Goal: Task Accomplishment & Management: Manage account settings

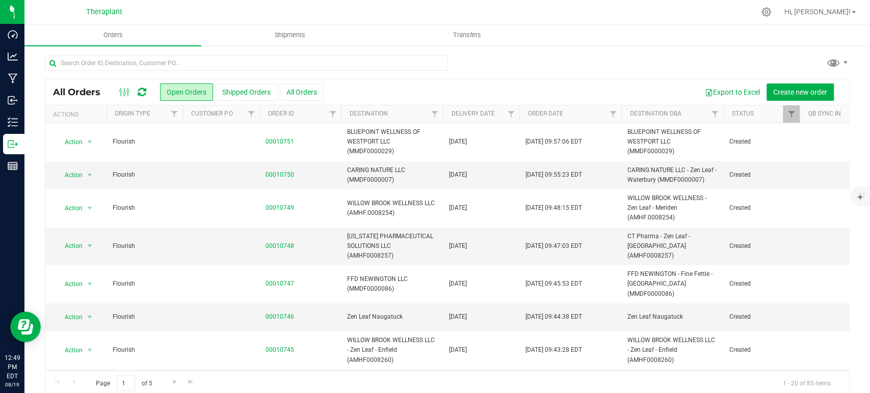
click at [143, 92] on icon at bounding box center [142, 92] width 9 height 10
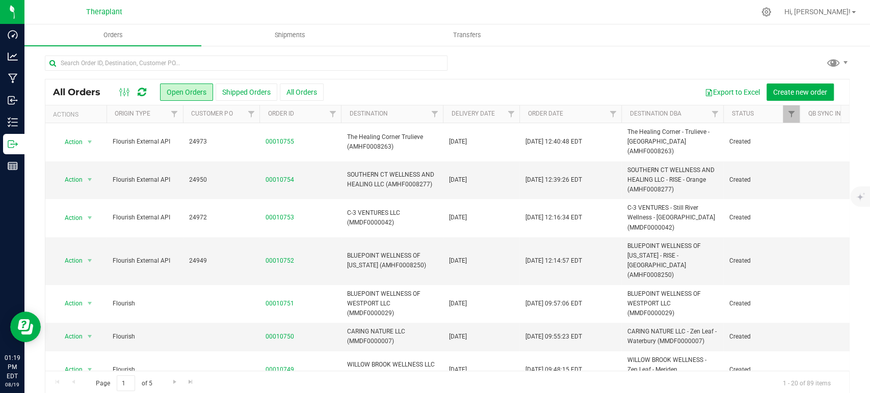
click at [144, 87] on icon at bounding box center [142, 92] width 9 height 10
click at [662, 55] on div "All Orders Open Orders Shipped Orders All Orders Export to Excel Create new ord…" at bounding box center [447, 225] width 805 height 341
click at [145, 90] on icon at bounding box center [142, 92] width 9 height 10
click at [144, 89] on icon at bounding box center [142, 92] width 9 height 10
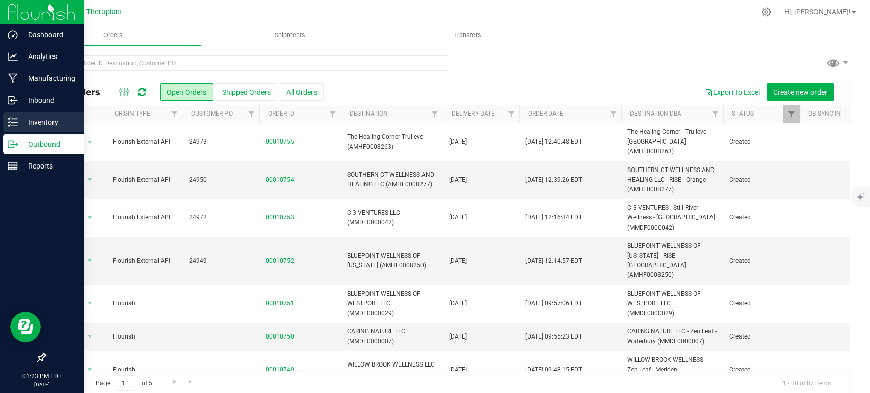
click at [46, 130] on div "Inventory" at bounding box center [43, 122] width 81 height 20
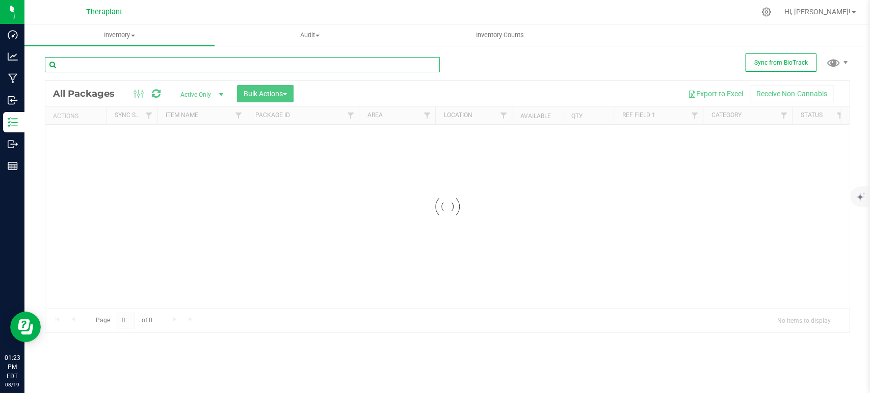
click at [199, 63] on input "text" at bounding box center [242, 64] width 395 height 15
drag, startPoint x: 199, startPoint y: 63, endPoint x: 215, endPoint y: 71, distance: 17.6
click at [200, 64] on input "text" at bounding box center [242, 64] width 395 height 15
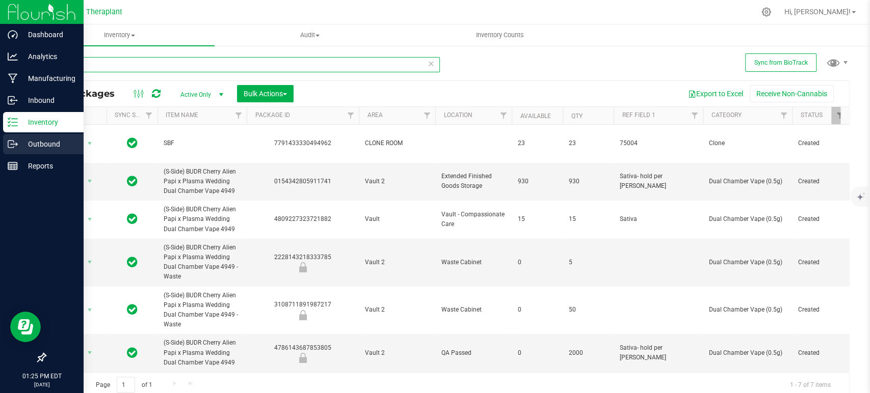
type input "4949"
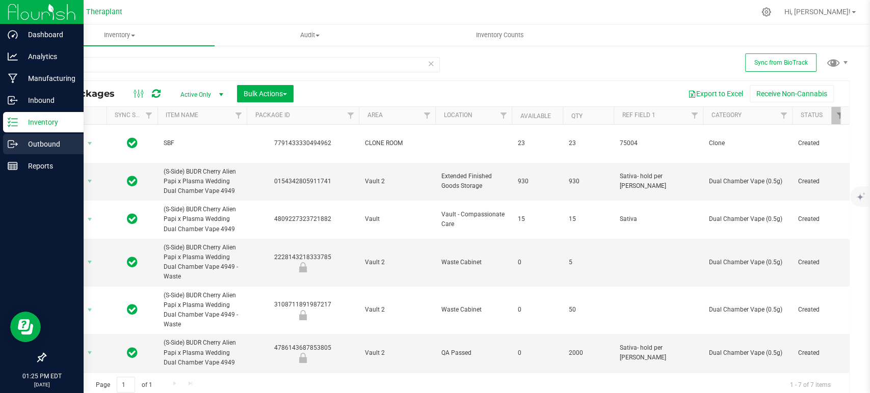
click at [43, 149] on p "Outbound" at bounding box center [48, 144] width 61 height 12
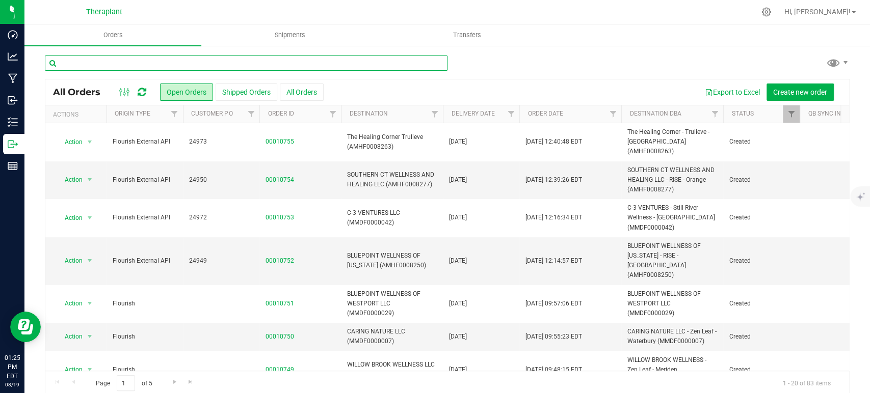
click at [220, 63] on input "text" at bounding box center [246, 63] width 403 height 15
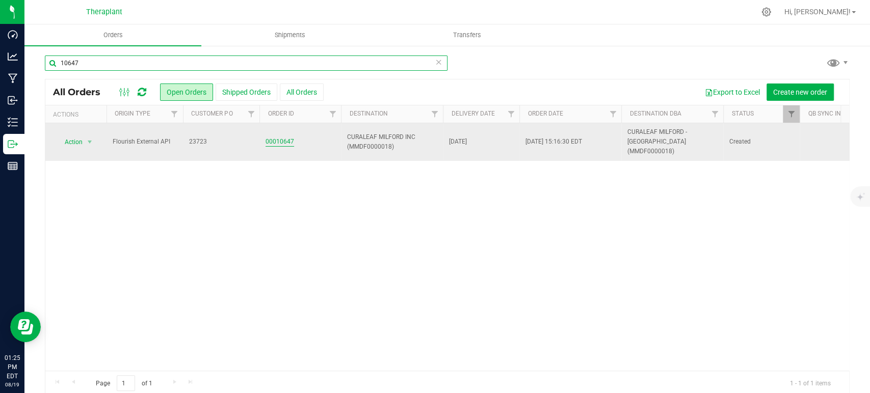
type input "10647"
click at [286, 137] on link "00010647" at bounding box center [280, 142] width 29 height 10
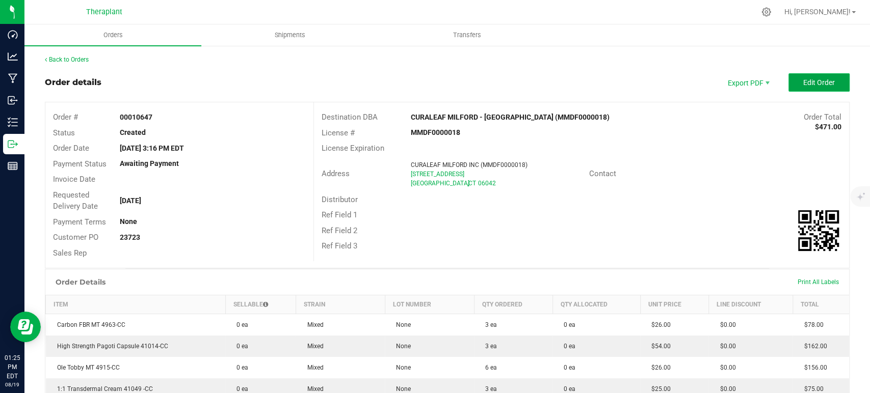
click at [803, 84] on span "Edit Order" at bounding box center [819, 82] width 32 height 8
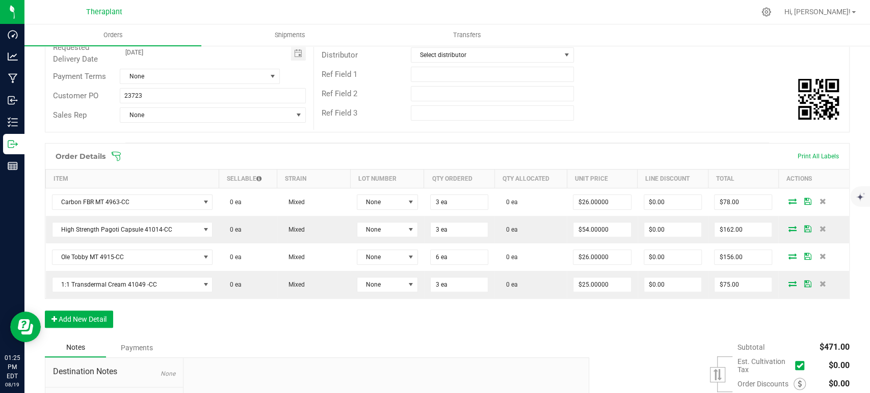
scroll to position [170, 0]
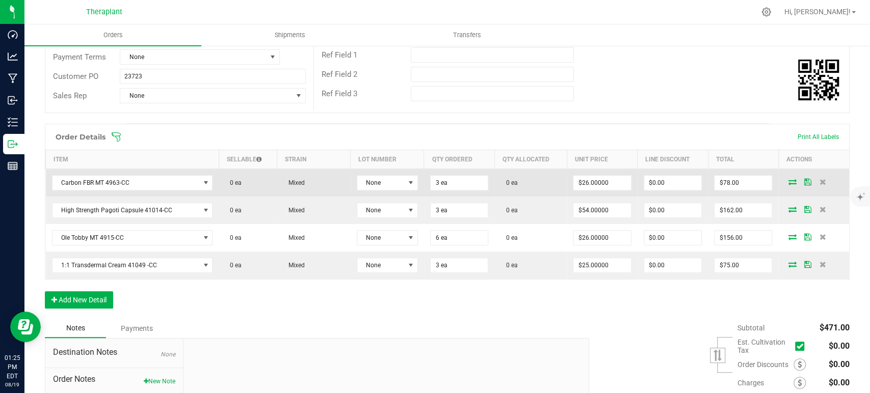
click at [788, 182] on icon at bounding box center [792, 182] width 8 height 6
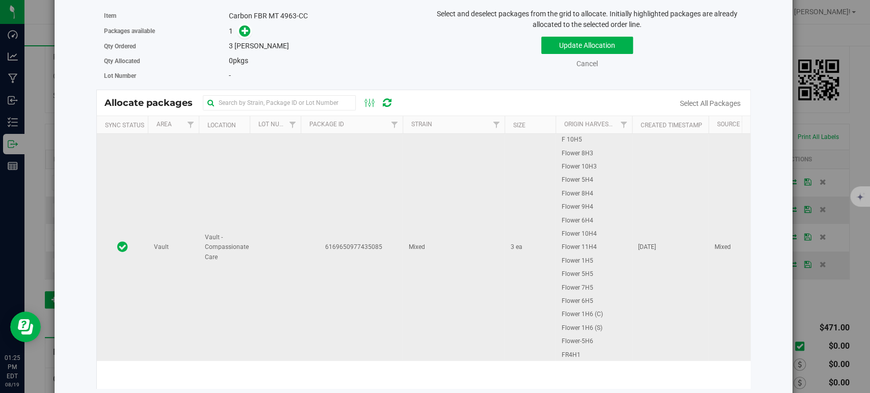
click at [413, 224] on td "Mixed" at bounding box center [454, 247] width 102 height 227
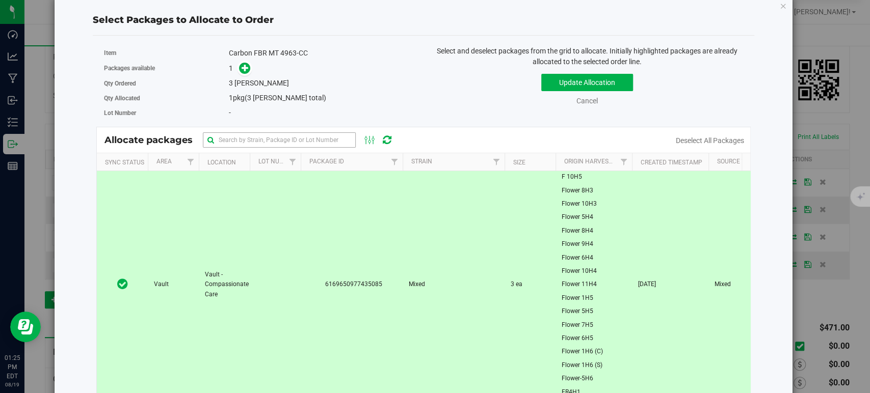
scroll to position [0, 0]
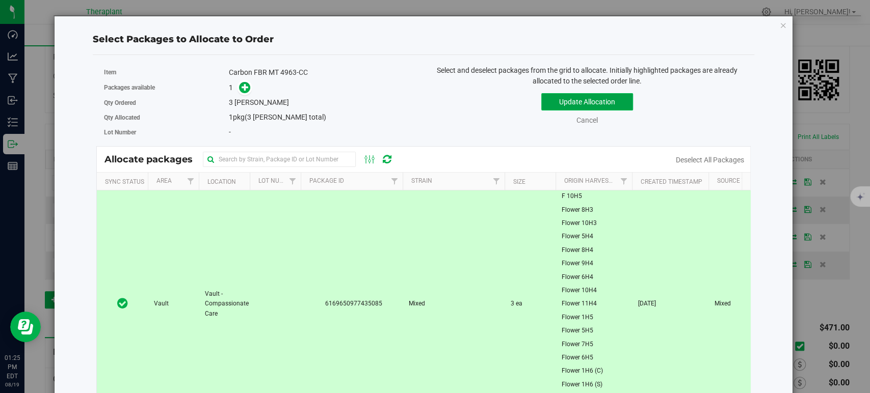
click at [590, 109] on button "Update Allocation" at bounding box center [587, 101] width 92 height 17
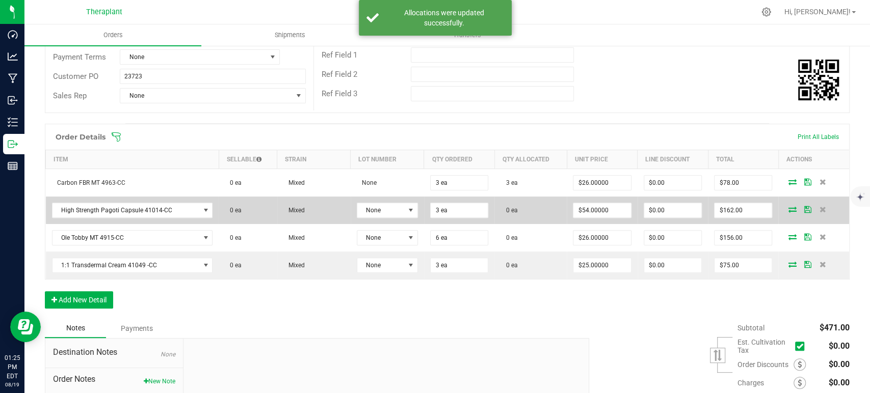
click at [788, 207] on icon at bounding box center [792, 209] width 8 height 6
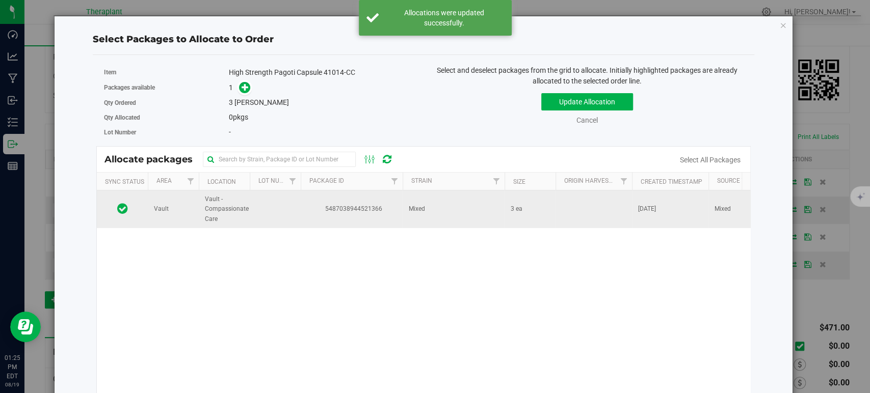
click at [572, 207] on td at bounding box center [594, 210] width 76 height 38
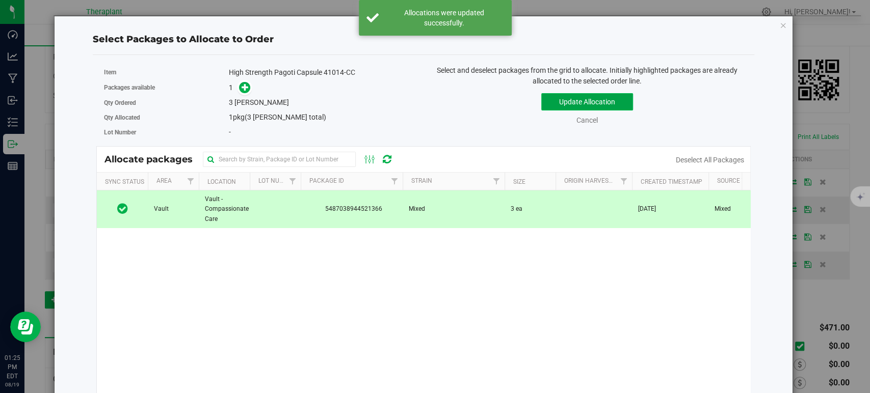
click at [567, 104] on button "Update Allocation" at bounding box center [587, 101] width 92 height 17
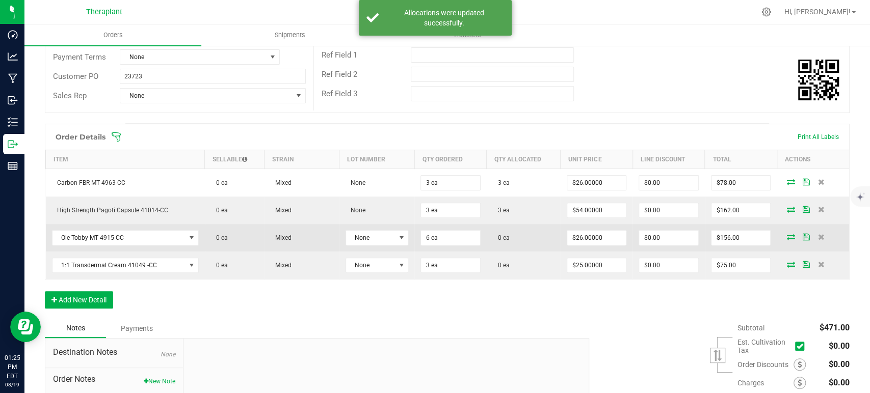
click at [786, 235] on icon at bounding box center [790, 237] width 8 height 6
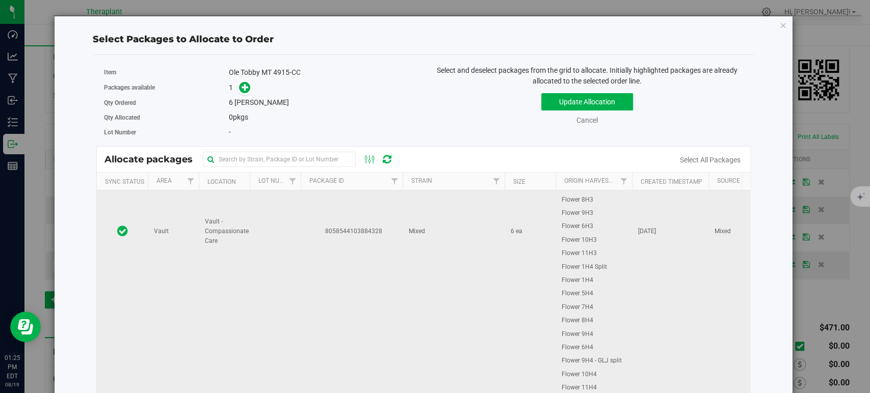
scroll to position [193, 0]
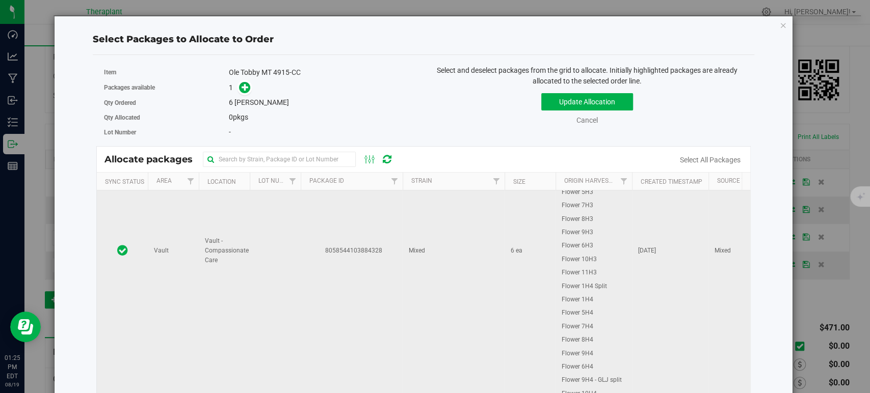
click at [544, 219] on td "6 ea" at bounding box center [530, 251] width 51 height 506
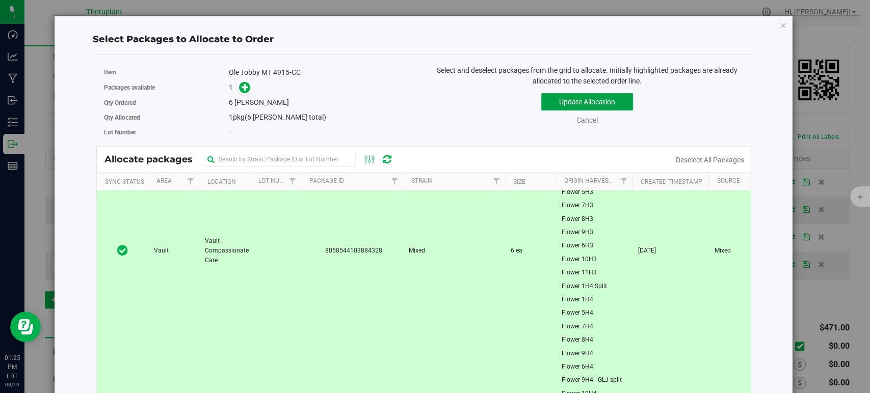
click at [552, 99] on button "Update Allocation" at bounding box center [587, 101] width 92 height 17
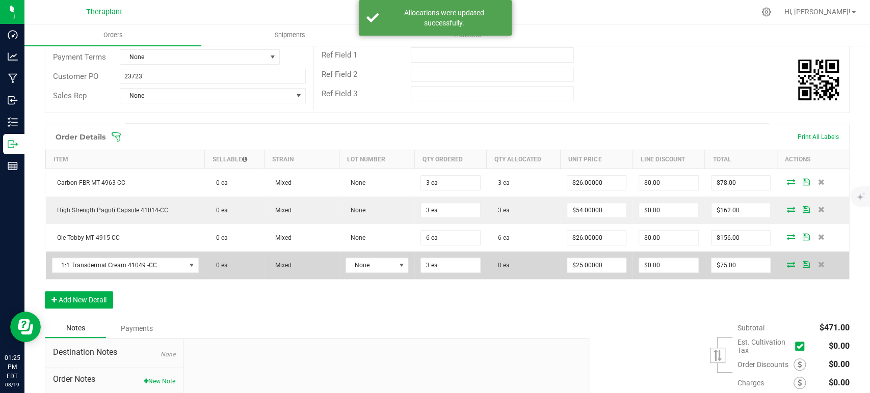
click at [786, 264] on icon at bounding box center [790, 264] width 8 height 6
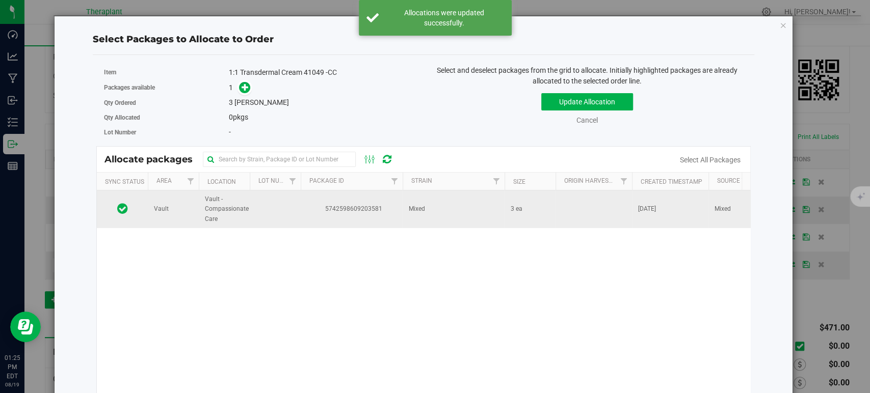
scroll to position [0, 0]
click at [471, 207] on td "Mixed" at bounding box center [454, 210] width 102 height 38
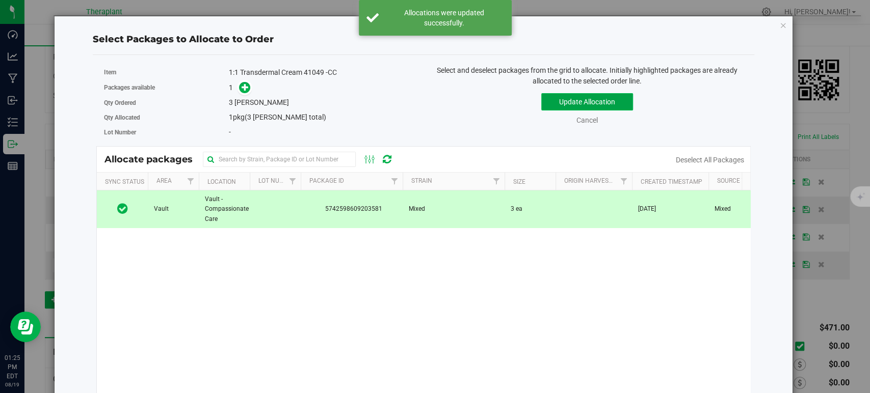
click at [604, 101] on button "Update Allocation" at bounding box center [587, 101] width 92 height 17
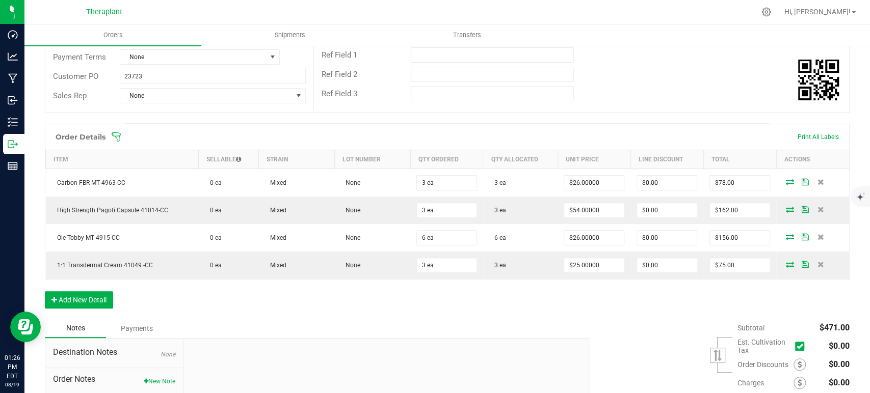
click at [733, 76] on div "Ref Field 2" at bounding box center [581, 74] width 535 height 19
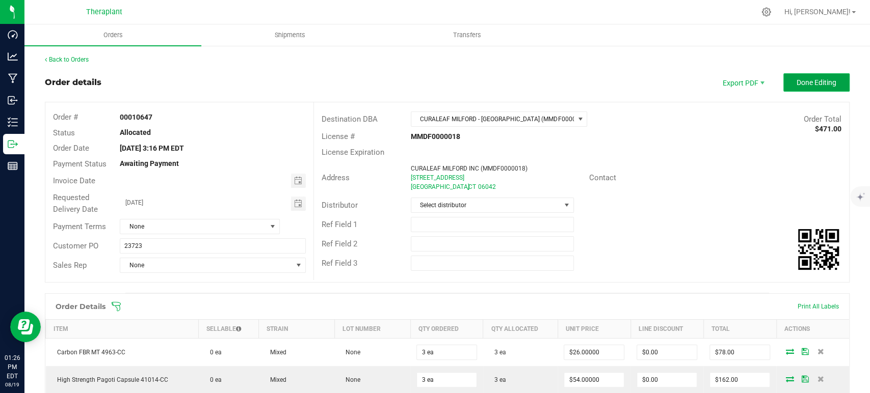
click at [797, 83] on span "Done Editing" at bounding box center [817, 82] width 40 height 8
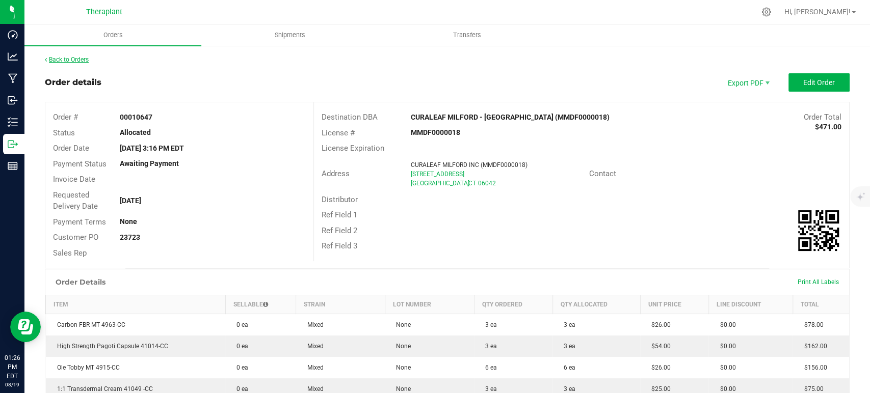
click at [71, 61] on link "Back to Orders" at bounding box center [67, 59] width 44 height 7
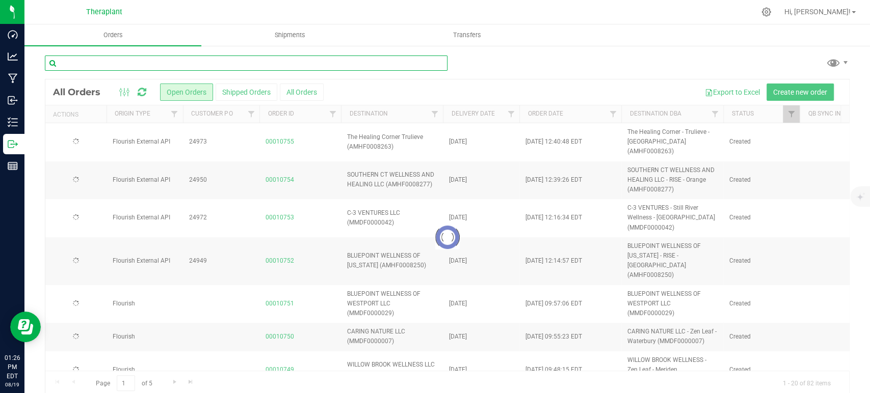
click at [206, 67] on input "text" at bounding box center [246, 63] width 403 height 15
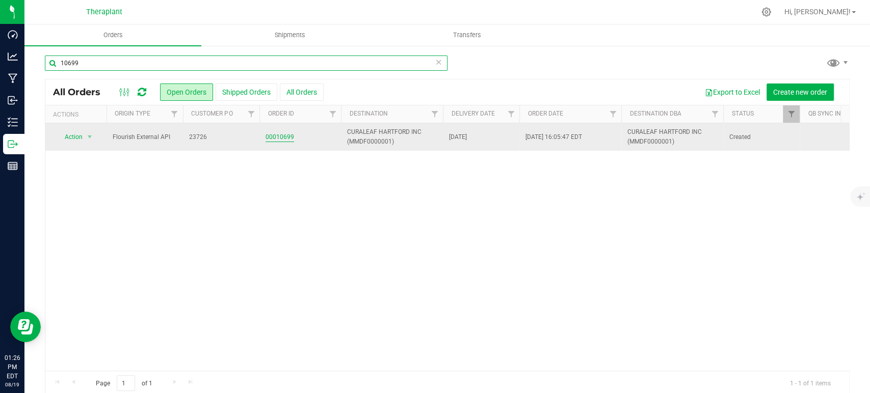
type input "10699"
click at [274, 135] on link "00010699" at bounding box center [280, 138] width 29 height 10
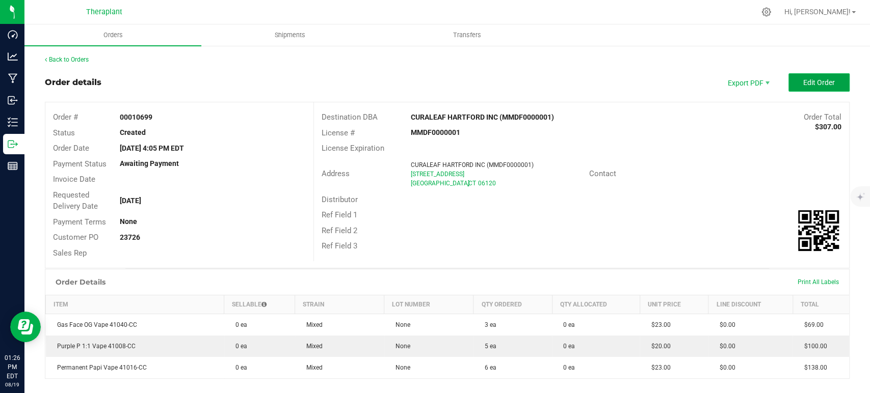
click at [803, 79] on span "Edit Order" at bounding box center [819, 82] width 32 height 8
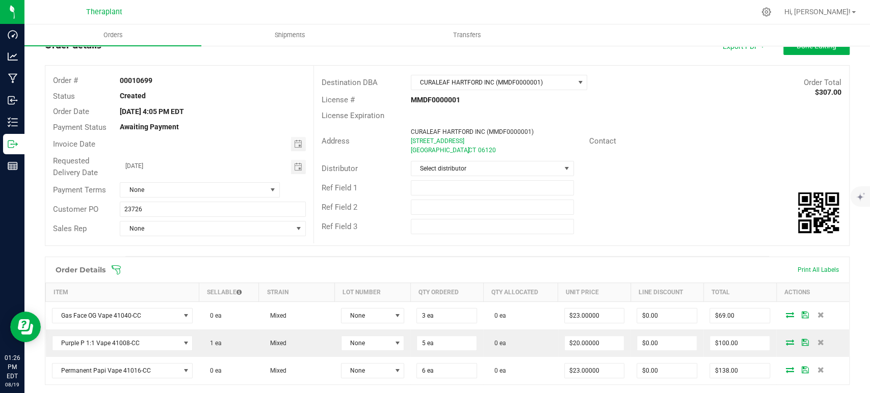
scroll to position [57, 0]
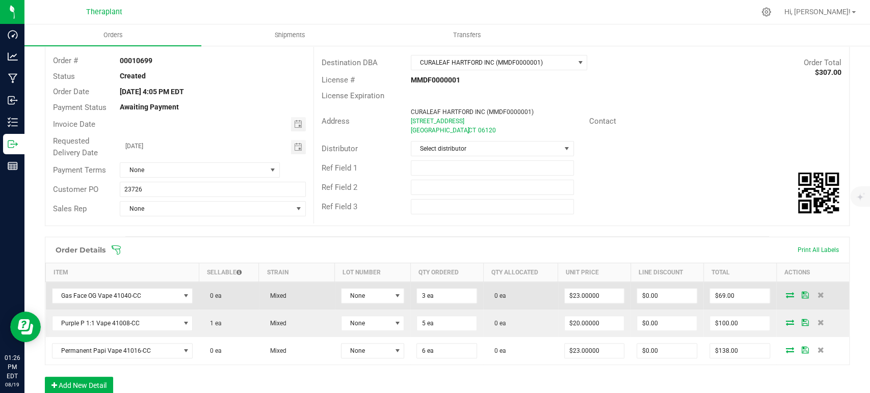
click at [786, 292] on icon at bounding box center [790, 295] width 8 height 6
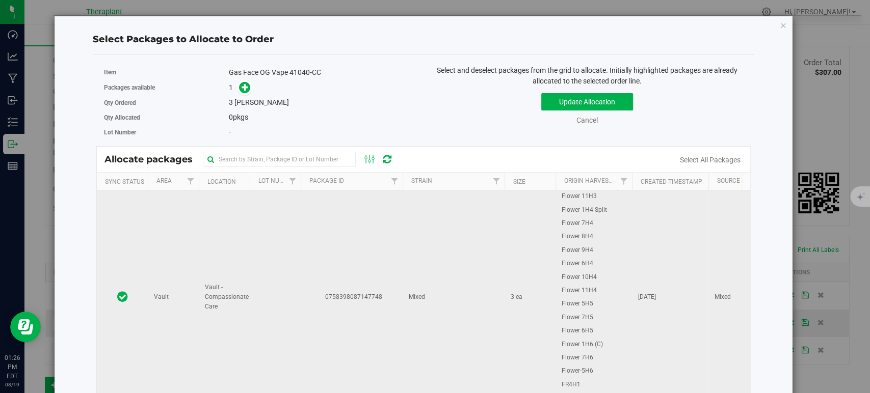
click at [493, 240] on td "Mixed" at bounding box center [454, 298] width 102 height 214
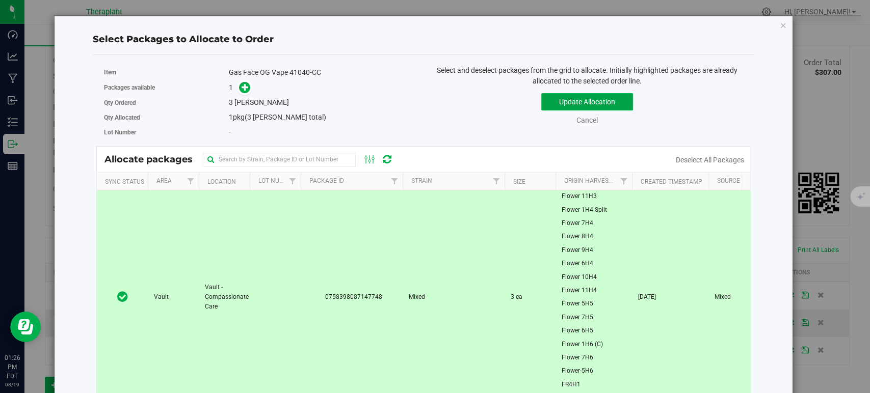
click at [562, 105] on button "Update Allocation" at bounding box center [587, 101] width 92 height 17
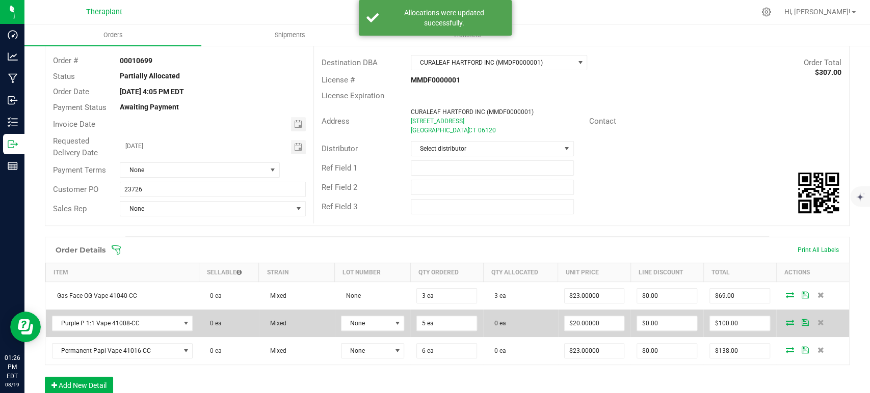
click at [786, 323] on icon at bounding box center [790, 323] width 8 height 6
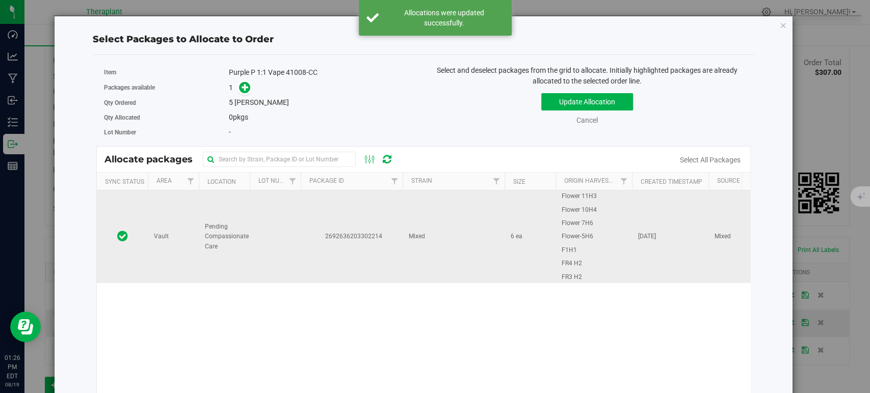
click at [444, 232] on td "Mixed" at bounding box center [454, 237] width 102 height 93
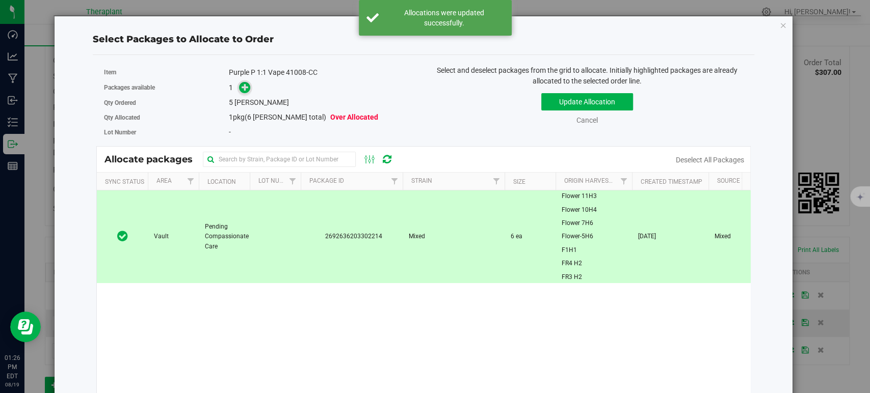
click at [242, 86] on icon at bounding box center [245, 87] width 7 height 7
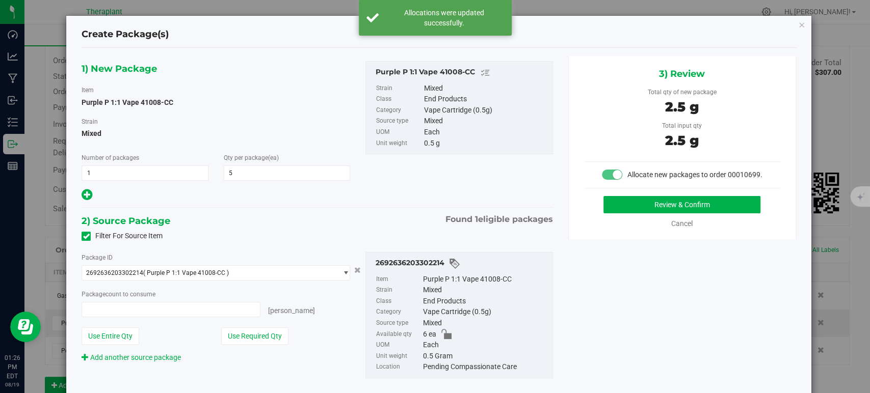
type input "5 ea"
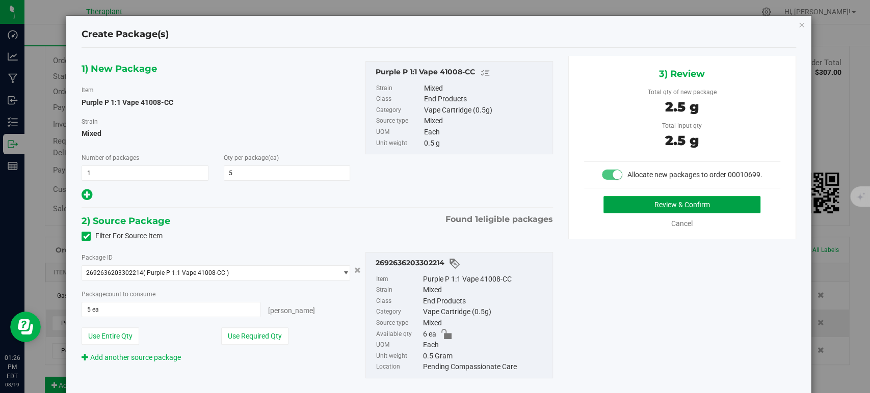
click at [604, 214] on button "Review & Confirm" at bounding box center [682, 204] width 157 height 17
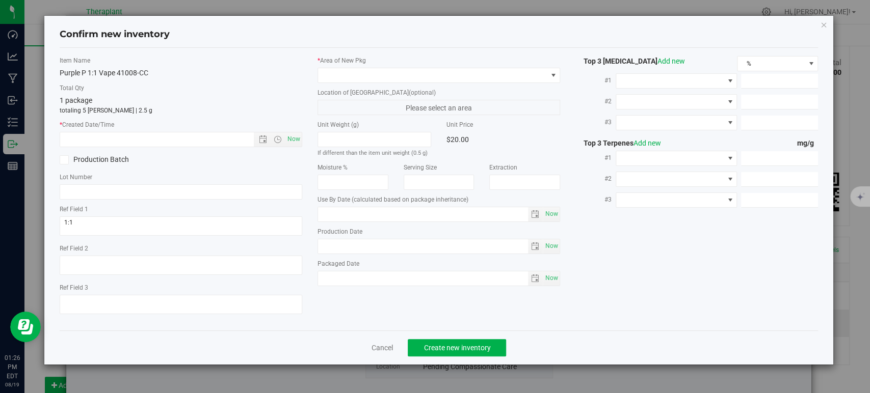
type input "2026-05-28"
click at [297, 141] on span "Now" at bounding box center [293, 139] width 17 height 15
type input "8/19/2025 1:26 PM"
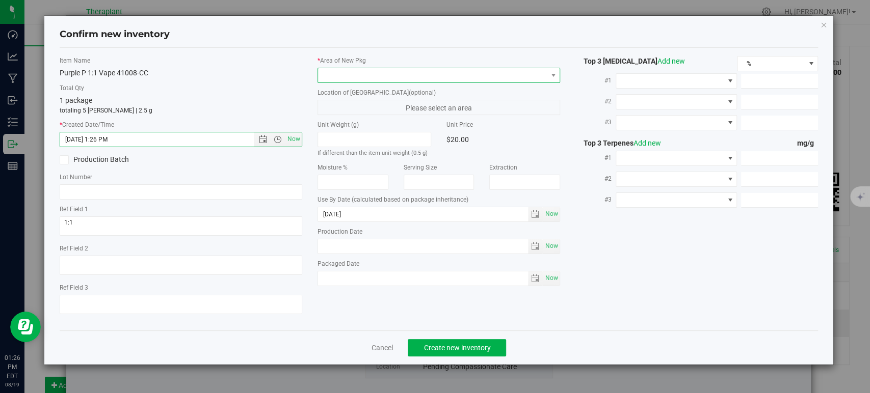
click at [352, 73] on span at bounding box center [432, 75] width 229 height 14
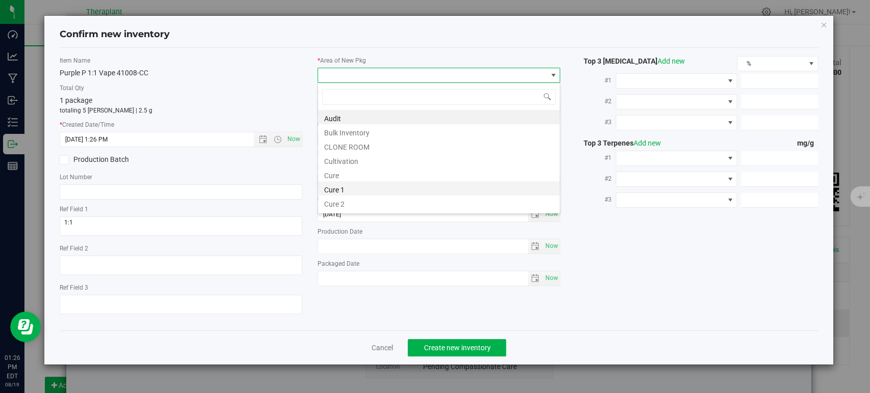
scroll to position [126, 0]
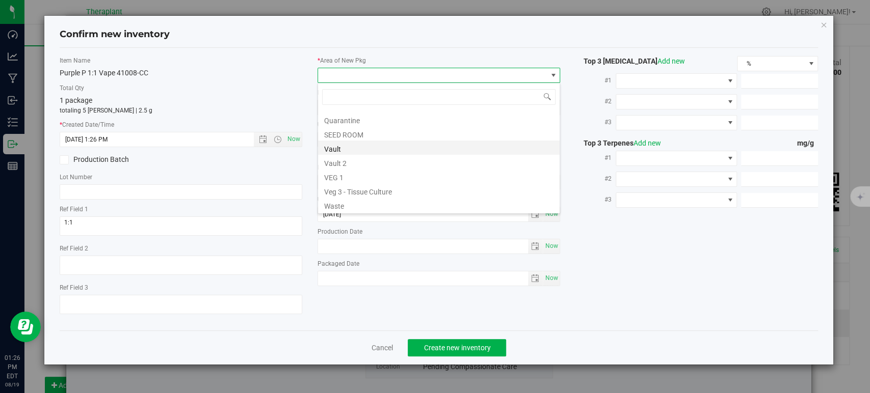
click at [355, 146] on li "Vault" at bounding box center [439, 148] width 242 height 14
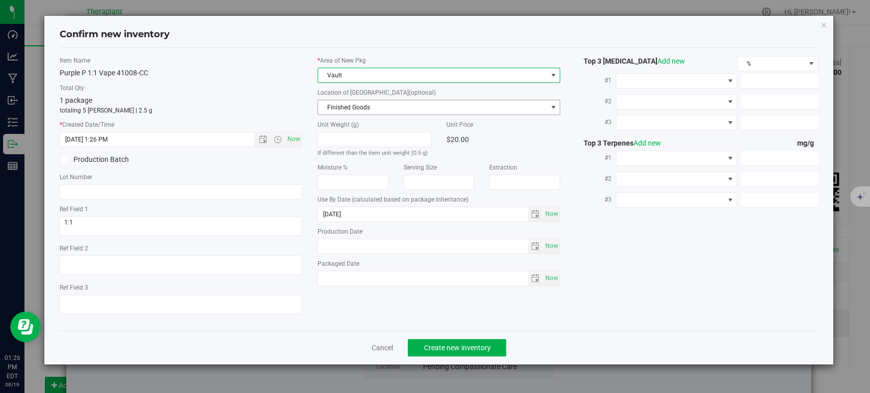
click at [354, 108] on span "Finished Goods" at bounding box center [432, 107] width 229 height 14
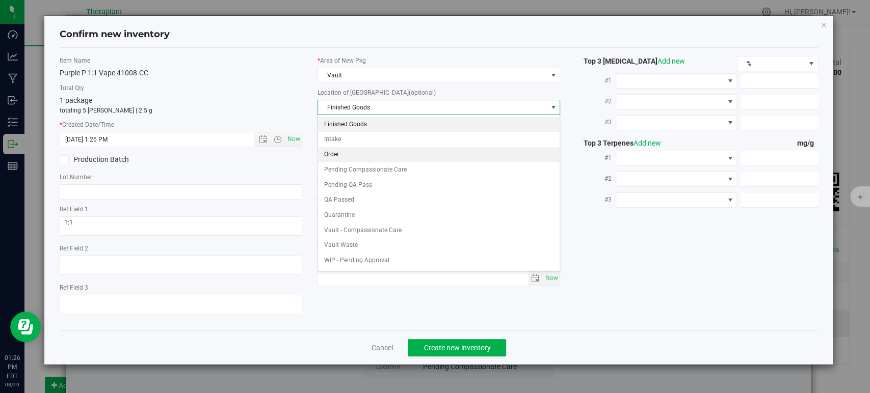
click at [355, 153] on li "Order" at bounding box center [439, 154] width 242 height 15
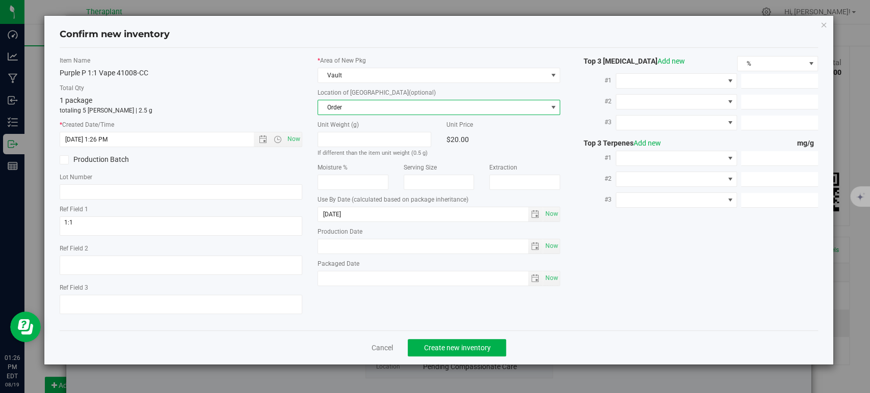
click at [245, 67] on div "Item Name Purple P 1:1 Vape 41008-CC" at bounding box center [181, 67] width 243 height 22
click at [495, 345] on button "Create new inventory" at bounding box center [457, 347] width 98 height 17
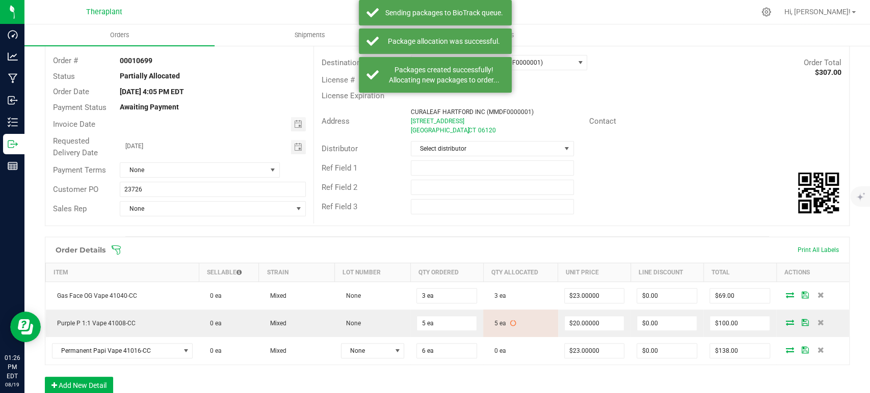
click at [692, 161] on div "Ref Field 1" at bounding box center [581, 168] width 535 height 19
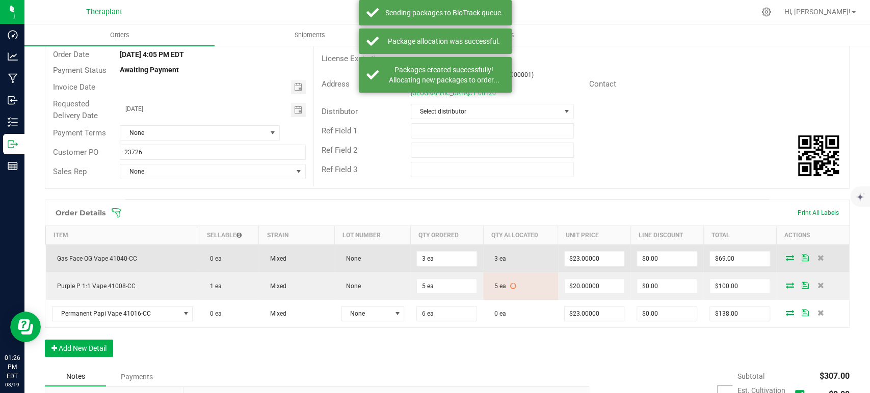
scroll to position [113, 0]
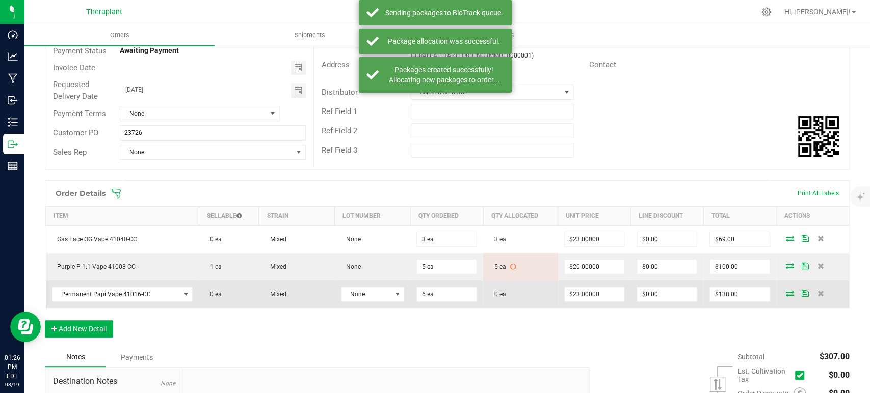
click at [786, 295] on icon at bounding box center [790, 294] width 8 height 6
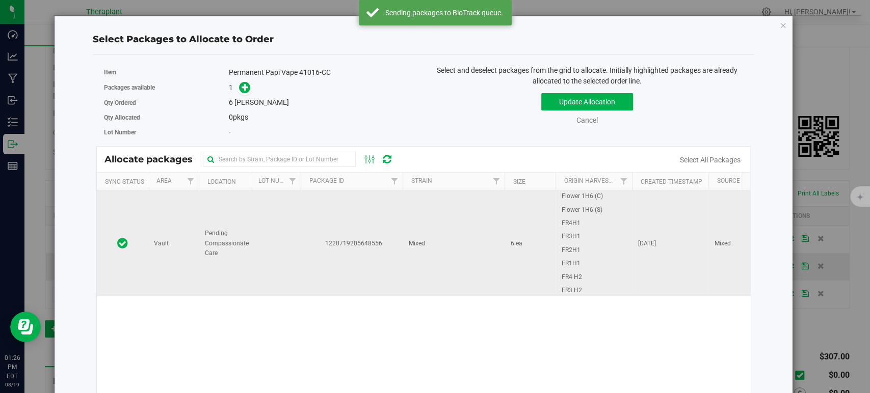
click at [454, 235] on td "Mixed" at bounding box center [454, 244] width 102 height 106
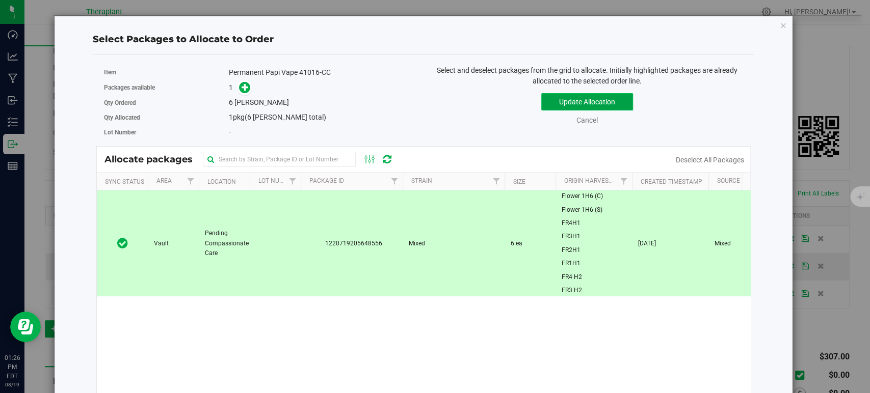
click at [555, 100] on button "Update Allocation" at bounding box center [587, 101] width 92 height 17
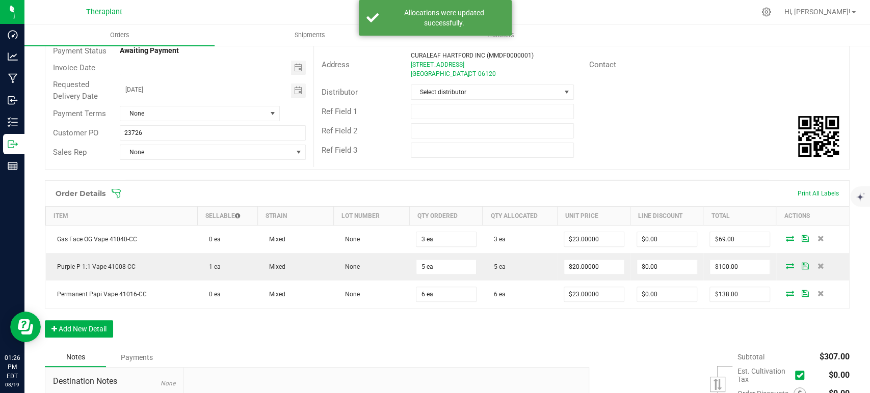
click at [686, 94] on div "Distributor Select distributor" at bounding box center [581, 92] width 535 height 19
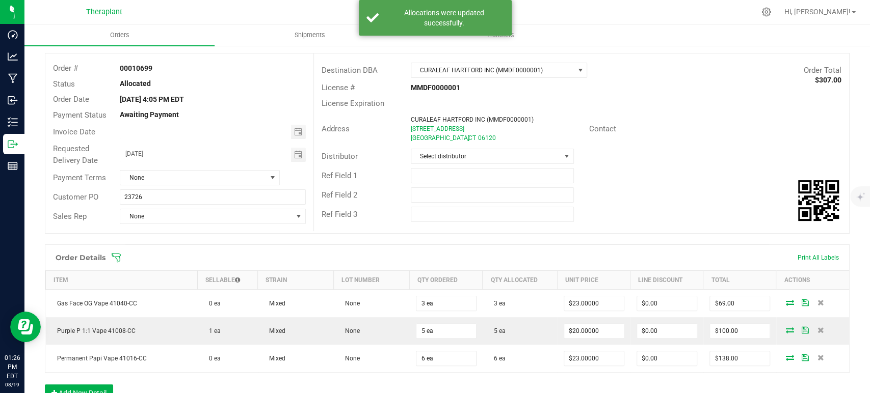
scroll to position [0, 0]
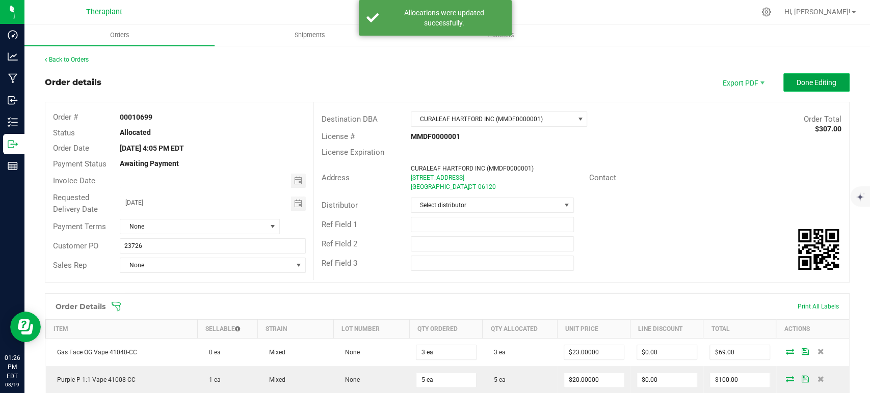
click at [820, 81] on span "Done Editing" at bounding box center [817, 82] width 40 height 8
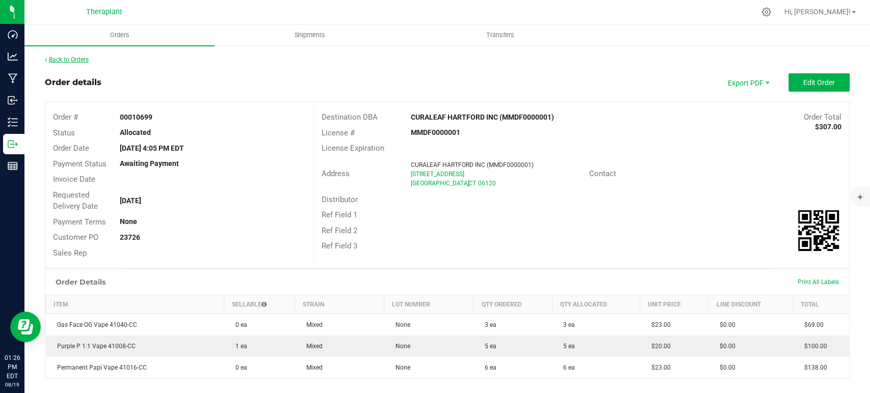
click at [80, 59] on link "Back to Orders" at bounding box center [67, 59] width 44 height 7
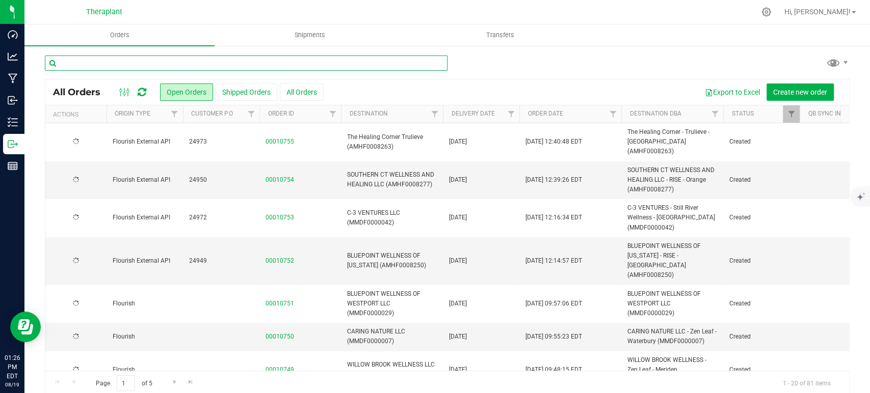
click at [333, 62] on input "text" at bounding box center [246, 63] width 403 height 15
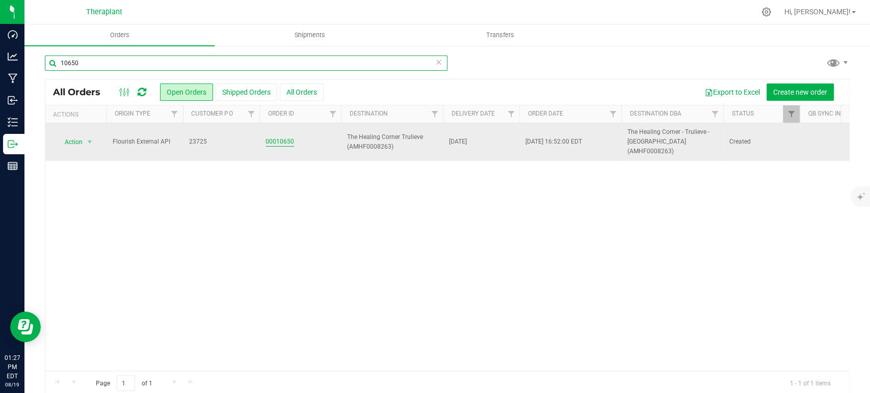
type input "10650"
click at [275, 141] on link "00010650" at bounding box center [280, 142] width 29 height 10
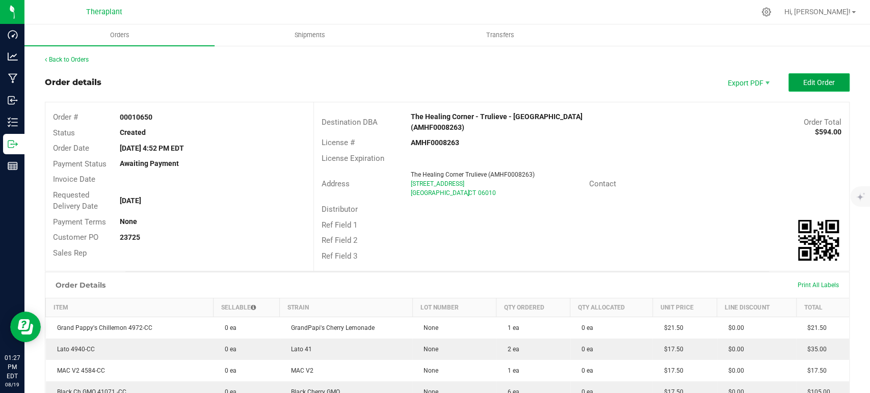
click at [807, 89] on button "Edit Order" at bounding box center [819, 82] width 61 height 18
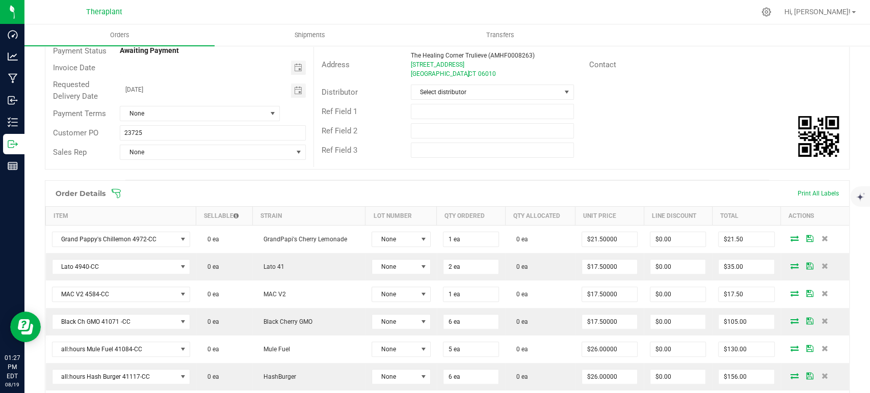
scroll to position [170, 0]
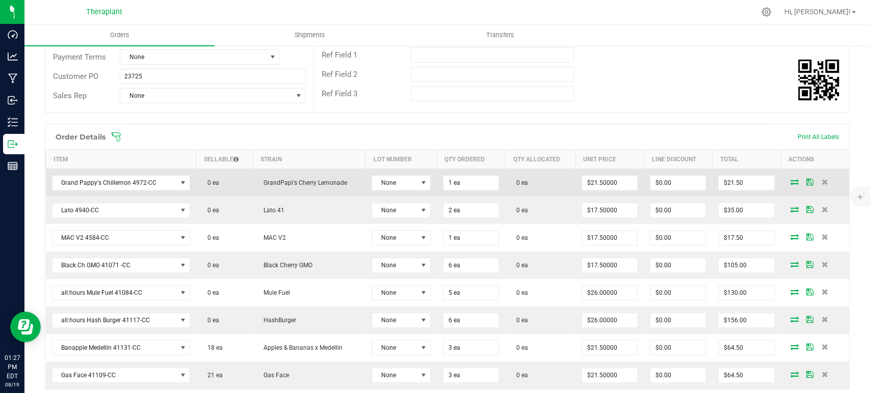
click at [787, 179] on span at bounding box center [794, 182] width 15 height 6
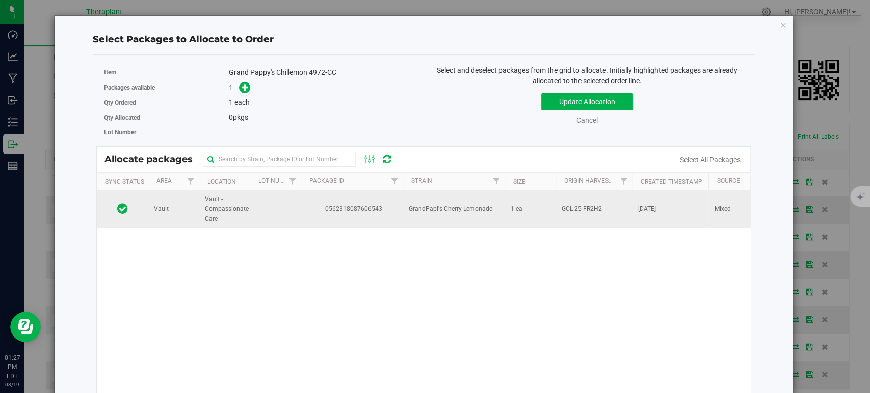
click at [486, 207] on span "GrandPapi's Cherry Lemonade" at bounding box center [451, 209] width 84 height 10
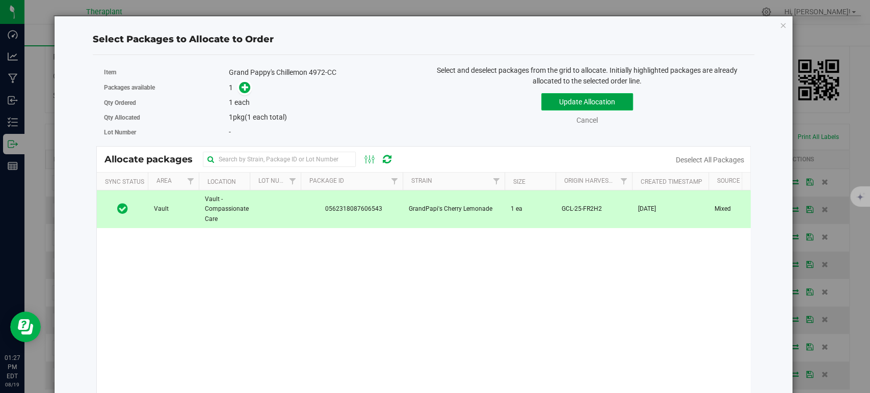
click at [596, 99] on button "Update Allocation" at bounding box center [587, 101] width 92 height 17
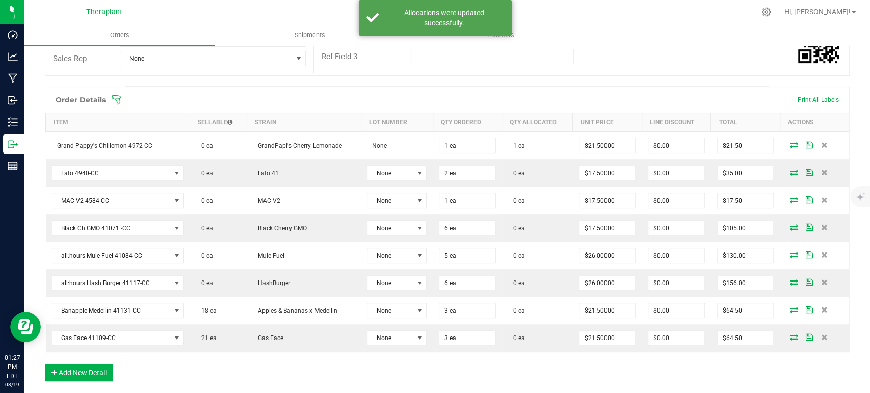
scroll to position [226, 0]
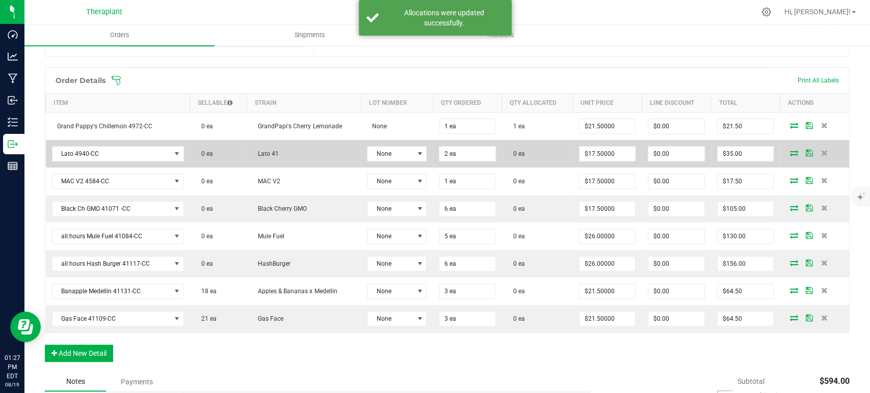
click at [790, 150] on icon at bounding box center [794, 153] width 8 height 6
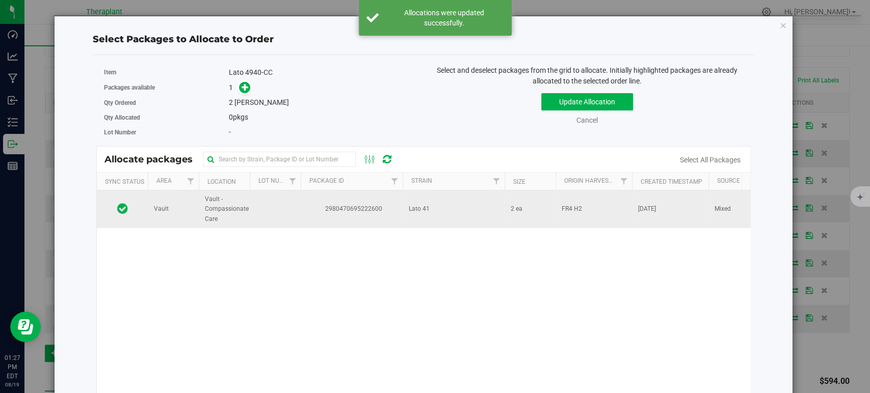
click at [429, 204] on td "Lato 41" at bounding box center [454, 210] width 102 height 38
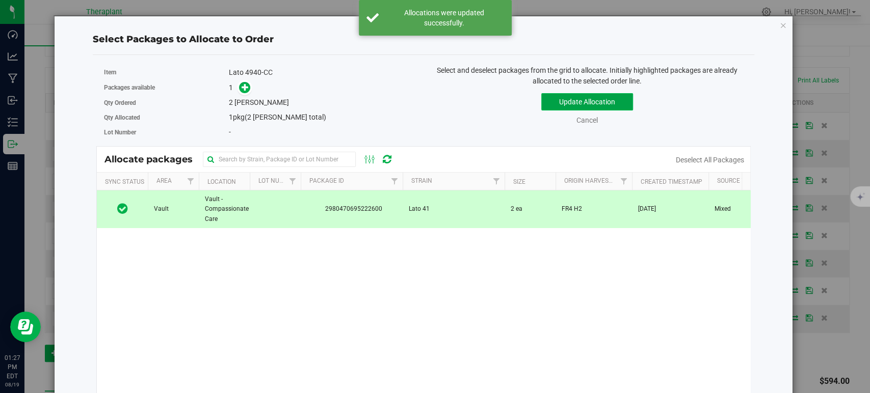
click at [593, 95] on button "Update Allocation" at bounding box center [587, 101] width 92 height 17
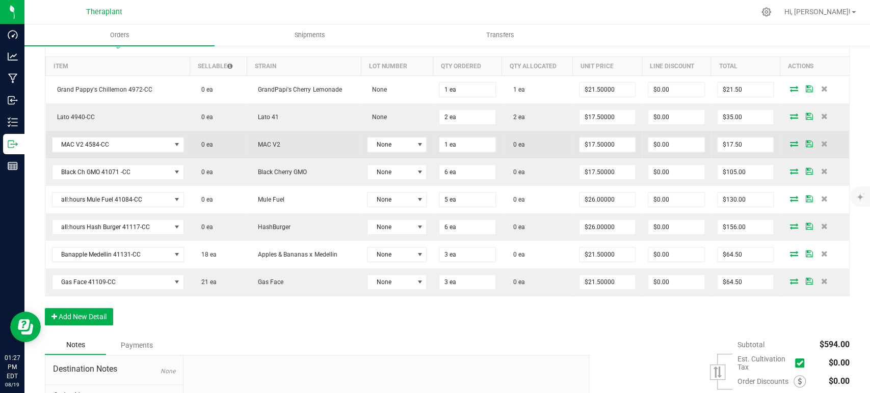
scroll to position [283, 0]
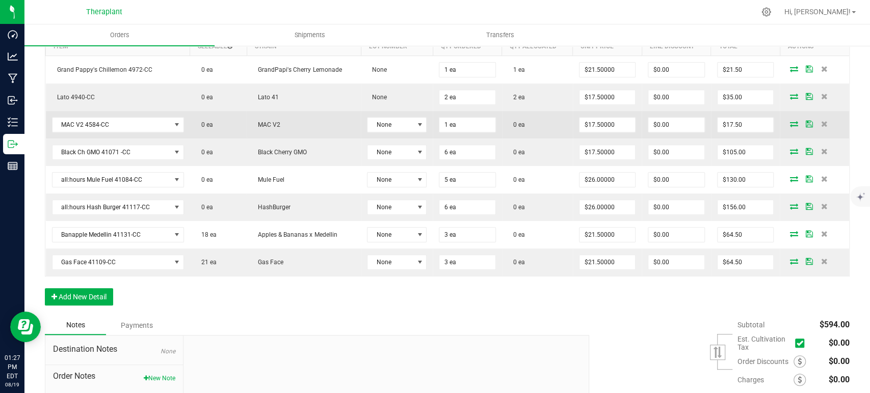
click at [790, 125] on icon at bounding box center [794, 124] width 8 height 6
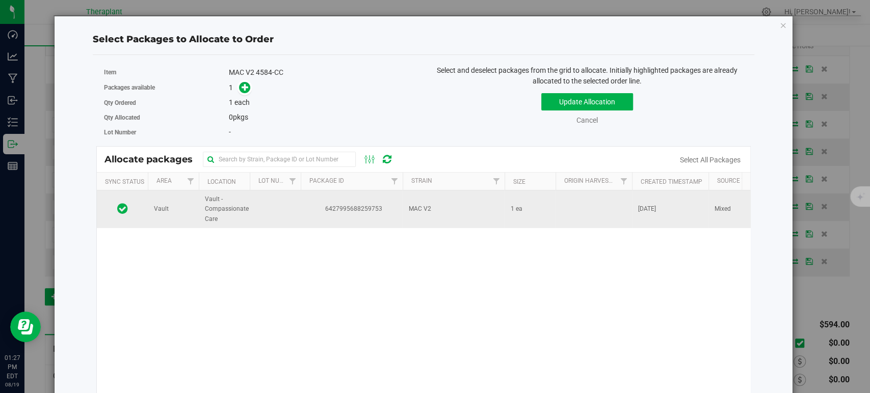
click at [403, 214] on td "MAC V2" at bounding box center [454, 210] width 102 height 38
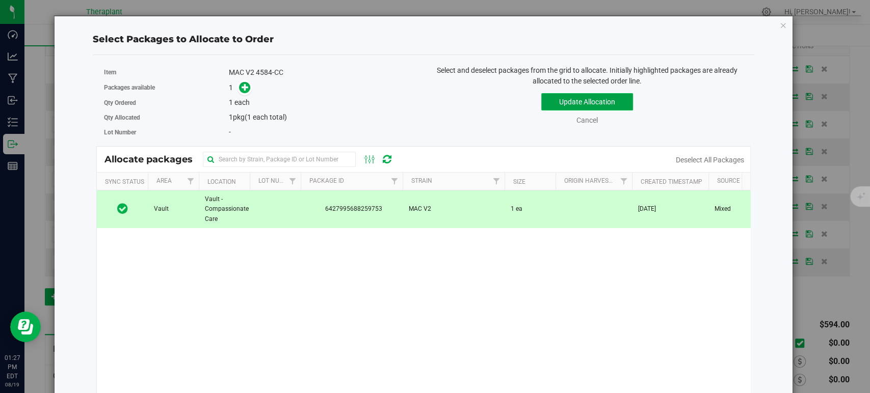
click at [567, 98] on button "Update Allocation" at bounding box center [587, 101] width 92 height 17
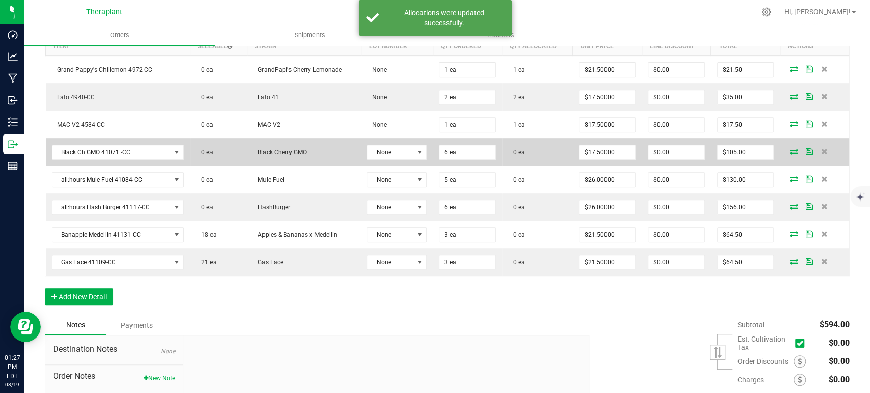
click at [790, 150] on icon at bounding box center [794, 151] width 8 height 6
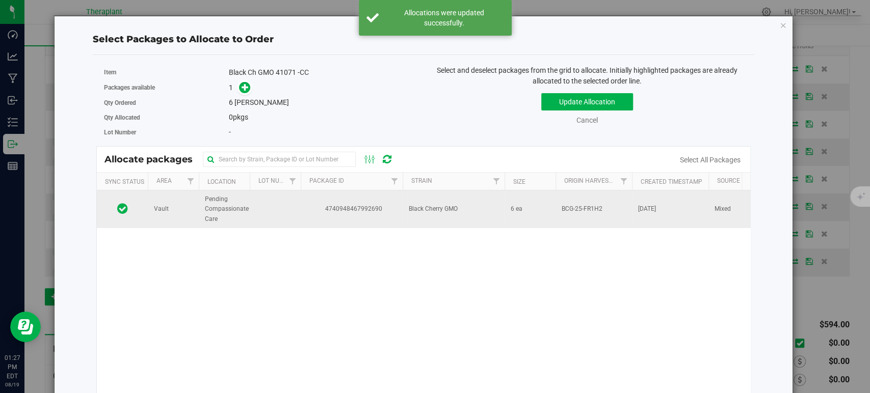
click at [469, 216] on td "Black Cherry GMO" at bounding box center [454, 210] width 102 height 38
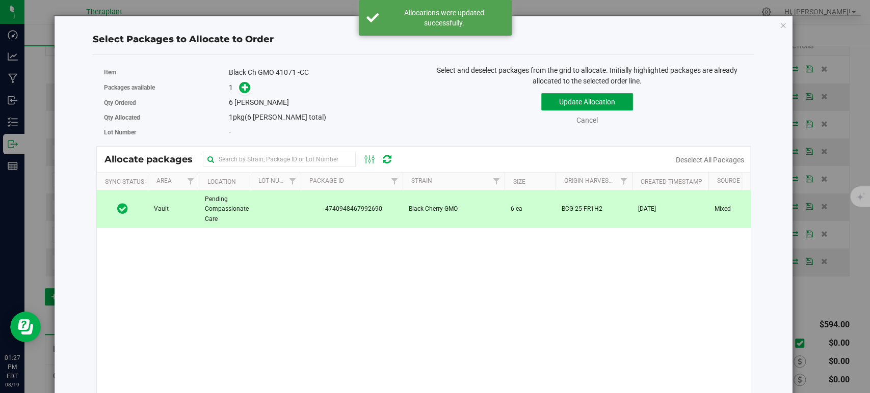
click at [596, 101] on button "Update Allocation" at bounding box center [587, 101] width 92 height 17
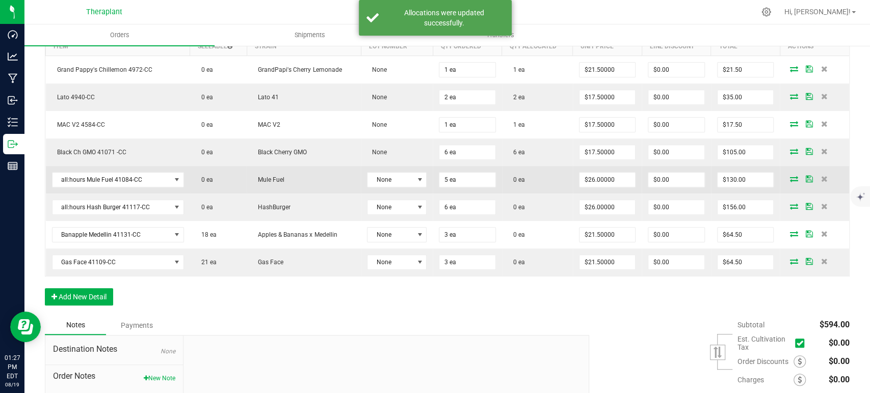
click at [790, 178] on icon at bounding box center [794, 179] width 8 height 6
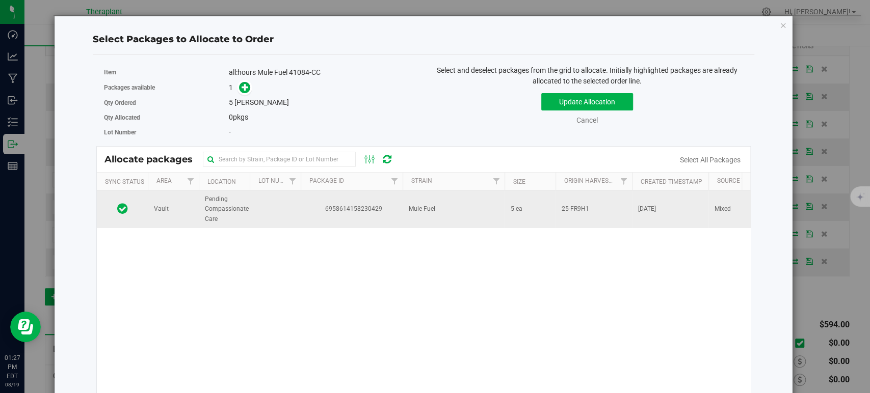
click at [516, 217] on td "5 ea" at bounding box center [530, 210] width 51 height 38
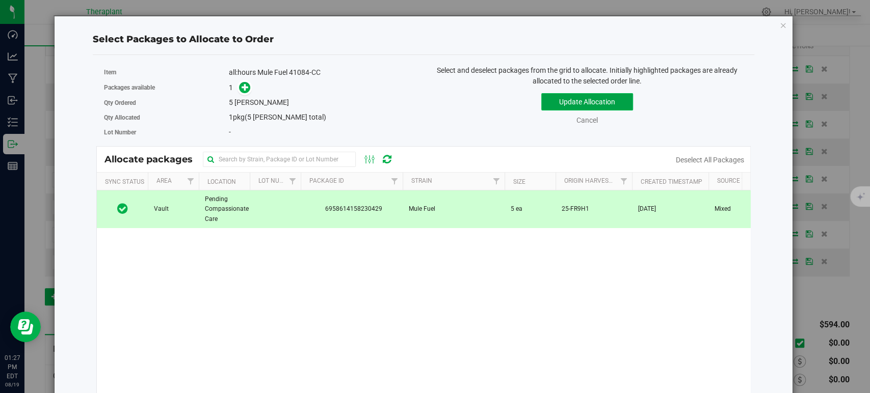
click at [562, 105] on button "Update Allocation" at bounding box center [587, 101] width 92 height 17
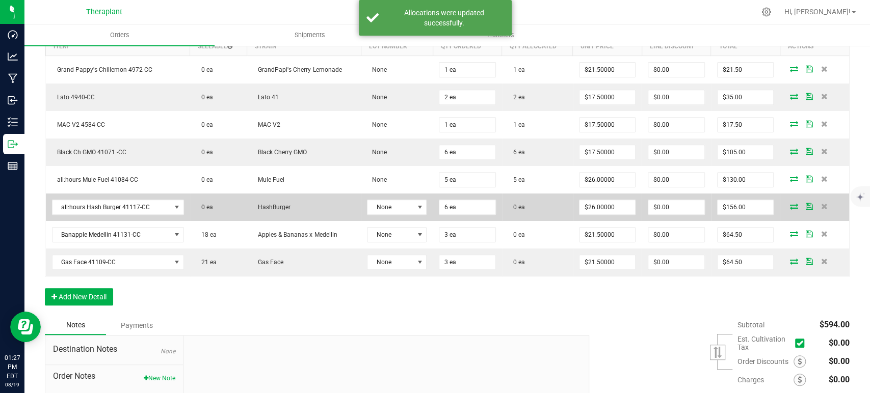
click at [790, 206] on icon at bounding box center [794, 206] width 8 height 6
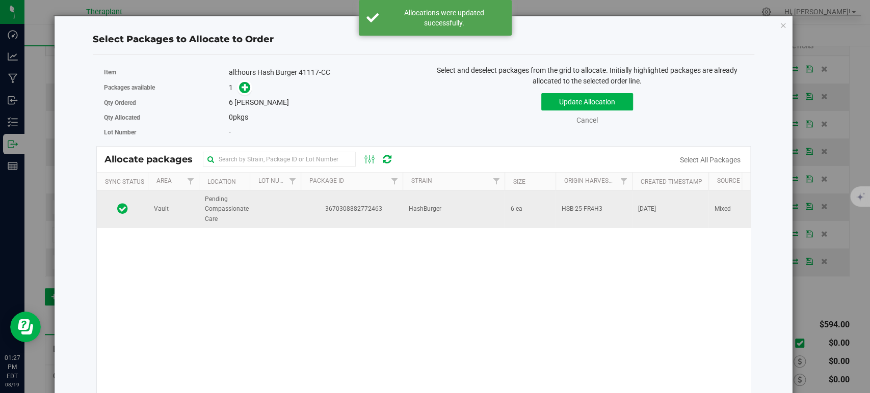
click at [570, 205] on span "HSB-25-FR4H3" at bounding box center [582, 209] width 41 height 10
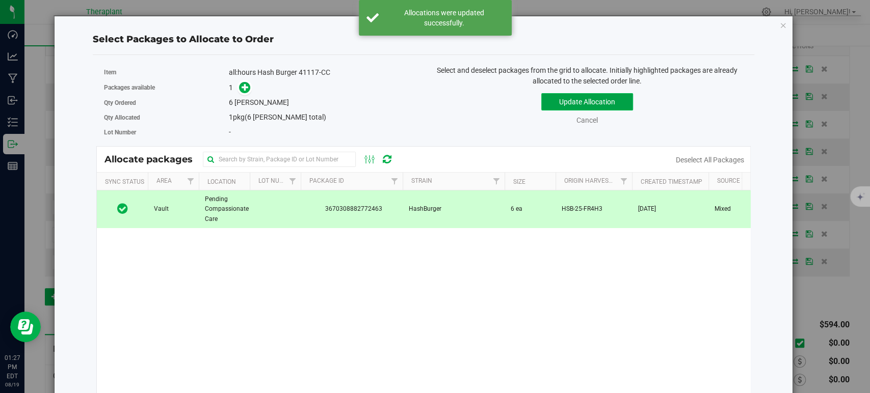
click at [572, 104] on button "Update Allocation" at bounding box center [587, 101] width 92 height 17
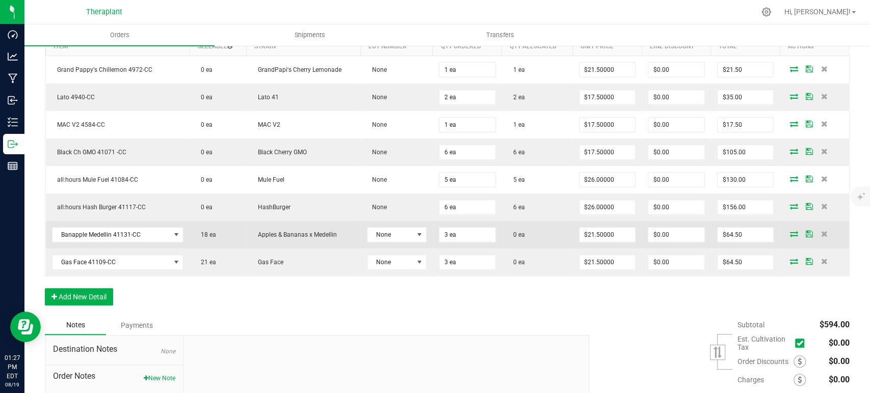
click at [790, 232] on icon at bounding box center [794, 234] width 8 height 6
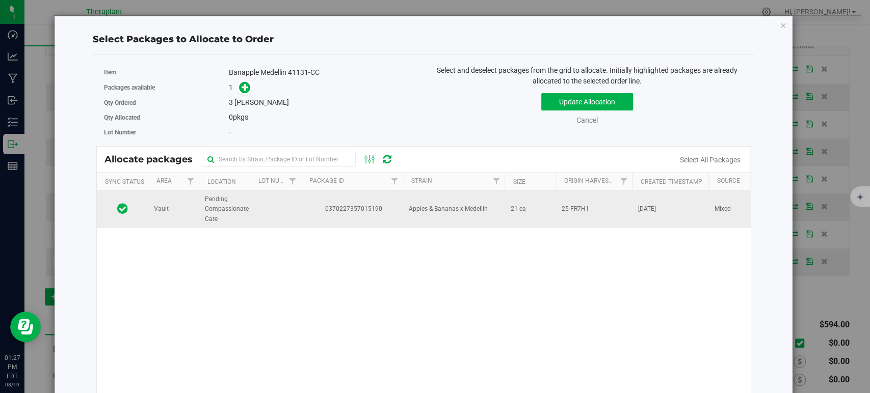
click at [547, 208] on td "21 ea" at bounding box center [530, 210] width 51 height 38
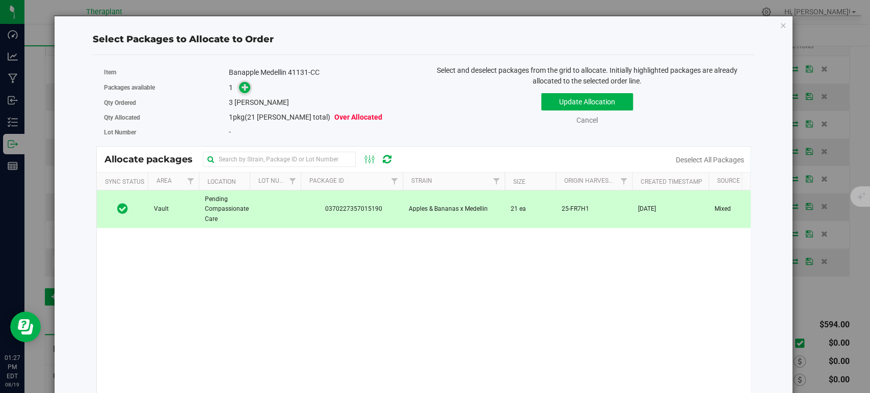
click at [243, 88] on icon at bounding box center [245, 87] width 7 height 7
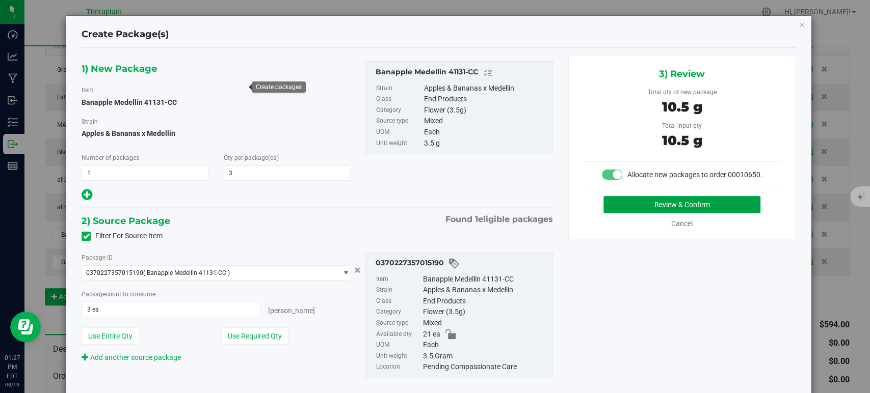
click at [608, 214] on button "Review & Confirm" at bounding box center [682, 204] width 157 height 17
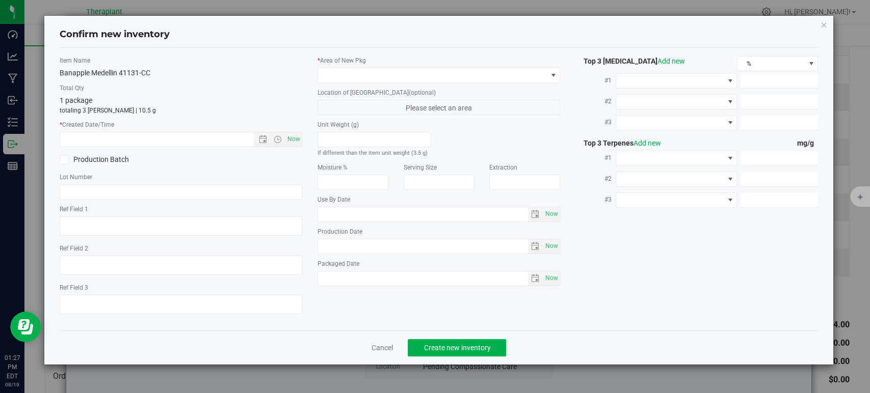
type input "2026-07-17"
click at [297, 137] on span "Now" at bounding box center [293, 139] width 17 height 15
type input "8/19/2025 1:27 PM"
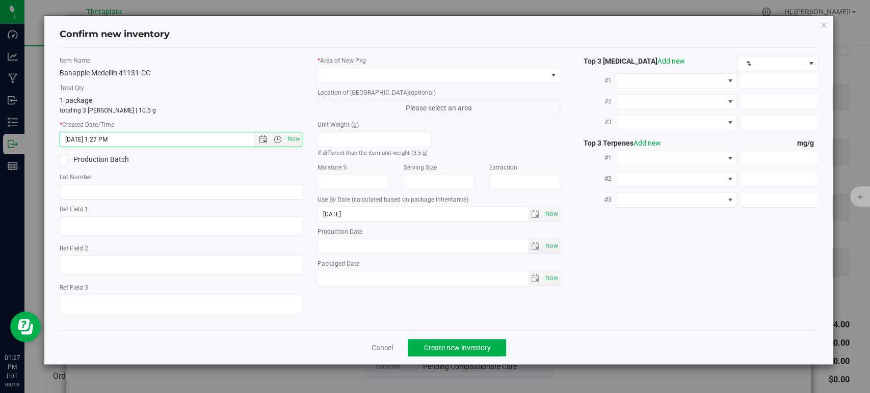
click at [375, 57] on label "* Area of New Pkg" at bounding box center [439, 60] width 243 height 9
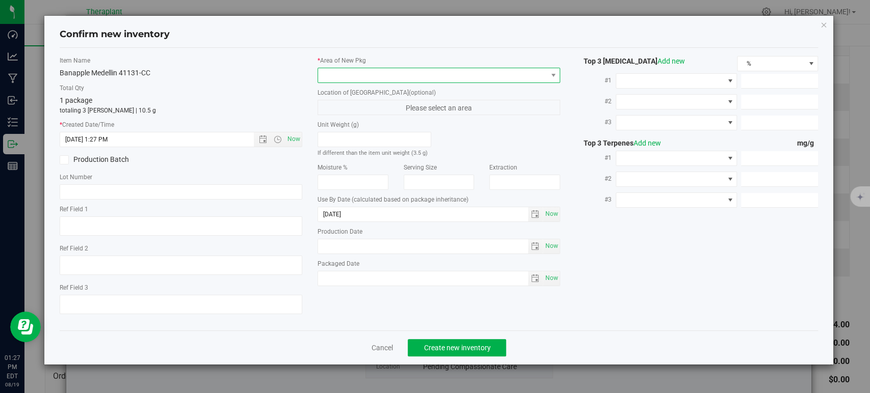
click at [378, 76] on span at bounding box center [432, 75] width 229 height 14
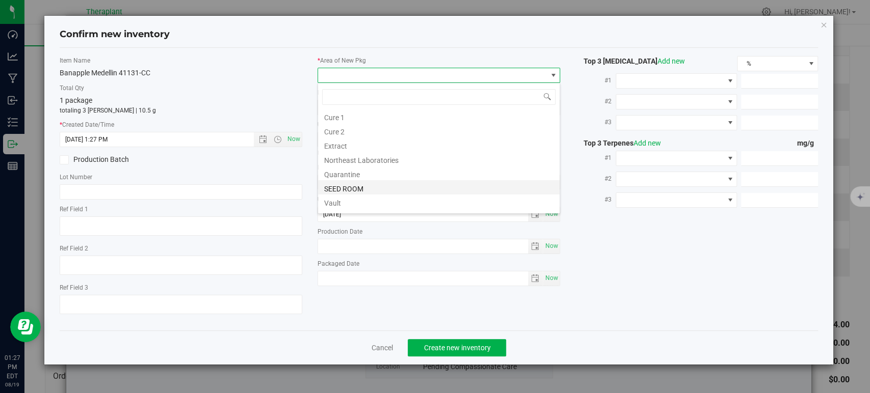
scroll to position [126, 0]
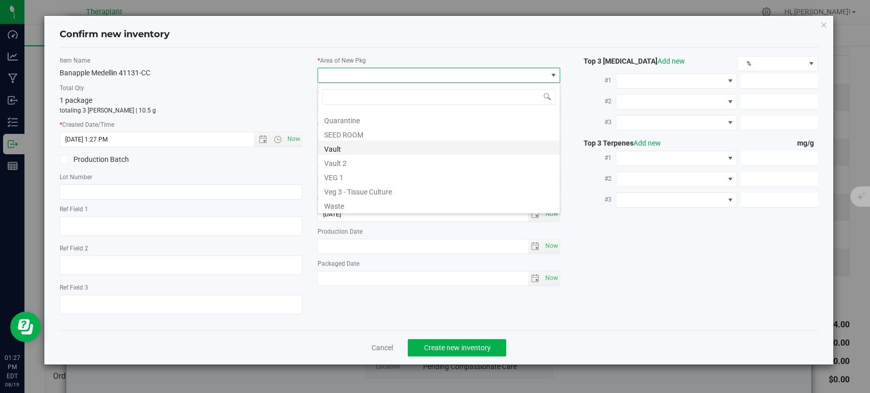
click at [387, 152] on li "Vault" at bounding box center [439, 148] width 242 height 14
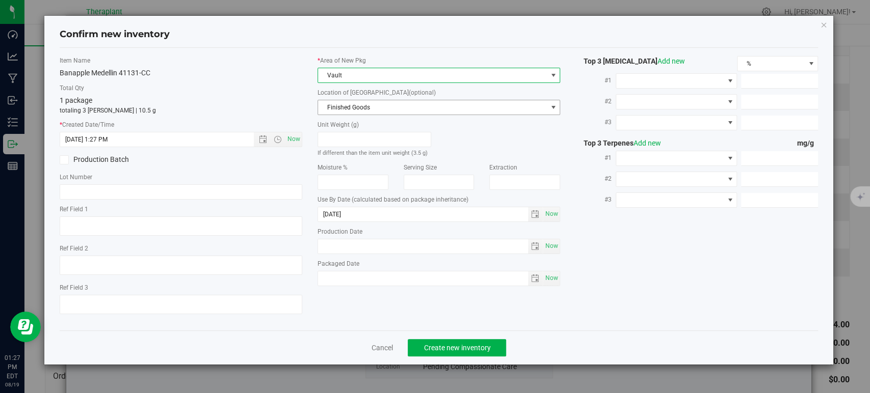
click at [368, 102] on span "Finished Goods" at bounding box center [432, 107] width 229 height 14
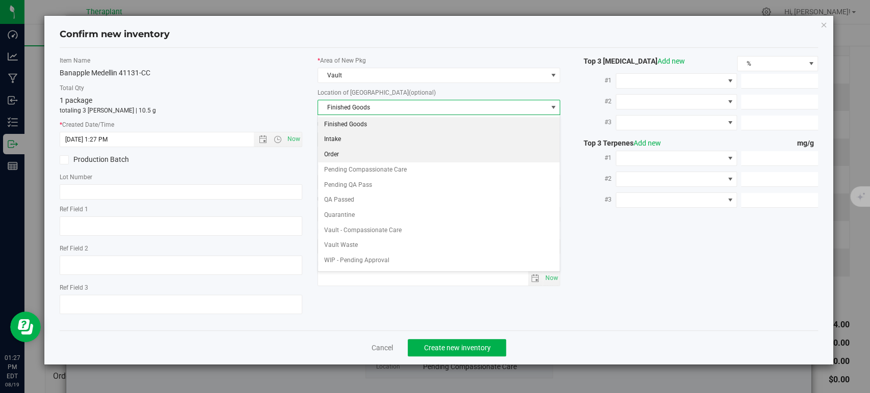
click at [365, 154] on li "Order" at bounding box center [439, 154] width 242 height 15
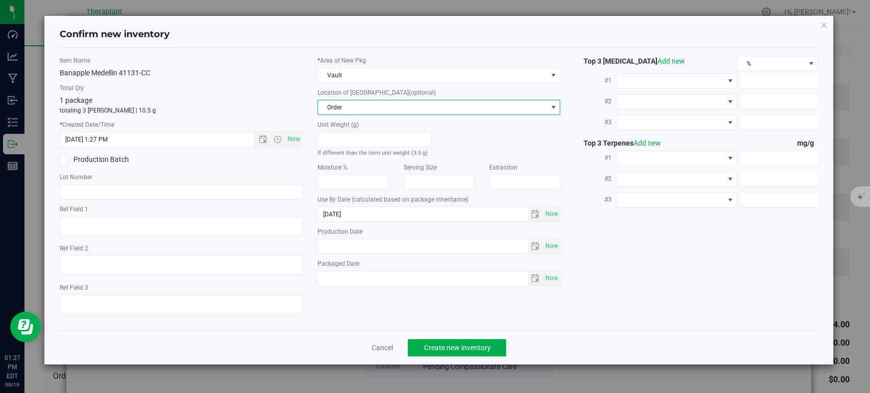
click at [262, 82] on div "Item Name Banapple Medellin 41131-CC Total Qty 1 package totaling 3 eaches | 10…" at bounding box center [181, 189] width 258 height 267
click at [490, 362] on div "Cancel Create new inventory" at bounding box center [439, 348] width 758 height 34
click at [481, 338] on div "Cancel Create new inventory" at bounding box center [439, 348] width 758 height 34
click at [482, 340] on button "Create new inventory" at bounding box center [457, 347] width 98 height 17
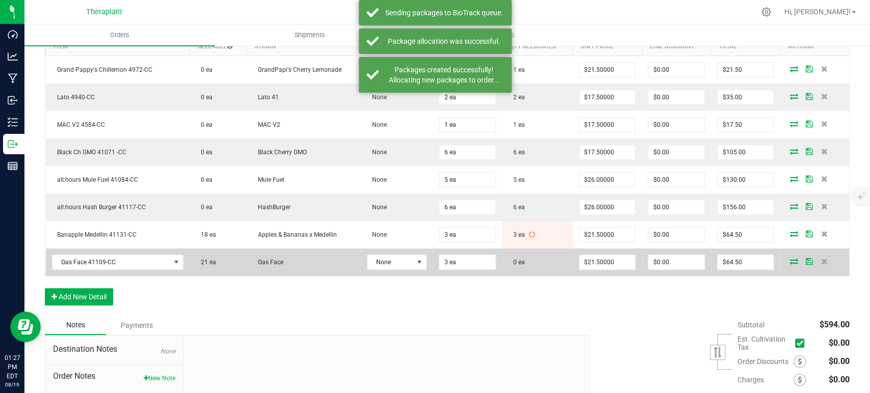
click at [790, 260] on icon at bounding box center [794, 261] width 8 height 6
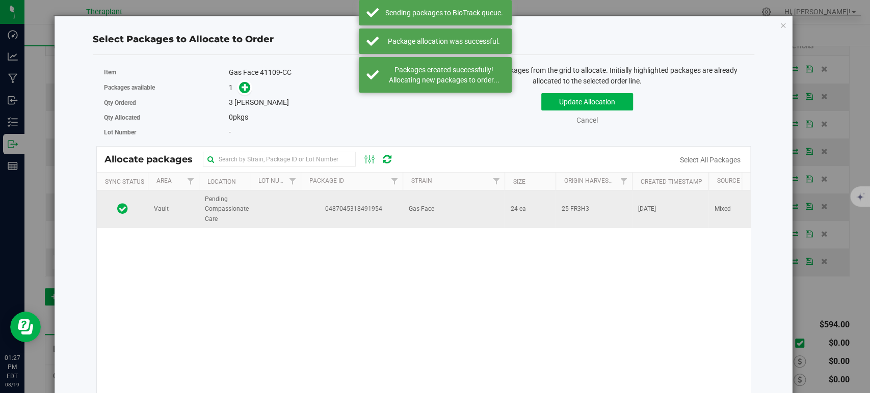
click at [418, 215] on td "Gas Face" at bounding box center [454, 210] width 102 height 38
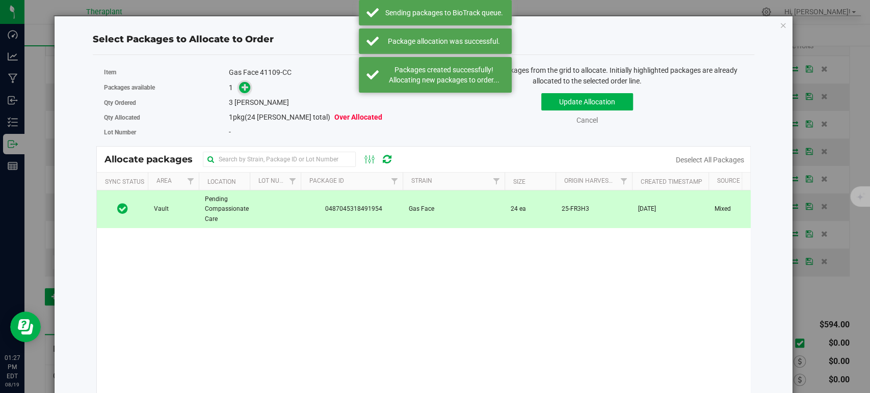
click at [239, 85] on span at bounding box center [245, 88] width 12 height 12
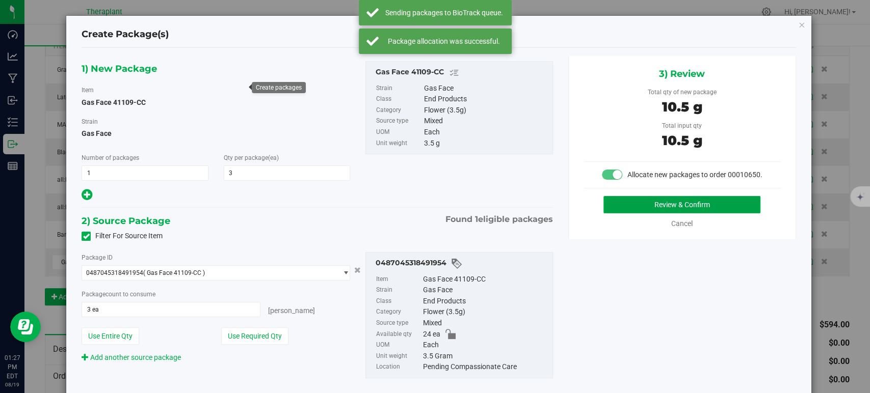
click at [648, 214] on button "Review & Confirm" at bounding box center [682, 204] width 157 height 17
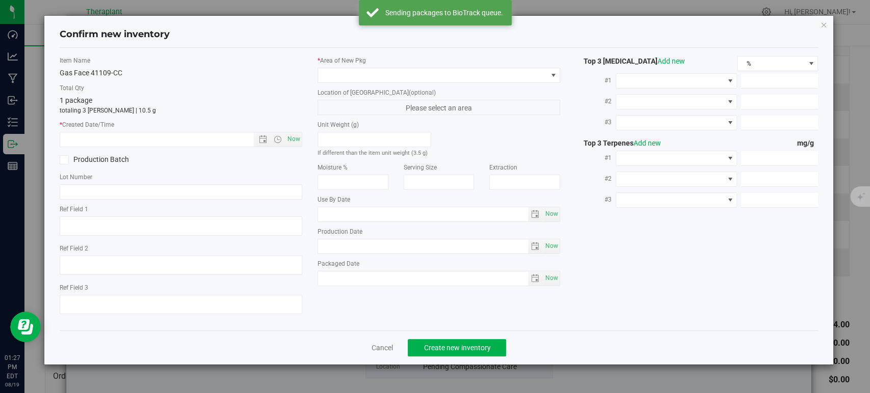
type textarea "TP Hybrid 32pk"
type input "2026-07-08"
click at [294, 144] on span "Now" at bounding box center [293, 139] width 17 height 15
type input "8/19/2025 1:27 PM"
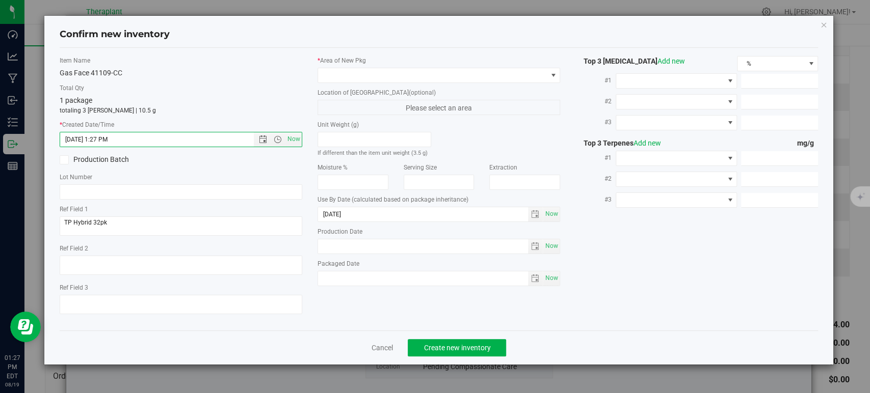
click at [370, 63] on label "* Area of New Pkg" at bounding box center [439, 60] width 243 height 9
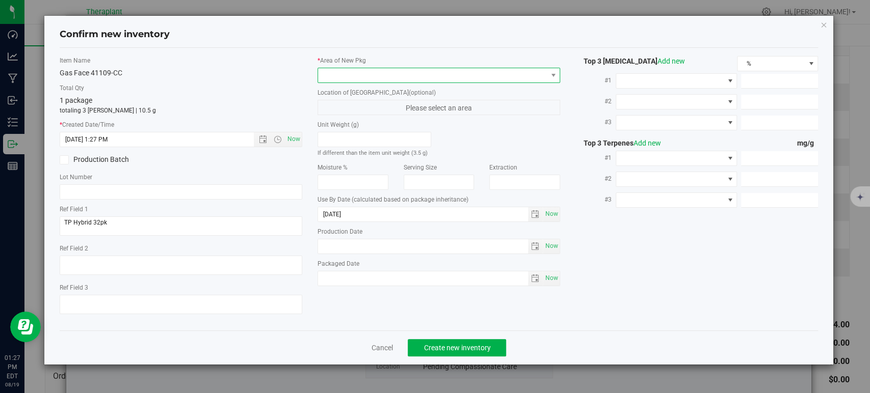
click at [383, 80] on span at bounding box center [432, 75] width 229 height 14
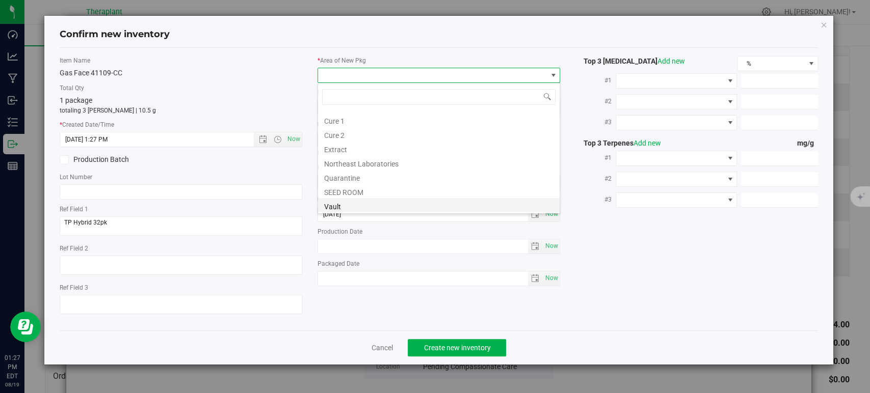
scroll to position [126, 0]
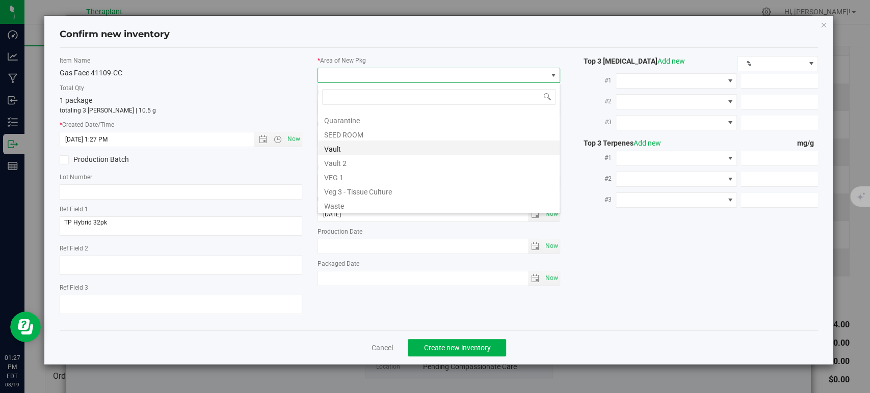
click at [335, 146] on li "Vault" at bounding box center [439, 148] width 242 height 14
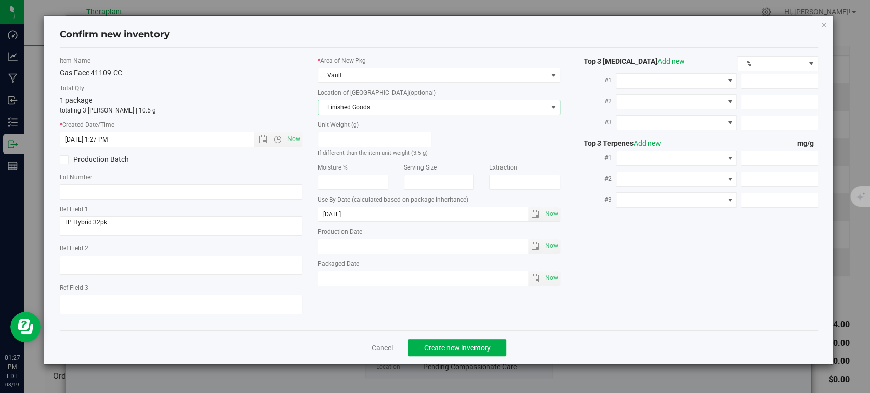
click at [355, 110] on span "Finished Goods" at bounding box center [432, 107] width 229 height 14
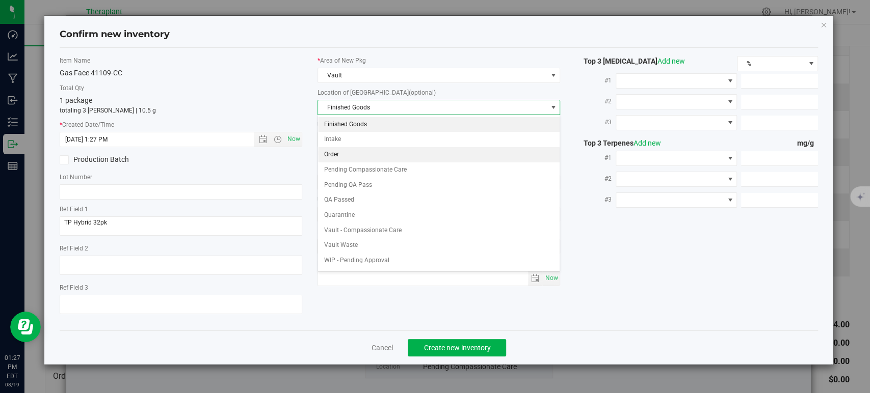
click at [355, 148] on li "Order" at bounding box center [439, 154] width 242 height 15
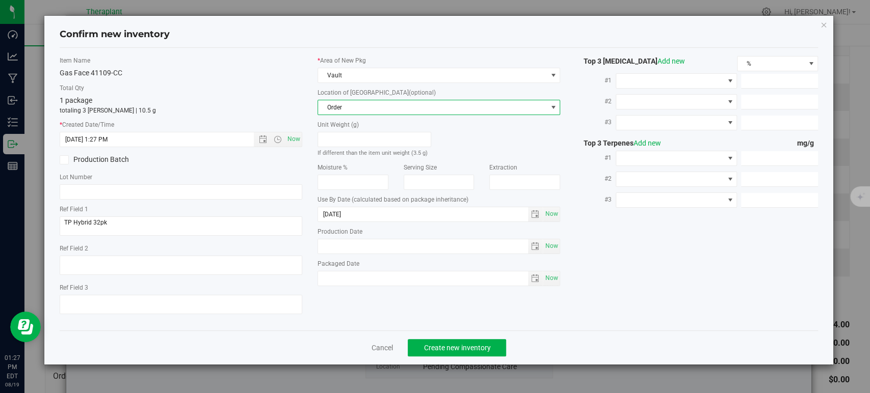
click at [248, 81] on div "Item Name Gas Face 41109-CC Total Qty 1 package totaling 3 eaches | 10.5 g * Cr…" at bounding box center [181, 189] width 258 height 267
click at [500, 352] on button "Create new inventory" at bounding box center [457, 347] width 98 height 17
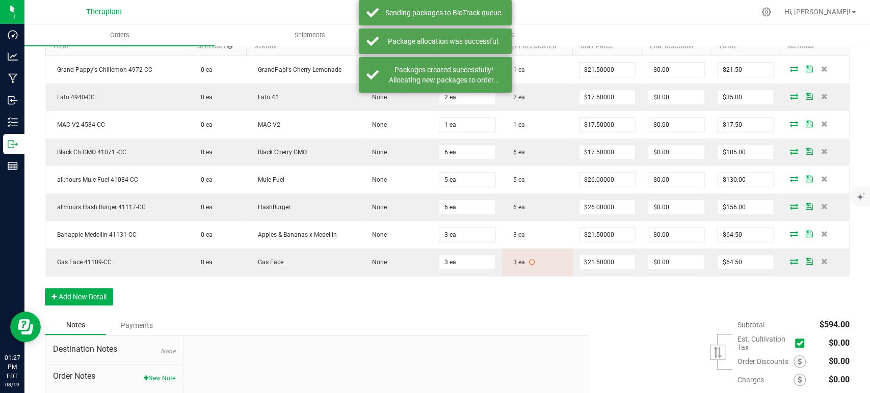
click at [552, 306] on div "Order Details Print All Labels Item Sellable Strain Lot Number Qty Ordered Qty …" at bounding box center [447, 163] width 805 height 305
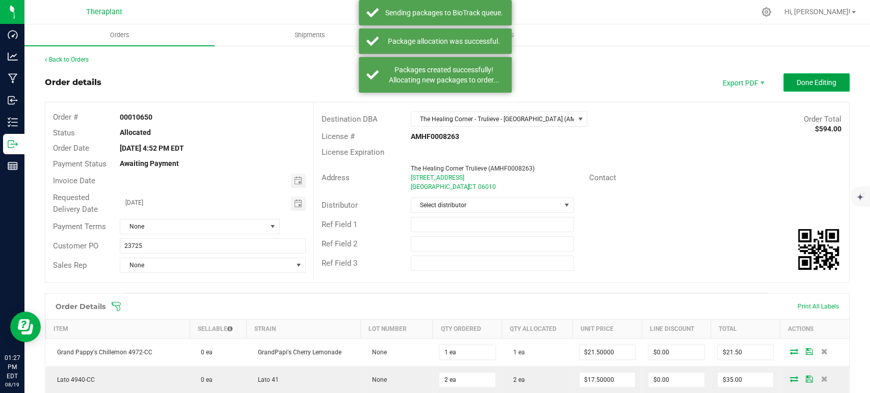
click at [783, 81] on button "Done Editing" at bounding box center [816, 82] width 66 height 18
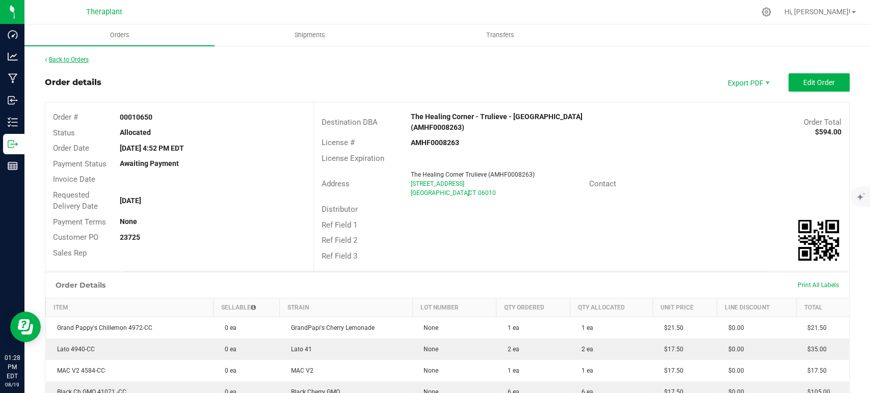
click at [74, 60] on link "Back to Orders" at bounding box center [67, 59] width 44 height 7
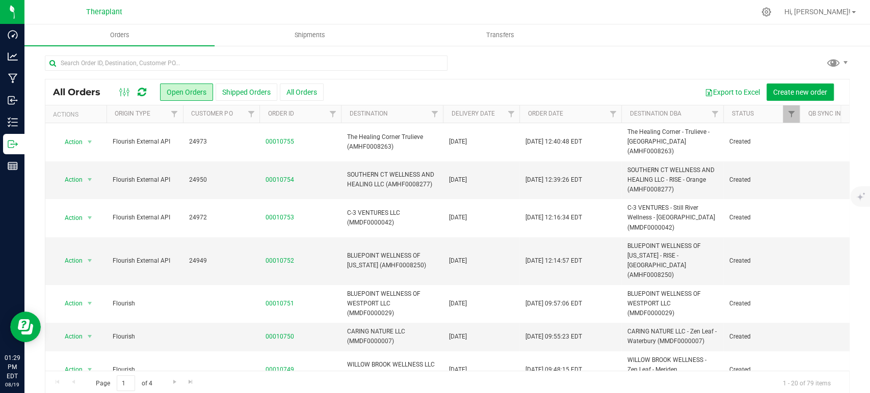
click at [146, 94] on icon at bounding box center [142, 92] width 9 height 10
click at [144, 89] on icon at bounding box center [142, 92] width 9 height 10
click at [278, 175] on link "00010754" at bounding box center [280, 180] width 29 height 10
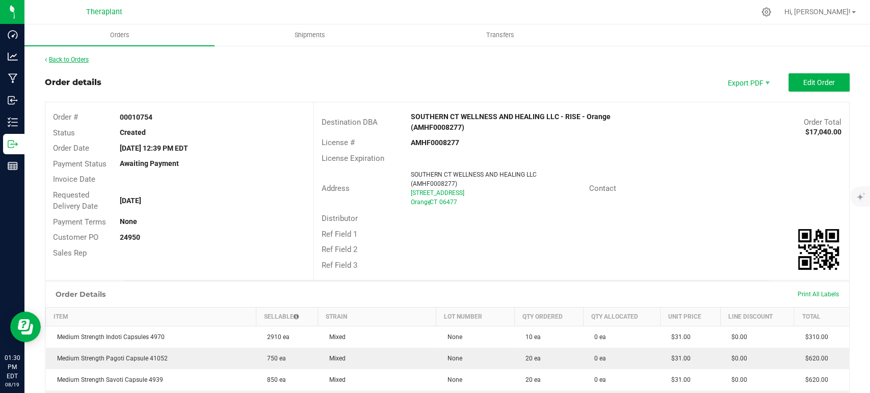
click at [75, 56] on link "Back to Orders" at bounding box center [67, 59] width 44 height 7
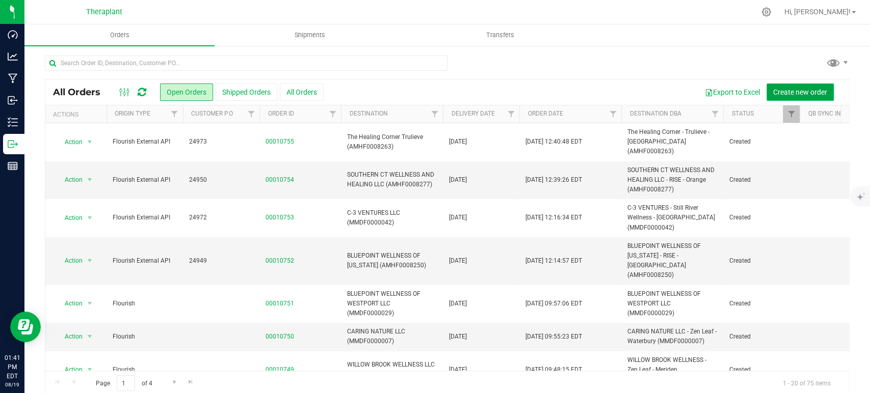
click at [805, 97] on button "Create new order" at bounding box center [800, 92] width 67 height 17
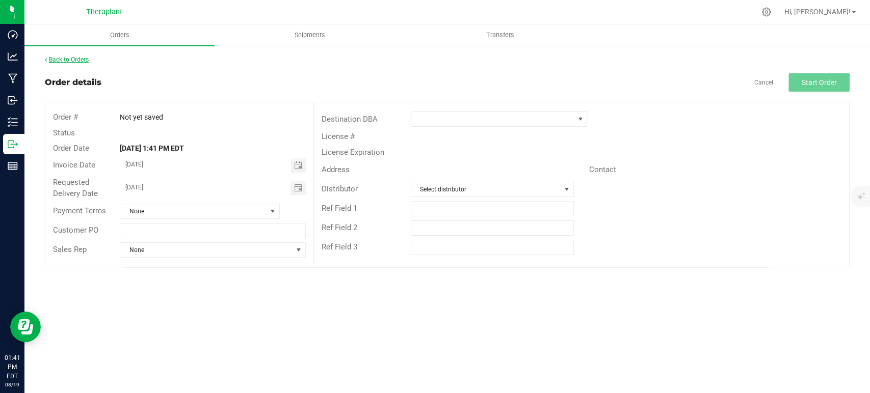
click at [80, 59] on link "Back to Orders" at bounding box center [67, 59] width 44 height 7
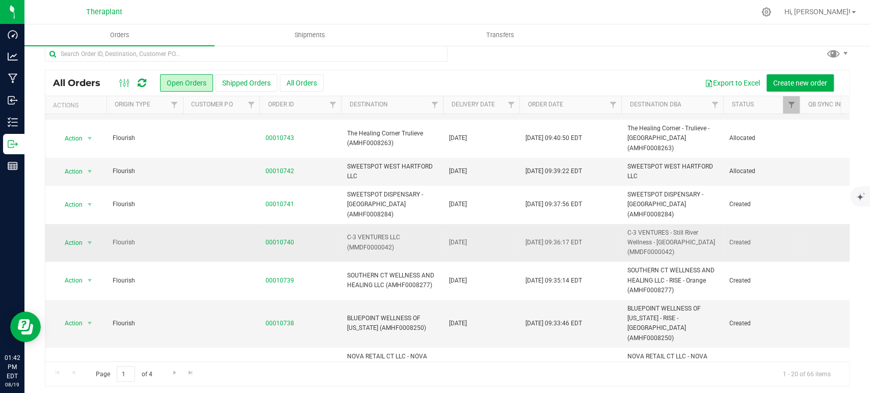
scroll to position [12, 0]
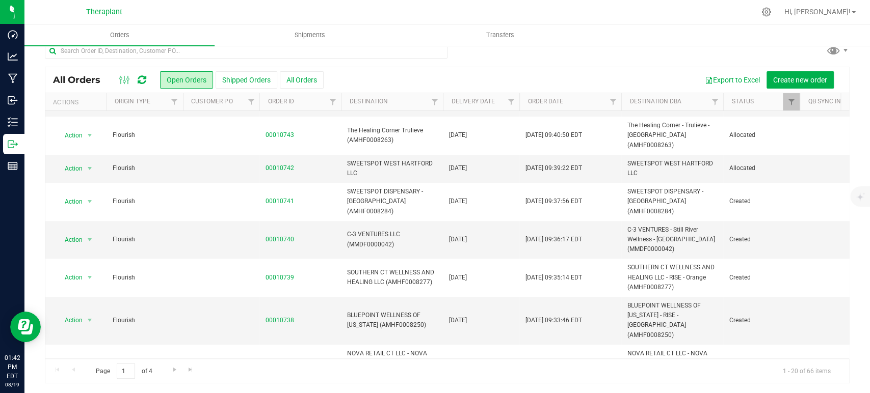
click at [140, 77] on icon at bounding box center [142, 80] width 9 height 10
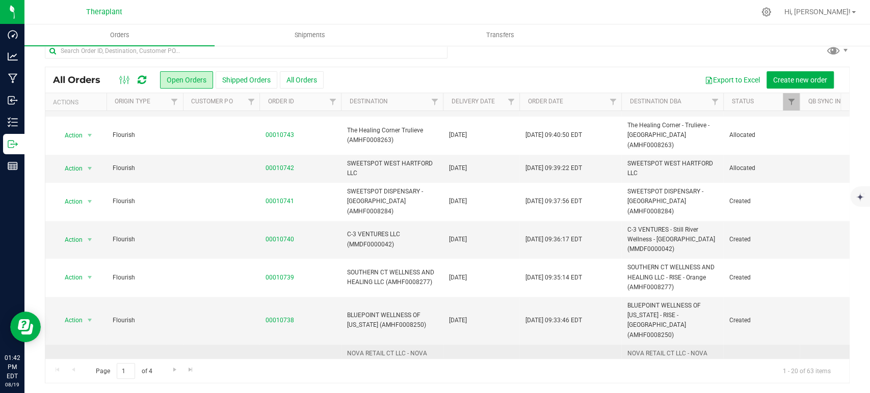
click at [271, 364] on link "00010737" at bounding box center [280, 369] width 29 height 10
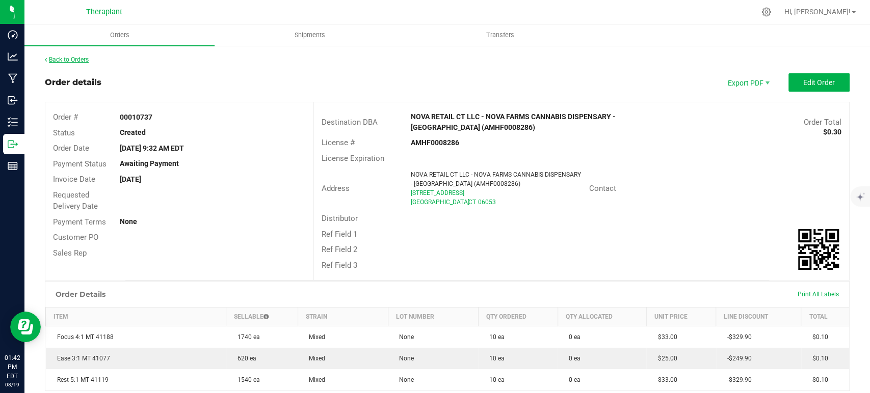
click at [76, 61] on link "Back to Orders" at bounding box center [67, 59] width 44 height 7
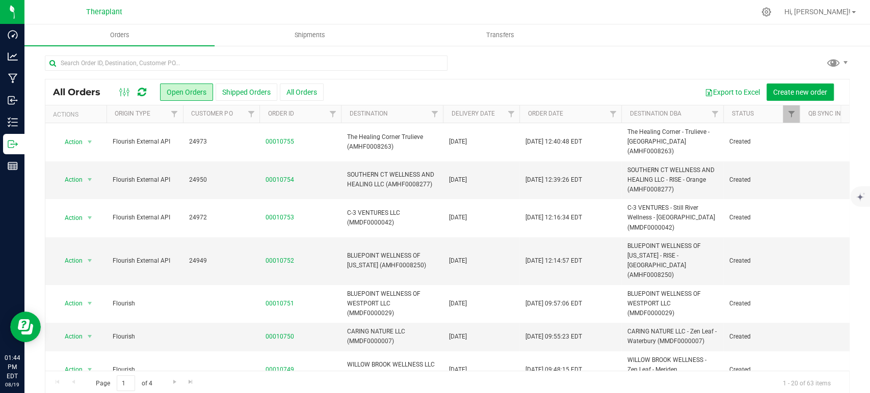
click at [141, 87] on icon at bounding box center [142, 92] width 9 height 10
click at [149, 89] on div at bounding box center [133, 92] width 34 height 12
click at [142, 90] on icon at bounding box center [142, 92] width 9 height 10
click at [139, 89] on icon at bounding box center [142, 92] width 9 height 10
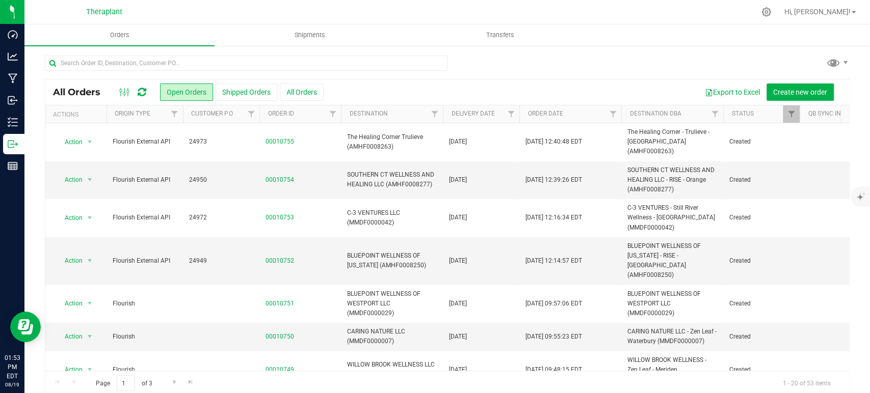
click at [141, 91] on icon at bounding box center [142, 92] width 9 height 10
click at [143, 91] on icon at bounding box center [142, 92] width 9 height 10
click at [141, 89] on icon at bounding box center [142, 92] width 9 height 10
click at [144, 90] on icon at bounding box center [142, 92] width 9 height 10
click at [186, 65] on input "text" at bounding box center [246, 63] width 403 height 15
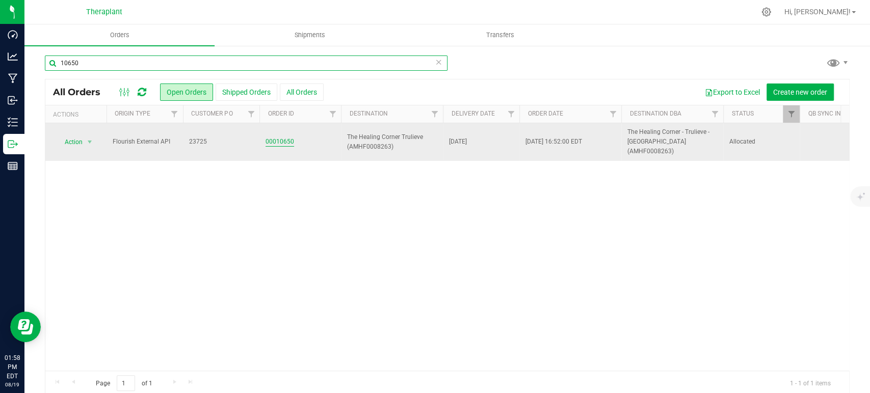
type input "10650"
click at [288, 137] on link "00010650" at bounding box center [280, 142] width 29 height 10
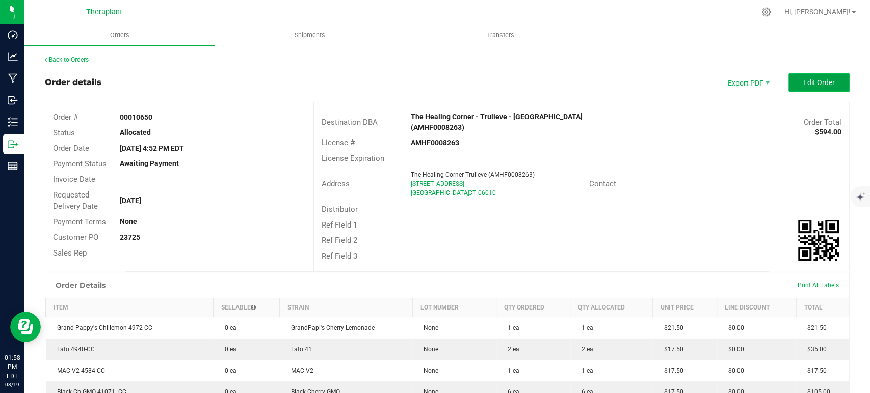
click at [821, 85] on span "Edit Order" at bounding box center [819, 82] width 32 height 8
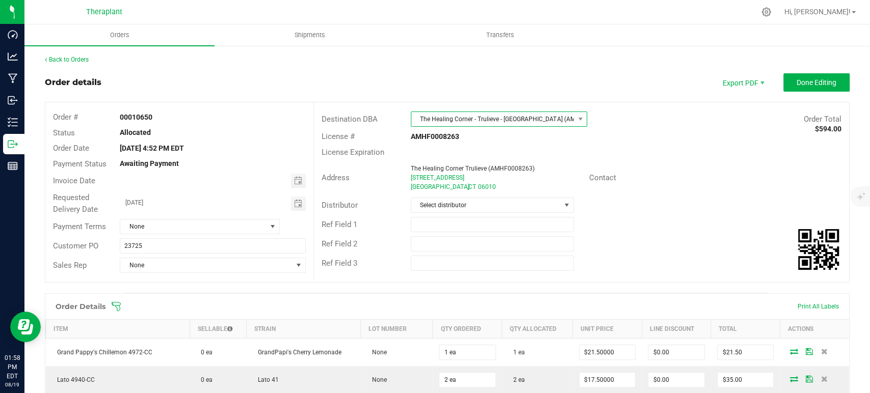
click at [567, 119] on span "The Healing Corner - Trulieve - [GEOGRAPHIC_DATA] (AMHF0008263)" at bounding box center [492, 119] width 163 height 14
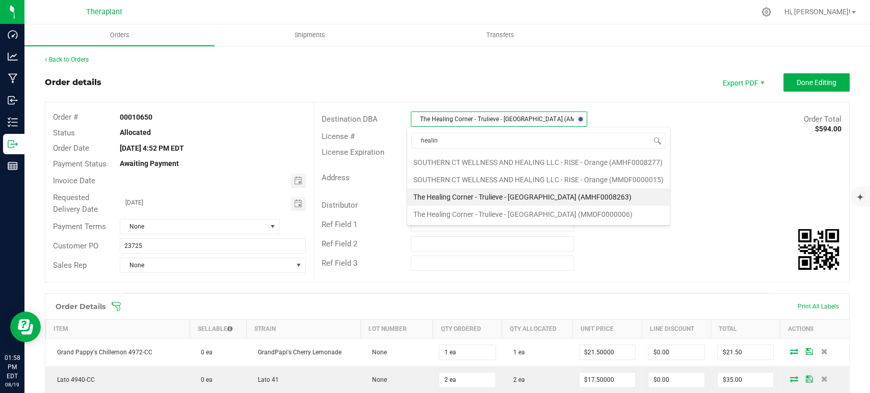
type input "healing"
click at [559, 209] on li "The Healing Corner - Trulieve - [GEOGRAPHIC_DATA] (MMDF0000006)" at bounding box center [538, 214] width 263 height 17
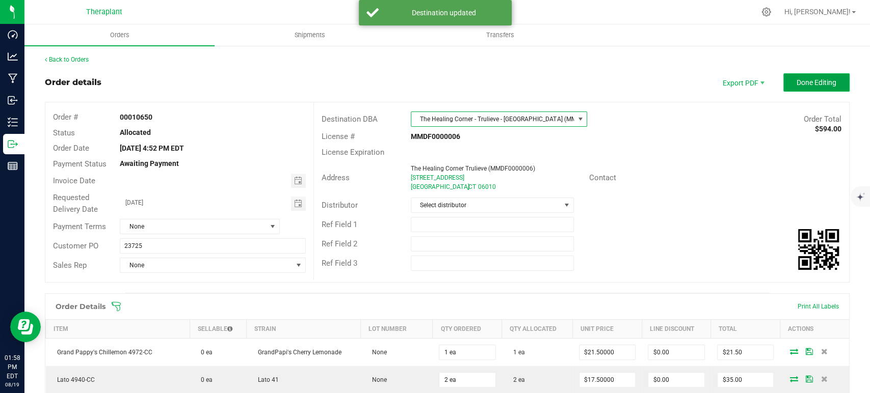
click at [818, 79] on span "Done Editing" at bounding box center [817, 82] width 40 height 8
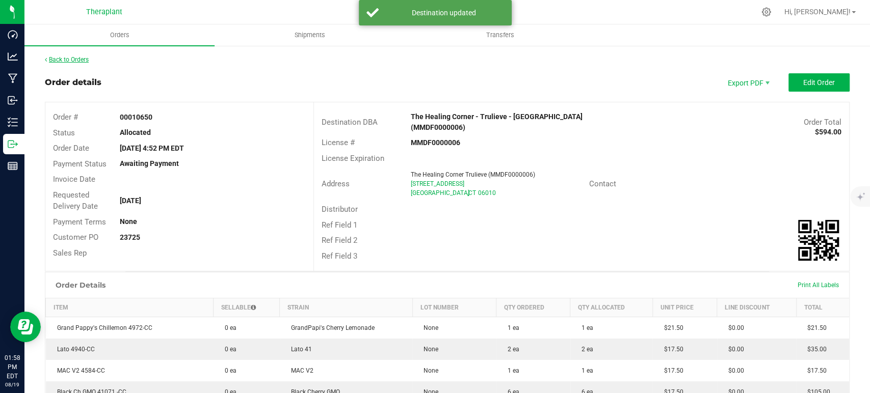
click at [74, 61] on link "Back to Orders" at bounding box center [67, 59] width 44 height 7
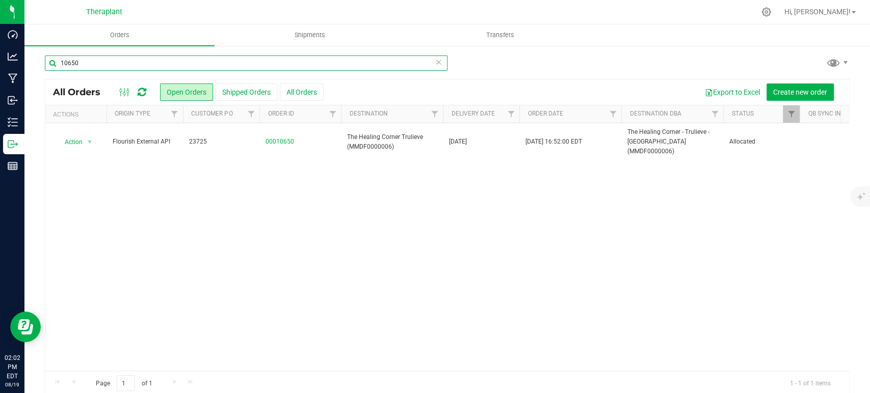
click at [112, 64] on input "10650" at bounding box center [246, 63] width 403 height 15
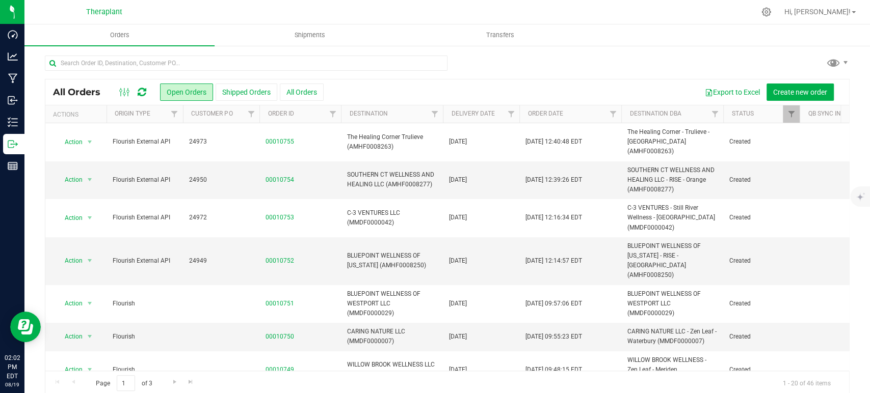
click at [143, 93] on icon at bounding box center [142, 92] width 9 height 10
click at [144, 52] on div "All Orders Open Orders Shipped Orders All Orders Export to Excel Create new ord…" at bounding box center [447, 225] width 846 height 361
click at [147, 64] on input "text" at bounding box center [246, 63] width 403 height 15
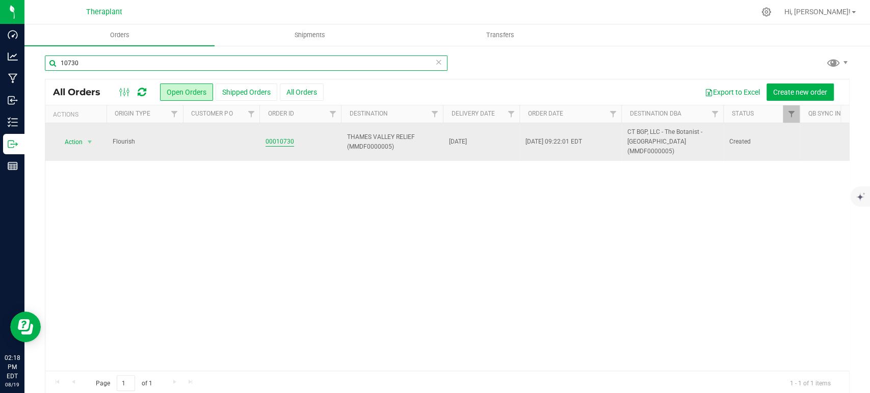
type input "10730"
click at [276, 137] on link "00010730" at bounding box center [280, 142] width 29 height 10
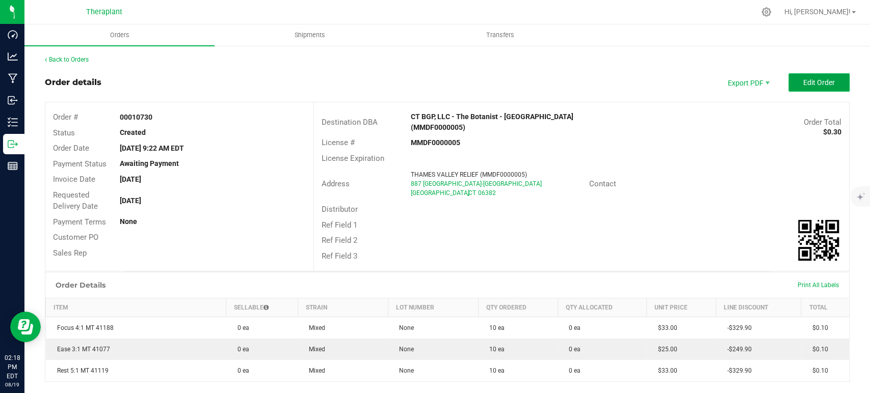
click at [790, 88] on button "Edit Order" at bounding box center [819, 82] width 61 height 18
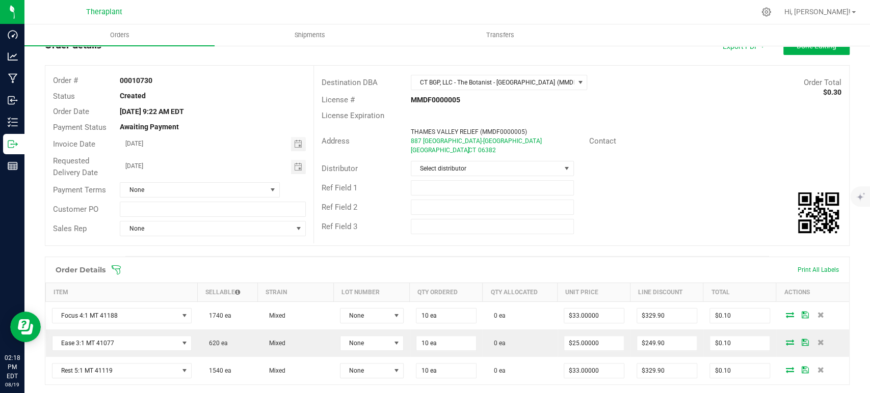
scroll to position [113, 0]
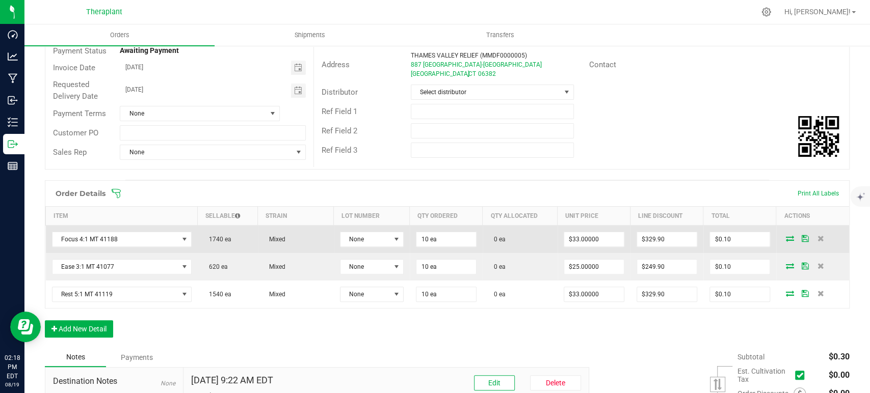
click at [786, 235] on icon at bounding box center [790, 238] width 8 height 6
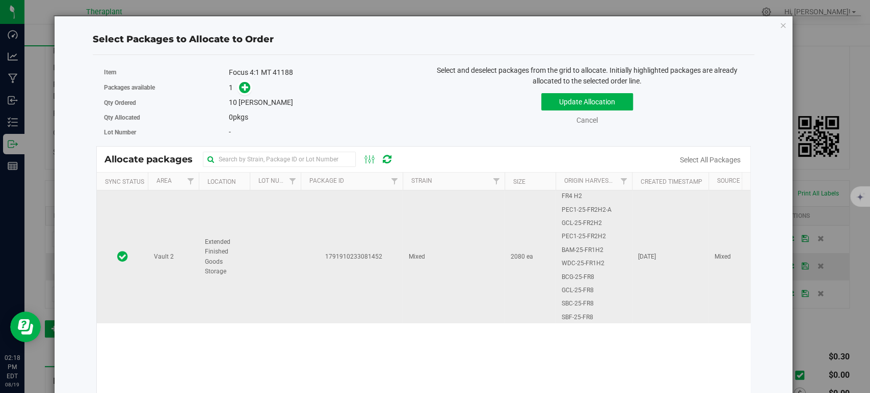
click at [468, 240] on td "Mixed" at bounding box center [454, 257] width 102 height 133
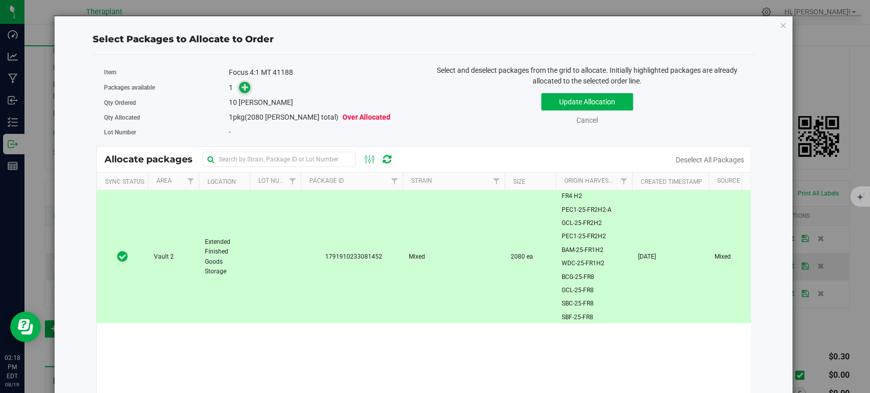
click at [243, 87] on icon at bounding box center [245, 87] width 7 height 7
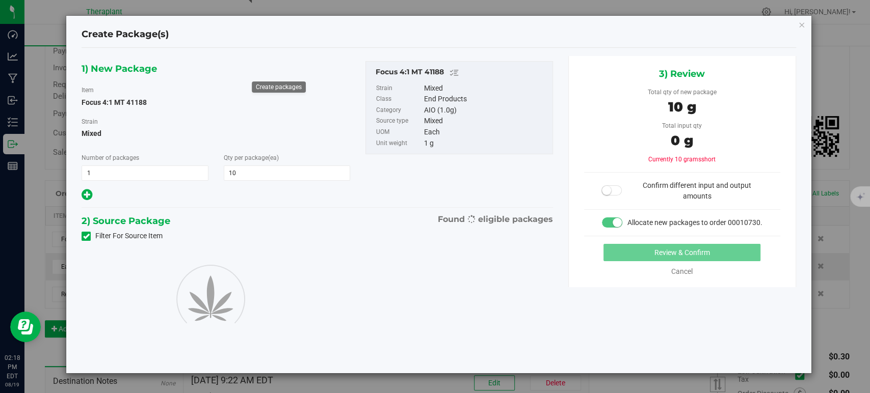
type input "10"
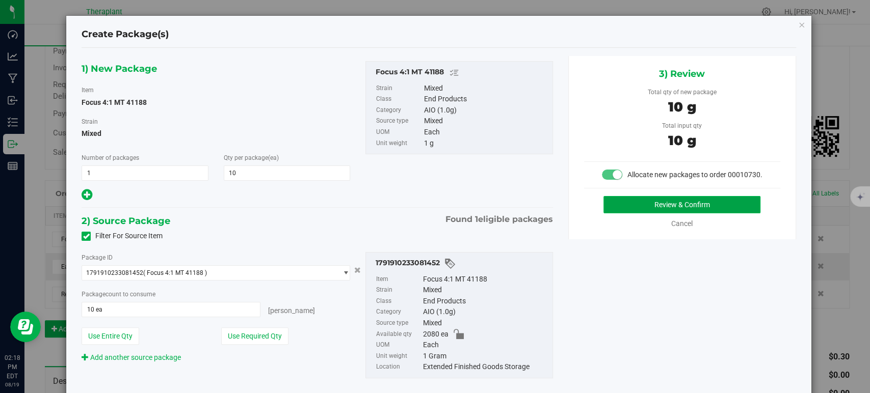
click at [635, 214] on button "Review & Confirm" at bounding box center [682, 204] width 157 height 17
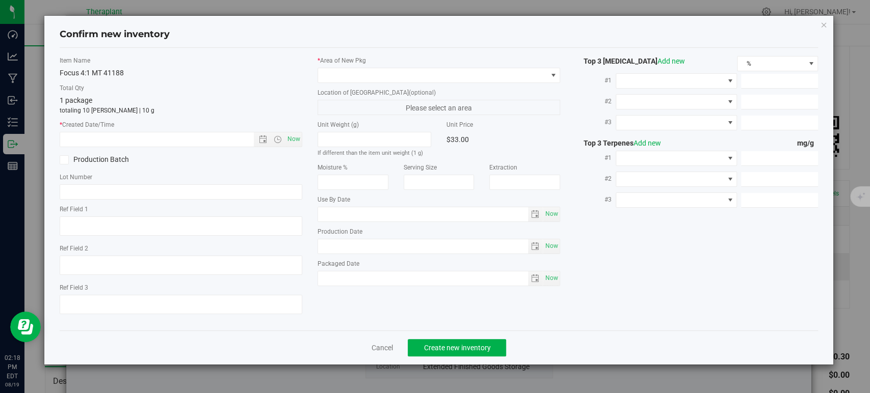
type textarea "Sativa 5:1 (THC:CBG)"
type input "2026-08-07"
click at [295, 141] on span "Now" at bounding box center [293, 139] width 17 height 15
type input "8/19/2025 2:18 PM"
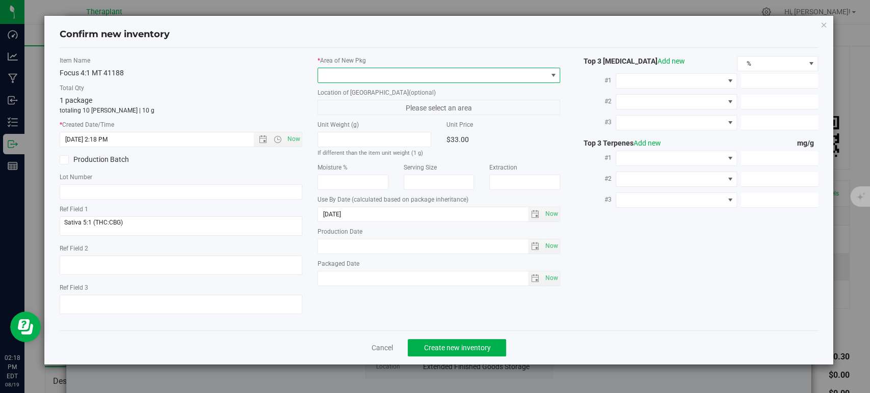
click at [356, 75] on span at bounding box center [432, 75] width 229 height 14
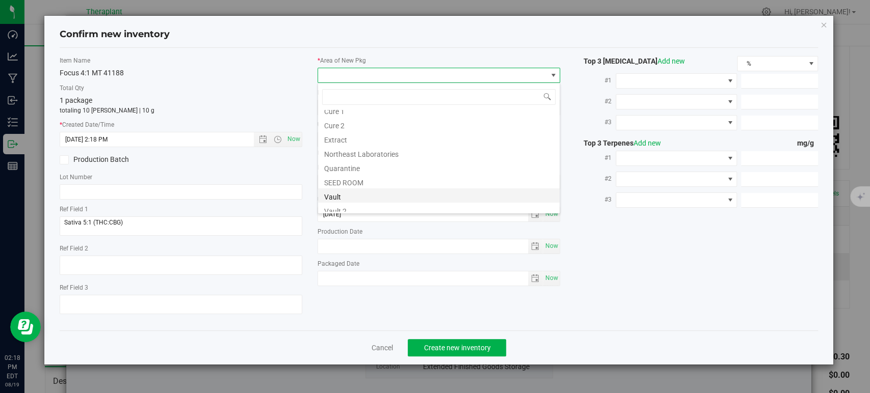
scroll to position [126, 0]
click at [361, 142] on li "Vault" at bounding box center [439, 148] width 242 height 14
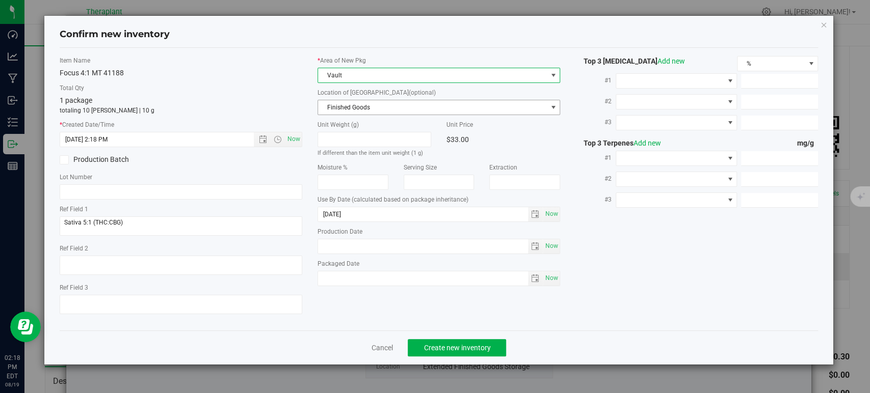
click at [347, 107] on span "Finished Goods" at bounding box center [432, 107] width 229 height 14
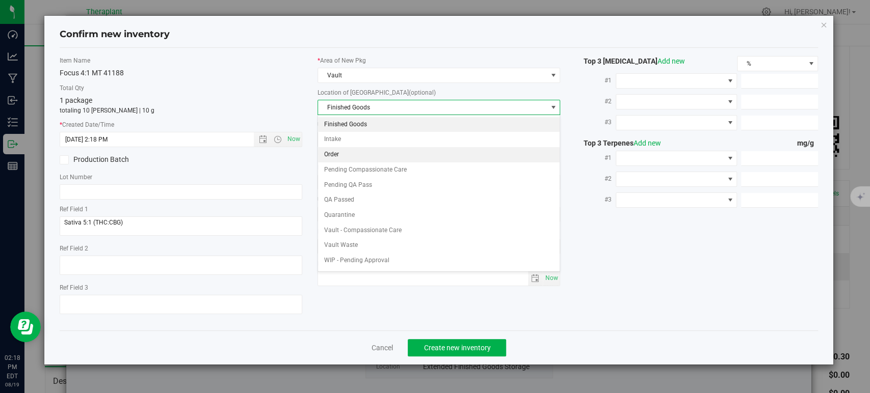
click at [351, 151] on li "Order" at bounding box center [439, 154] width 242 height 15
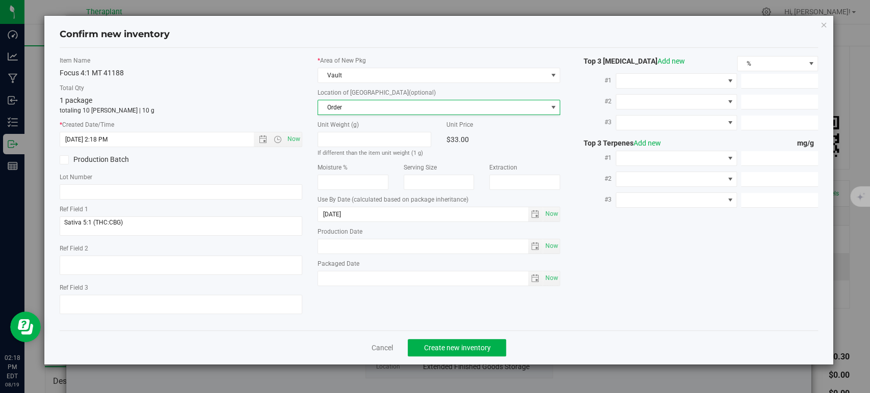
click at [252, 89] on label "Total Qty" at bounding box center [181, 88] width 243 height 9
click at [469, 346] on span "Create new inventory" at bounding box center [457, 348] width 67 height 8
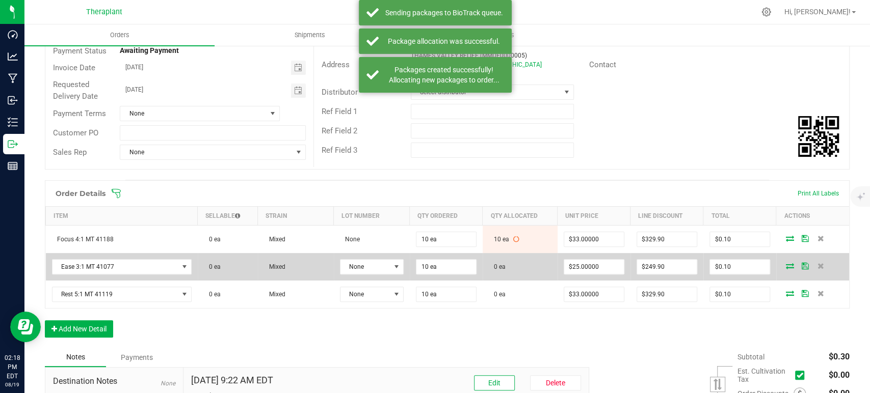
click at [786, 266] on icon at bounding box center [790, 266] width 8 height 6
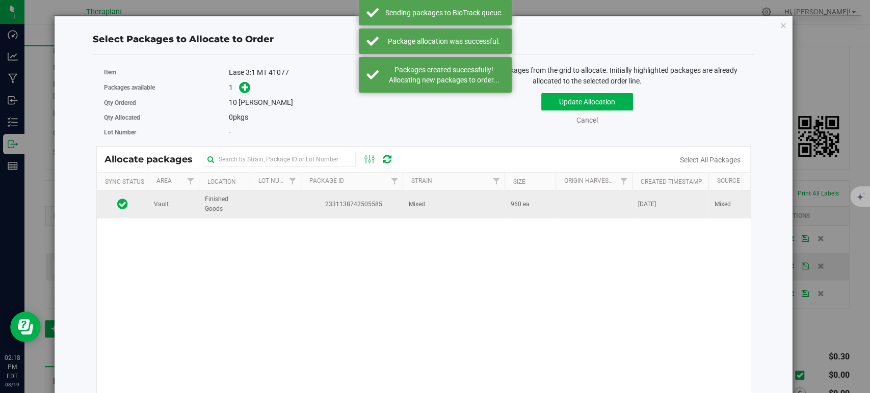
click at [447, 214] on td "Mixed" at bounding box center [454, 205] width 102 height 28
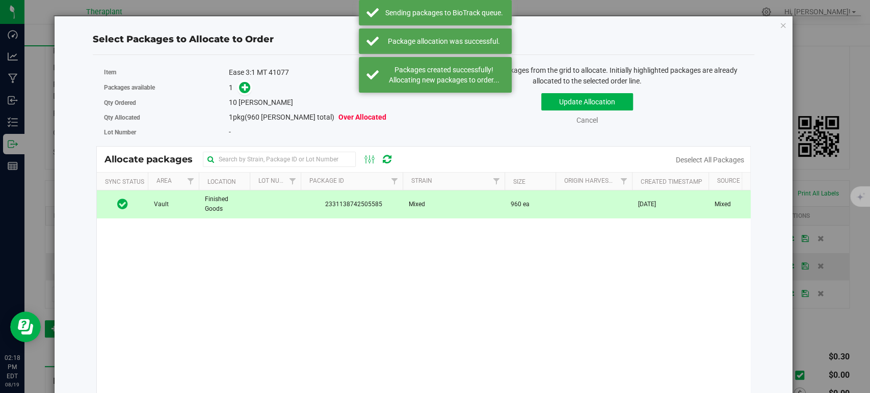
click at [238, 91] on span at bounding box center [242, 88] width 16 height 12
click at [242, 89] on icon at bounding box center [245, 87] width 7 height 7
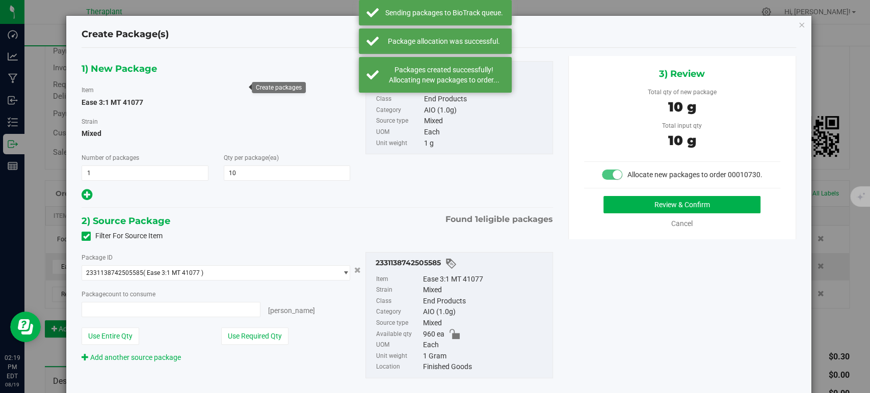
type input "10 ea"
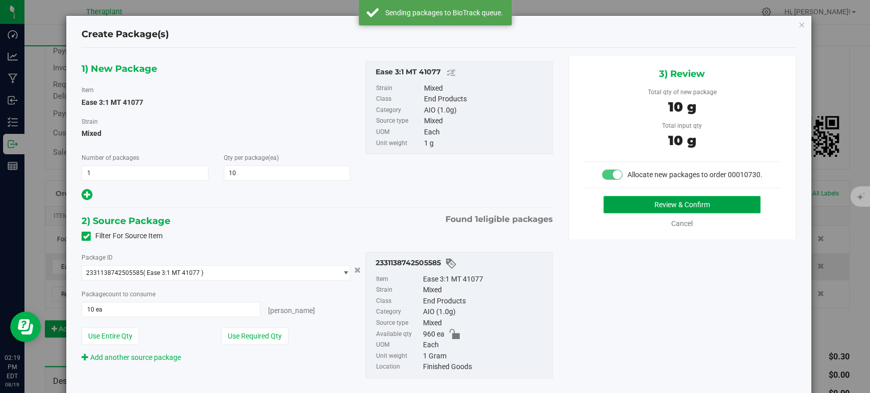
click at [612, 214] on button "Review & Confirm" at bounding box center [682, 204] width 157 height 17
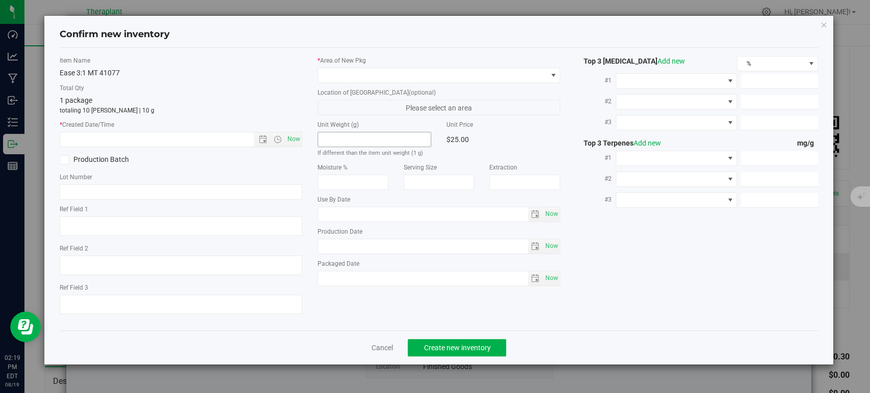
type textarea "3:1"
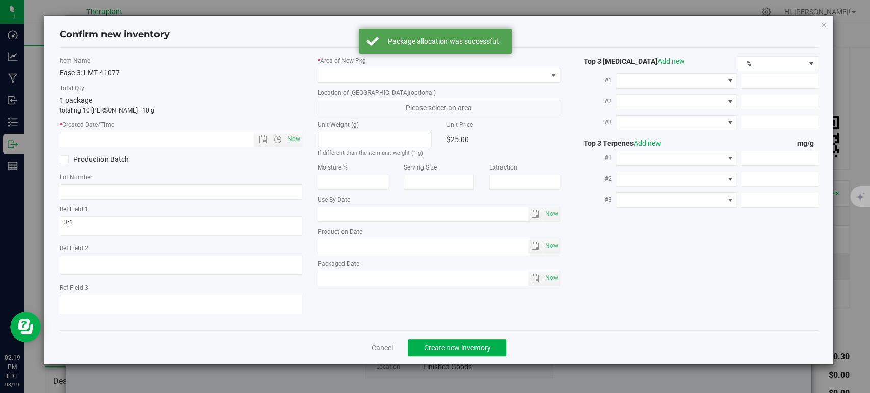
type input "2026-06-23"
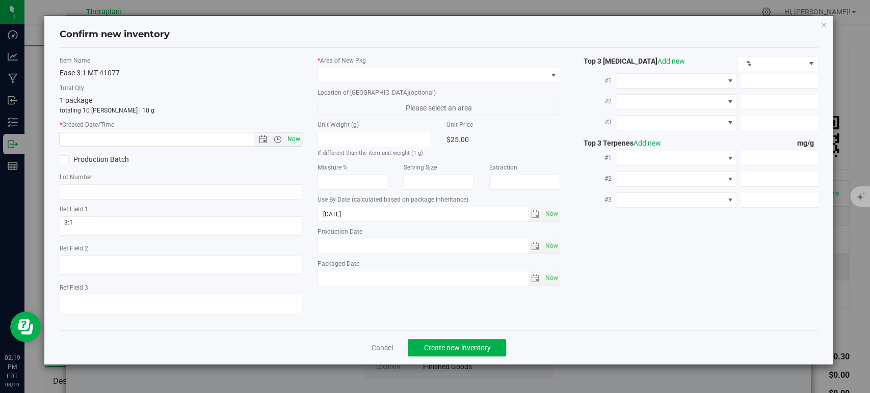
click at [294, 140] on span "Now" at bounding box center [293, 139] width 17 height 15
type input "8/19/2025 2:19 PM"
click at [335, 81] on div "* Area of New Pkg Location of New Pkg (optional) Please select an area Unit Wei…" at bounding box center [439, 173] width 258 height 235
click at [334, 79] on span at bounding box center [432, 75] width 229 height 14
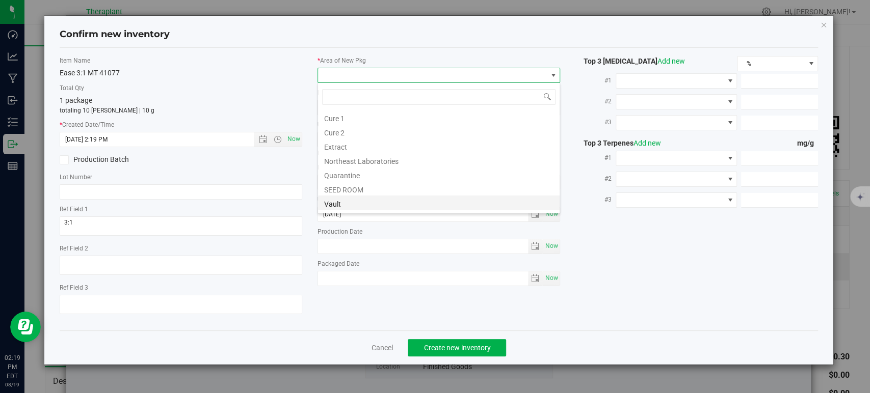
scroll to position [126, 0]
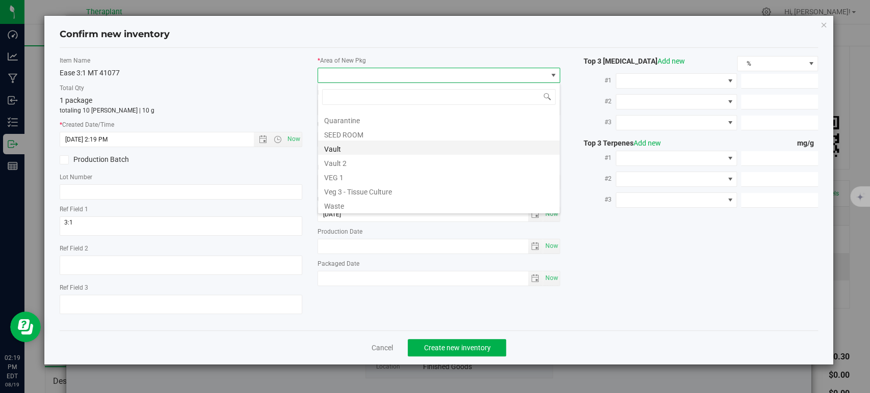
click at [345, 147] on li "Vault" at bounding box center [439, 148] width 242 height 14
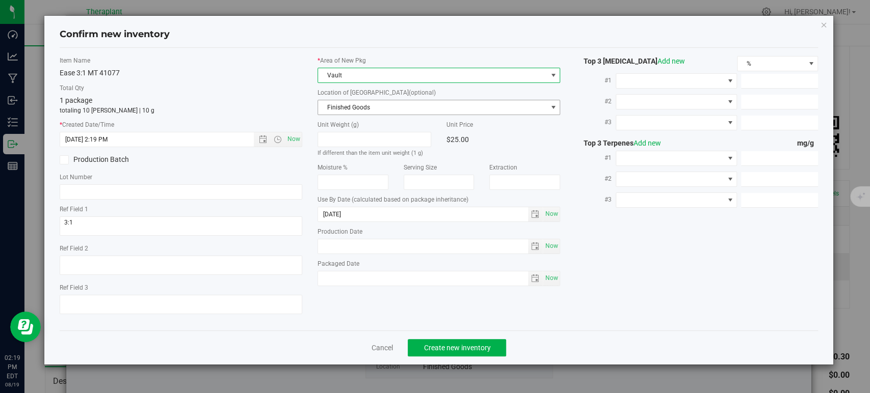
click at [334, 111] on span "Finished Goods" at bounding box center [432, 107] width 229 height 14
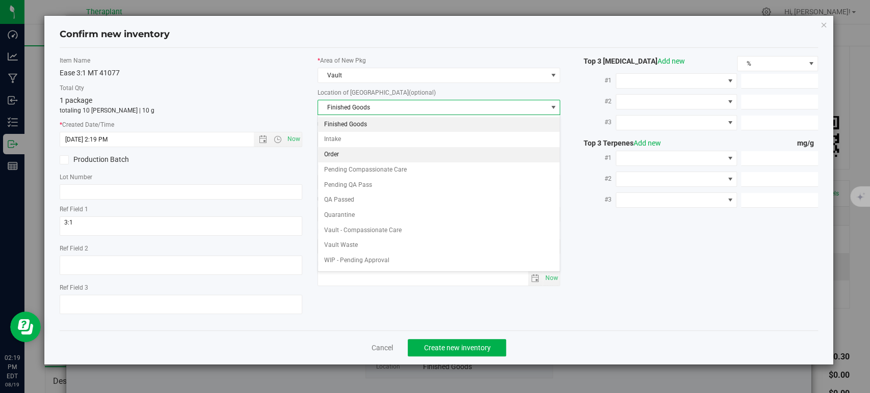
click at [339, 153] on li "Order" at bounding box center [439, 154] width 242 height 15
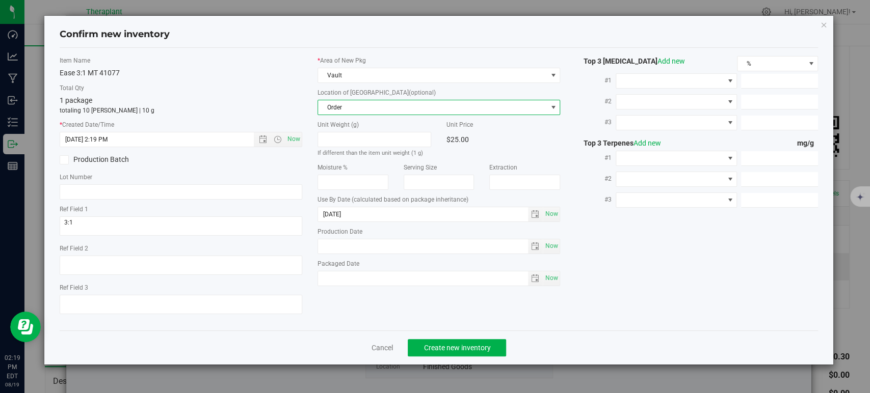
drag, startPoint x: 268, startPoint y: 102, endPoint x: 277, endPoint y: 111, distance: 11.9
click at [268, 102] on div "1 package totaling 10 eaches | 10 g" at bounding box center [181, 105] width 243 height 20
click at [493, 340] on button "Create new inventory" at bounding box center [457, 347] width 98 height 17
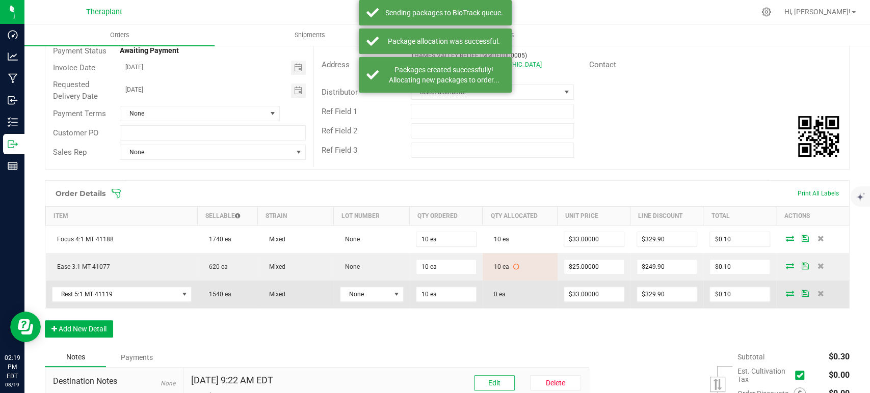
click at [786, 291] on icon at bounding box center [790, 294] width 8 height 6
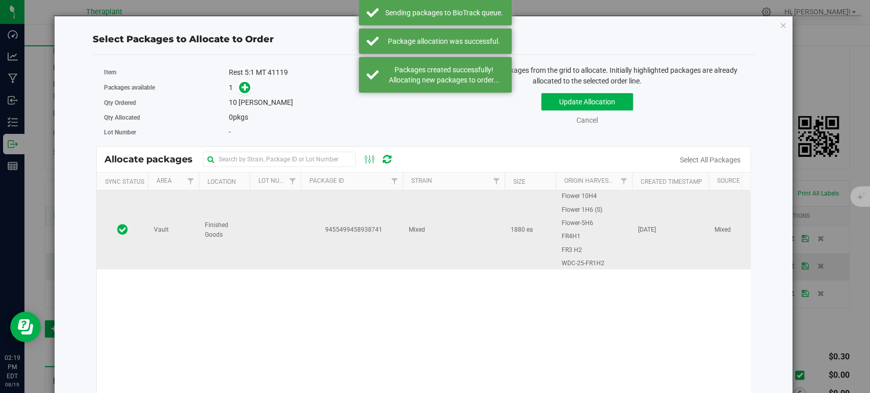
drag, startPoint x: 444, startPoint y: 213, endPoint x: 435, endPoint y: 227, distance: 17.2
click at [435, 227] on td "Mixed" at bounding box center [454, 230] width 102 height 79
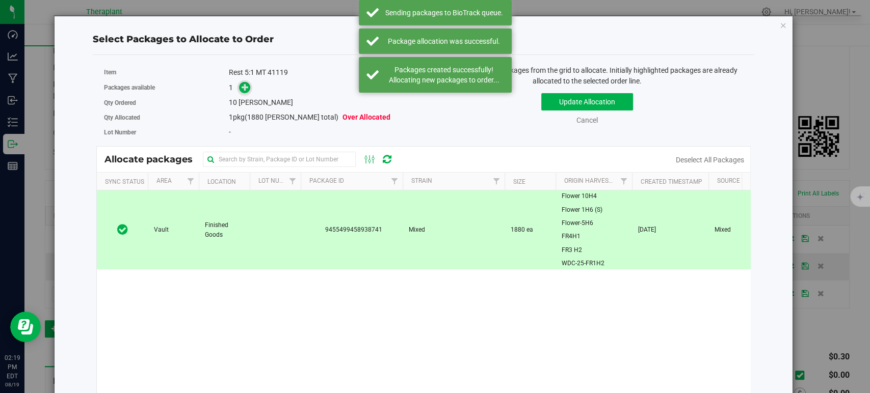
click at [242, 84] on icon at bounding box center [245, 87] width 7 height 7
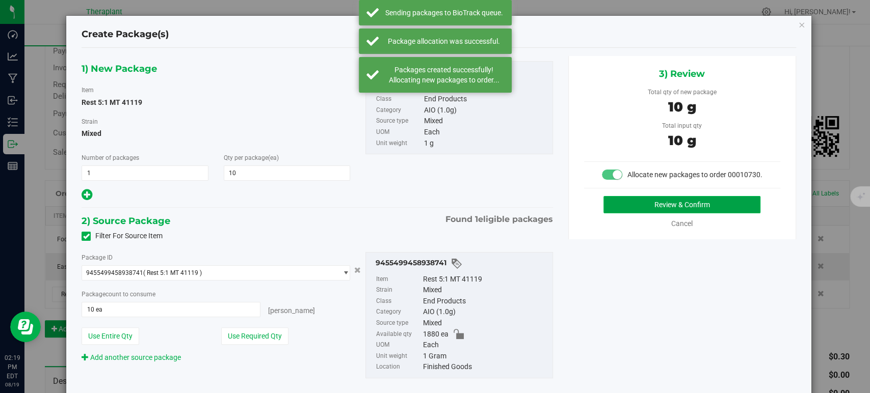
click at [636, 214] on button "Review & Confirm" at bounding box center [682, 204] width 157 height 17
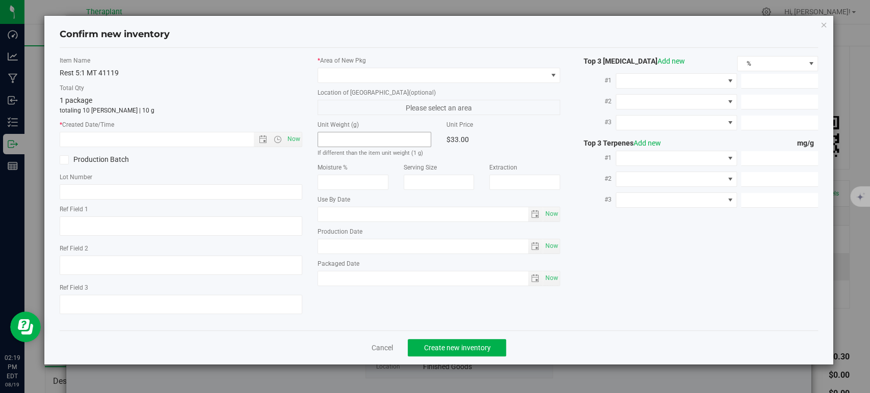
type textarea "5:1 THC:CBN"
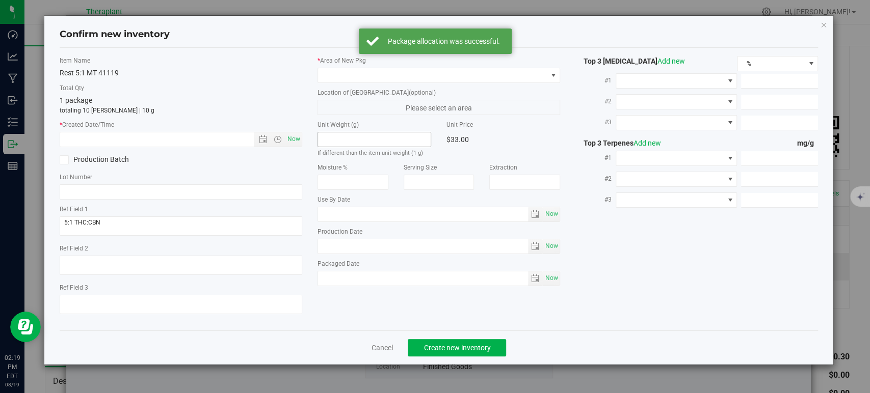
type input "2026-07-25"
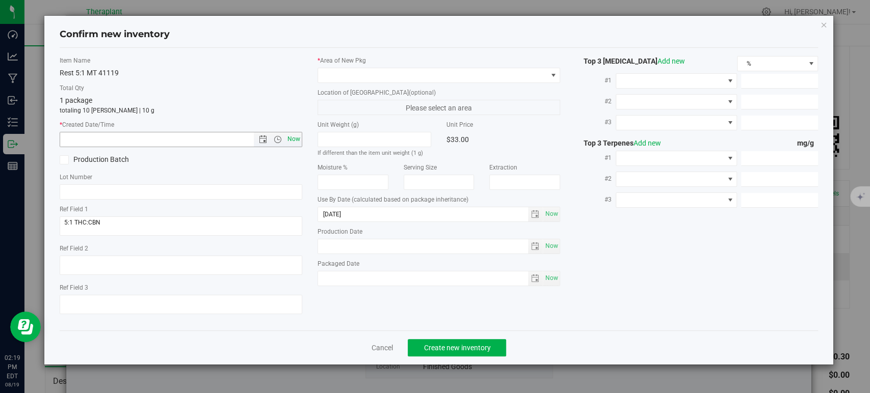
click at [296, 138] on span "Now" at bounding box center [293, 139] width 17 height 15
type input "8/19/2025 2:19 PM"
click at [356, 74] on span at bounding box center [432, 75] width 229 height 14
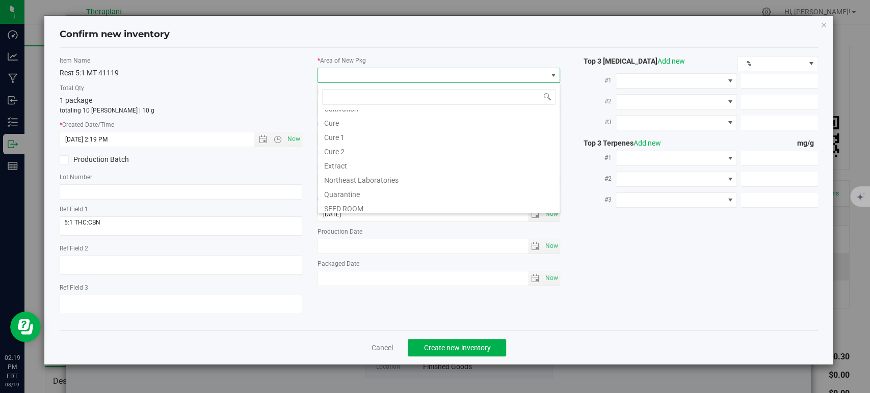
scroll to position [126, 0]
click at [385, 147] on li "Vault" at bounding box center [439, 148] width 242 height 14
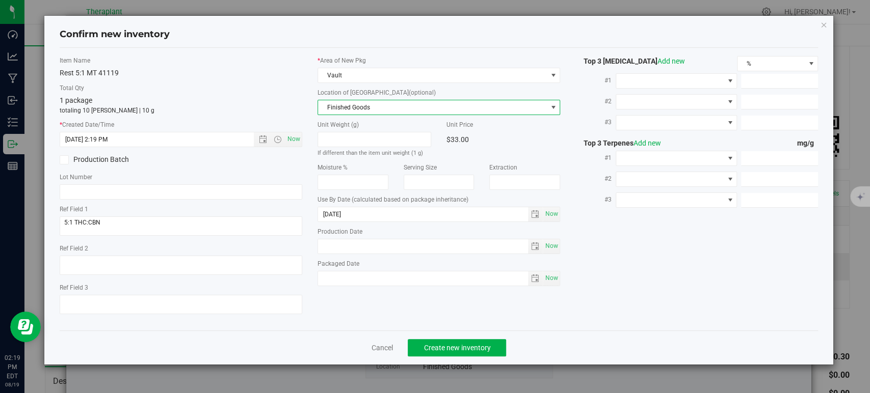
click at [363, 113] on span "Finished Goods" at bounding box center [432, 107] width 229 height 14
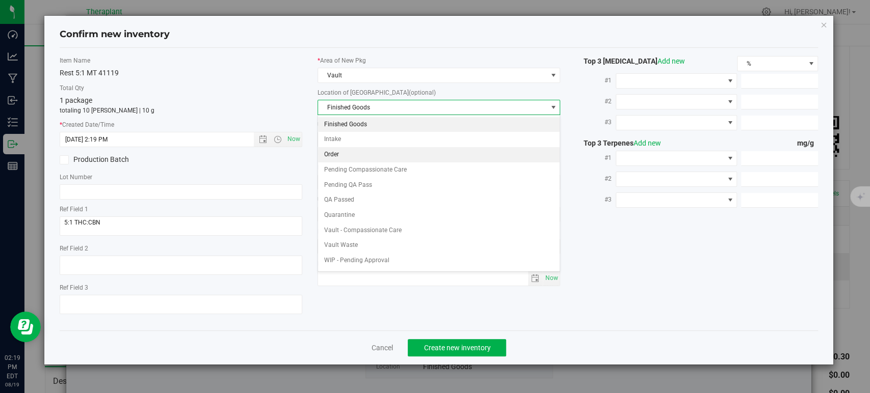
click at [356, 154] on li "Order" at bounding box center [439, 154] width 242 height 15
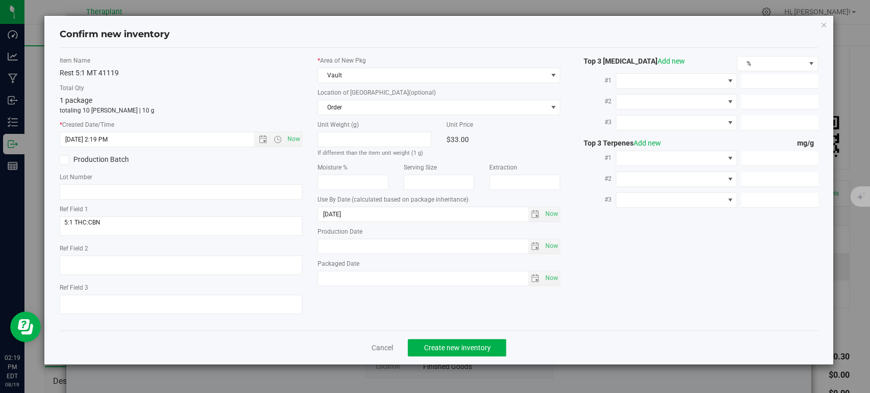
drag, startPoint x: 266, startPoint y: 91, endPoint x: 270, endPoint y: 95, distance: 6.1
click at [266, 91] on label "Total Qty" at bounding box center [181, 88] width 243 height 9
click at [481, 346] on span "Create new inventory" at bounding box center [457, 348] width 67 height 8
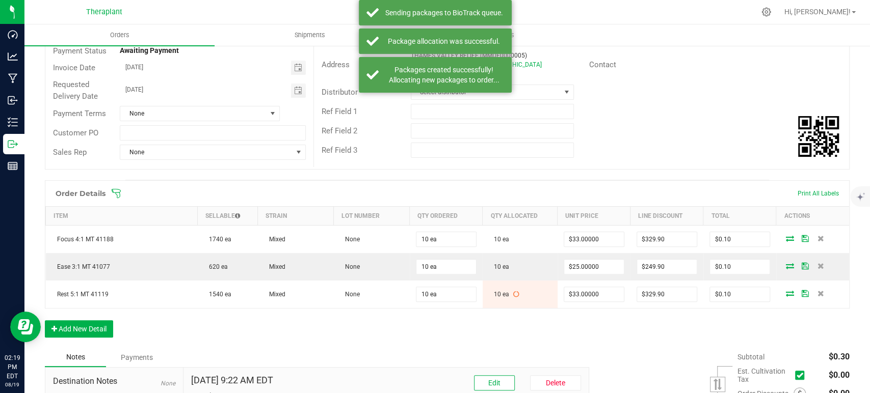
click at [706, 106] on div "Ref Field 1" at bounding box center [581, 111] width 535 height 19
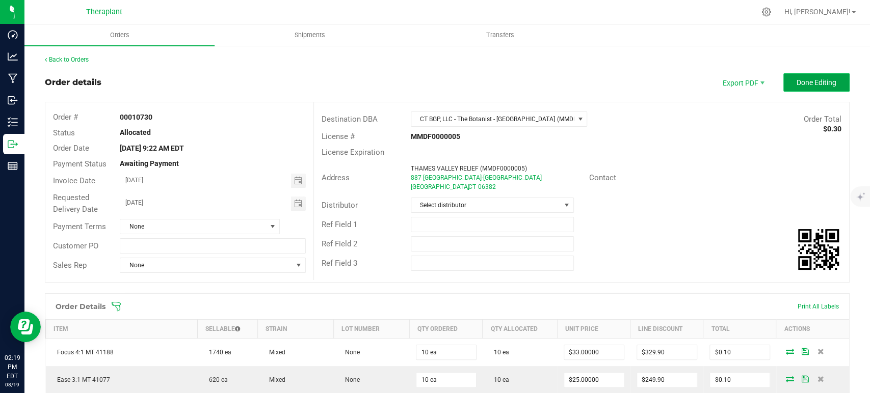
click at [799, 78] on span "Done Editing" at bounding box center [817, 82] width 40 height 8
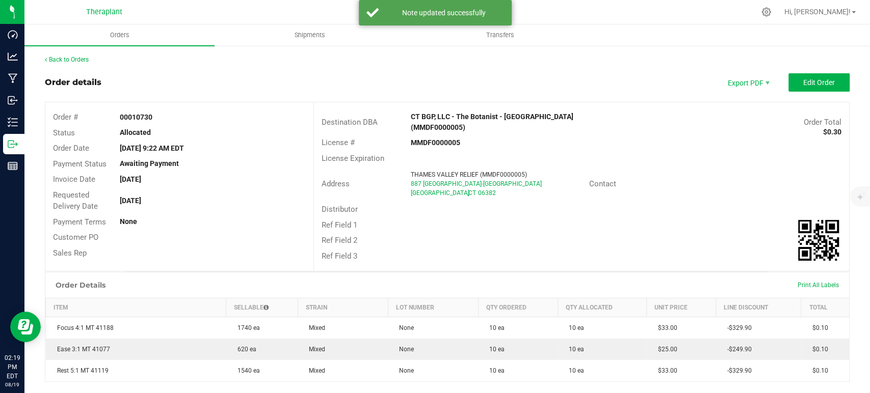
click at [86, 67] on div "Back to Orders Order details Export PDF Edit Order Order # 00010730 Status Allo…" at bounding box center [447, 302] width 805 height 494
click at [297, 31] on span "Shipments" at bounding box center [310, 35] width 58 height 9
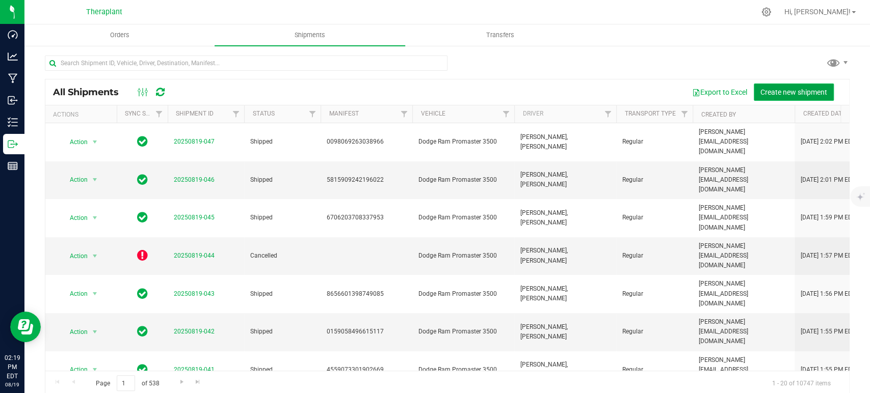
click at [799, 89] on span "Create new shipment" at bounding box center [793, 92] width 67 height 8
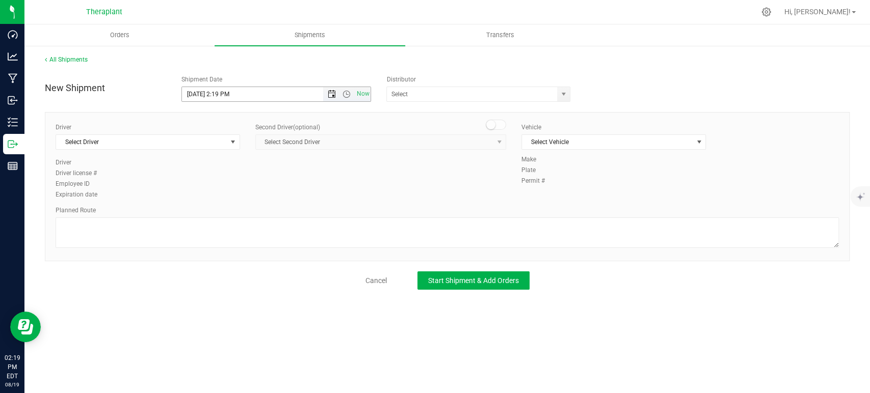
click at [334, 92] on span "Open the date view" at bounding box center [332, 94] width 8 height 8
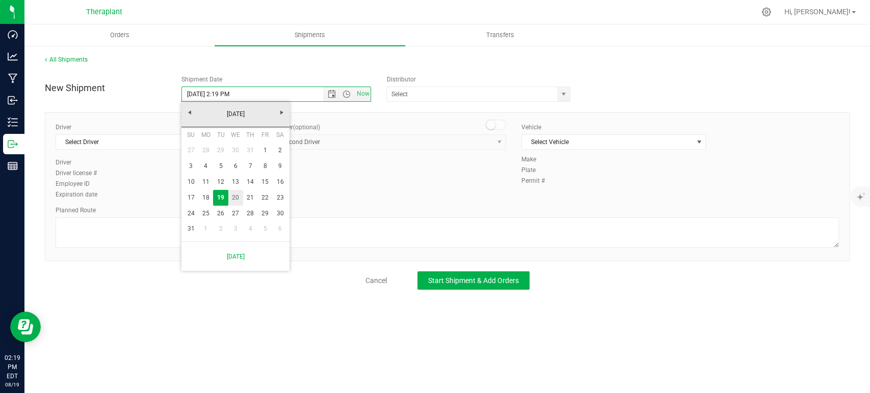
click at [238, 199] on link "20" at bounding box center [235, 198] width 15 height 16
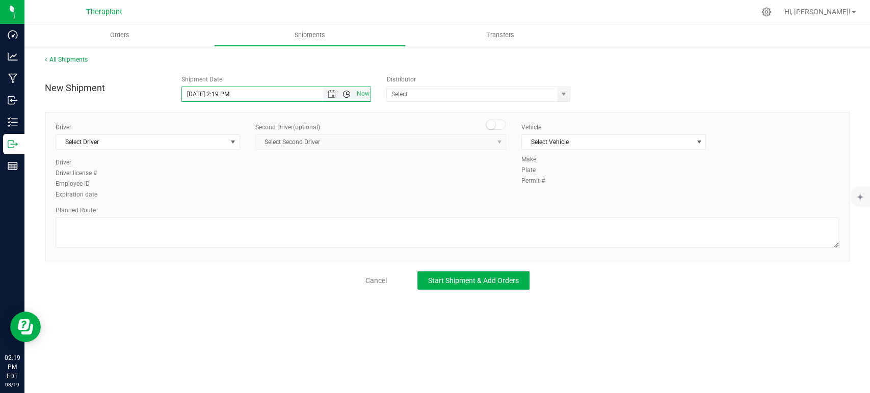
click at [348, 90] on span "Open the time view" at bounding box center [347, 94] width 8 height 8
drag, startPoint x: 332, startPoint y: 131, endPoint x: 289, endPoint y: 162, distance: 53.0
click at [254, 191] on li "11:00 PM" at bounding box center [276, 188] width 188 height 13
type input "8/20/2025 11:00 PM"
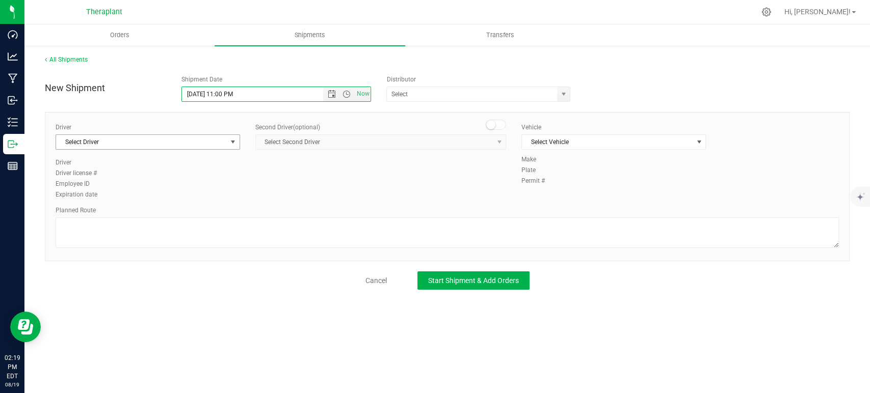
click at [149, 144] on span "Select Driver" at bounding box center [141, 142] width 171 height 14
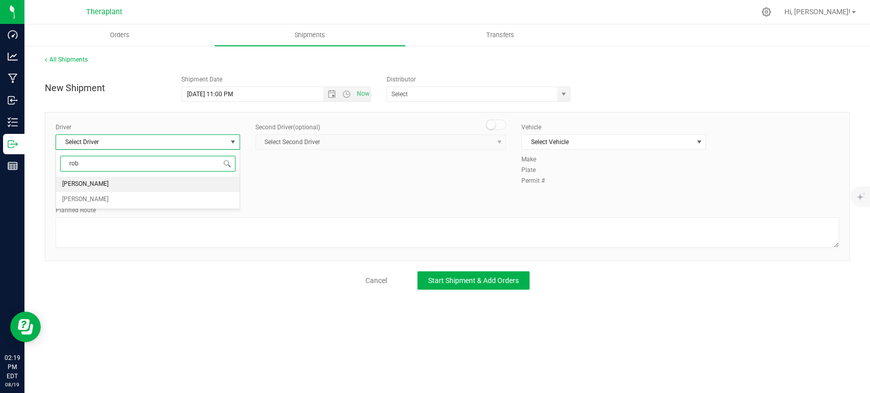
click at [145, 182] on li "Robert Annulli" at bounding box center [147, 184] width 183 height 15
type input "rob"
click at [489, 121] on small at bounding box center [490, 124] width 9 height 9
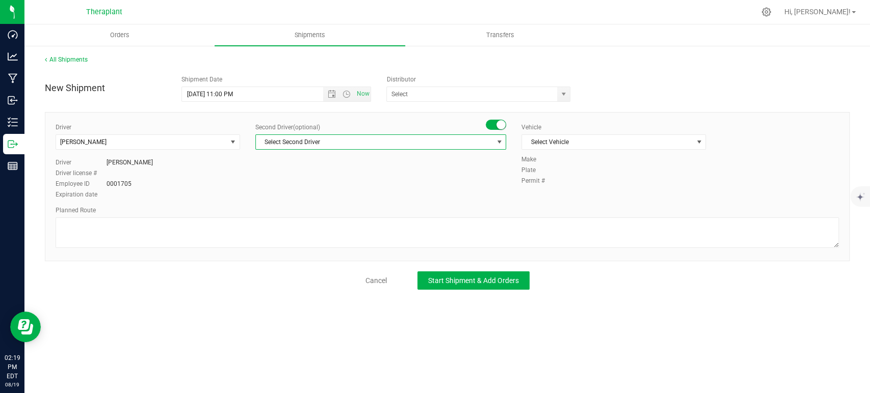
click at [475, 137] on span "Select Second Driver" at bounding box center [374, 142] width 237 height 14
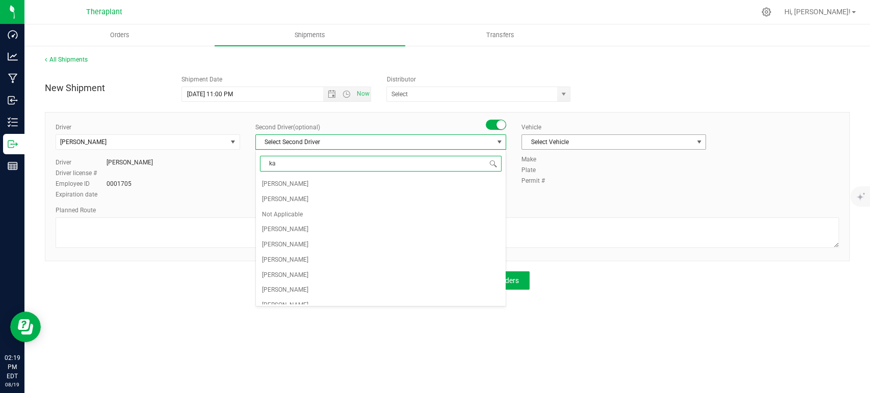
type input "kal"
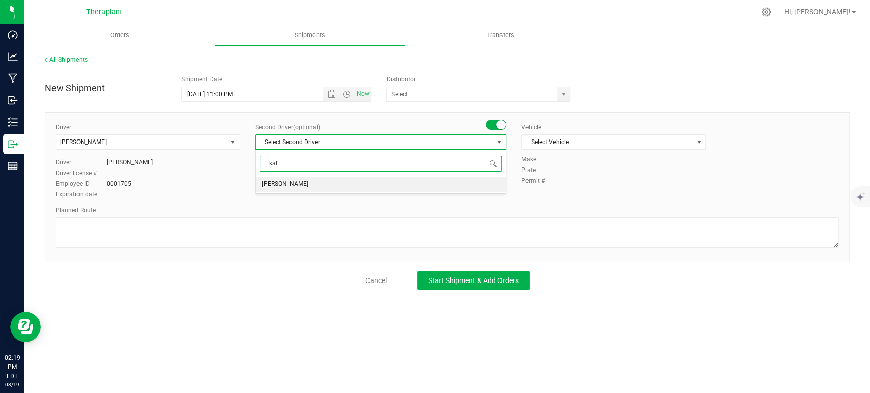
click at [403, 190] on li "Kalem Bettencourt" at bounding box center [381, 184] width 250 height 15
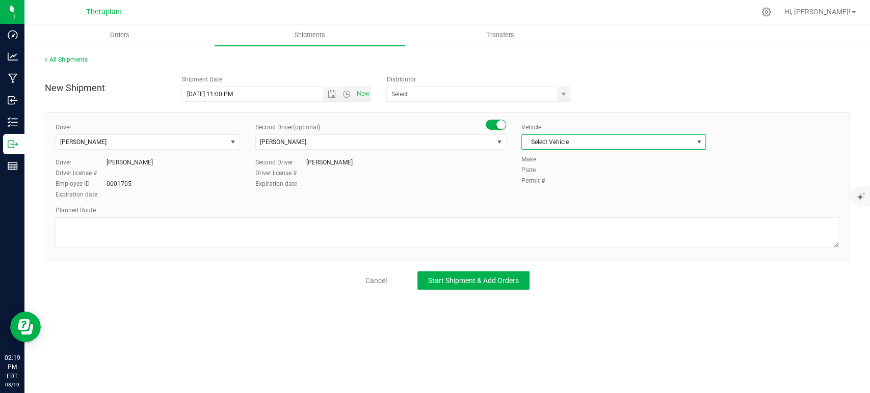
click at [580, 146] on span "Select Vehicle" at bounding box center [607, 142] width 171 height 14
click at [579, 203] on li "Dodge Ram Promaster 3500" at bounding box center [613, 204] width 183 height 15
click at [501, 231] on textarea at bounding box center [447, 233] width 783 height 31
click at [321, 225] on textarea at bounding box center [447, 233] width 783 height 31
paste textarea "Park Road, CT-262, CT-8S, I-84E, I-691E, I-91N, CT-3N, CT-2E, I-395S, CT-2AE, C…"
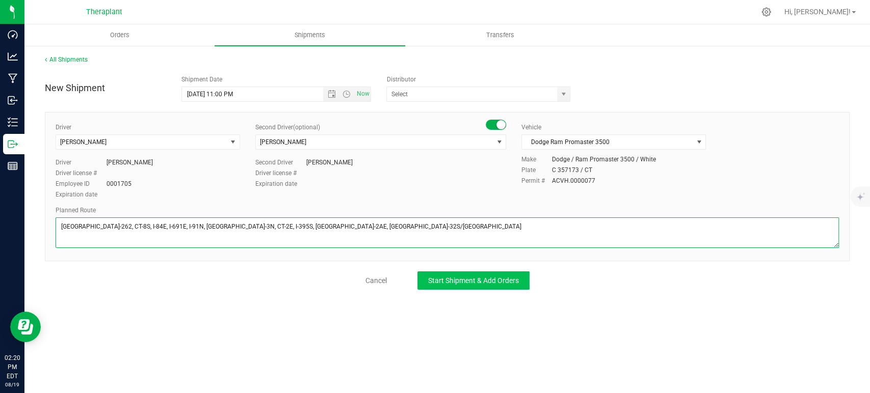
type textarea "Park Road, CT-262, CT-8S, I-84E, I-691E, I-91N, CT-3N, CT-2E, I-395S, CT-2AE, C…"
click at [477, 279] on span "Start Shipment & Add Orders" at bounding box center [473, 281] width 91 height 8
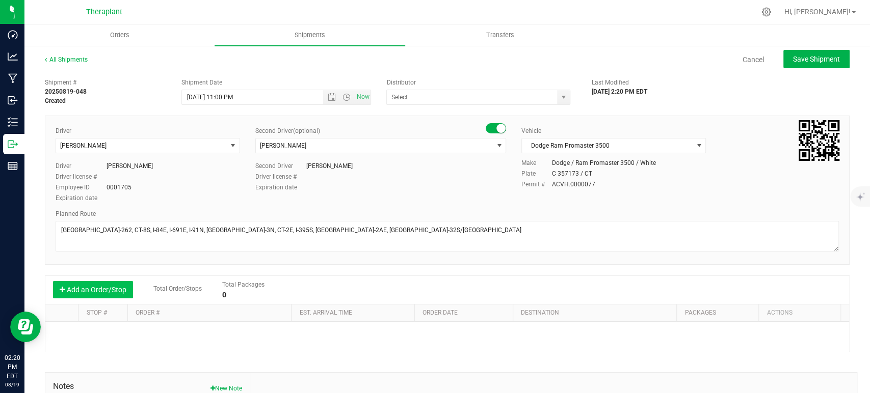
click at [98, 290] on button "Add an Order/Stop" at bounding box center [93, 289] width 80 height 17
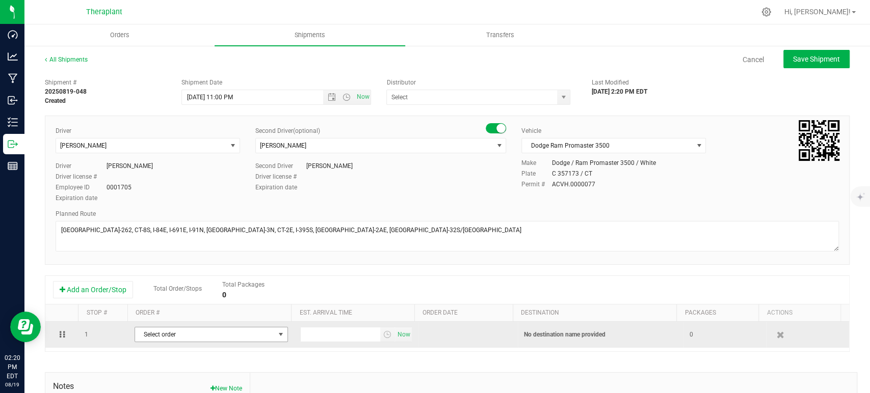
click at [254, 332] on span "Select order" at bounding box center [205, 335] width 140 height 14
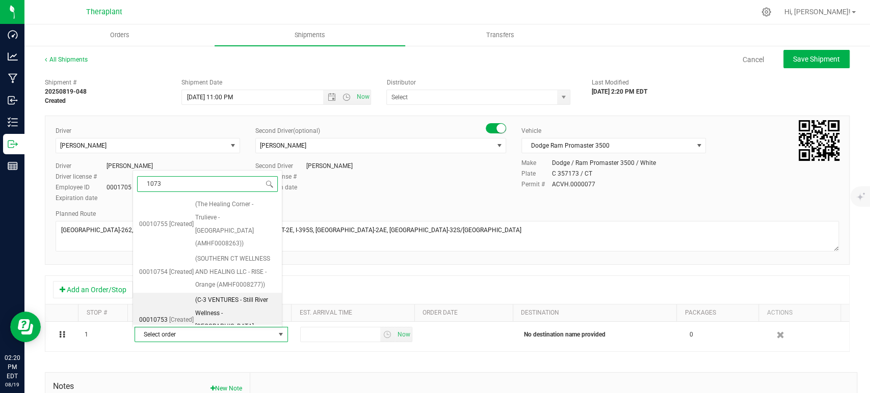
type input "10730"
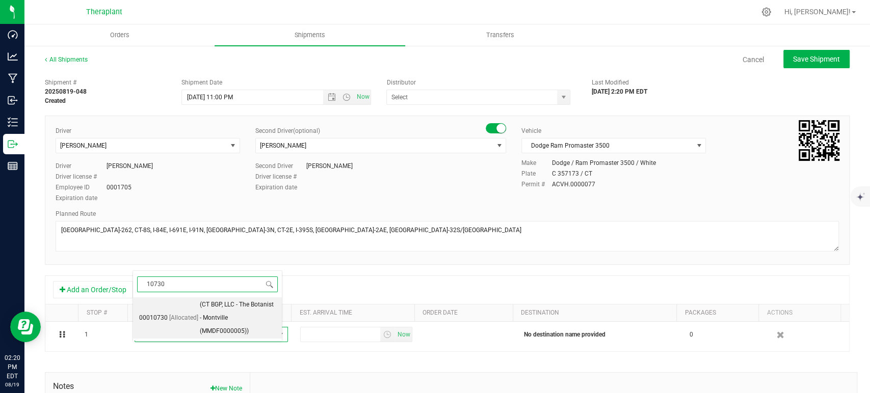
click at [233, 306] on span "(CT BGP, LLC - The Botanist - Montville (MMDF0000005))" at bounding box center [238, 318] width 76 height 39
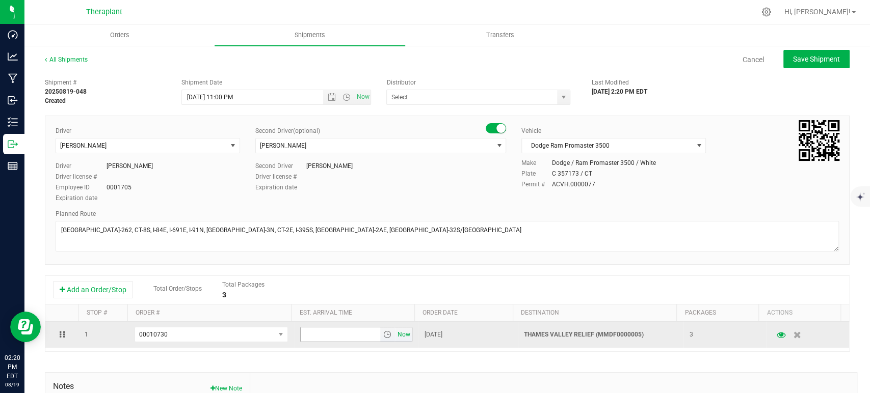
click at [395, 333] on span "Now" at bounding box center [403, 335] width 17 height 15
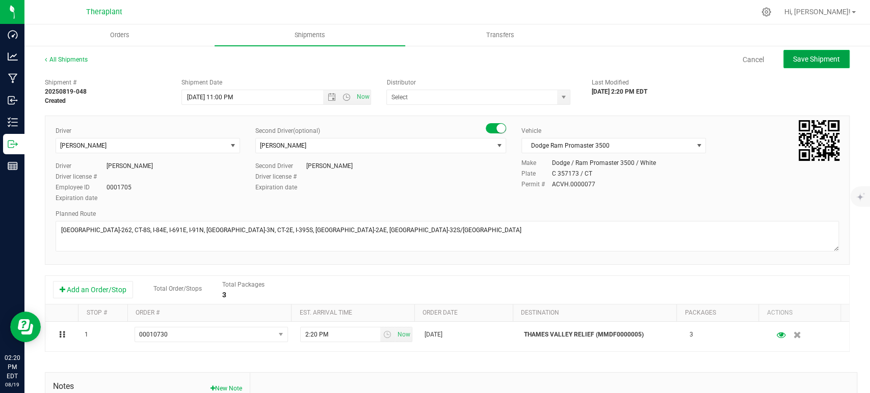
click at [813, 55] on span "Save Shipment" at bounding box center [816, 59] width 47 height 8
type input "8/21/2025 3:00 AM"
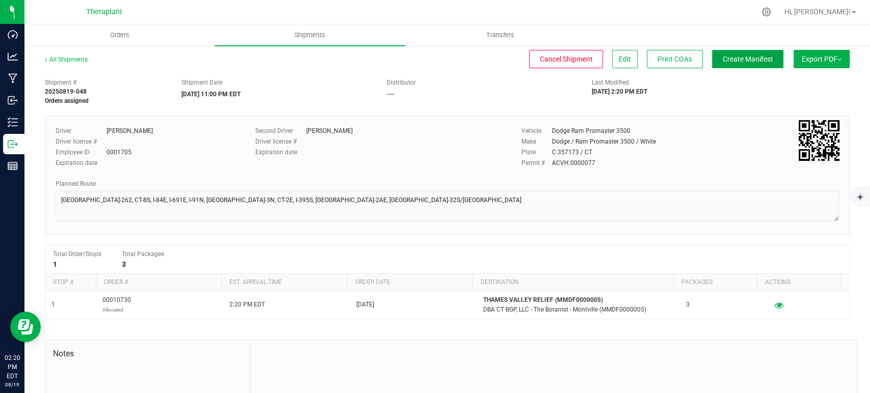
click at [768, 56] on button "Create Manifest" at bounding box center [747, 59] width 71 height 18
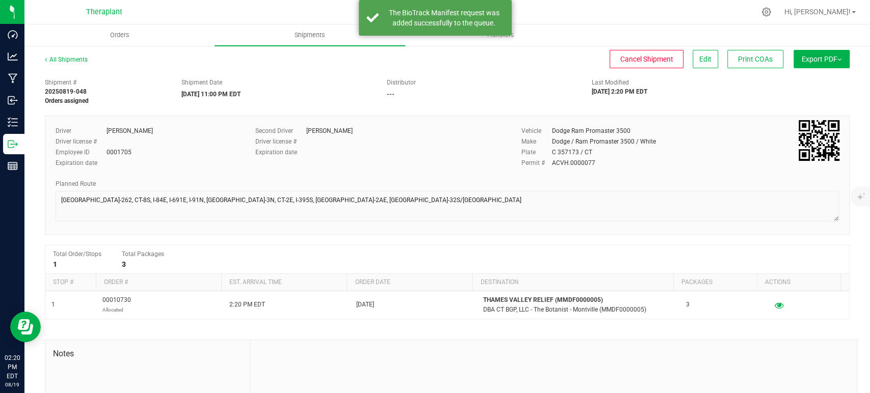
click at [456, 86] on div "Distributor" at bounding box center [481, 82] width 190 height 9
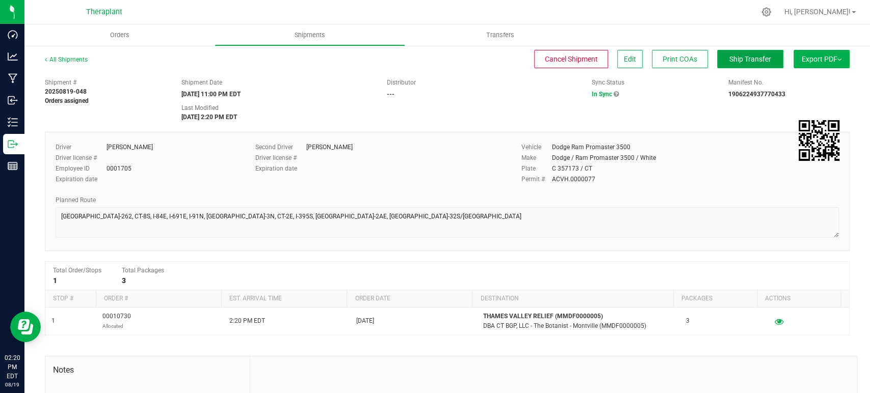
click at [738, 58] on span "Ship Transfer" at bounding box center [750, 59] width 42 height 8
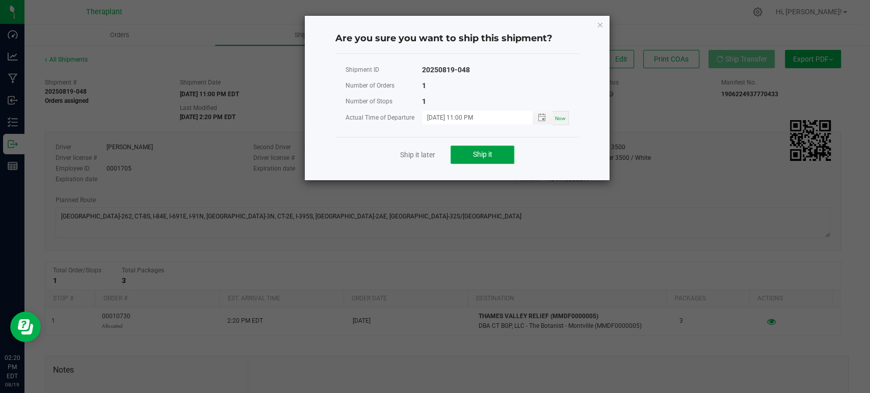
click at [473, 158] on span "Ship it" at bounding box center [482, 154] width 19 height 8
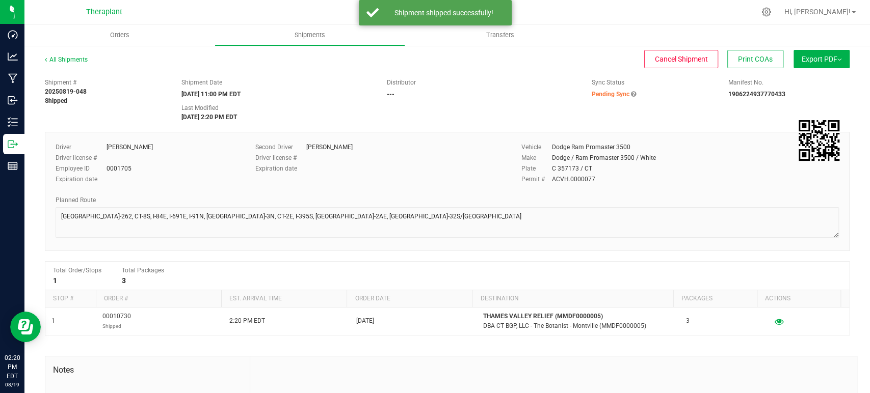
click at [462, 97] on div "Distributor ---" at bounding box center [481, 88] width 205 height 21
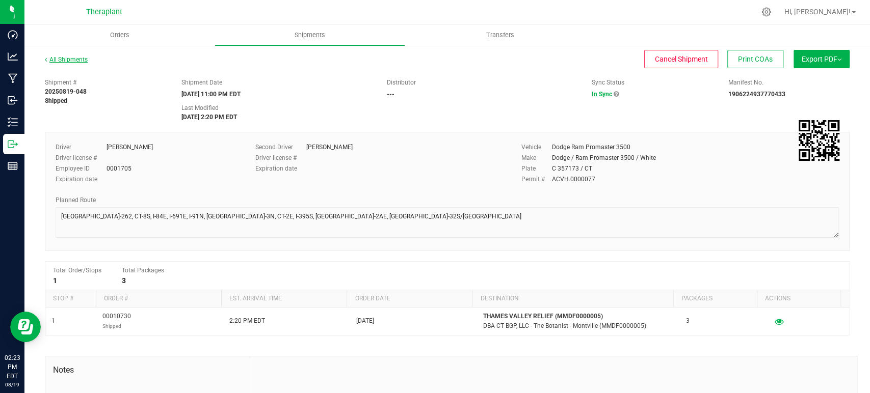
click at [73, 57] on link "All Shipments" at bounding box center [66, 59] width 43 height 7
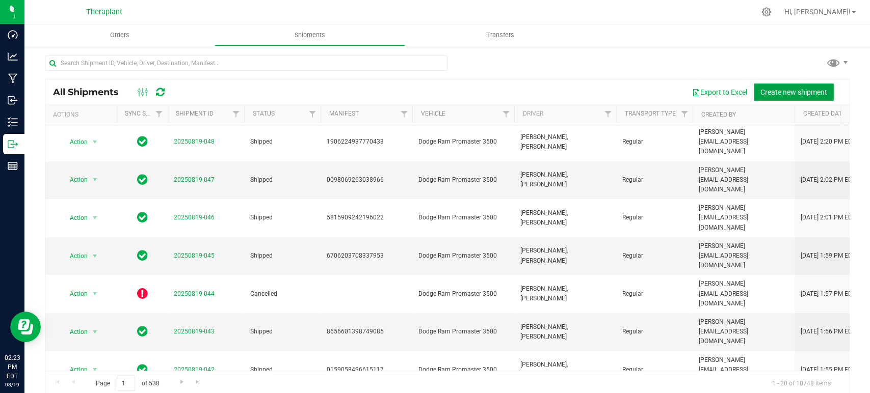
click at [770, 85] on button "Create new shipment" at bounding box center [794, 92] width 80 height 17
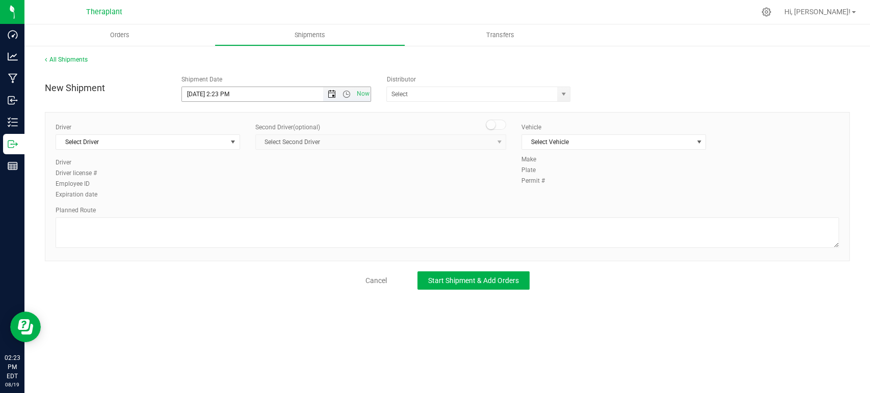
click at [333, 95] on span "Open the date view" at bounding box center [332, 94] width 8 height 8
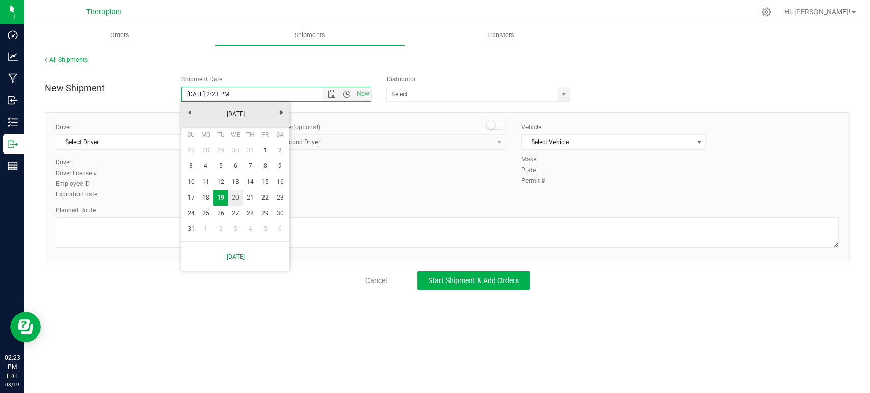
click at [237, 195] on link "20" at bounding box center [235, 198] width 15 height 16
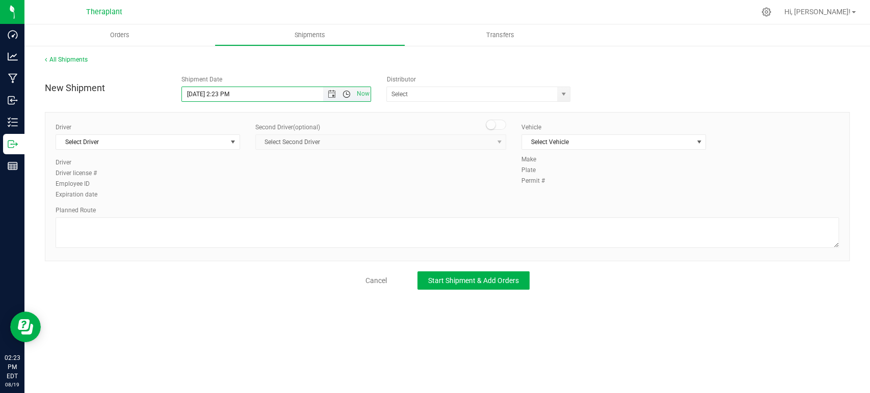
click at [347, 97] on span "Open the time view" at bounding box center [347, 94] width 8 height 8
click at [245, 192] on li "11:00 PM" at bounding box center [276, 188] width 188 height 13
type input "8/20/2025 11:00 PM"
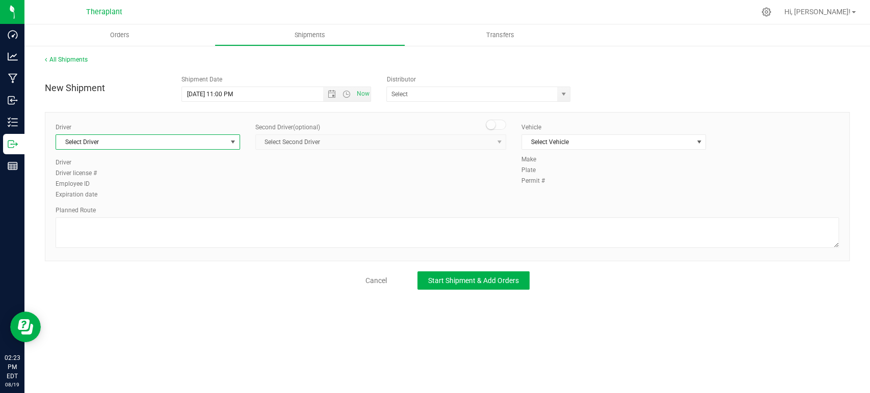
click at [177, 144] on span "Select Driver" at bounding box center [141, 142] width 171 height 14
click at [158, 186] on li "Elgine Williams" at bounding box center [147, 184] width 183 height 15
type input "Elgi"
click at [487, 121] on span at bounding box center [496, 125] width 20 height 10
click at [471, 134] on div "Second Driver (optional) Select Second Driver Select Second Driver Diamond Addi…" at bounding box center [380, 140] width 251 height 35
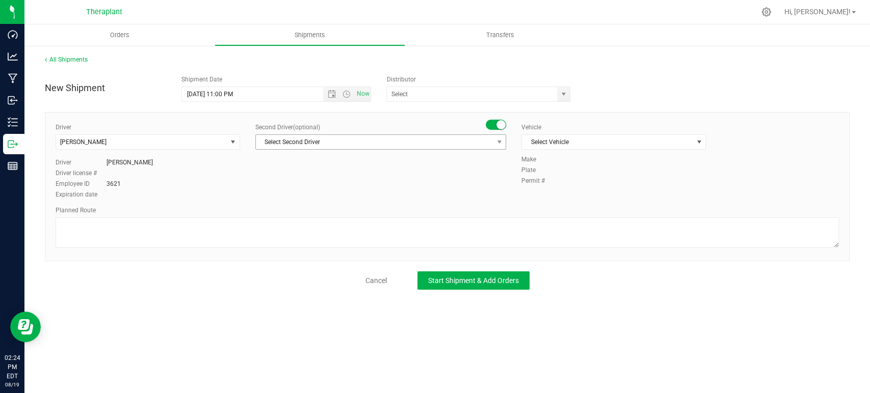
click at [469, 139] on span "Select Second Driver" at bounding box center [374, 142] width 237 height 14
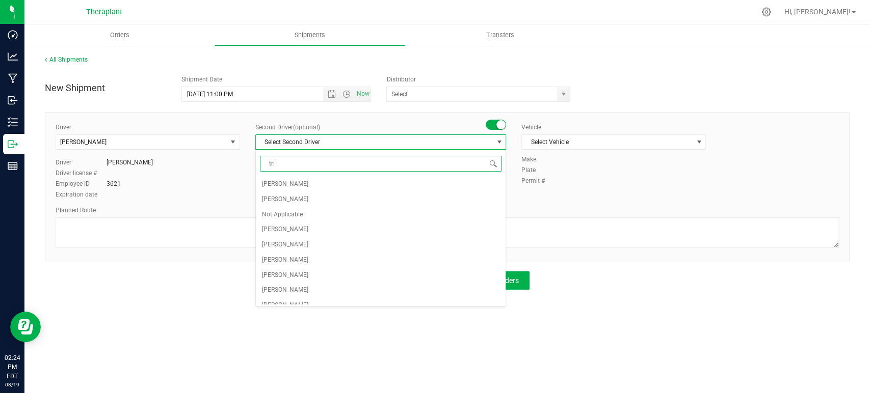
type input "tris"
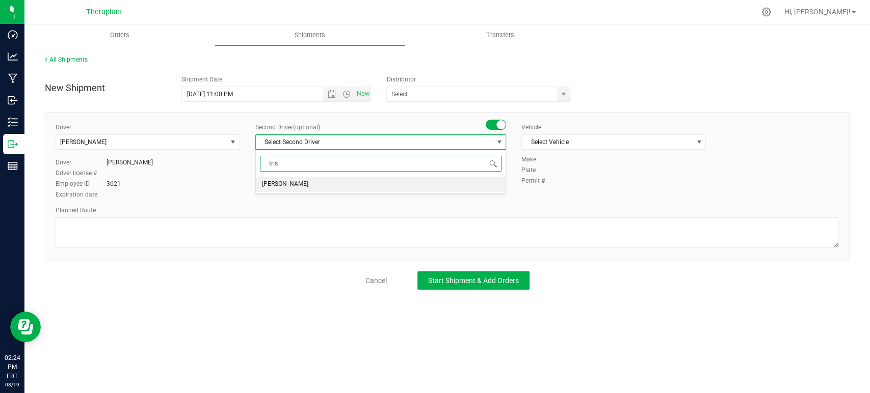
click at [379, 182] on li "Tristian Bordan" at bounding box center [381, 184] width 250 height 15
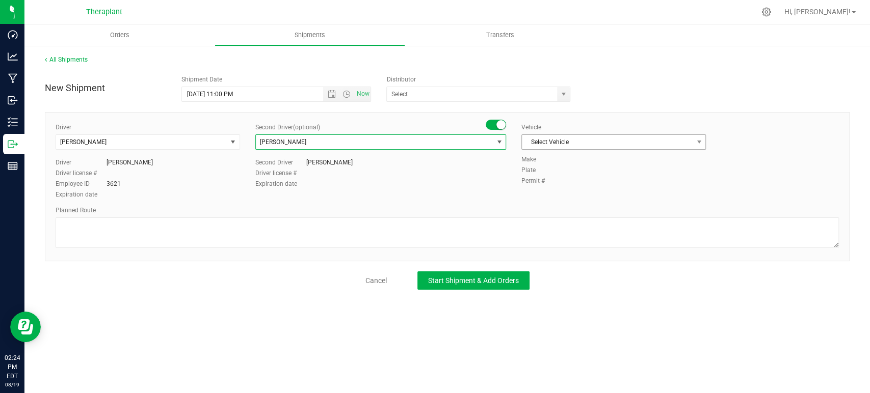
drag, startPoint x: 590, startPoint y: 154, endPoint x: 591, endPoint y: 145, distance: 9.2
click at [591, 150] on div "Vehicle Select Vehicle Select Vehicle 330 67 78 Dodge Ram Promaster 3500 Dodge …" at bounding box center [614, 139] width 200 height 32
click at [591, 144] on span "Select Vehicle" at bounding box center [607, 142] width 171 height 14
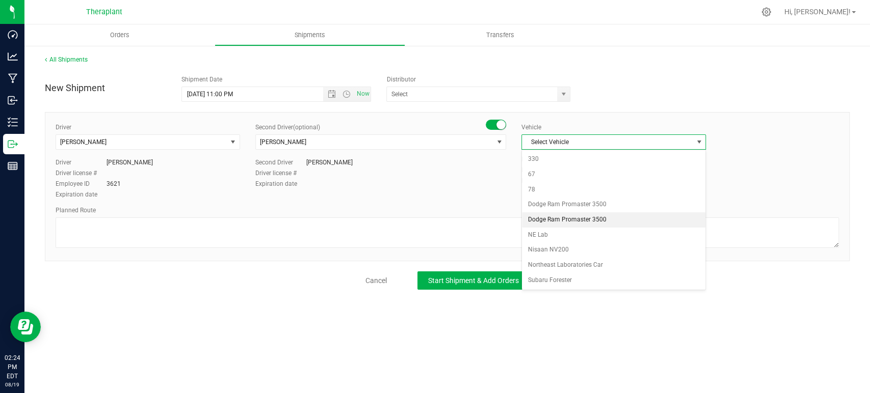
click at [592, 214] on li "Dodge Ram Promaster 3500" at bounding box center [613, 220] width 183 height 15
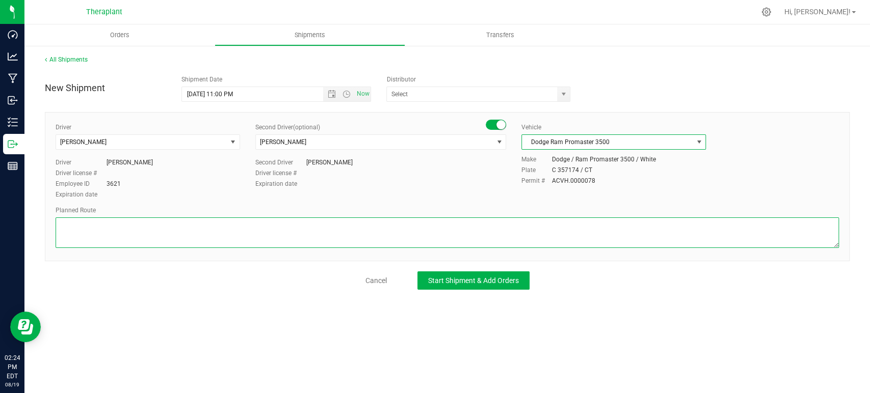
click at [520, 230] on textarea at bounding box center [447, 233] width 783 height 31
click at [369, 234] on textarea at bounding box center [447, 233] width 783 height 31
paste textarea "Get on CT-8 S from CT-262,Take I-84 E to [PERSON_NAME] in [GEOGRAPHIC_DATA]. Ta…"
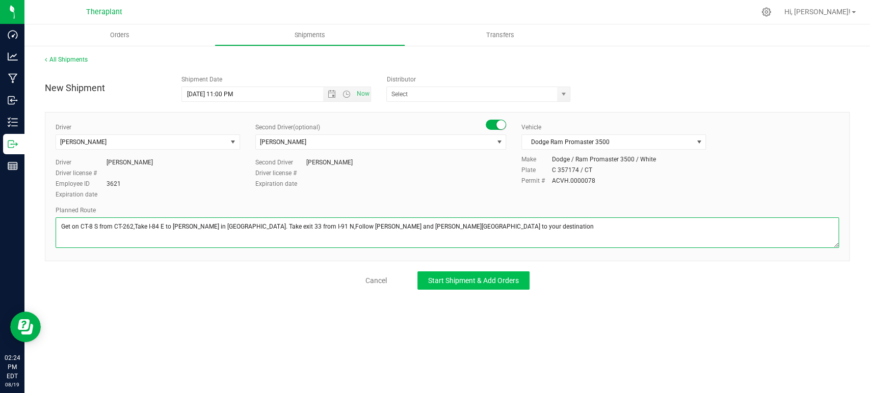
type textarea "Get on CT-8 S from CT-262,Take I-84 E to [PERSON_NAME] in [GEOGRAPHIC_DATA]. Ta…"
click at [474, 275] on button "Start Shipment & Add Orders" at bounding box center [473, 281] width 112 height 18
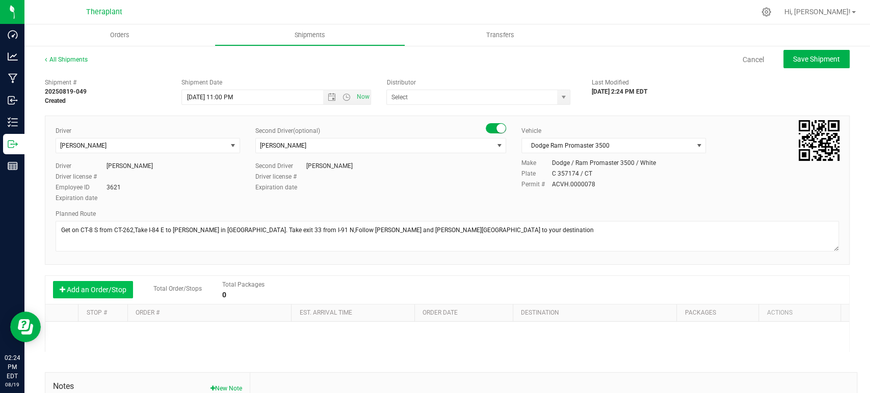
click at [89, 287] on button "Add an Order/Stop" at bounding box center [93, 289] width 80 height 17
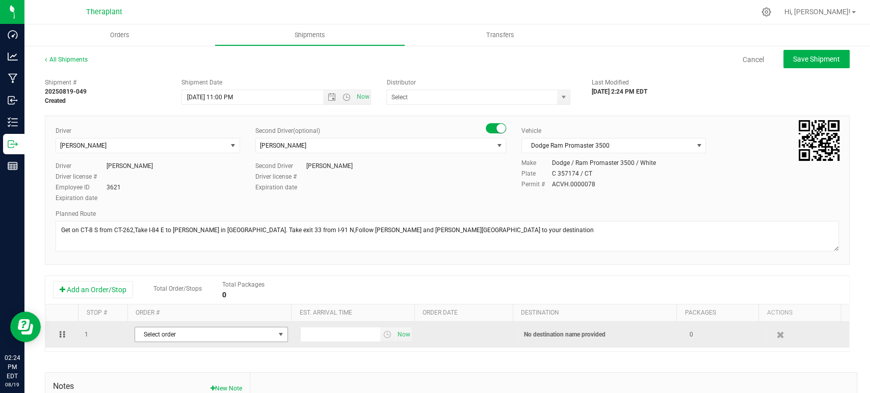
click at [243, 333] on span "Select order" at bounding box center [205, 335] width 140 height 14
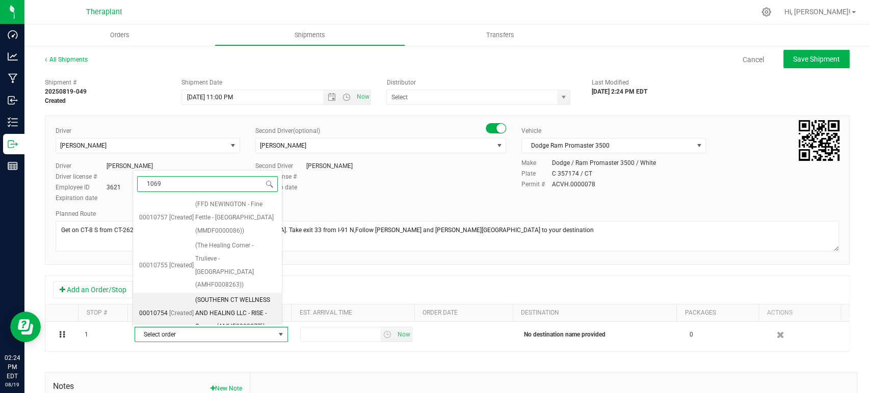
type input "10699"
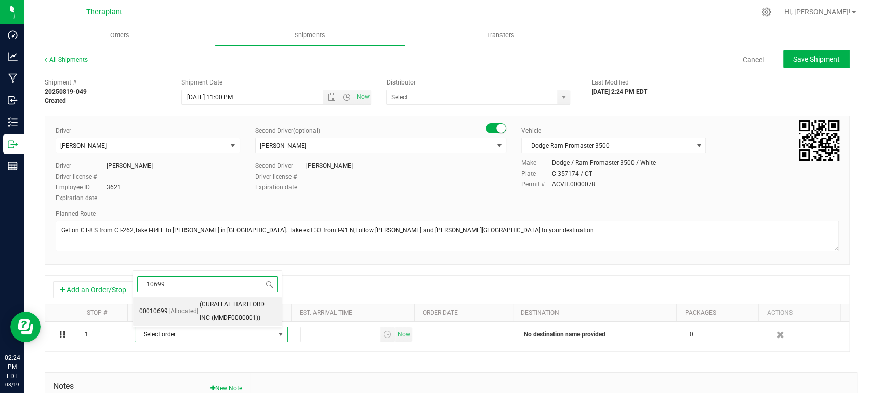
click at [237, 312] on span "(CURALEAF HARTFORD INC (MMDF0000001))" at bounding box center [238, 312] width 76 height 26
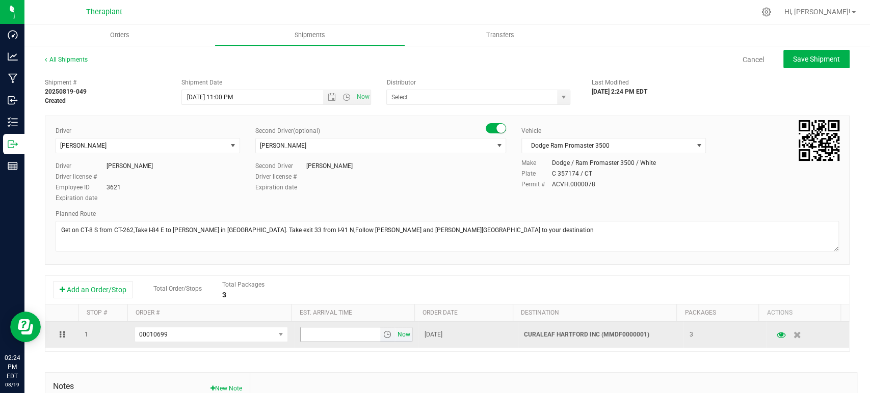
click at [395, 332] on span "Now" at bounding box center [403, 335] width 17 height 15
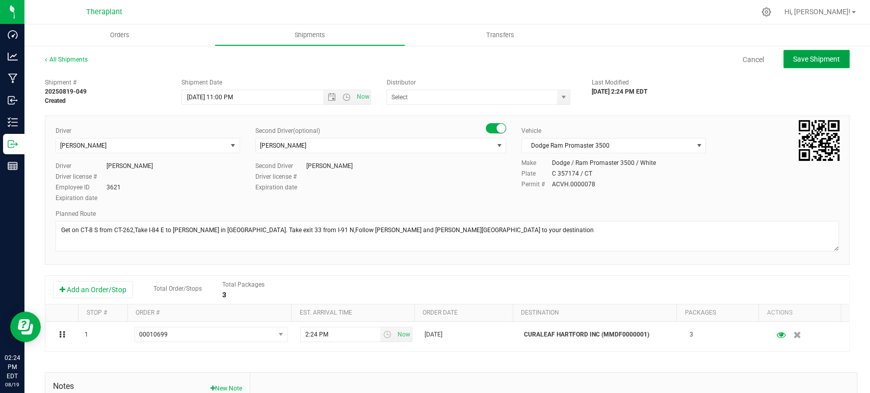
click at [806, 51] on button "Save Shipment" at bounding box center [816, 59] width 66 height 18
type input "8/21/2025 3:00 AM"
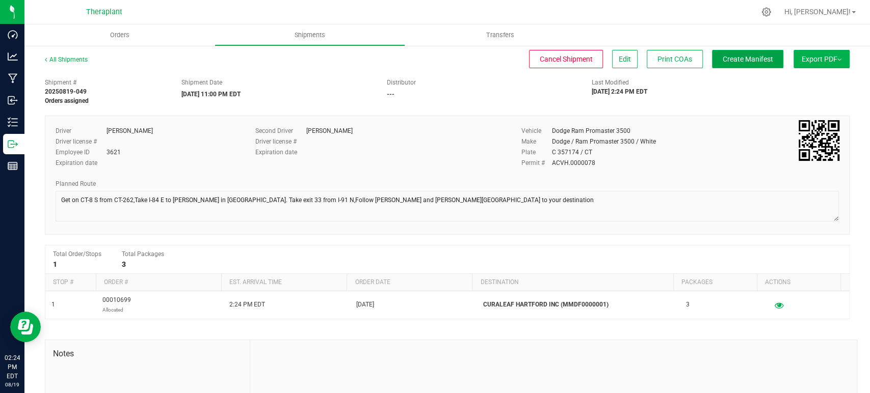
click at [754, 55] on span "Create Manifest" at bounding box center [748, 59] width 50 height 8
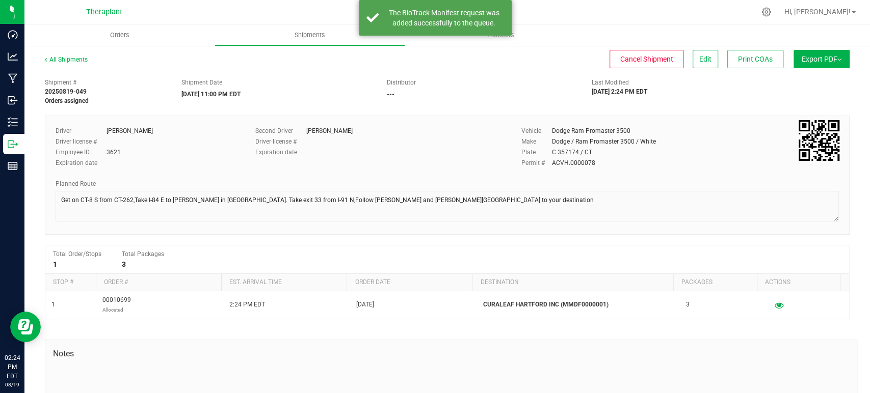
click at [498, 85] on div "Distributor" at bounding box center [481, 82] width 190 height 9
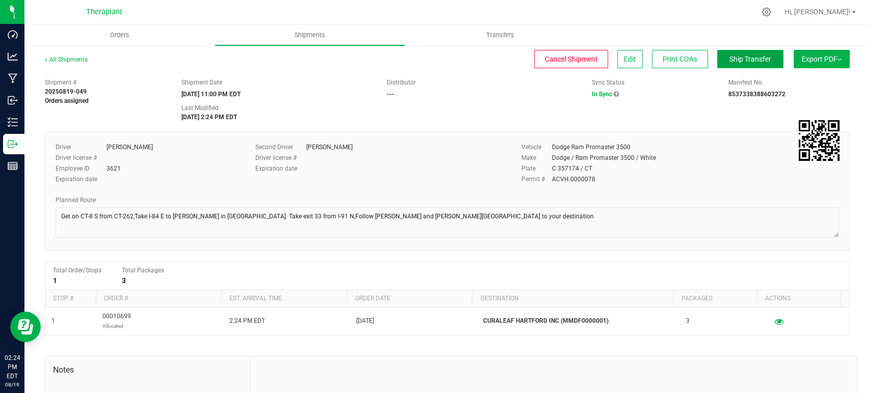
click at [755, 61] on span "Ship Transfer" at bounding box center [750, 59] width 42 height 8
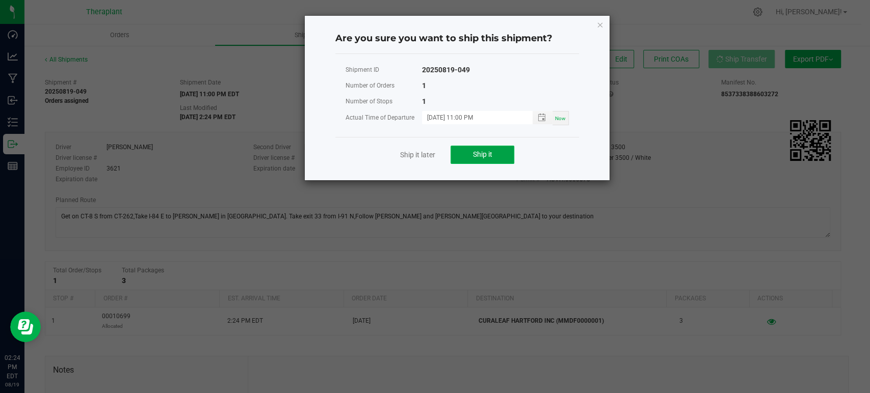
click at [466, 163] on button "Ship it" at bounding box center [483, 155] width 64 height 18
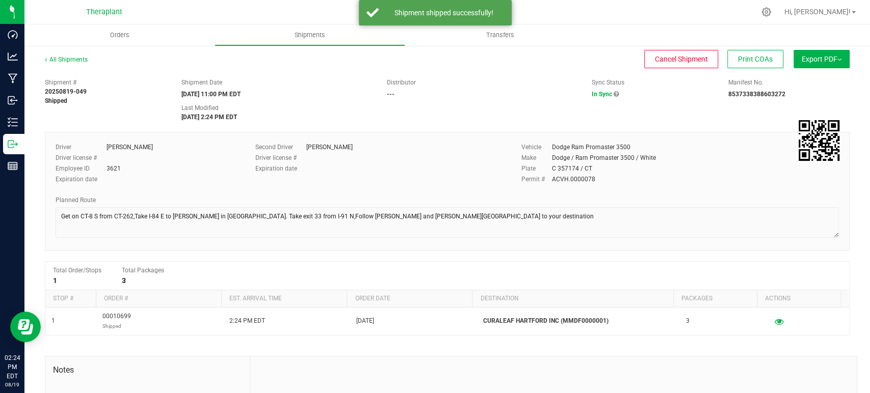
click at [479, 106] on div "Shipment # 20250819-049 Shipped Shipment Date 08/20/2025 11:00 PM EDT Distribut…" at bounding box center [447, 97] width 820 height 48
drag, startPoint x: 481, startPoint y: 93, endPoint x: 479, endPoint y: 106, distance: 13.4
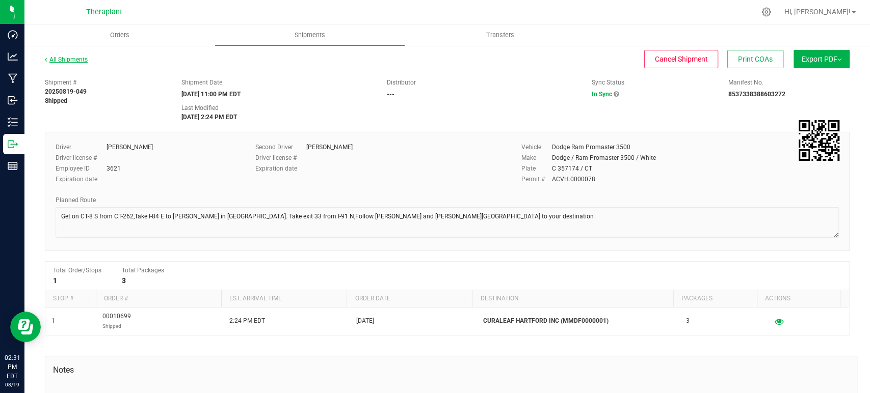
click at [61, 56] on link "All Shipments" at bounding box center [66, 59] width 43 height 7
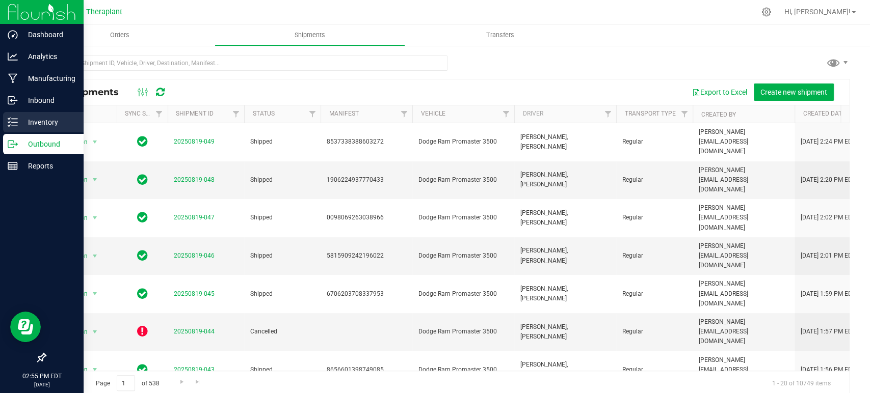
click at [21, 123] on p "Inventory" at bounding box center [48, 122] width 61 height 12
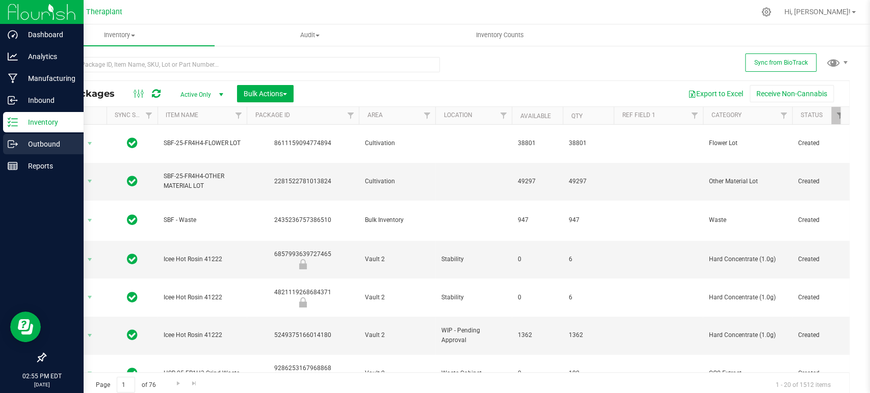
click at [18, 140] on p "Outbound" at bounding box center [48, 144] width 61 height 12
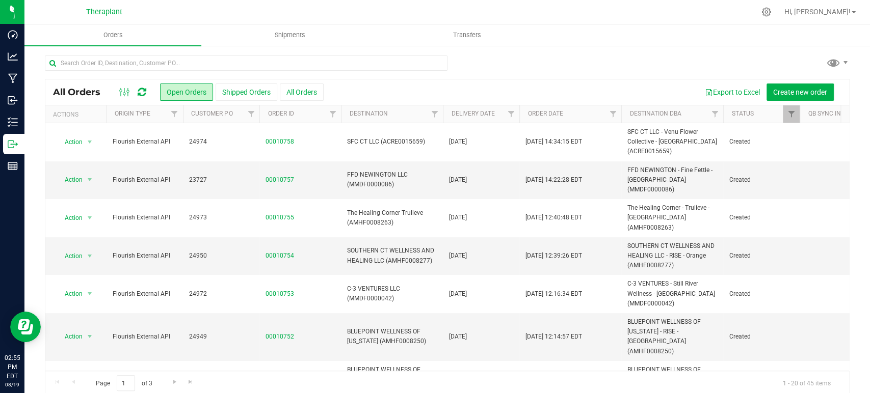
click at [142, 93] on icon at bounding box center [142, 92] width 9 height 10
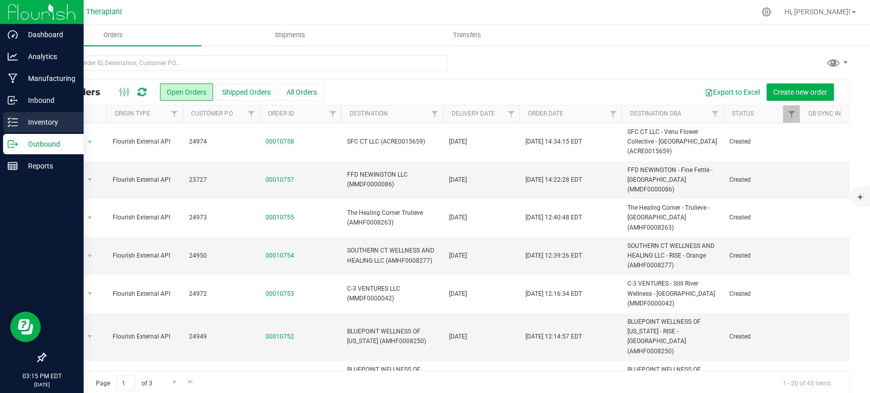
click at [37, 118] on p "Inventory" at bounding box center [48, 122] width 61 height 12
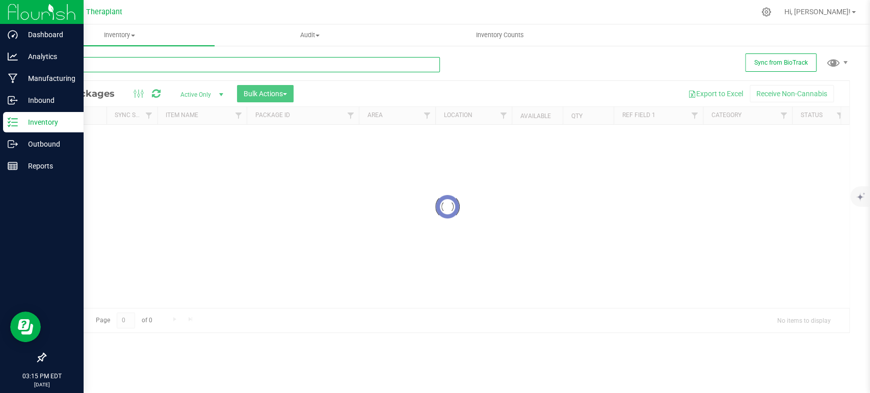
click at [220, 68] on input "text" at bounding box center [242, 64] width 395 height 15
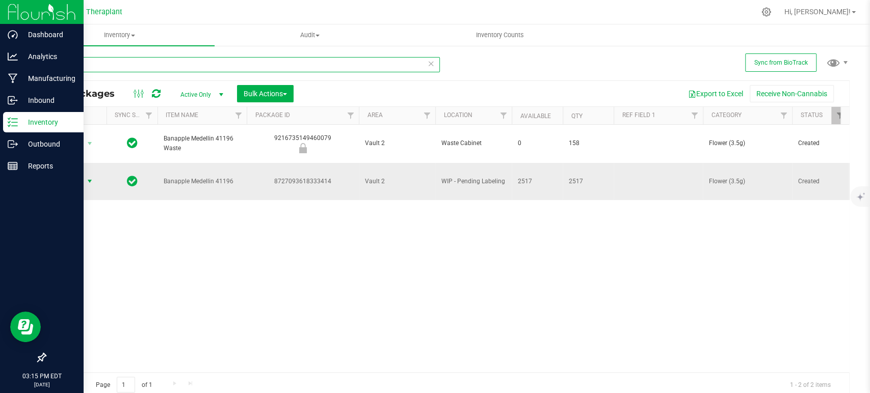
type input "41196"
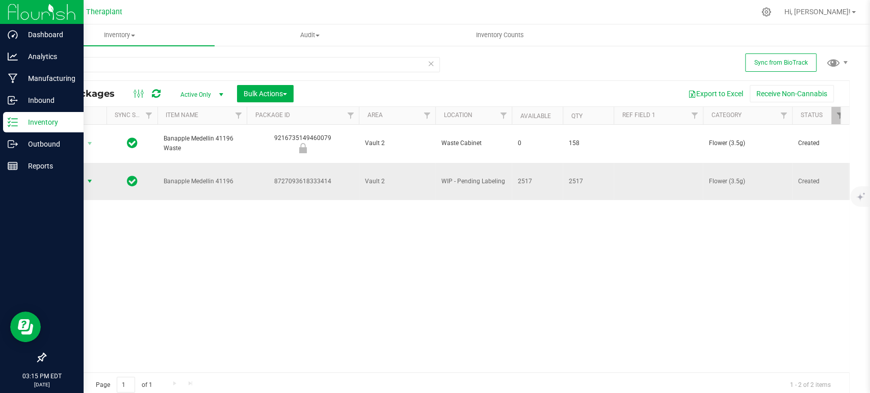
click at [67, 174] on span "Action" at bounding box center [70, 181] width 28 height 14
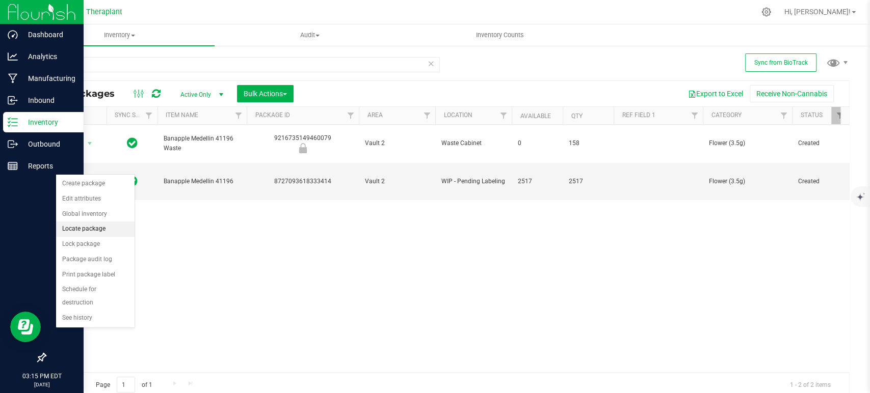
click at [94, 225] on li "Locate package" at bounding box center [95, 229] width 78 height 15
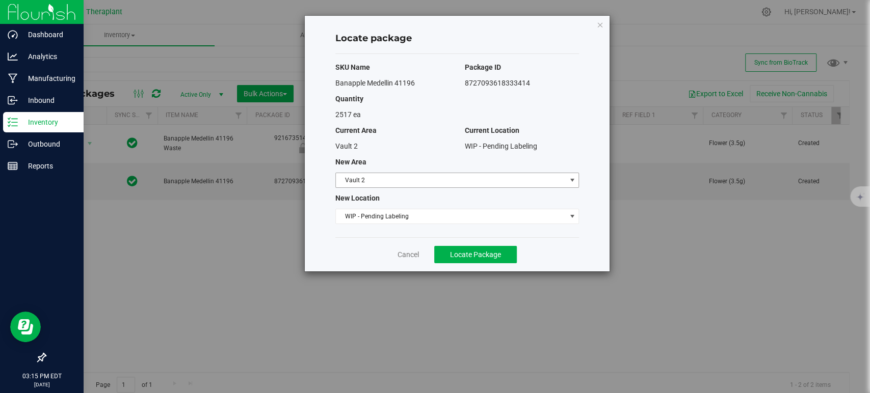
click at [363, 182] on span "Vault 2" at bounding box center [451, 180] width 230 height 14
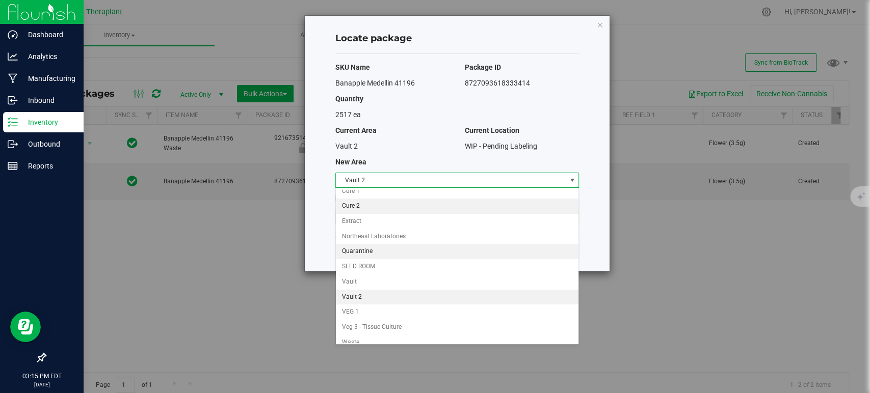
scroll to position [87, 0]
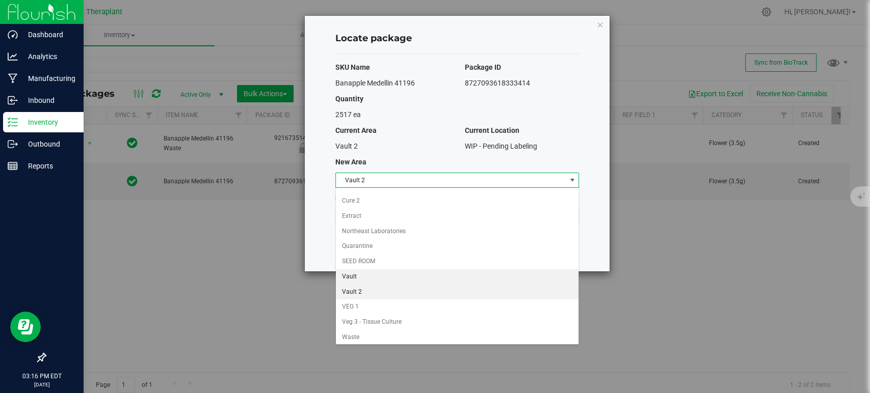
click at [374, 277] on li "Vault" at bounding box center [457, 277] width 243 height 15
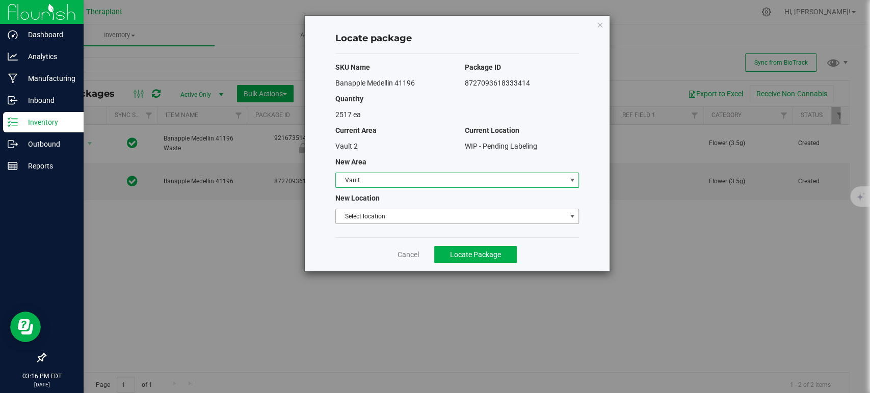
click at [382, 213] on span "Select location" at bounding box center [451, 216] width 230 height 14
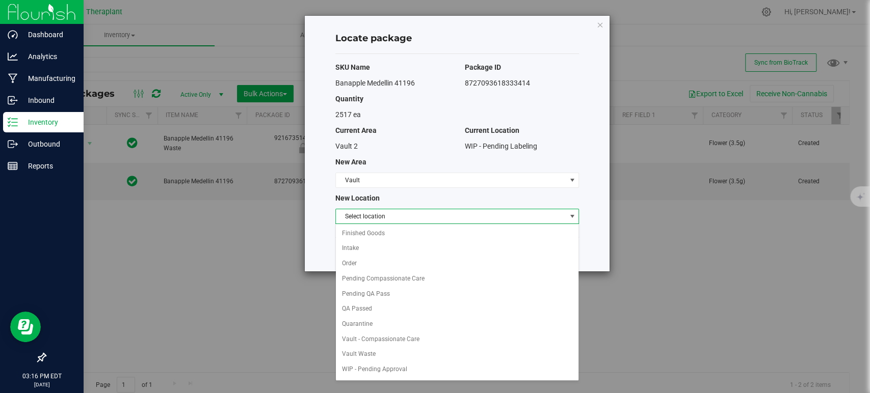
click at [258, 300] on div "Locate package SKU Name Package ID Banapple Medellin 41196 8727093618333414 Qua…" at bounding box center [439, 196] width 878 height 393
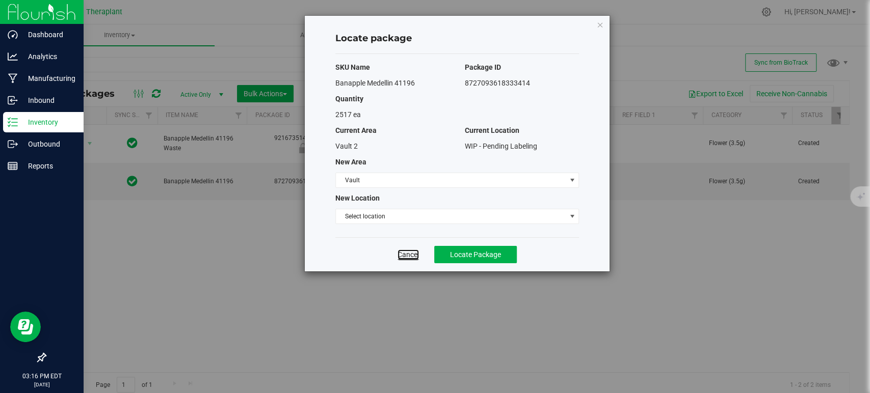
click at [403, 257] on link "Cancel" at bounding box center [408, 255] width 21 height 10
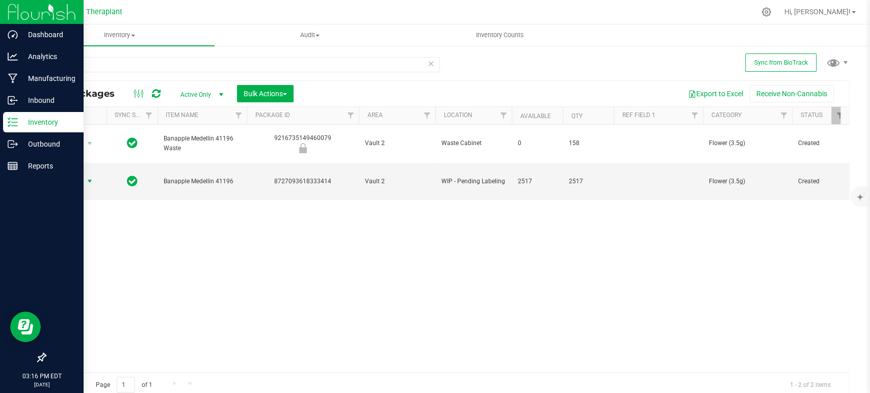
click at [82, 174] on span "Action" at bounding box center [70, 181] width 28 height 14
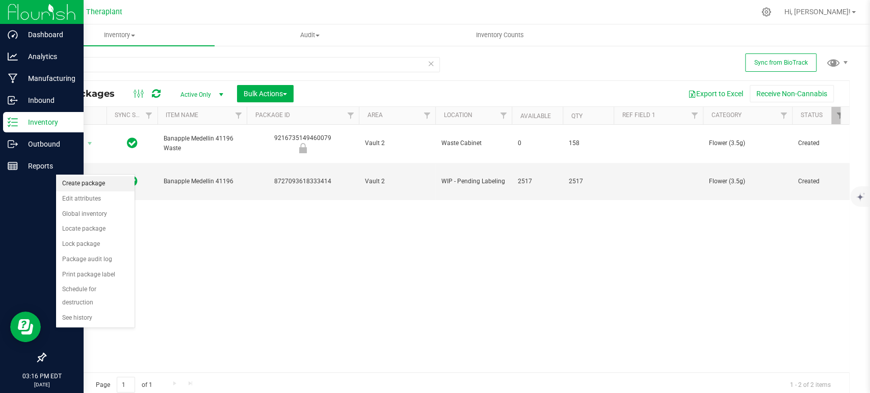
click at [87, 180] on li "Create package" at bounding box center [95, 183] width 78 height 15
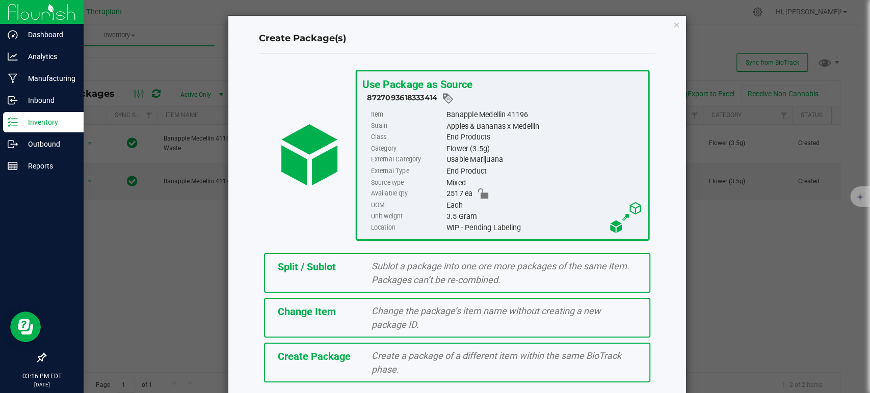
click at [357, 272] on div "Split / Sublot" at bounding box center [317, 266] width 94 height 15
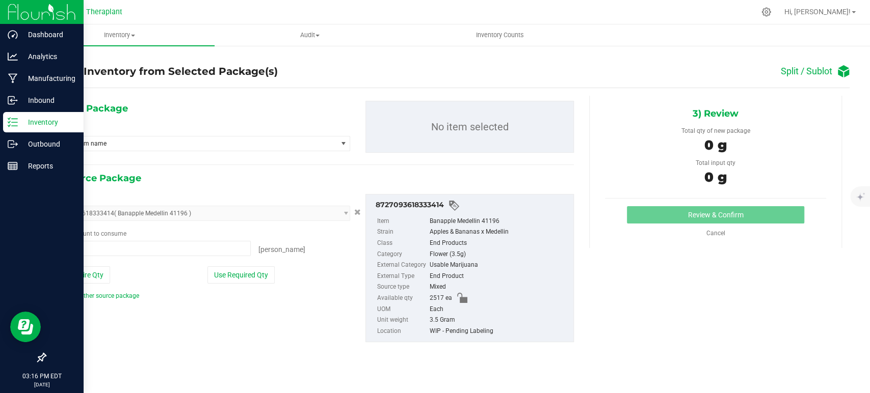
type input "0 ea"
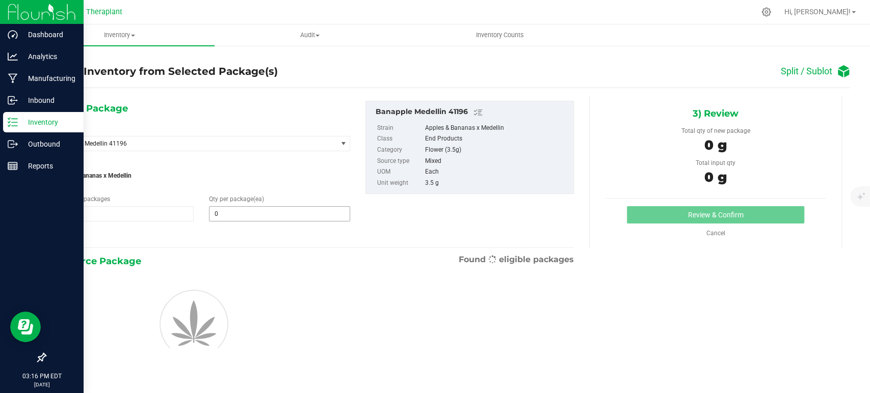
click at [258, 211] on span "0 0" at bounding box center [279, 213] width 141 height 15
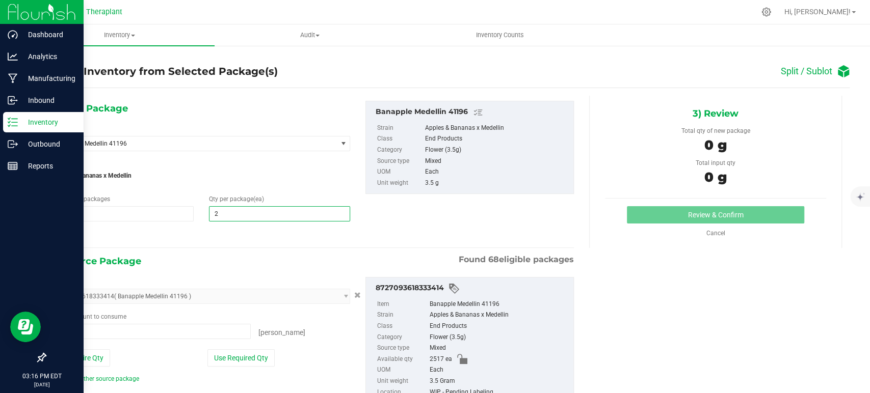
type input "21"
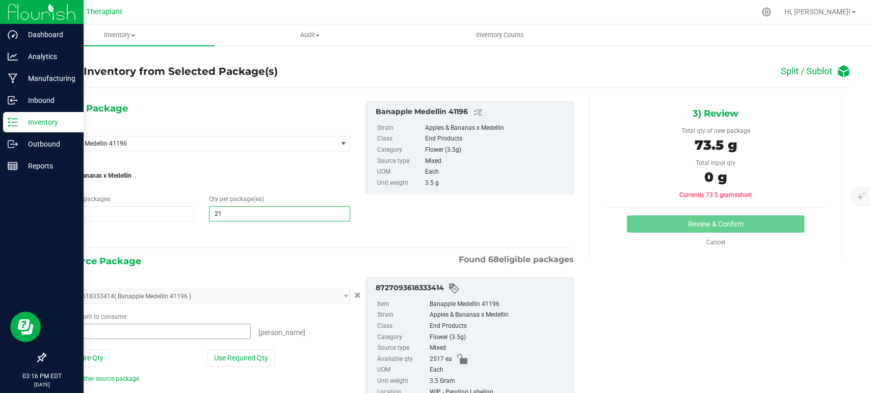
type input "21"
click at [153, 337] on span at bounding box center [152, 331] width 198 height 15
type input "21"
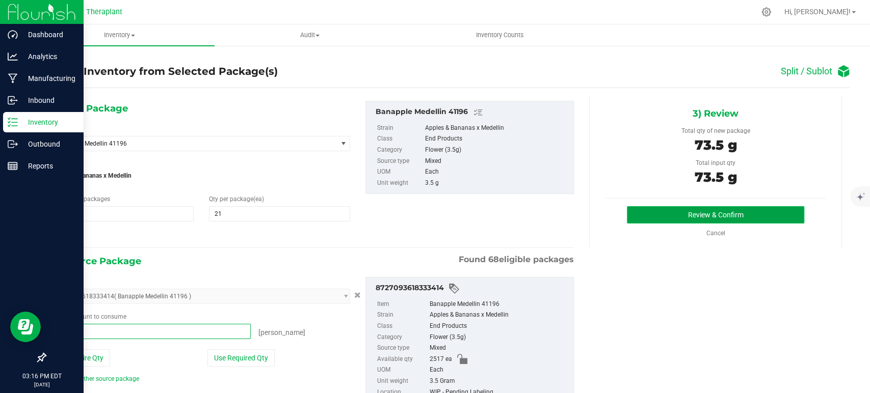
type input "21 ea"
click at [627, 216] on button "Review & Confirm" at bounding box center [715, 214] width 177 height 17
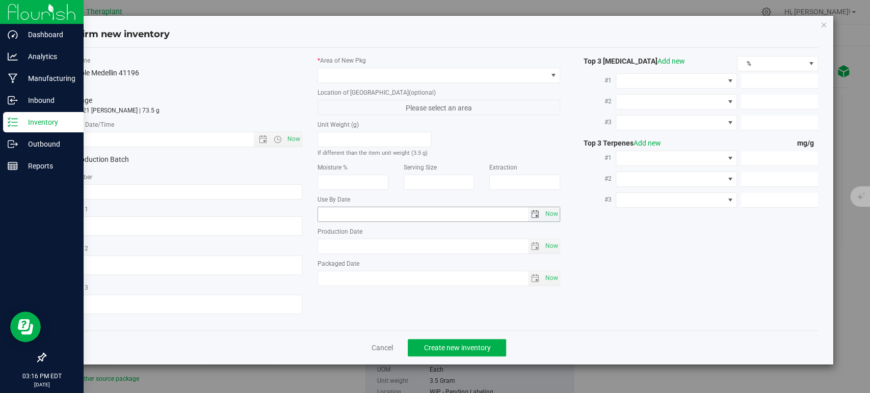
type input "[DATE]"
click at [294, 142] on span "Now" at bounding box center [293, 139] width 17 height 15
type input "8/19/2025 3:16 PM"
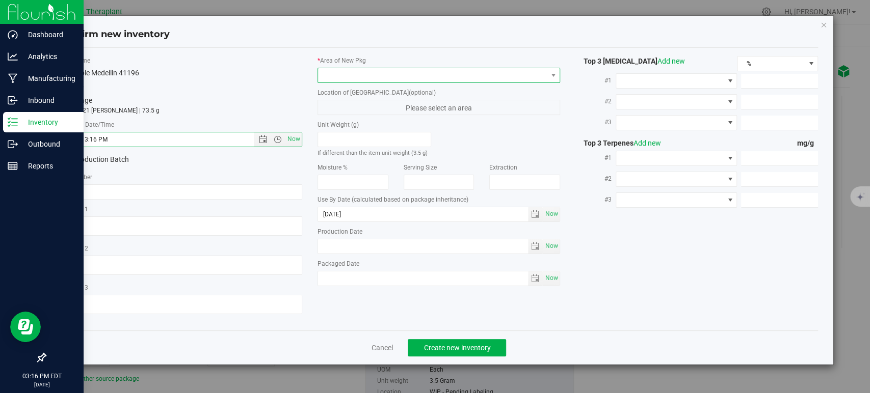
click at [368, 77] on span at bounding box center [432, 75] width 229 height 14
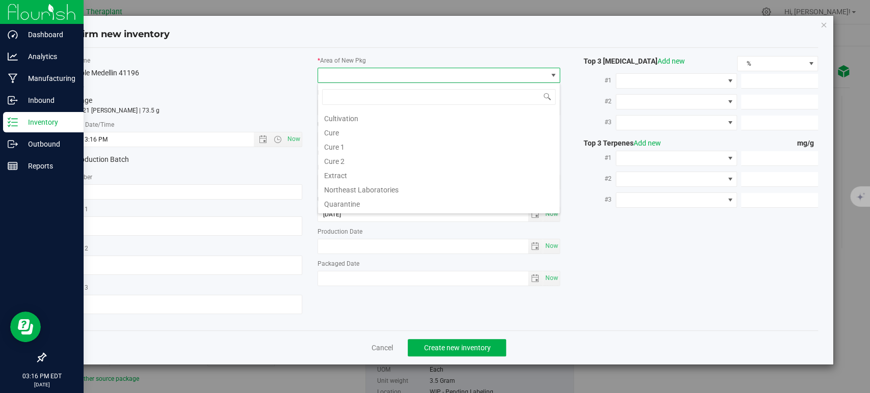
scroll to position [126, 0]
click at [376, 152] on li "Vault" at bounding box center [439, 148] width 242 height 14
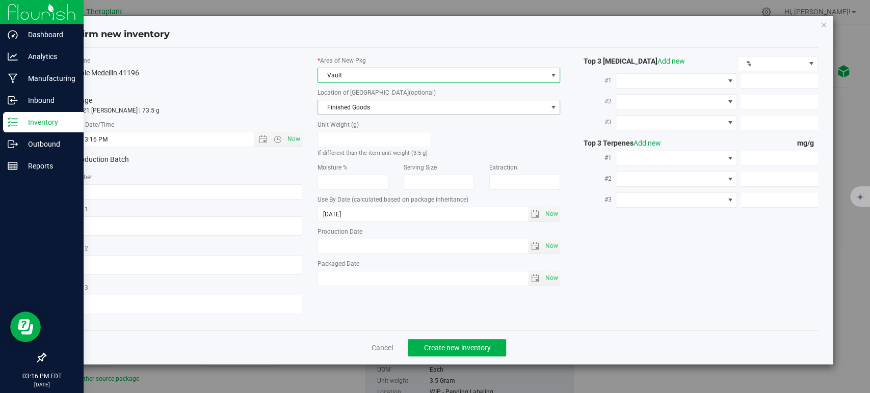
click at [359, 100] on span "Finished Goods" at bounding box center [432, 107] width 229 height 14
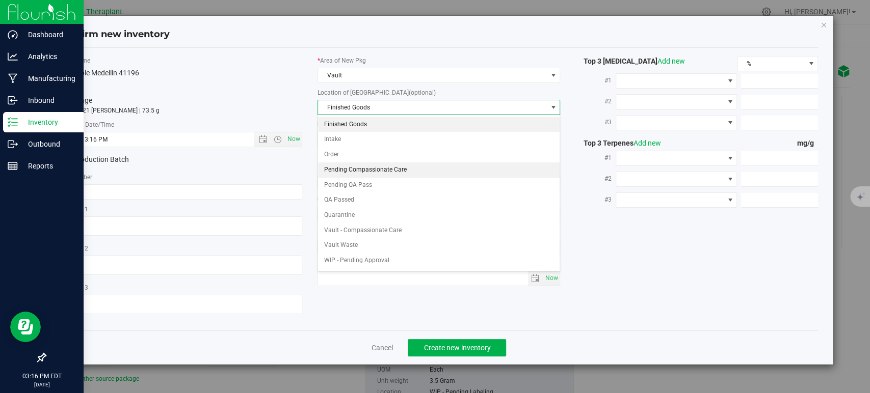
click at [349, 169] on li "Pending Compassionate Care" at bounding box center [439, 170] width 242 height 15
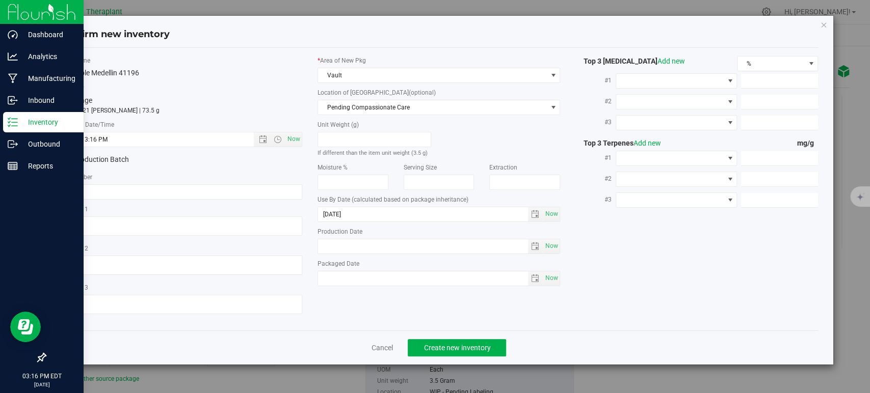
click at [283, 99] on div "1 package totaling 21 eaches | 73.5 g" at bounding box center [181, 105] width 243 height 20
click at [488, 344] on span "Create new inventory" at bounding box center [457, 348] width 67 height 8
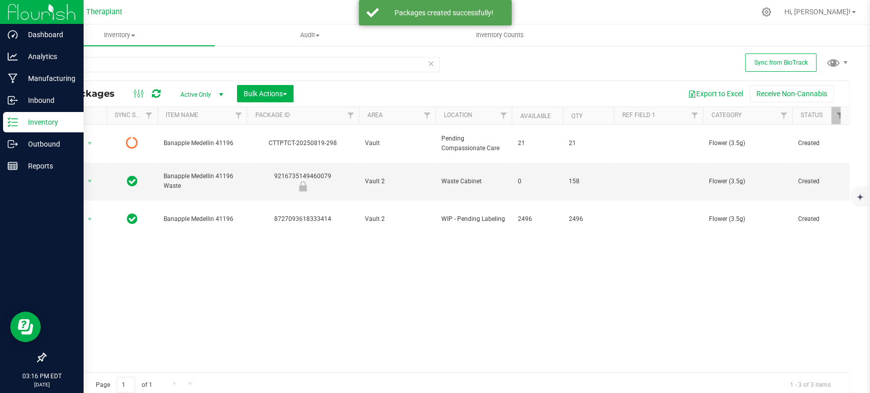
click at [154, 89] on icon at bounding box center [156, 94] width 9 height 10
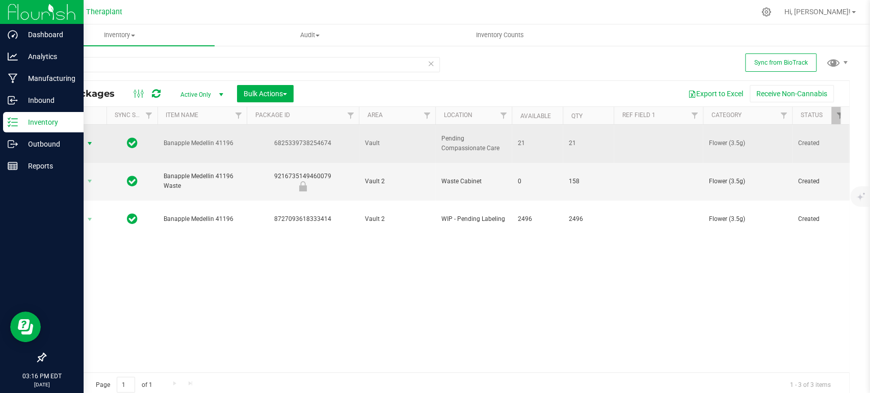
click at [80, 138] on span "Action" at bounding box center [70, 144] width 28 height 14
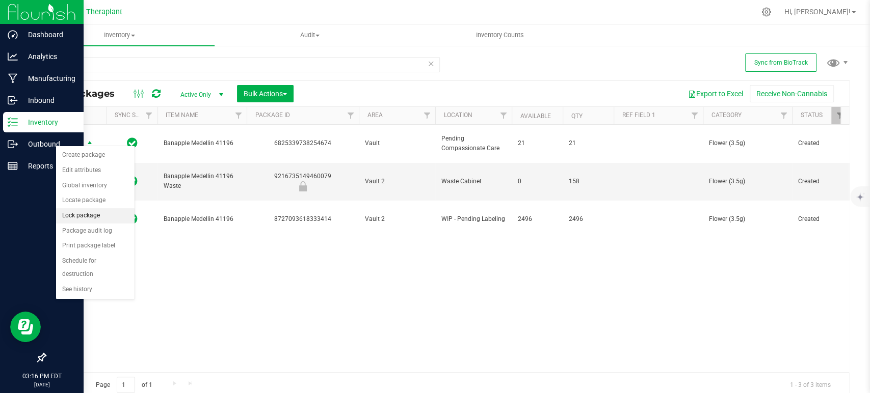
click at [97, 214] on li "Lock package" at bounding box center [95, 215] width 78 height 15
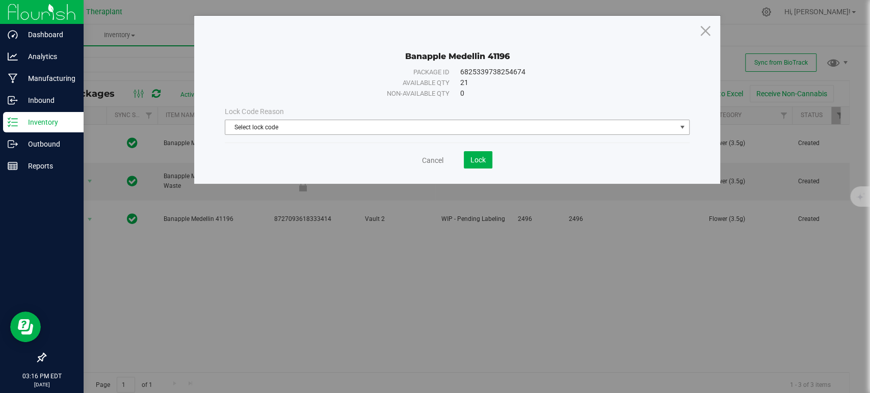
click at [331, 125] on span "Select lock code" at bounding box center [450, 127] width 451 height 14
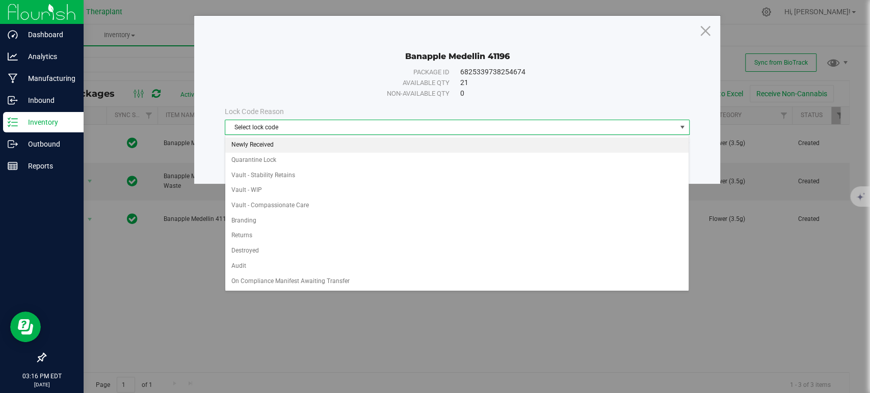
click at [281, 151] on li "Newly Received" at bounding box center [456, 145] width 463 height 15
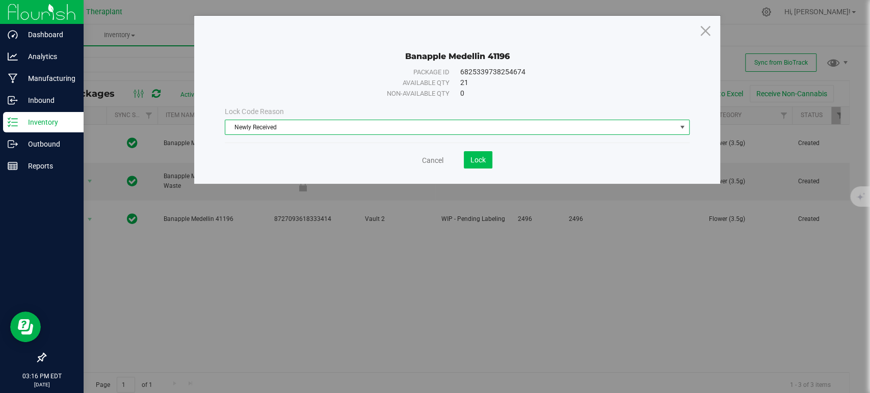
click at [465, 154] on save-button "Lock" at bounding box center [467, 159] width 49 height 17
click at [475, 156] on span "Lock" at bounding box center [477, 160] width 15 height 8
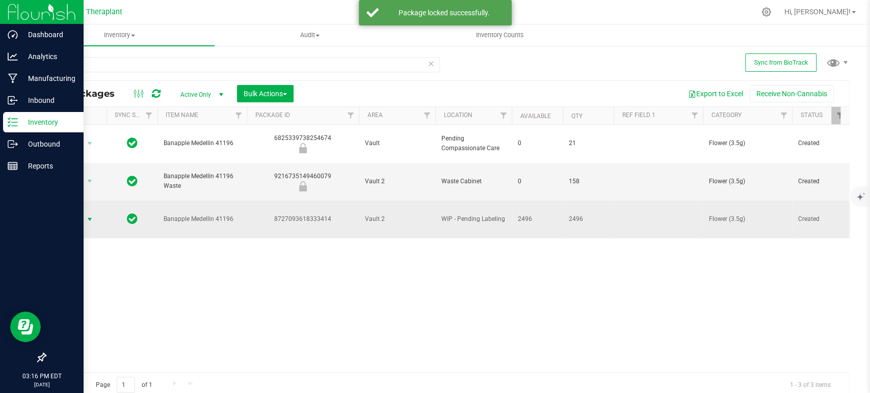
click at [90, 216] on span "select" at bounding box center [90, 220] width 8 height 8
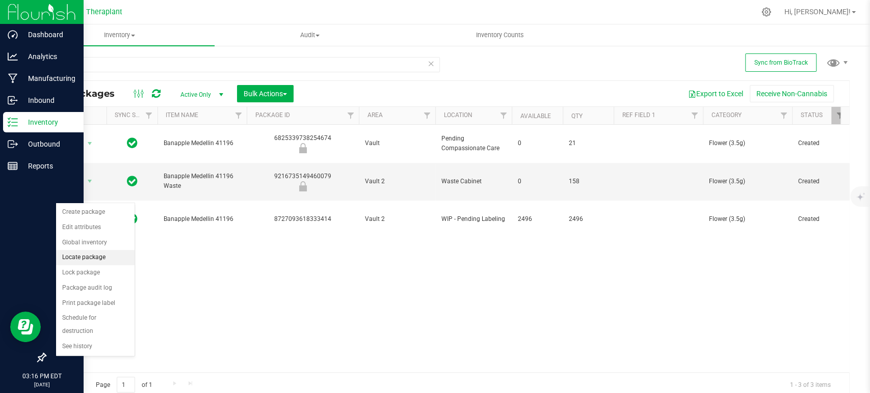
click at [98, 260] on li "Locate package" at bounding box center [95, 257] width 78 height 15
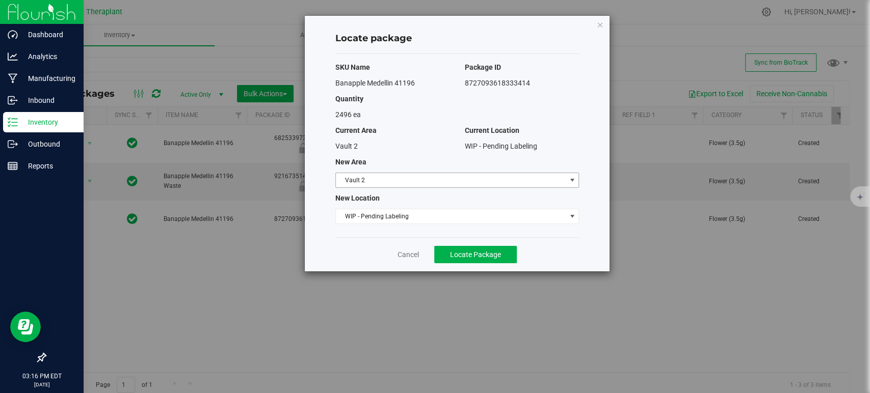
click at [387, 184] on span "Vault 2" at bounding box center [451, 180] width 230 height 14
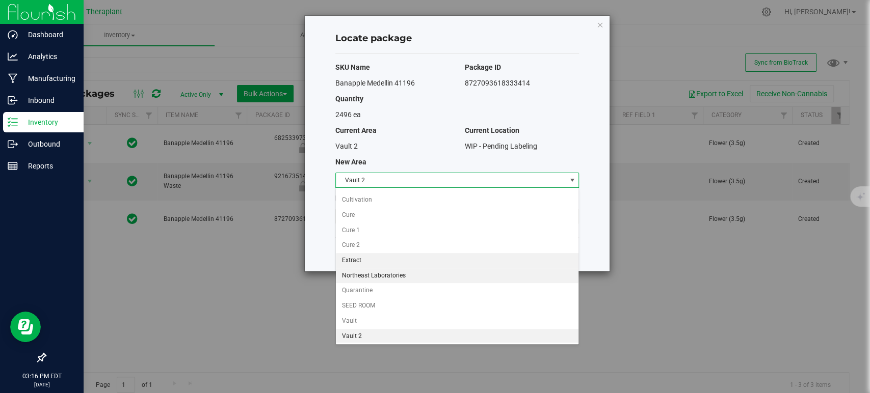
scroll to position [87, 0]
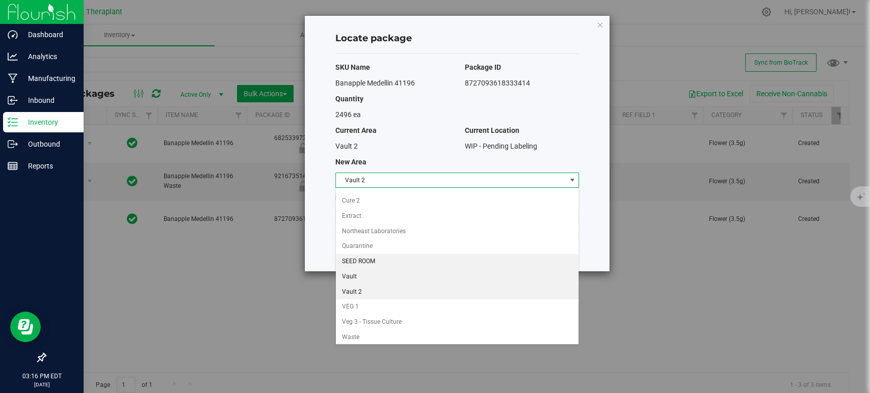
click at [361, 270] on li "Vault" at bounding box center [457, 277] width 243 height 15
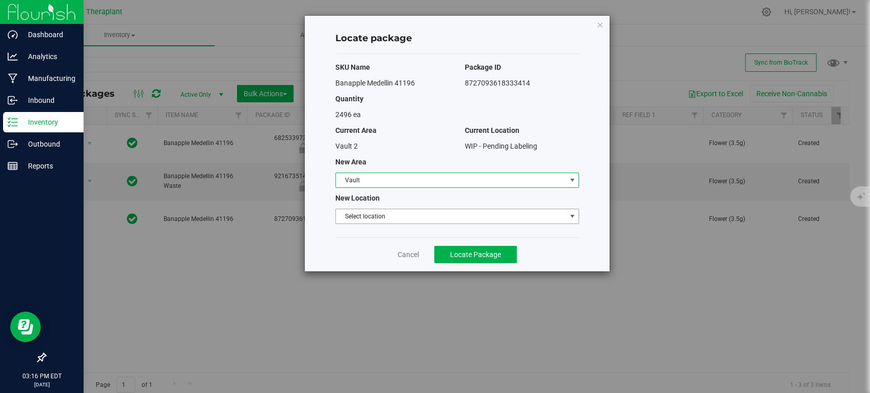
click at [382, 215] on span "Select location" at bounding box center [451, 216] width 230 height 14
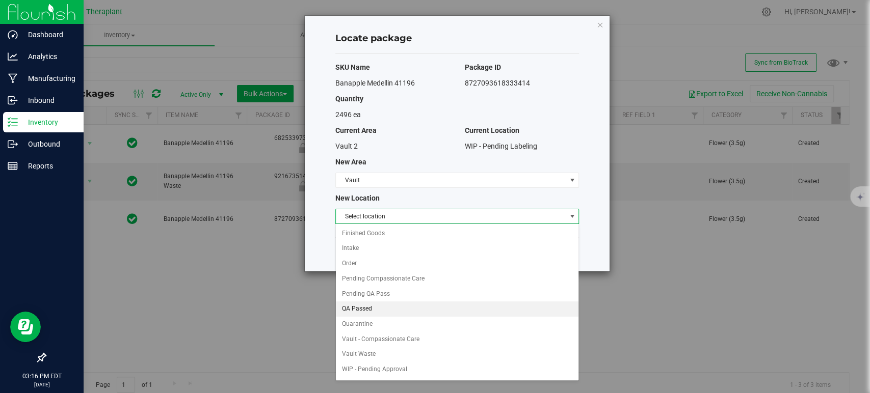
click at [375, 309] on li "QA Passed" at bounding box center [457, 309] width 243 height 15
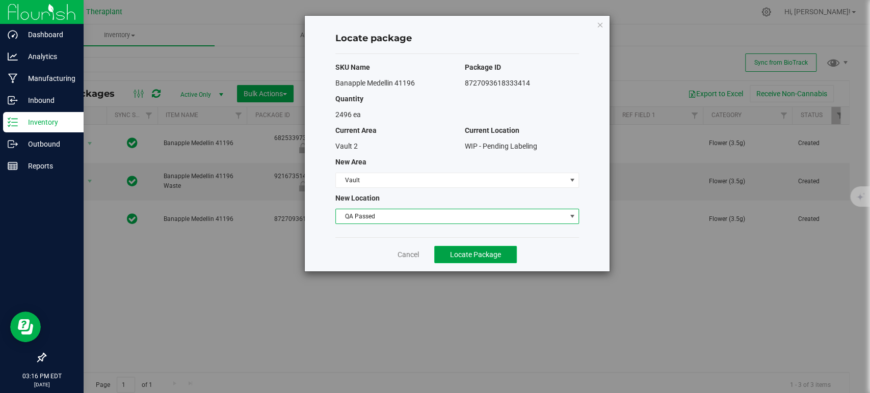
click at [468, 256] on span "Locate Package" at bounding box center [475, 255] width 51 height 8
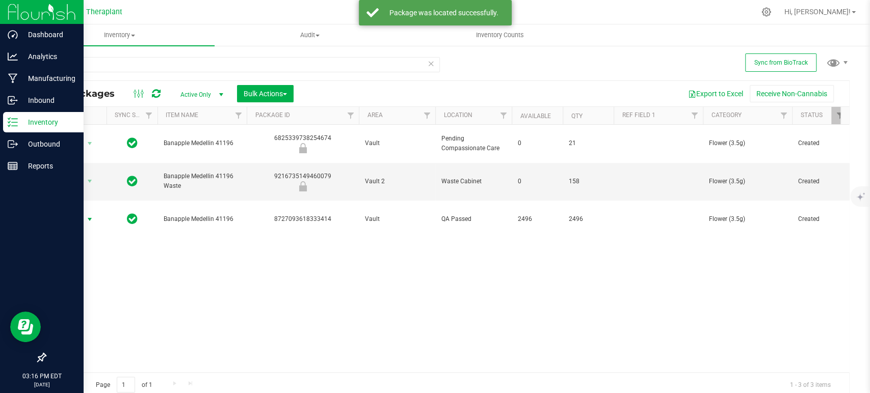
click at [79, 213] on span "Action" at bounding box center [70, 220] width 28 height 14
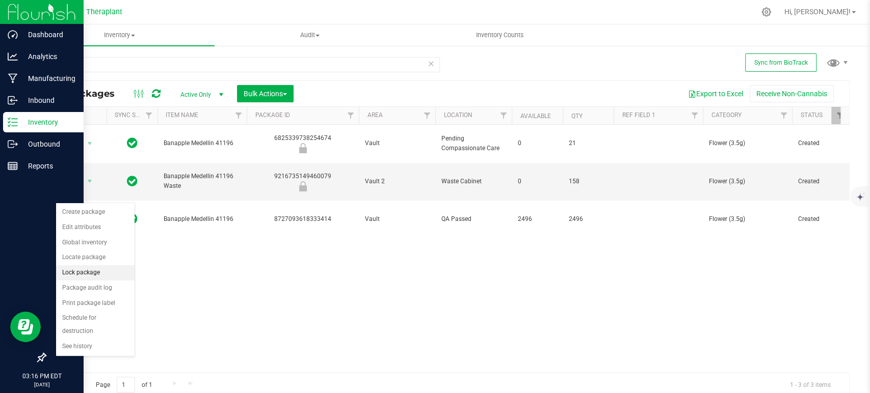
click at [87, 272] on li "Lock package" at bounding box center [95, 273] width 78 height 15
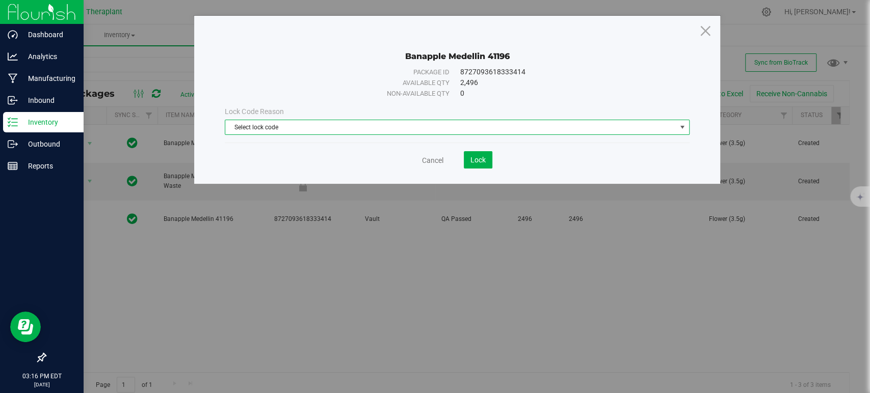
click at [296, 124] on span "Select lock code" at bounding box center [450, 127] width 451 height 14
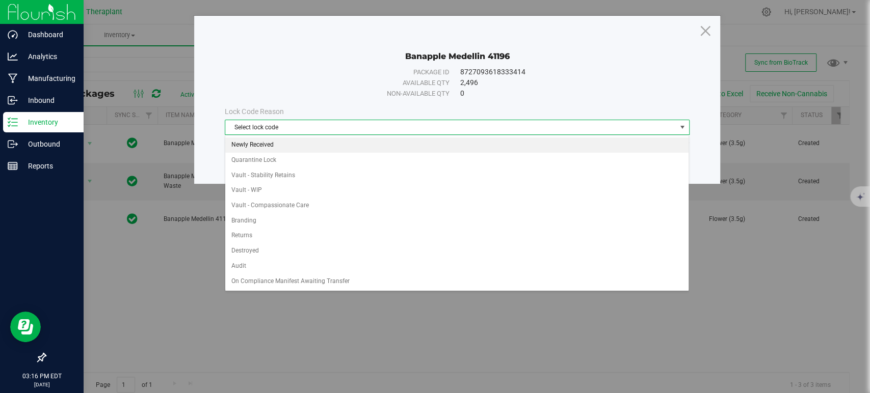
click at [272, 144] on li "Newly Received" at bounding box center [456, 145] width 463 height 15
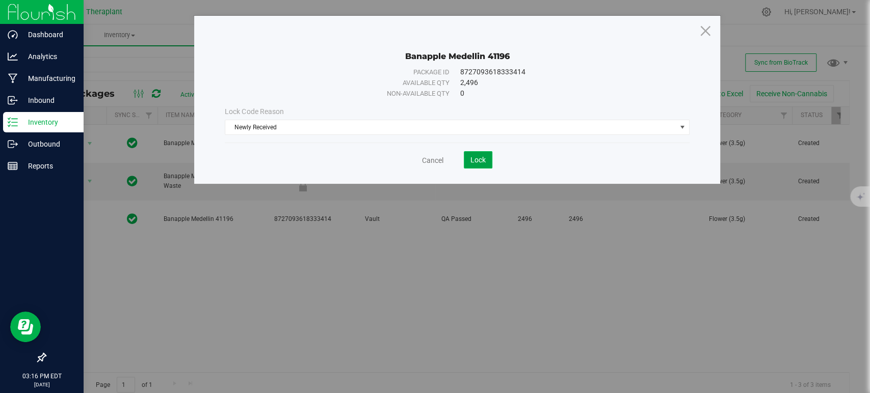
click at [489, 162] on button "Lock" at bounding box center [478, 159] width 29 height 17
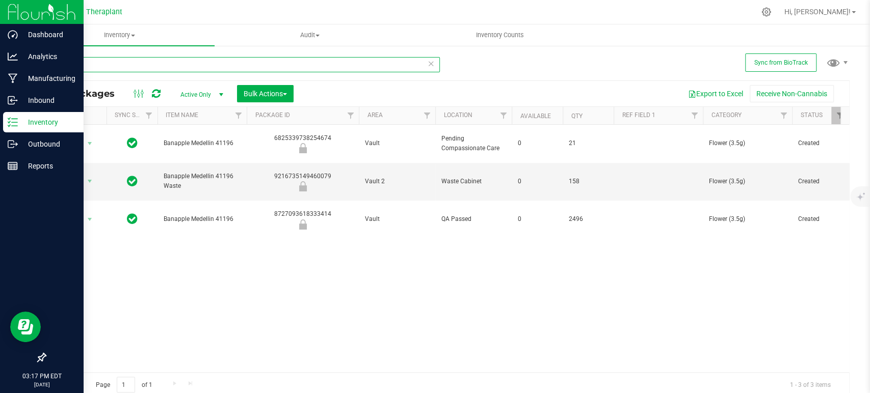
click at [286, 57] on input "41196" at bounding box center [242, 64] width 395 height 15
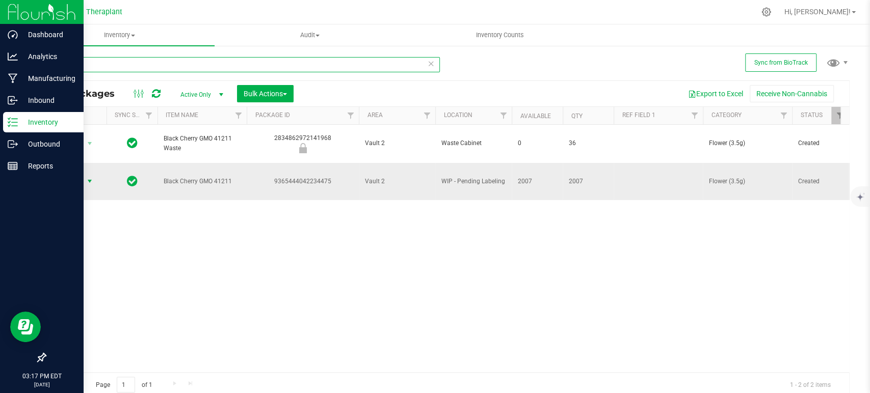
type input "41211"
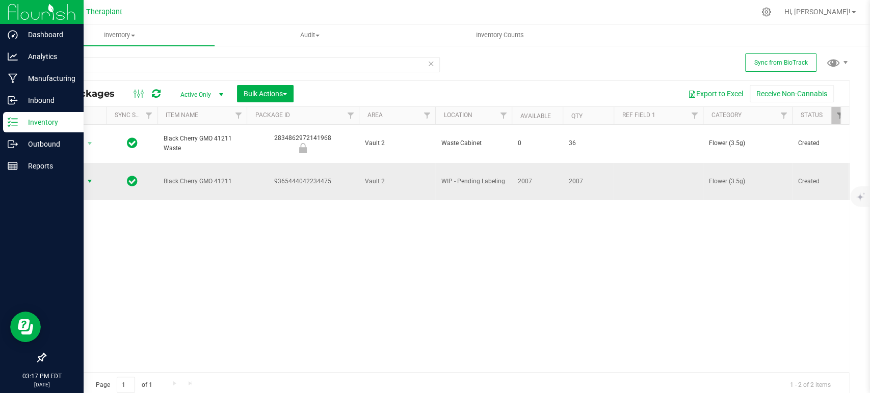
click at [85, 174] on span "select" at bounding box center [90, 181] width 13 height 14
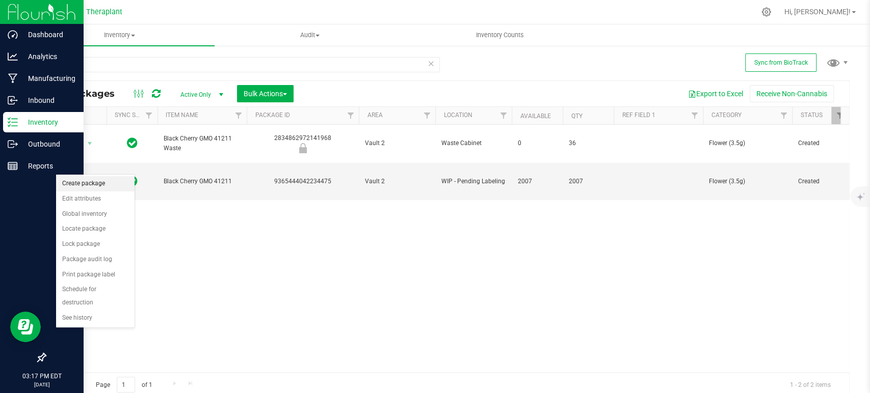
click at [91, 188] on li "Create package" at bounding box center [95, 183] width 78 height 15
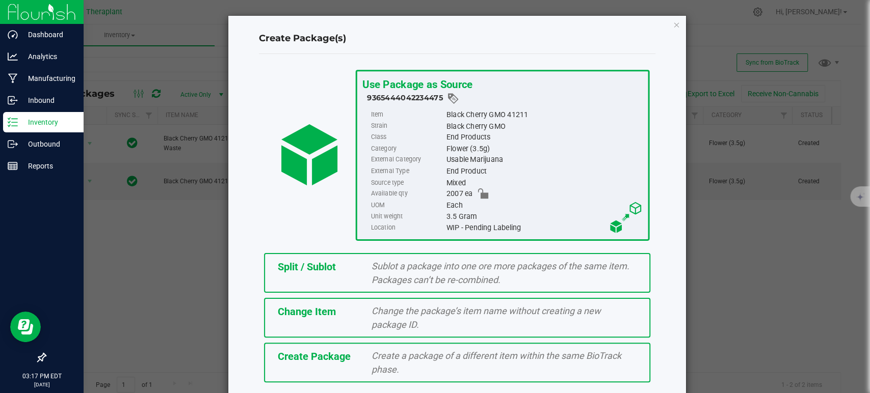
click at [358, 281] on div "Split / Sublot Sublot a package into one ore more packages of the same item. Pa…" at bounding box center [457, 273] width 386 height 40
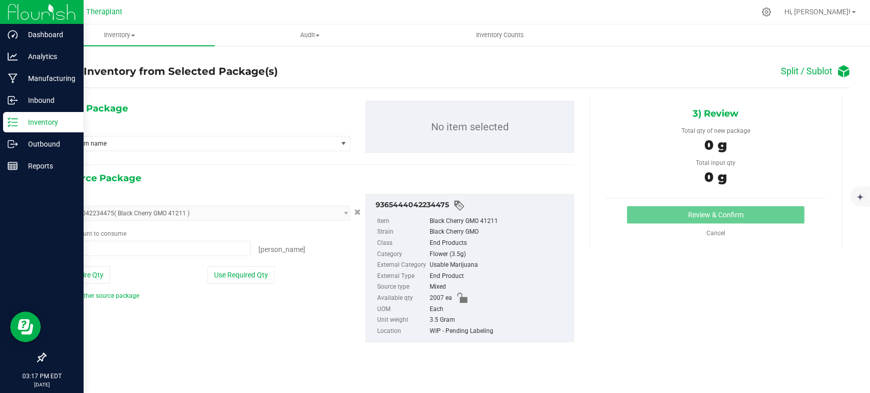
type input "0 ea"
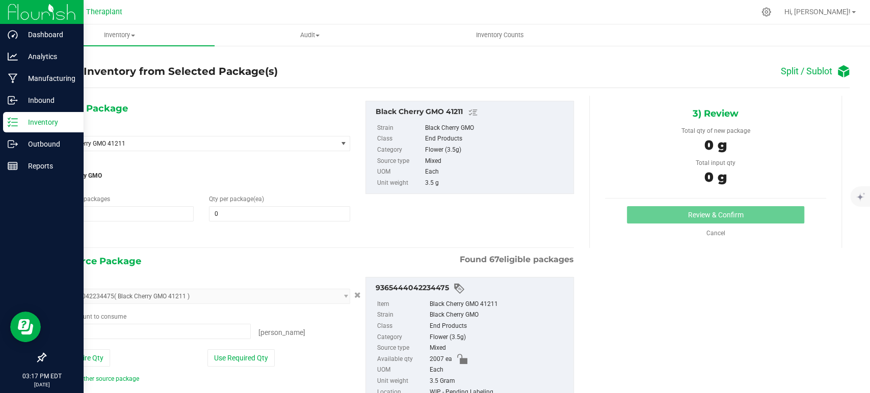
click at [237, 222] on div "1) New Package Select Item Black Cherry GMO 41211 Black Cherry GMO 41211 Strain…" at bounding box center [201, 172] width 313 height 142
click at [244, 215] on span at bounding box center [279, 213] width 141 height 15
type input "23"
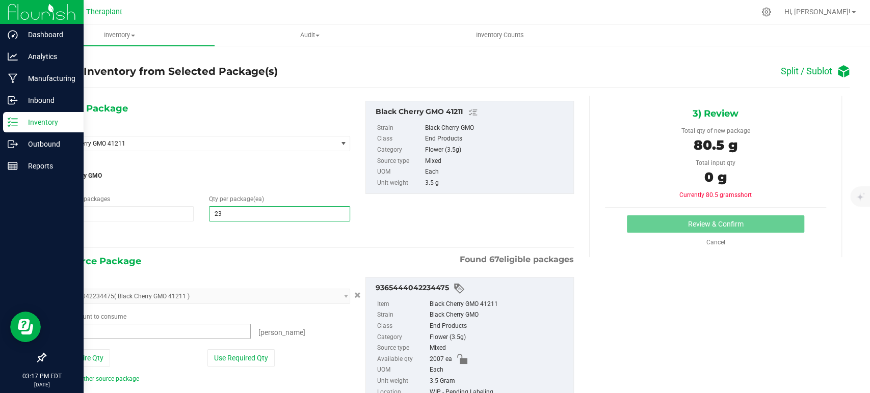
type input "23"
click at [188, 334] on span at bounding box center [152, 331] width 198 height 15
type input "23"
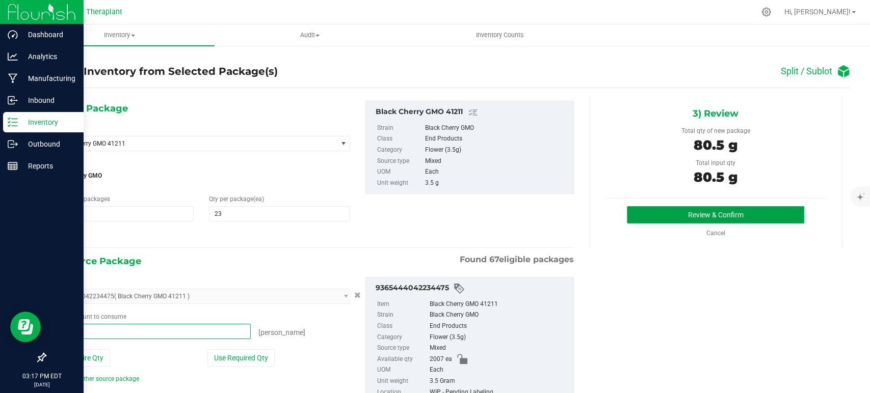
type input "23 ea"
click at [652, 208] on button "Review & Confirm" at bounding box center [715, 214] width 177 height 17
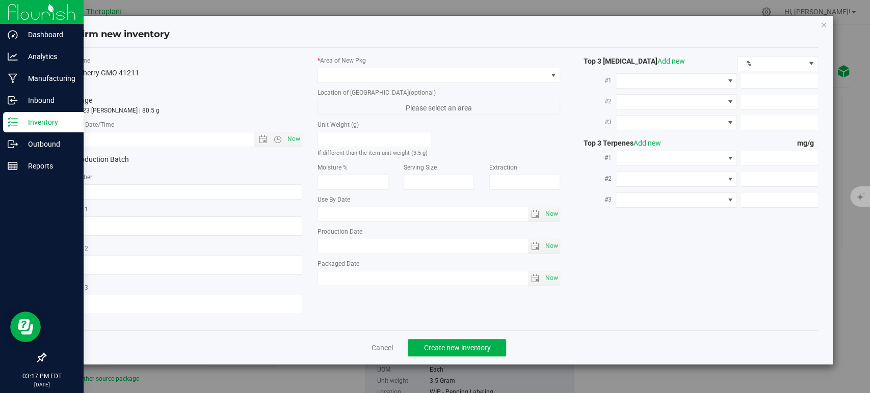
type input "[DATE]"
click at [298, 141] on span "Now" at bounding box center [293, 139] width 17 height 15
type input "8/19/2025 3:17 PM"
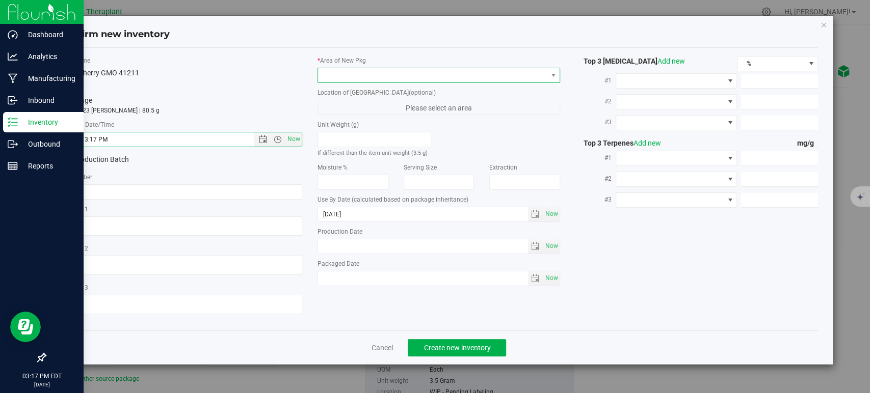
click at [345, 73] on span at bounding box center [432, 75] width 229 height 14
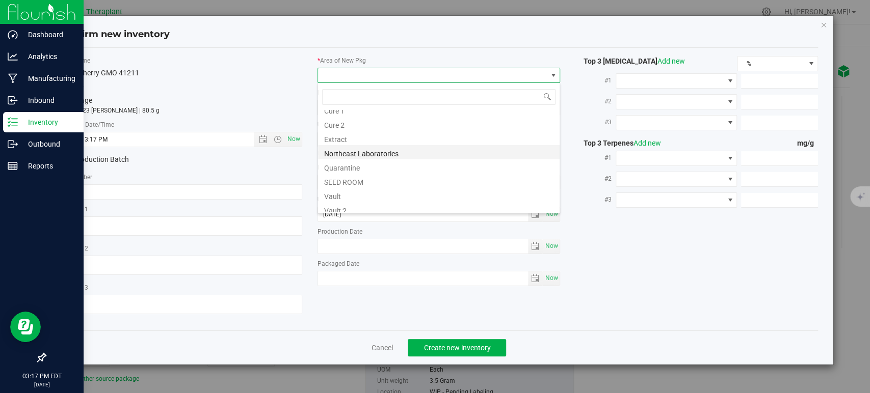
scroll to position [126, 0]
click at [360, 150] on li "Vault" at bounding box center [439, 148] width 242 height 14
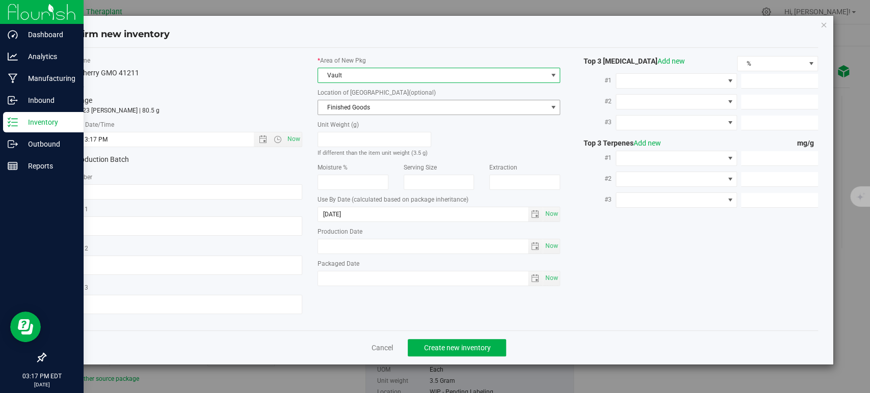
click at [347, 102] on span "Finished Goods" at bounding box center [432, 107] width 229 height 14
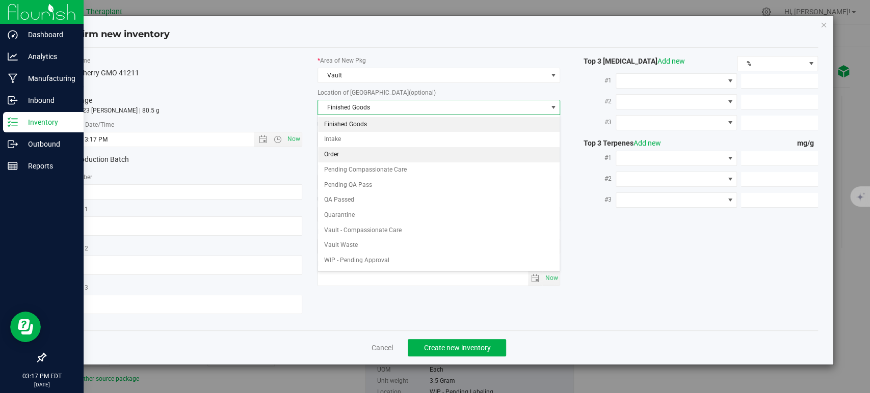
click at [349, 152] on li "Order" at bounding box center [439, 154] width 242 height 15
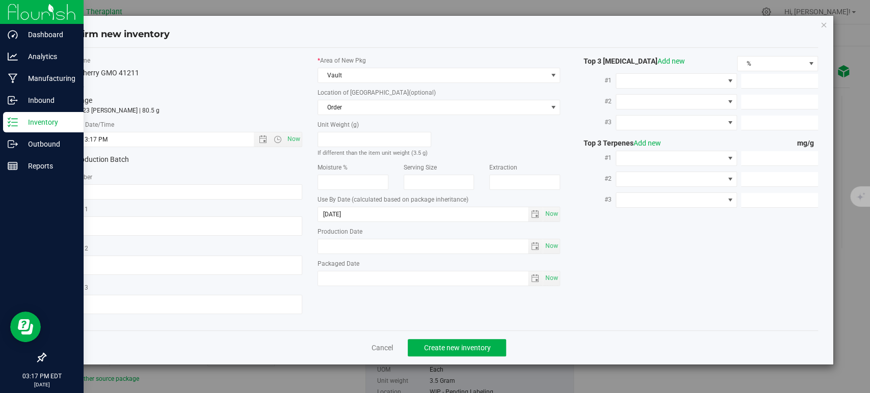
click at [273, 101] on div "1 package totaling 23 eaches | 80.5 g" at bounding box center [181, 105] width 243 height 20
click at [357, 101] on span "Order" at bounding box center [432, 107] width 229 height 14
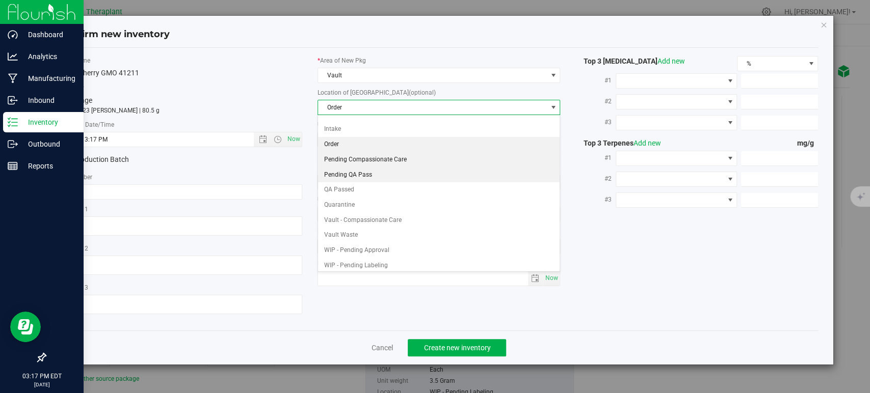
scroll to position [12, 0]
click at [388, 153] on li "Pending Compassionate Care" at bounding box center [439, 157] width 242 height 15
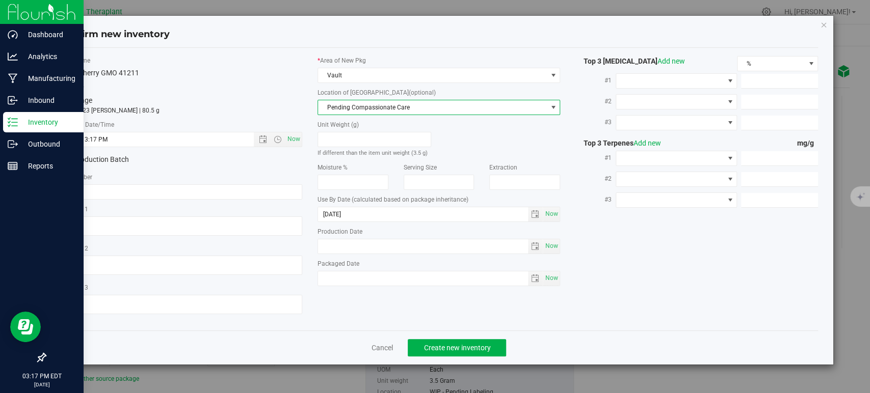
click at [270, 88] on label "Total Qty" at bounding box center [181, 88] width 243 height 9
click at [465, 348] on span "Create new inventory" at bounding box center [457, 348] width 67 height 8
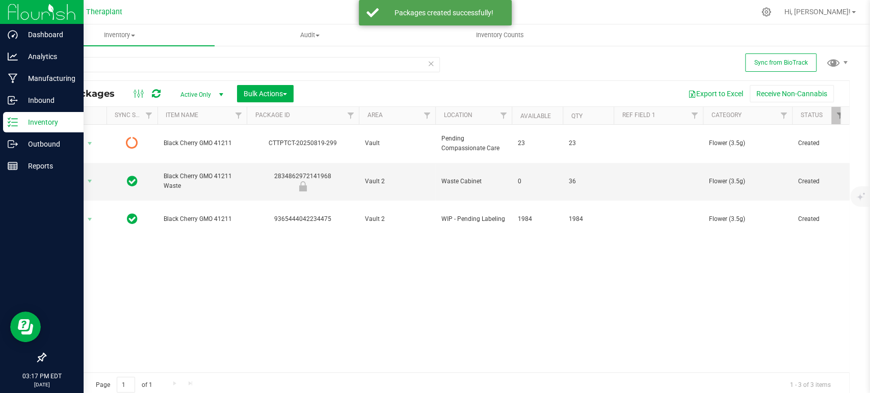
click at [158, 93] on icon at bounding box center [156, 94] width 9 height 10
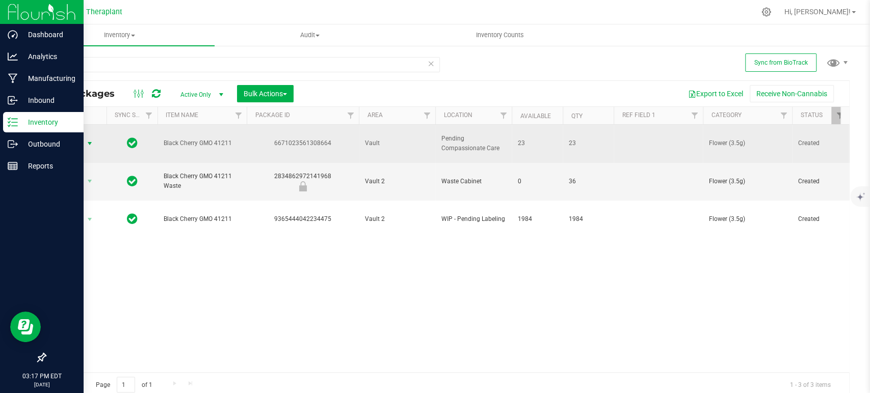
click at [89, 142] on span "select" at bounding box center [90, 144] width 8 height 8
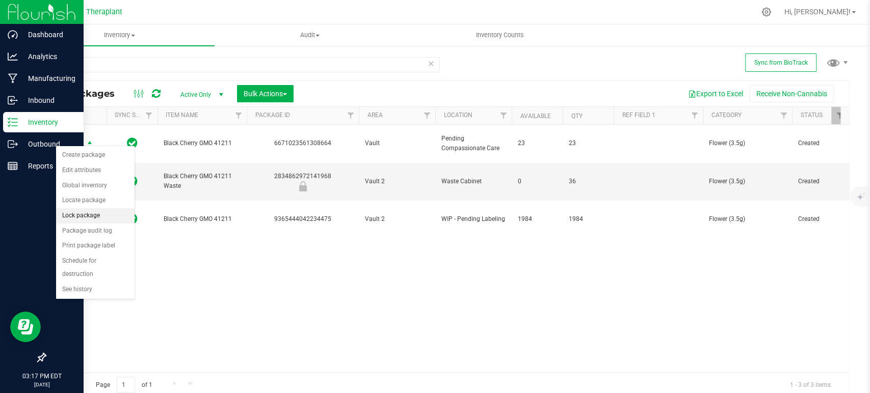
click at [90, 212] on li "Lock package" at bounding box center [95, 215] width 78 height 15
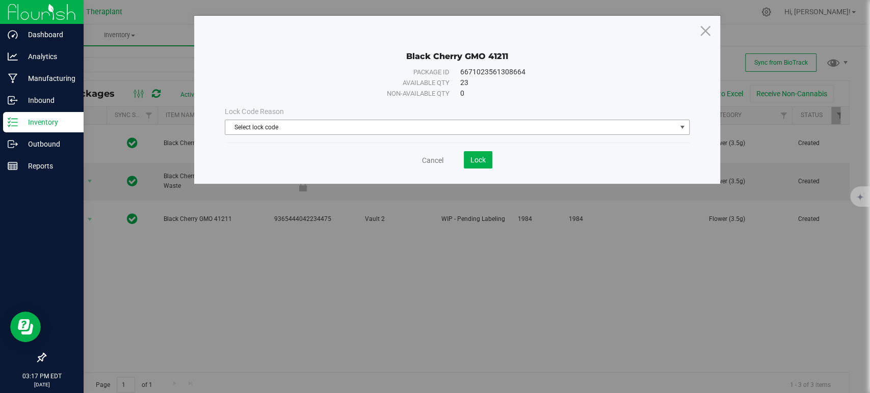
click at [317, 121] on span "Select lock code" at bounding box center [450, 127] width 451 height 14
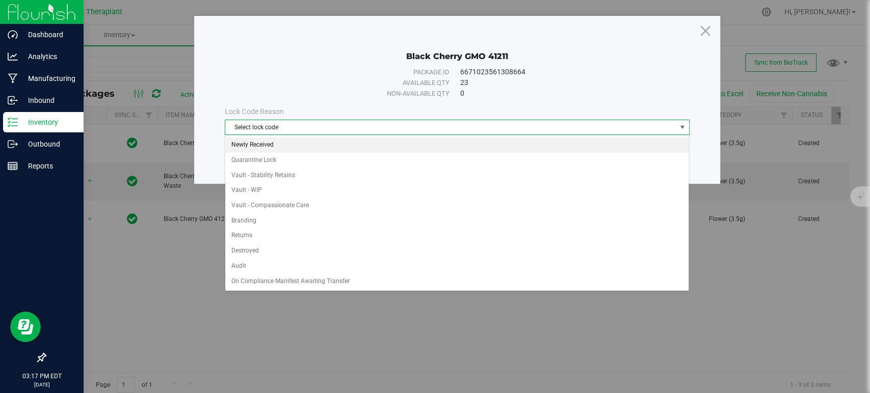
click at [269, 144] on li "Newly Received" at bounding box center [456, 145] width 463 height 15
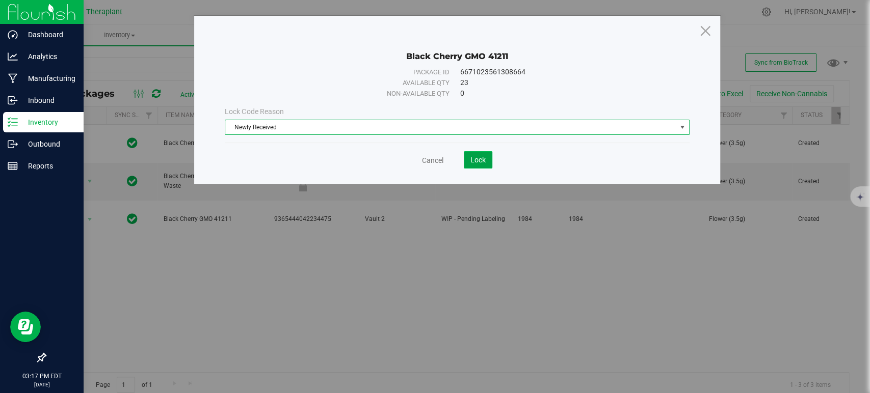
click at [487, 153] on button "Lock" at bounding box center [478, 159] width 29 height 17
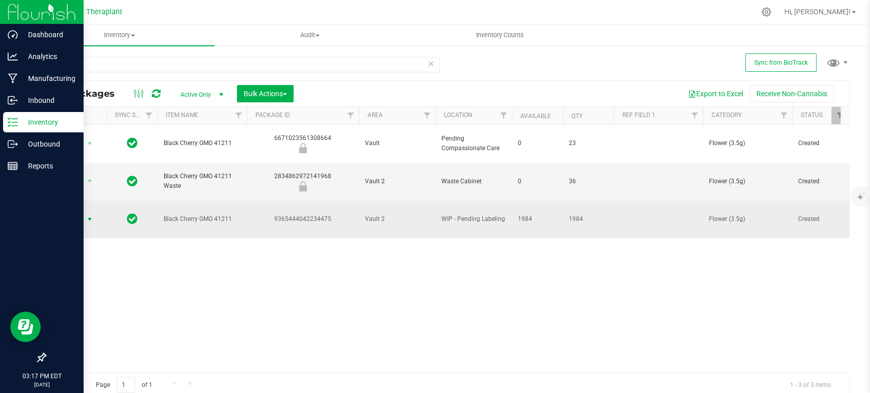
click at [84, 213] on span "select" at bounding box center [90, 220] width 13 height 14
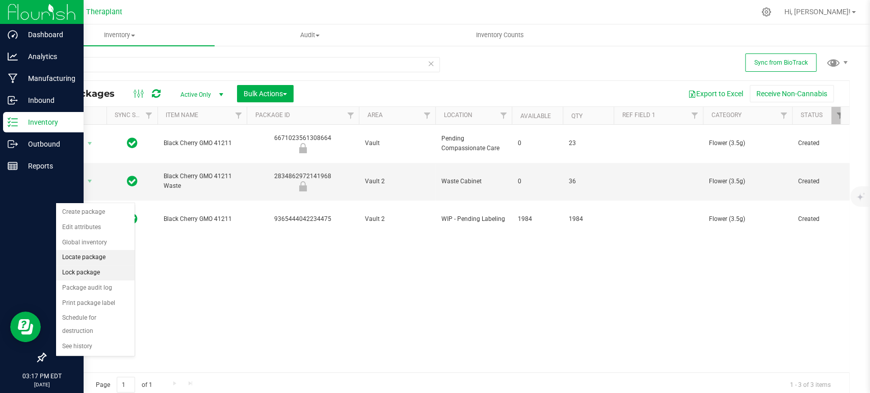
click at [92, 262] on li "Locate package" at bounding box center [95, 257] width 78 height 15
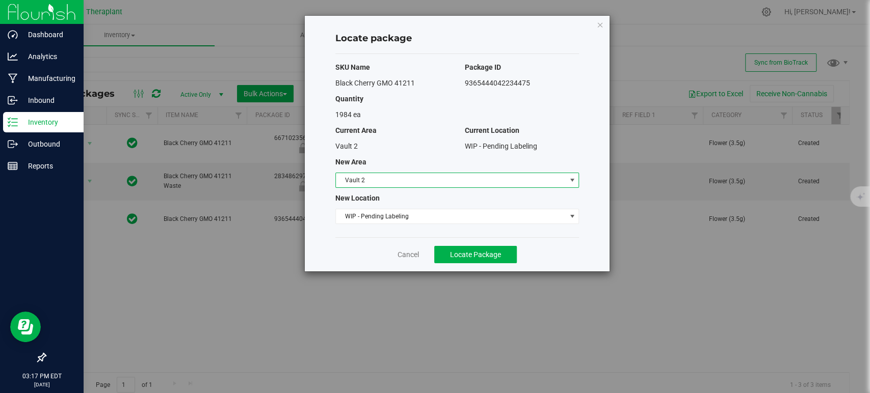
click at [357, 174] on span "Vault 2" at bounding box center [451, 180] width 230 height 14
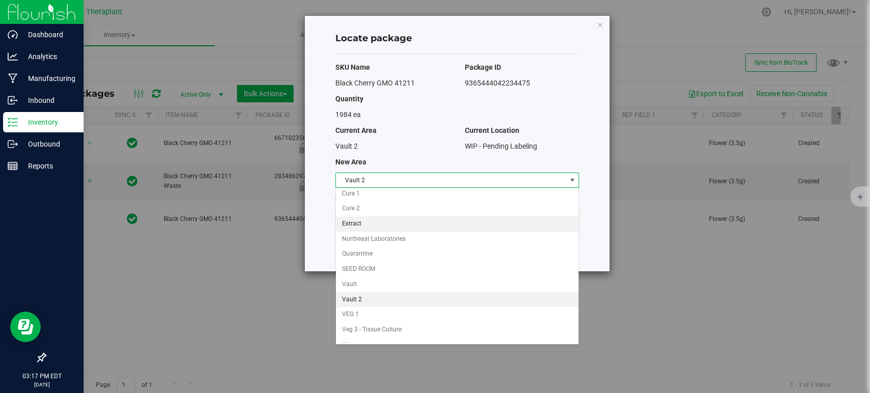
scroll to position [87, 0]
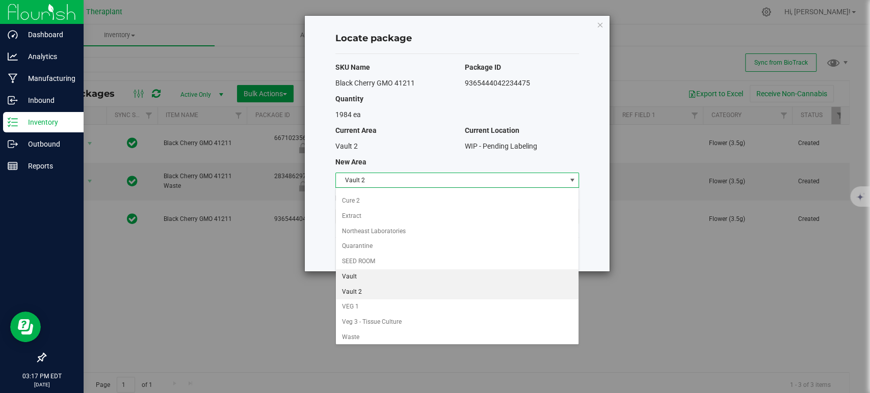
click at [369, 273] on li "Vault" at bounding box center [457, 277] width 243 height 15
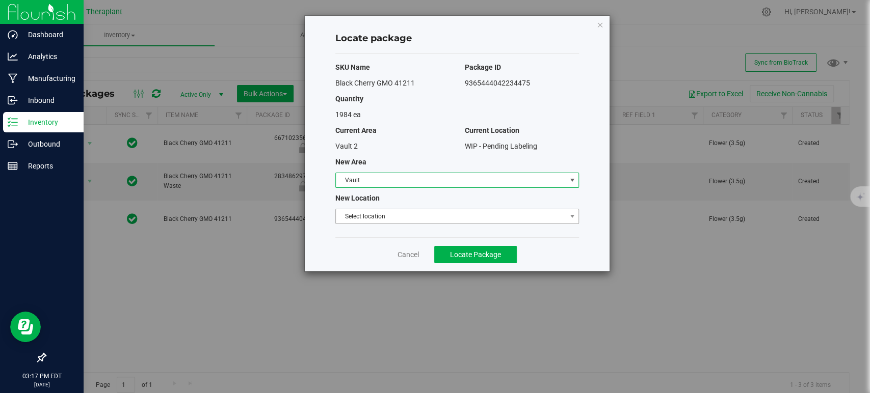
click at [383, 217] on span "Select location" at bounding box center [451, 216] width 230 height 14
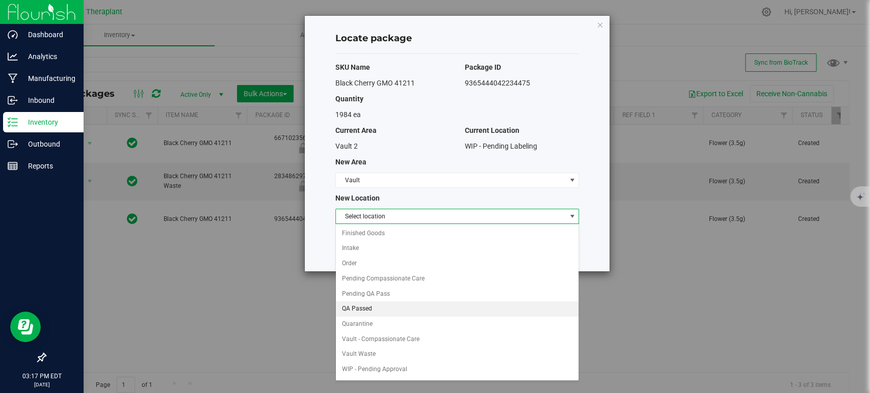
click at [384, 310] on li "QA Passed" at bounding box center [457, 309] width 243 height 15
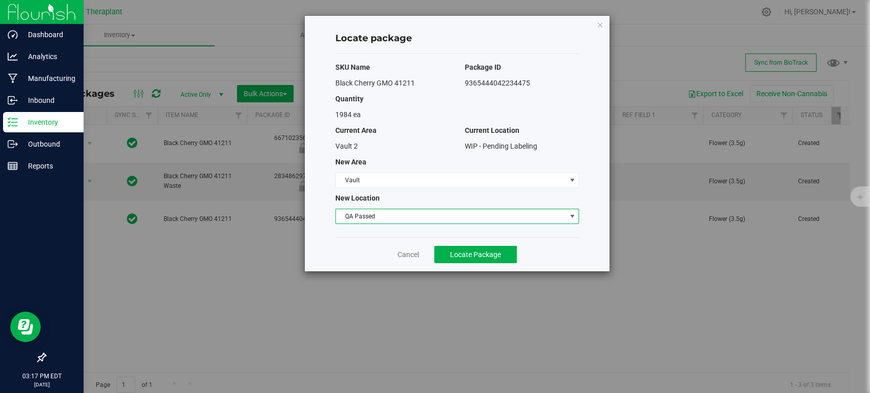
click at [482, 265] on div "Cancel Locate Package" at bounding box center [457, 255] width 244 height 34
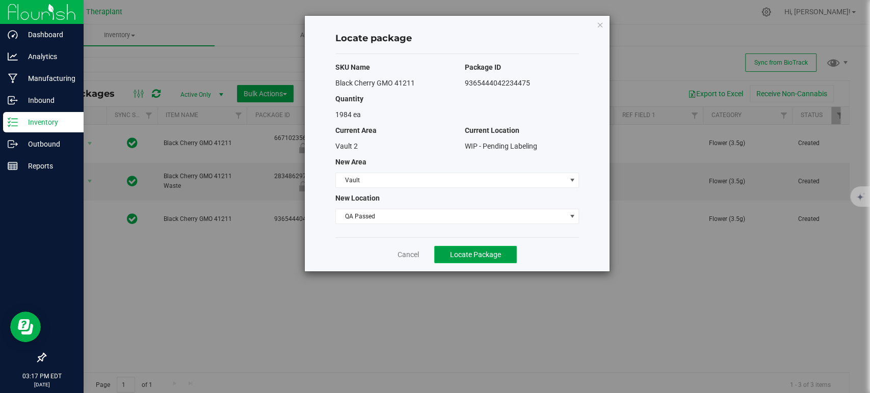
click at [482, 251] on span "Locate Package" at bounding box center [475, 255] width 51 height 8
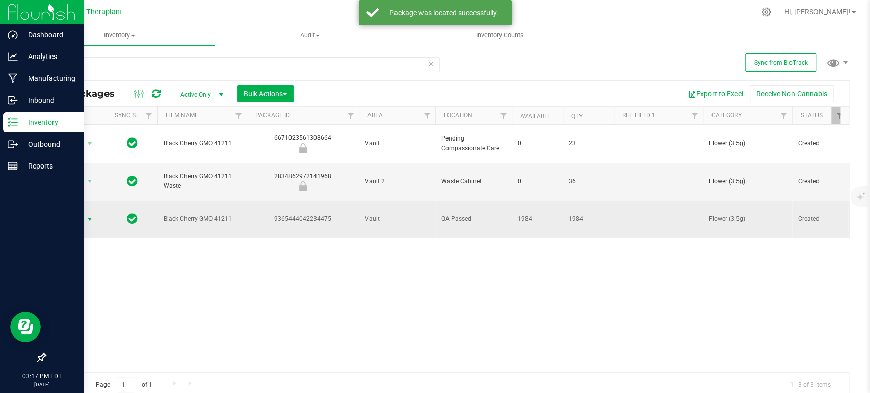
click at [86, 216] on span "select" at bounding box center [90, 220] width 8 height 8
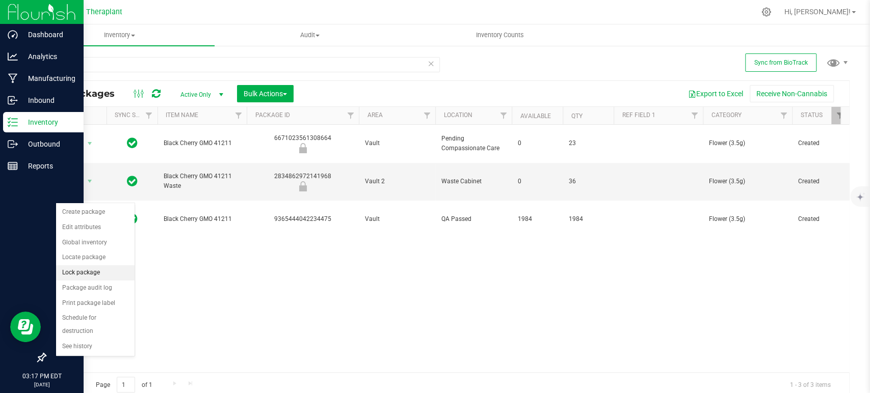
click at [97, 276] on li "Lock package" at bounding box center [95, 273] width 78 height 15
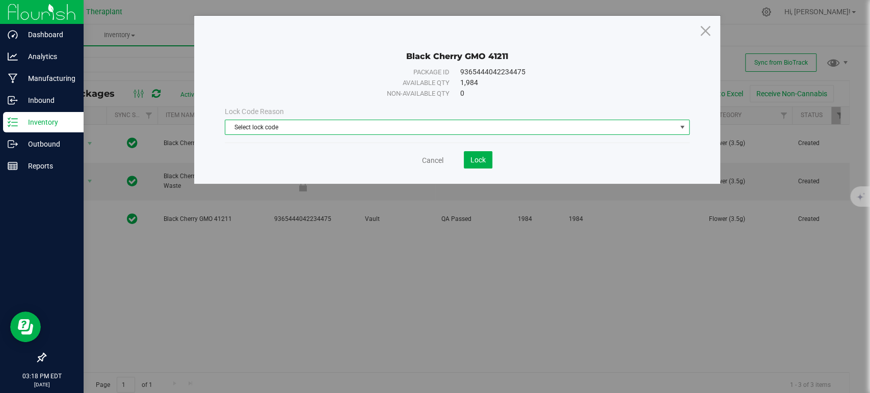
click at [354, 134] on span "Select lock code" at bounding box center [450, 127] width 451 height 14
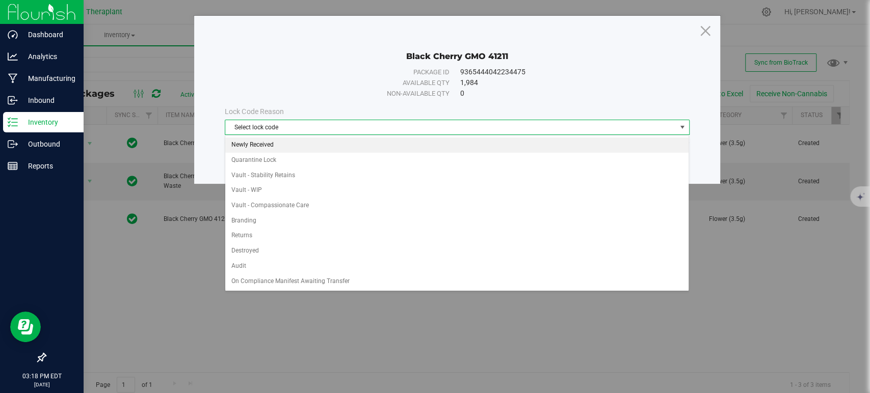
click at [294, 147] on li "Newly Received" at bounding box center [456, 145] width 463 height 15
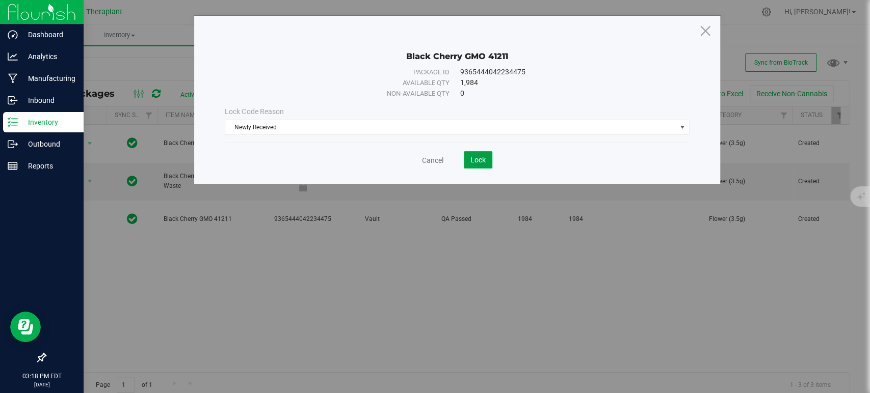
click at [490, 158] on button "Lock" at bounding box center [478, 159] width 29 height 17
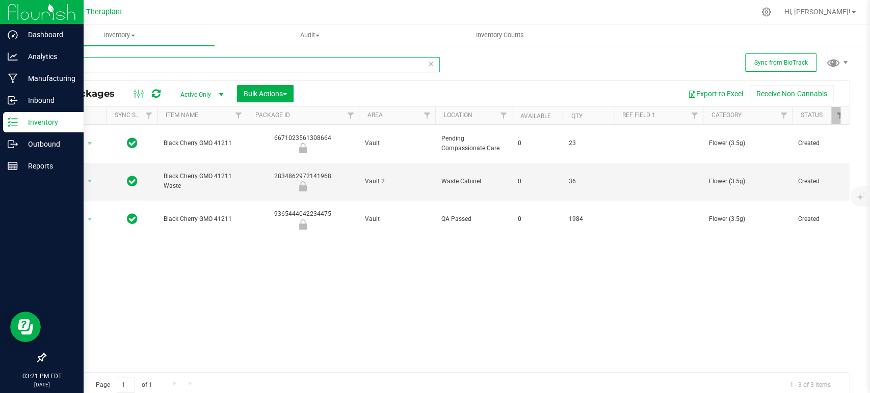
click at [136, 59] on input "41211" at bounding box center [242, 64] width 395 height 15
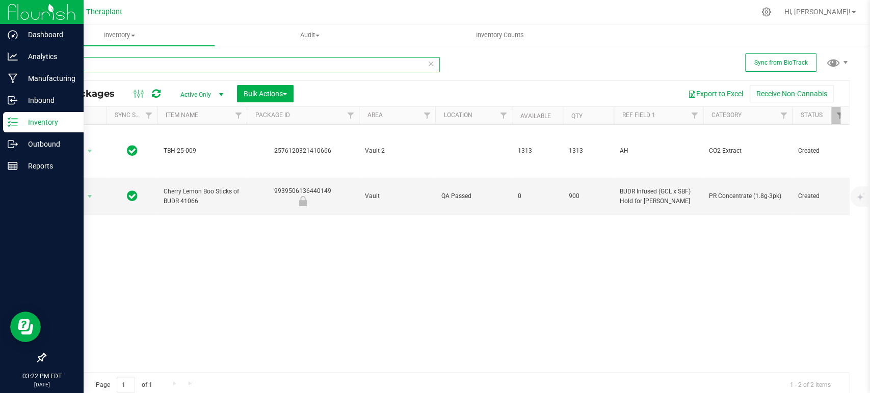
type input "41066"
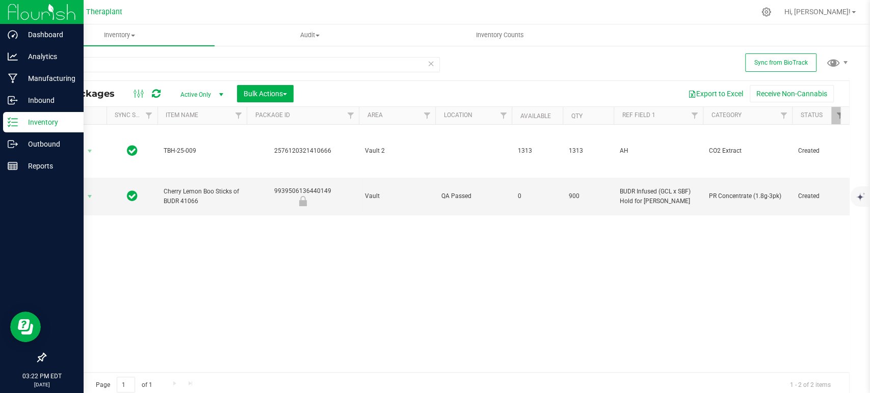
click at [205, 72] on div "41066" at bounding box center [242, 68] width 395 height 23
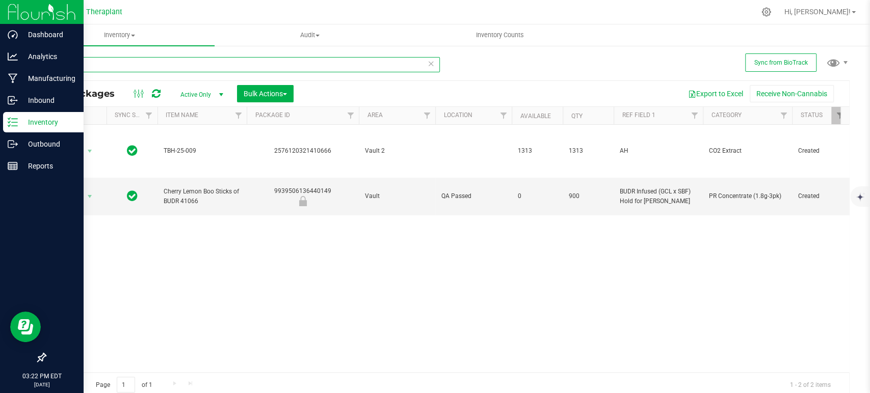
click at [205, 72] on input "41066" at bounding box center [242, 64] width 395 height 15
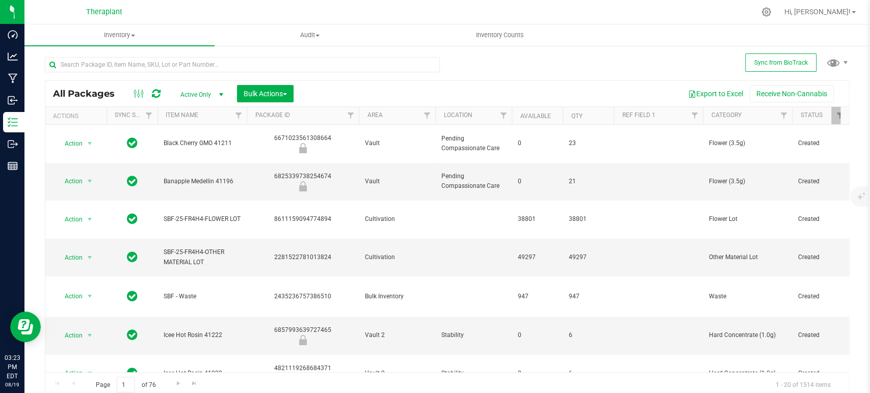
click at [158, 93] on icon at bounding box center [156, 94] width 9 height 10
click at [154, 95] on icon at bounding box center [156, 94] width 9 height 10
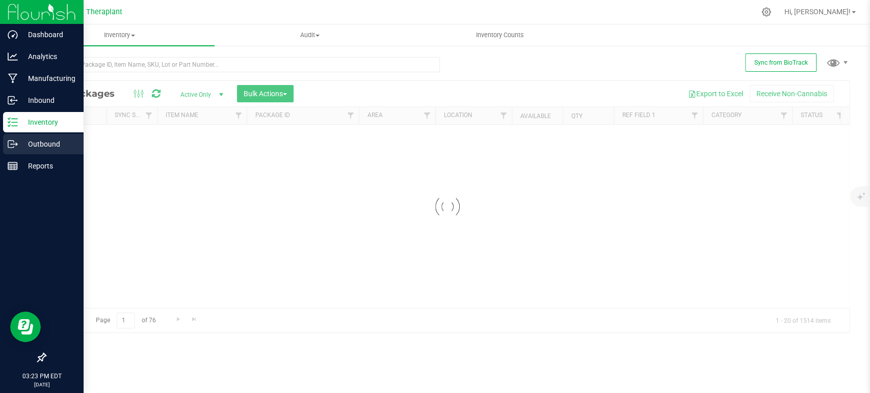
click at [27, 143] on p "Outbound" at bounding box center [48, 144] width 61 height 12
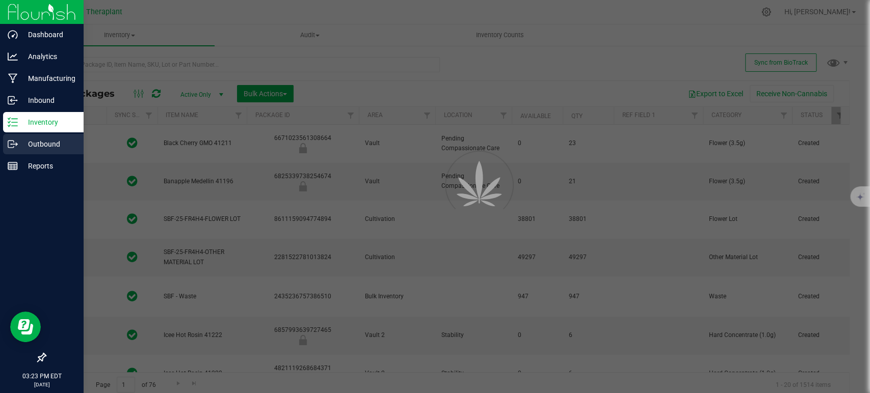
type input "[DATE]"
click at [58, 136] on div "Outbound" at bounding box center [43, 144] width 81 height 20
click at [54, 149] on p "Outbound" at bounding box center [48, 144] width 61 height 12
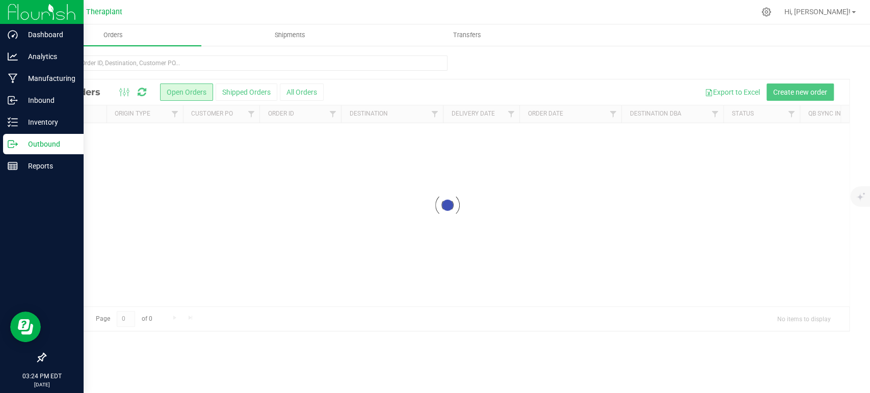
click at [53, 143] on p "Outbound" at bounding box center [48, 144] width 61 height 12
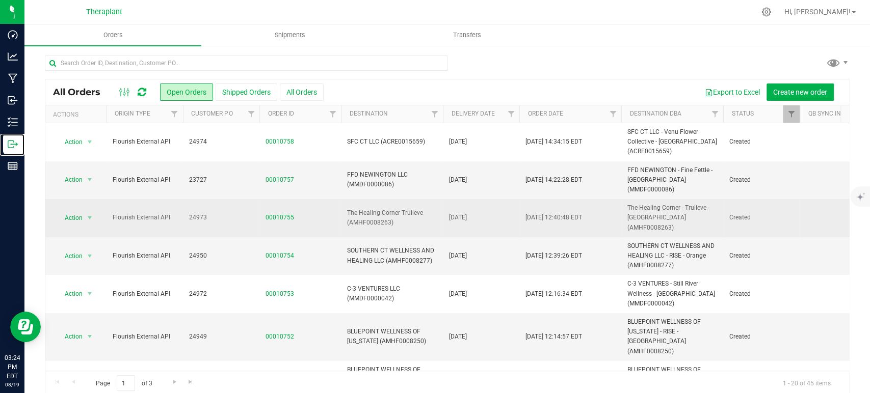
scroll to position [12, 0]
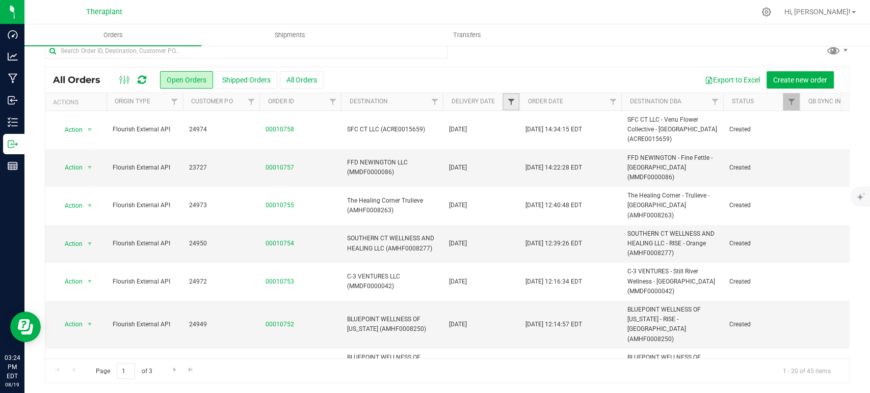
click at [514, 103] on span "Filter" at bounding box center [511, 102] width 8 height 8
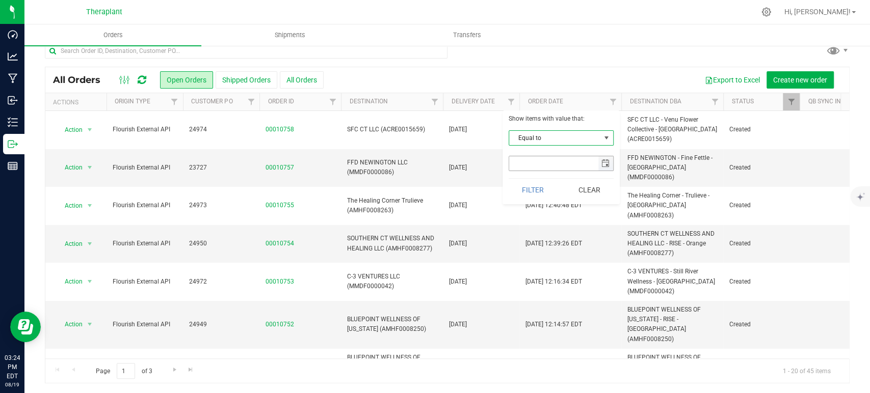
click at [601, 159] on span "select" at bounding box center [605, 163] width 15 height 14
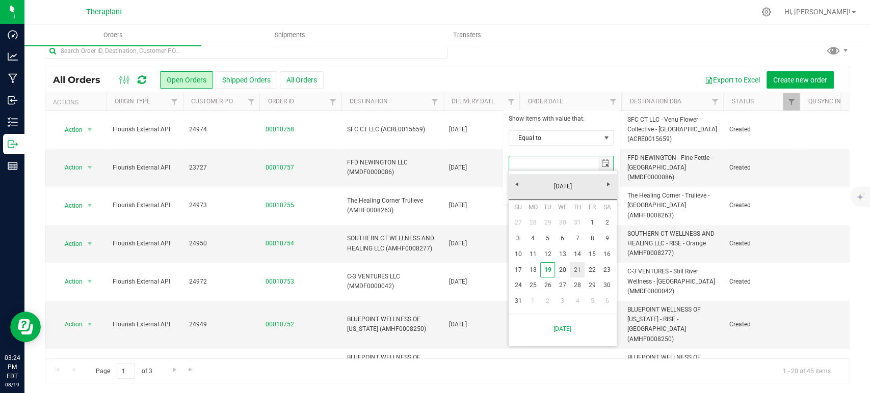
click at [578, 269] on link "21" at bounding box center [577, 271] width 15 height 16
type input "8/21/2025"
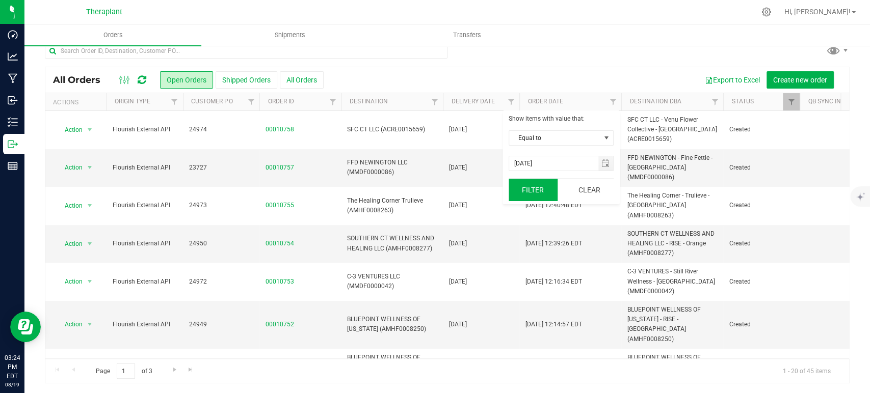
click at [547, 191] on button "Filter" at bounding box center [533, 190] width 49 height 22
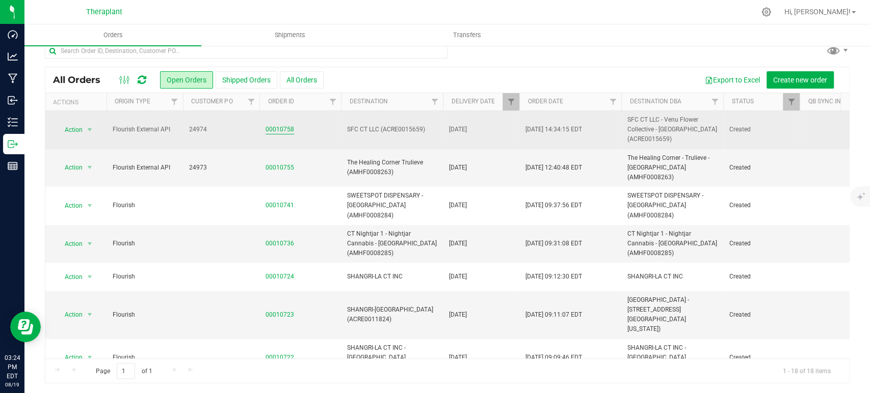
click at [281, 128] on link "00010758" at bounding box center [280, 130] width 29 height 10
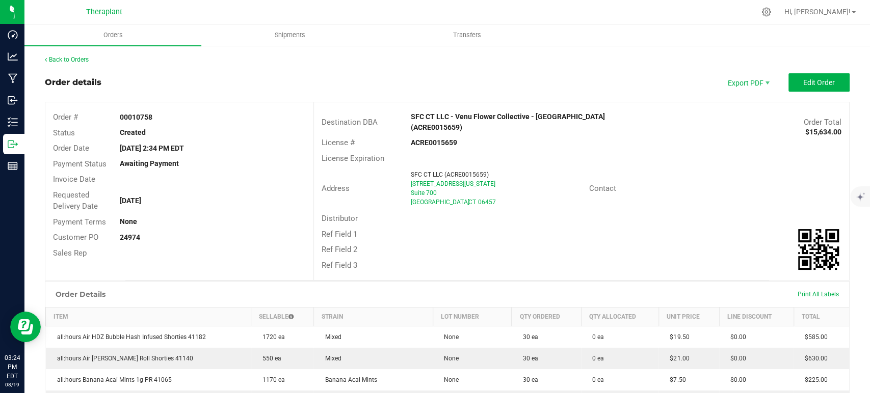
click at [67, 64] on div "Back to Orders" at bounding box center [447, 59] width 805 height 9
click at [67, 62] on link "Back to Orders" at bounding box center [67, 59] width 44 height 7
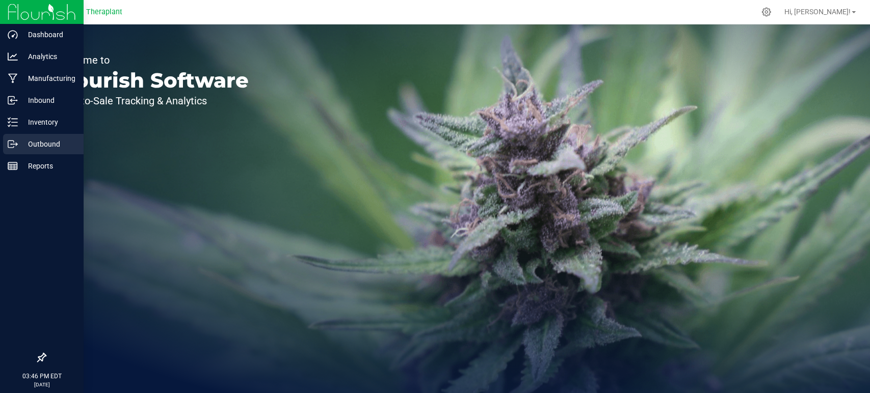
click at [18, 144] on p "Outbound" at bounding box center [48, 144] width 61 height 12
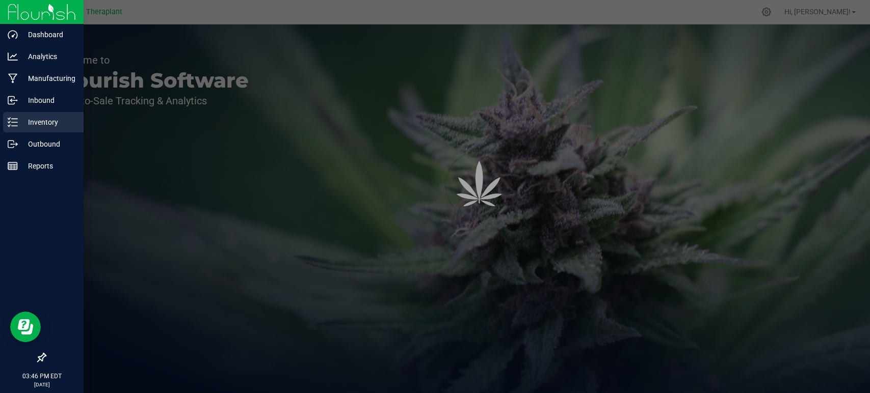
click at [54, 125] on p "Inventory" at bounding box center [48, 122] width 61 height 12
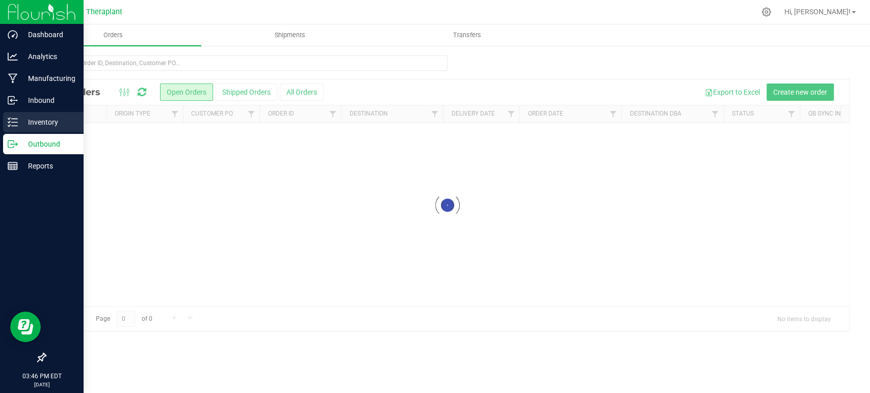
click at [54, 125] on p "Inventory" at bounding box center [48, 122] width 61 height 12
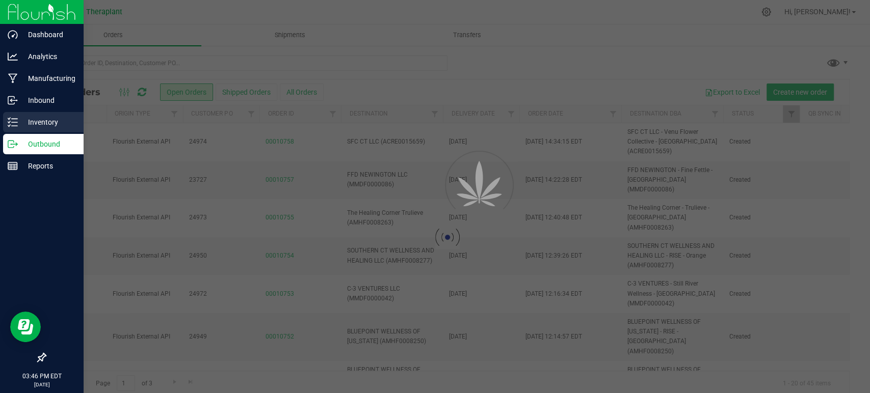
click at [54, 125] on p "Inventory" at bounding box center [48, 122] width 61 height 12
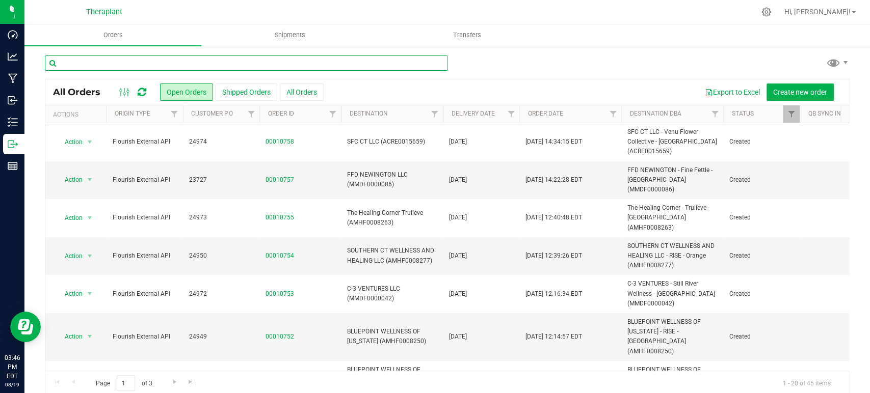
click at [263, 62] on input "text" at bounding box center [246, 63] width 403 height 15
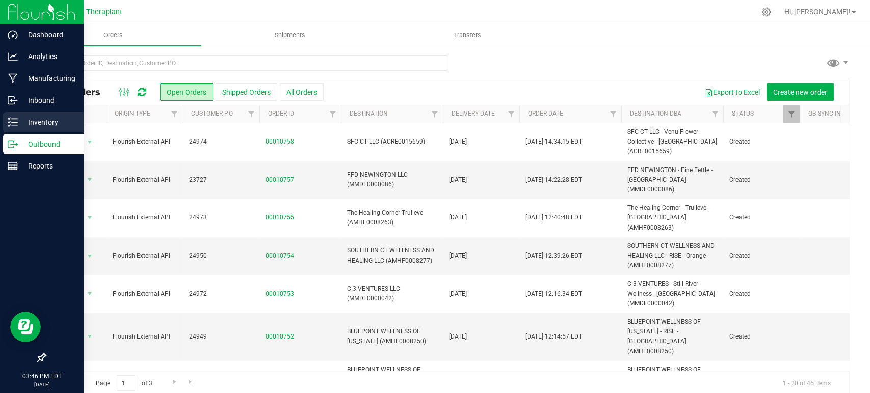
click at [46, 123] on p "Inventory" at bounding box center [48, 122] width 61 height 12
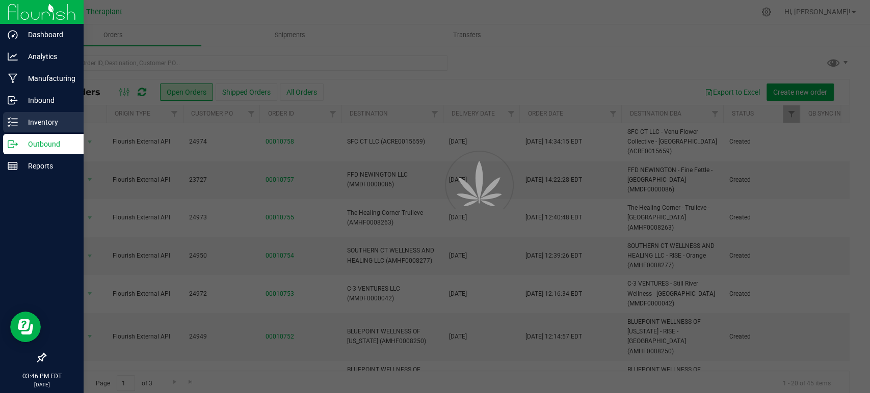
click at [46, 123] on p "Inventory" at bounding box center [48, 122] width 61 height 12
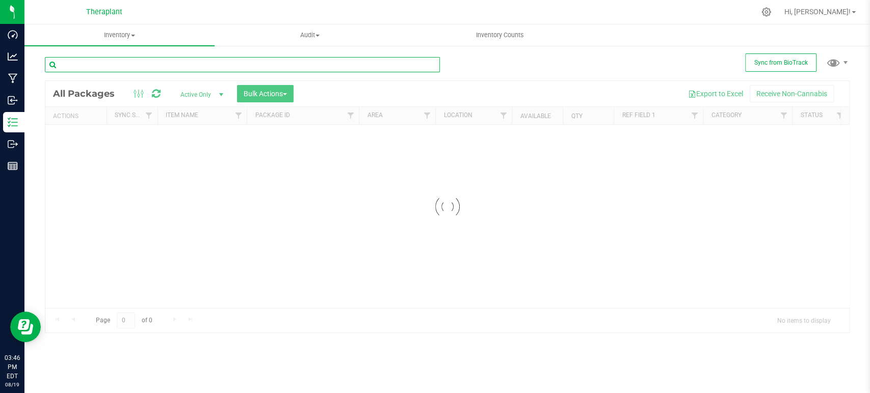
click at [178, 65] on input "text" at bounding box center [242, 64] width 395 height 15
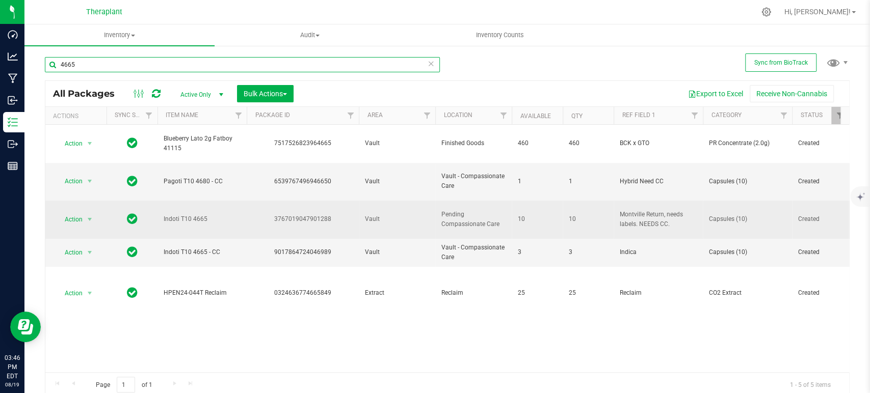
type input "4665"
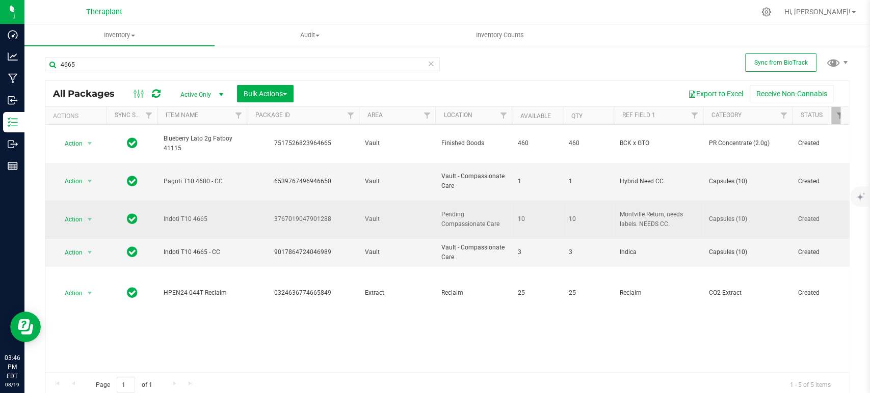
click at [654, 210] on span "Montville Return, needs labels. NEEDS CC." at bounding box center [658, 219] width 77 height 19
click at [653, 212] on input "Montville Return, needs labels. NEEDS CC." at bounding box center [656, 220] width 86 height 16
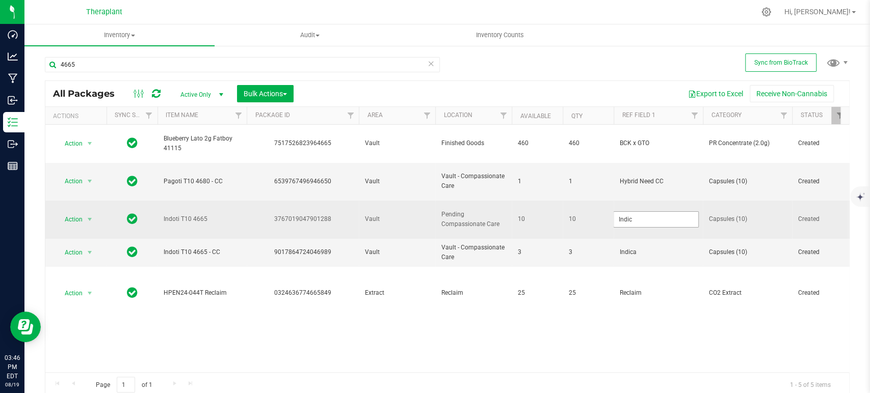
type input "Indica"
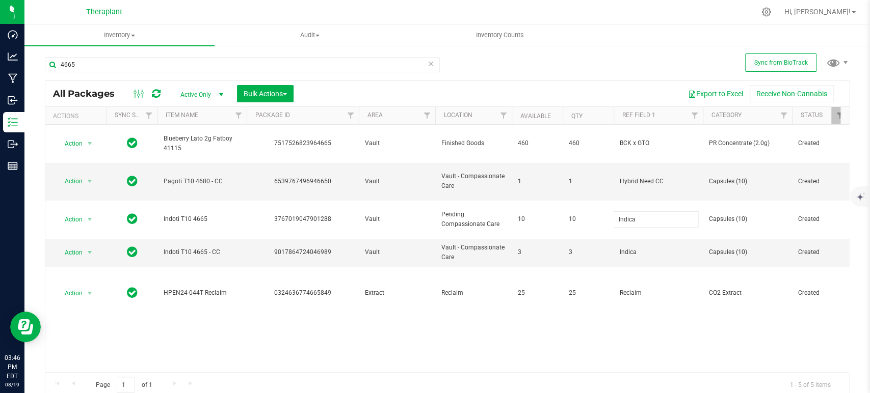
click at [632, 304] on div "All Packages Active Only Active Only Lab Samples Locked All External Internal B…" at bounding box center [447, 239] width 805 height 317
click at [159, 94] on icon at bounding box center [156, 94] width 9 height 10
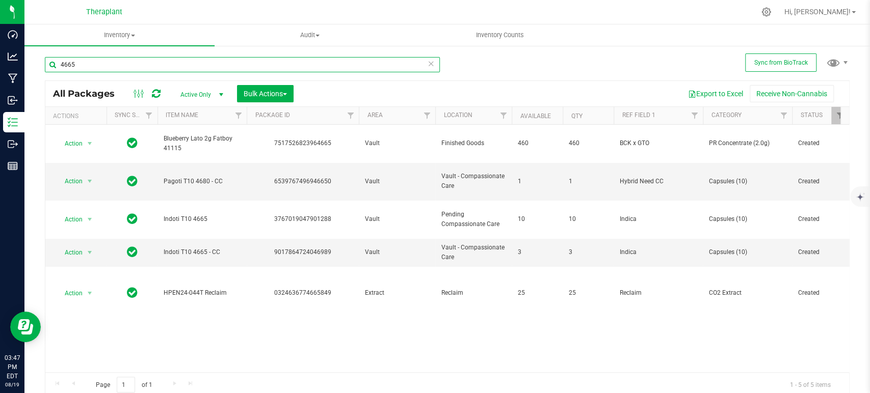
click at [128, 65] on input "4665" at bounding box center [242, 64] width 395 height 15
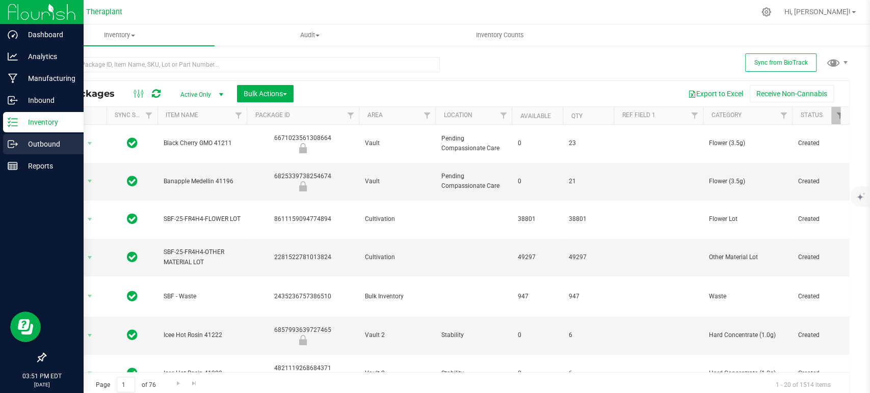
click at [16, 145] on icon at bounding box center [17, 145] width 2 height 2
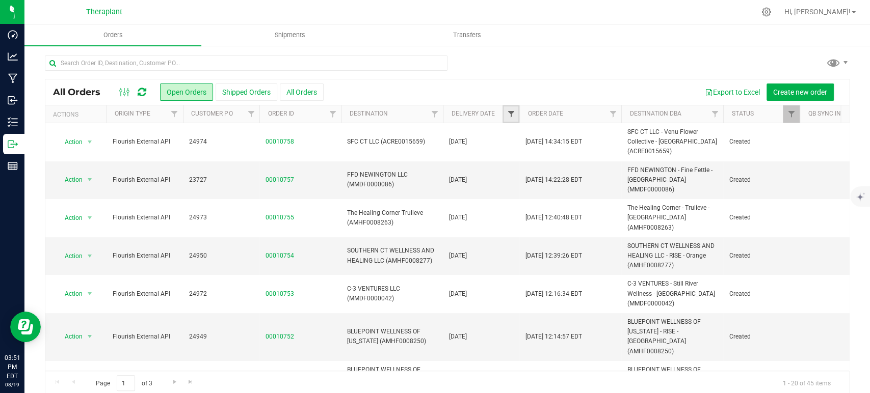
click at [508, 111] on span "Filter" at bounding box center [511, 114] width 8 height 8
click at [604, 173] on span "select" at bounding box center [605, 176] width 8 height 8
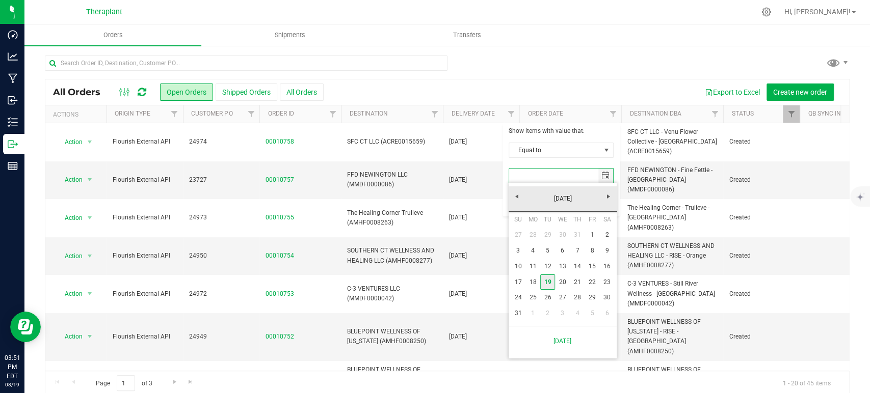
click at [546, 283] on link "19" at bounding box center [547, 283] width 15 height 16
type input "[DATE]"
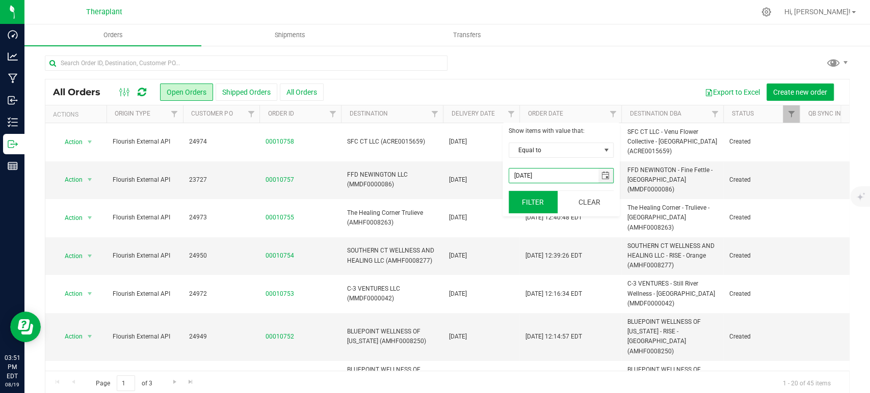
click at [521, 204] on button "Filter" at bounding box center [533, 202] width 49 height 22
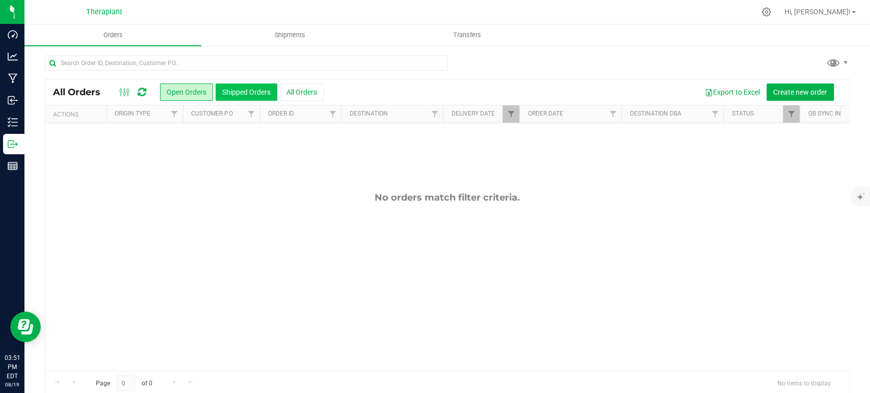
click at [239, 87] on button "Shipped Orders" at bounding box center [247, 92] width 62 height 17
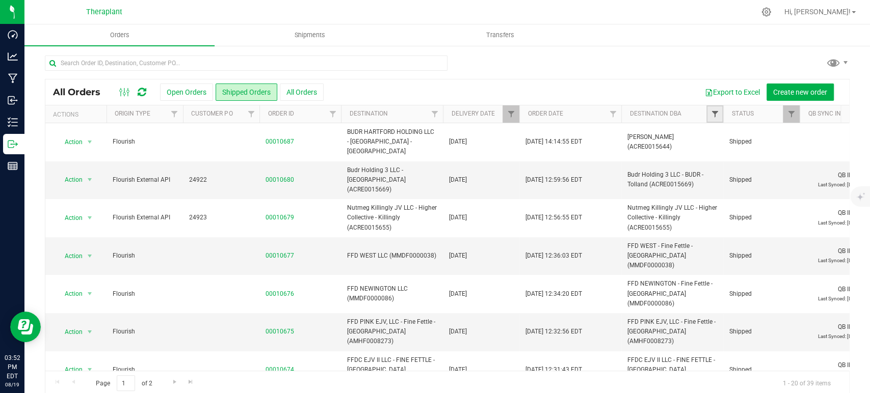
click at [716, 113] on span "Filter" at bounding box center [715, 114] width 8 height 8
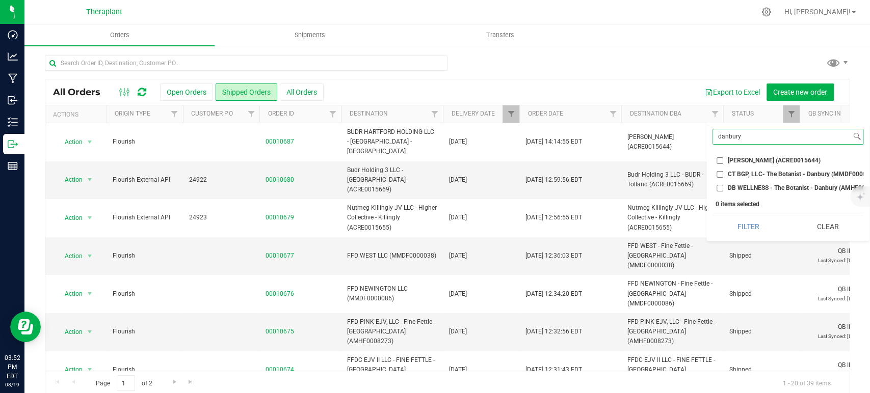
type input "danbury"
click at [738, 161] on span "[PERSON_NAME] (ACRE0015644)" at bounding box center [774, 161] width 93 height 6
click at [723, 161] on input "[PERSON_NAME] (ACRE0015644)" at bounding box center [720, 161] width 7 height 7
click at [746, 238] on button "Filter" at bounding box center [749, 227] width 72 height 22
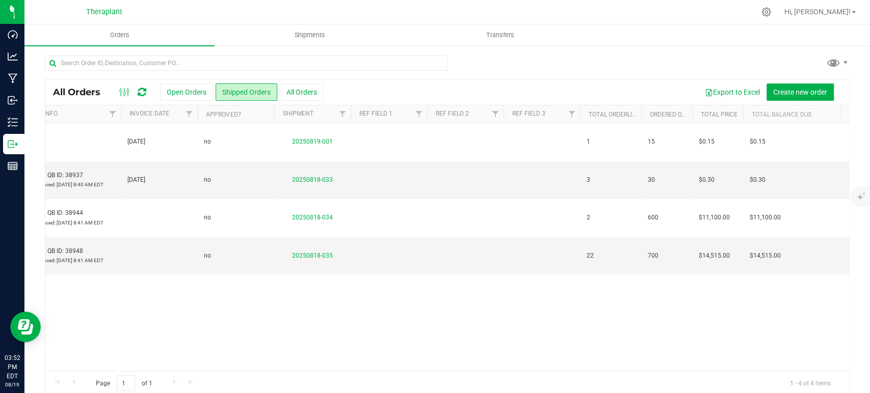
scroll to position [0, 482]
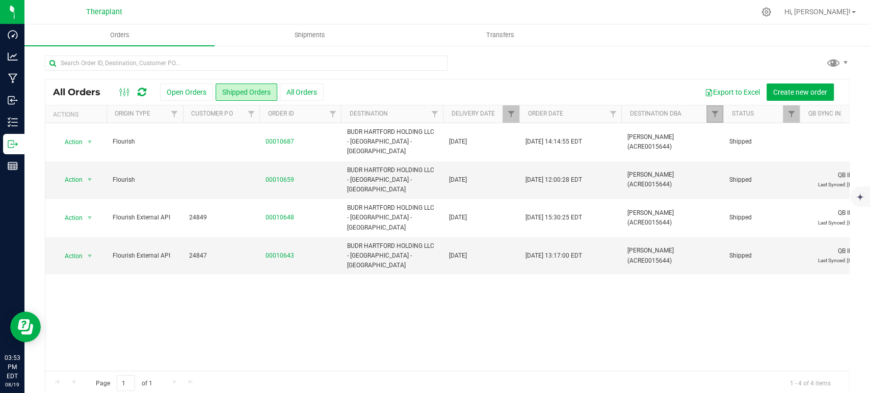
click at [712, 109] on link "Filter" at bounding box center [714, 114] width 17 height 17
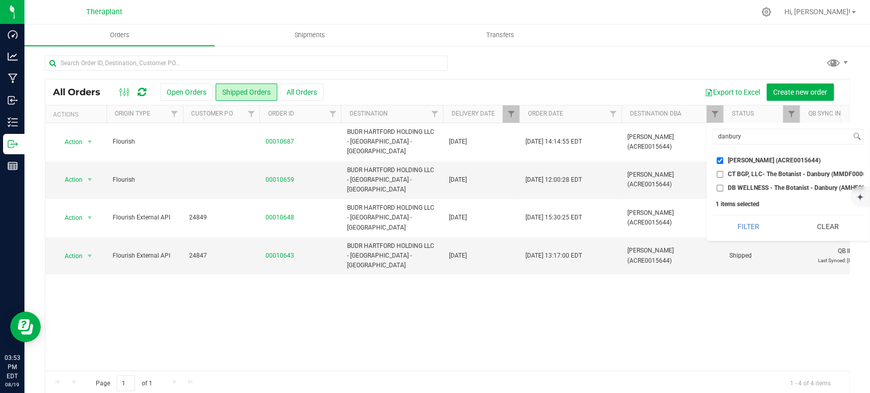
click at [718, 158] on input "[PERSON_NAME] (ACRE0015644)" at bounding box center [720, 161] width 7 height 7
checkbox input "false"
click at [732, 140] on input "danbury" at bounding box center [782, 136] width 138 height 15
type input "norwalk"
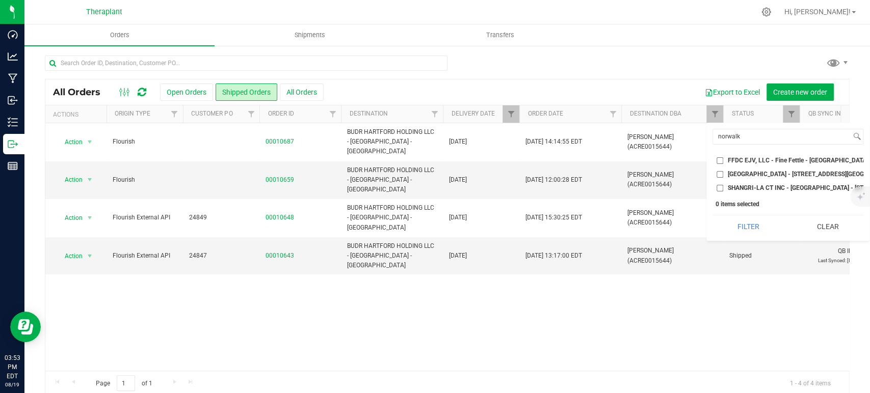
click at [738, 160] on span "FFDC EJV, LLC - Fine Fettle - [GEOGRAPHIC_DATA] (ACRE.0015676)" at bounding box center [822, 161] width 188 height 6
click at [723, 160] on input "FFDC EJV, LLC - Fine Fettle - [GEOGRAPHIC_DATA] (ACRE.0015676)" at bounding box center [720, 161] width 7 height 7
click at [748, 238] on button "Filter" at bounding box center [749, 227] width 72 height 22
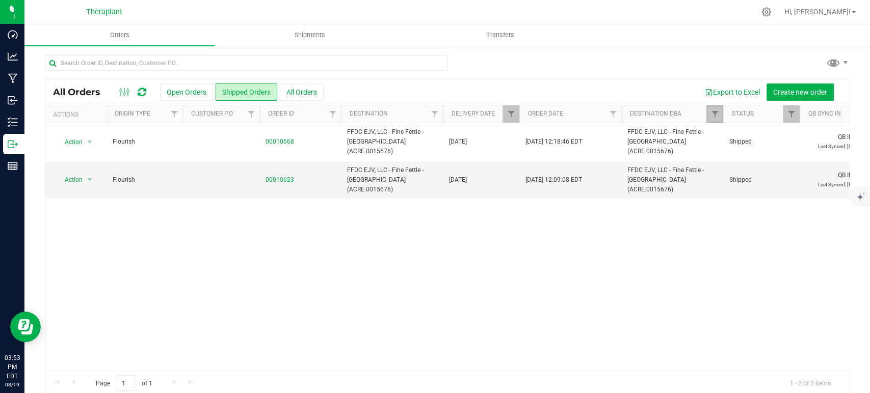
click at [709, 110] on link "Filter" at bounding box center [714, 114] width 17 height 17
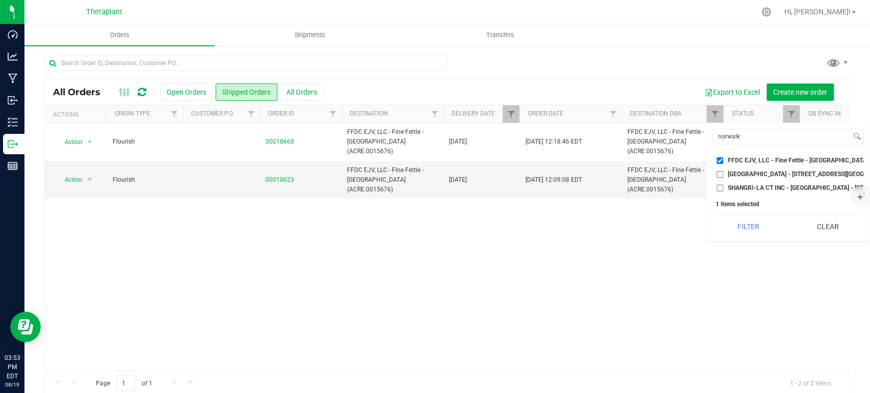
click at [720, 162] on input "FFDC EJV, LLC - Fine Fettle - [GEOGRAPHIC_DATA] (ACRE.0015676)" at bounding box center [720, 161] width 7 height 7
checkbox input "false"
click at [730, 140] on input "norwalk" at bounding box center [782, 136] width 138 height 15
drag, startPoint x: 730, startPoint y: 140, endPoint x: 720, endPoint y: 135, distance: 10.9
click at [728, 139] on input "norwalk" at bounding box center [782, 136] width 138 height 15
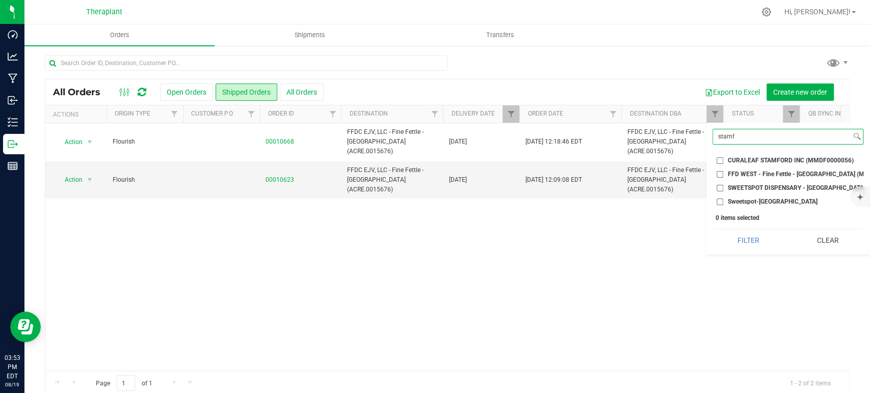
type input "stamf"
click at [754, 174] on span "FFD WEST - Fine Fettle - [GEOGRAPHIC_DATA] (MMDF0000038)" at bounding box center [816, 174] width 177 height 6
click at [723, 174] on input "FFD WEST - Fine Fettle - [GEOGRAPHIC_DATA] (MMDF0000038)" at bounding box center [720, 174] width 7 height 7
click at [757, 245] on button "Filter" at bounding box center [749, 240] width 72 height 22
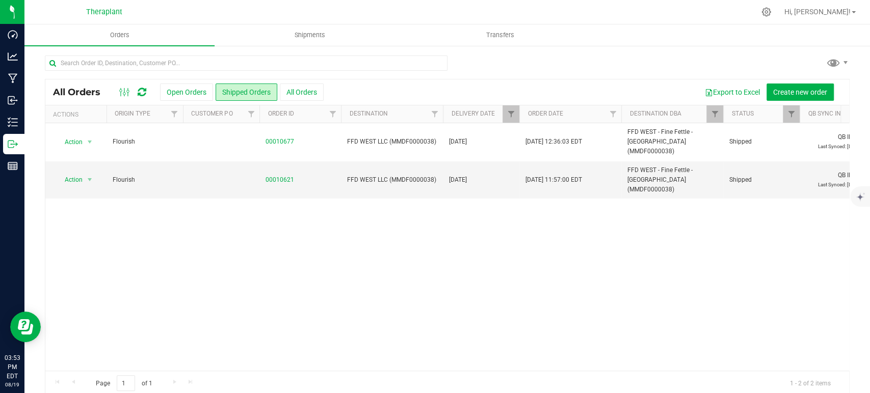
click at [263, 362] on div "Action Action Clone order Mark as fully paid Order audit log Print COAs (single…" at bounding box center [447, 247] width 804 height 248
click at [712, 114] on span "Filter" at bounding box center [715, 114] width 8 height 8
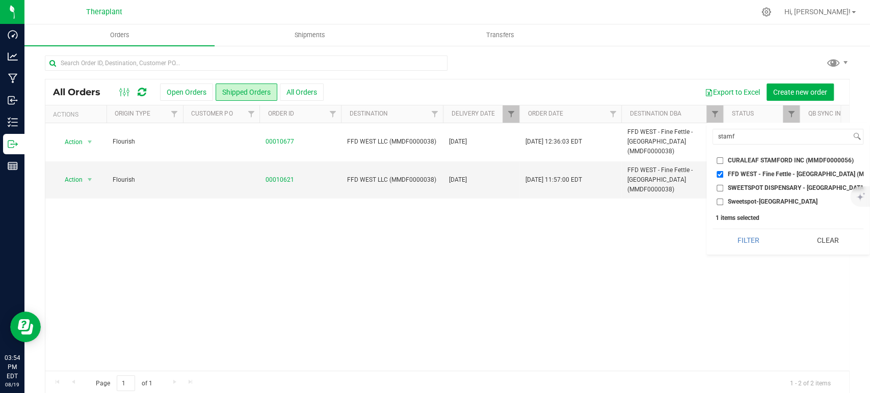
click at [718, 174] on input "FFD WEST - Fine Fettle - [GEOGRAPHIC_DATA] (MMDF0000038)" at bounding box center [720, 174] width 7 height 7
checkbox input "false"
click at [726, 140] on input "stamf" at bounding box center [782, 136] width 138 height 15
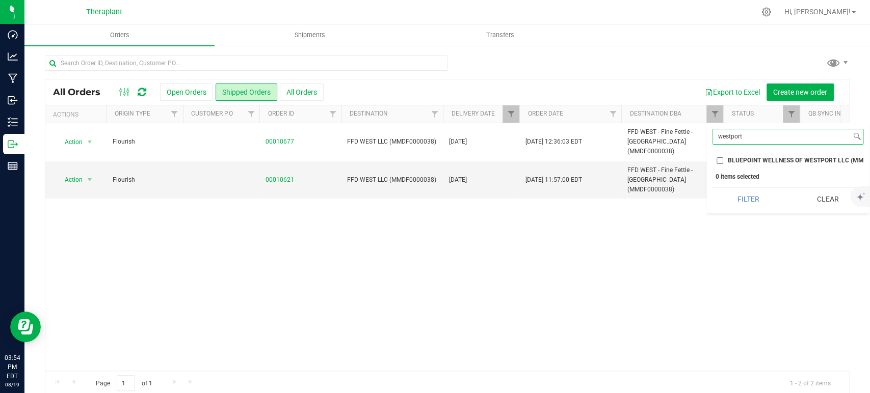
type input "westport"
click at [726, 158] on label "BLUEPOINT WELLNESS OF WESTPORT LLC (MMDF0000029)" at bounding box center [788, 161] width 143 height 7
click at [723, 158] on input "BLUEPOINT WELLNESS OF WESTPORT LLC (MMDF0000029)" at bounding box center [720, 161] width 7 height 7
click at [756, 207] on button "Filter" at bounding box center [749, 199] width 72 height 22
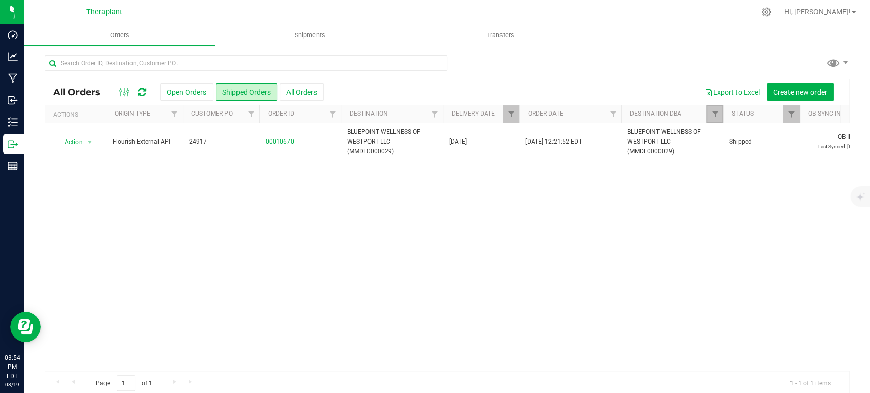
click at [718, 119] on link "Filter" at bounding box center [714, 114] width 17 height 17
click at [719, 158] on input "BLUEPOINT WELLNESS OF WESTPORT LLC (MMDF0000029)" at bounding box center [720, 161] width 7 height 7
checkbox input "false"
click at [721, 144] on input "westport" at bounding box center [782, 136] width 138 height 15
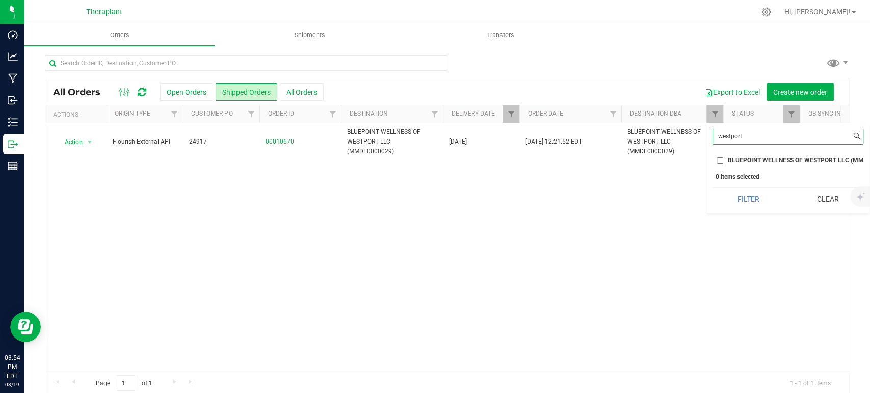
click at [721, 144] on input "westport" at bounding box center [782, 136] width 138 height 15
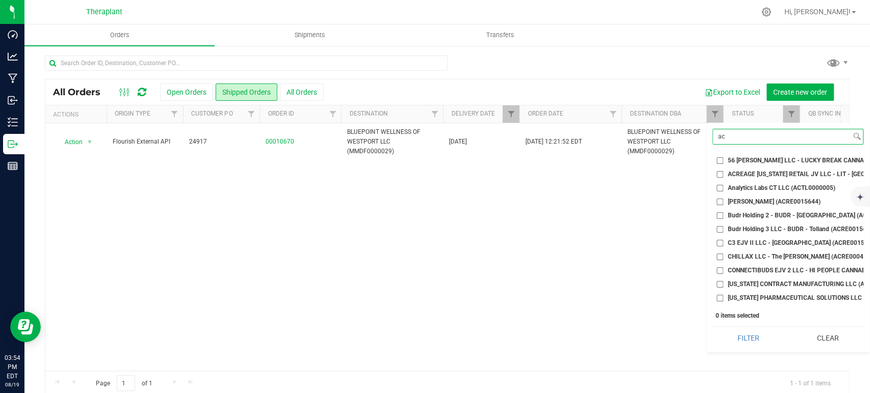
type input "ac"
click at [811, 178] on li "ACREAGE [US_STATE] RETAIL JV LLC - LIT - [GEOGRAPHIC_DATA] (ACRE0015697)" at bounding box center [788, 174] width 151 height 11
click at [809, 175] on span "ACREAGE [US_STATE] RETAIL JV LLC - LIT - [GEOGRAPHIC_DATA] (ACRE0015697)" at bounding box center [842, 174] width 229 height 6
click at [723, 175] on input "ACREAGE [US_STATE] RETAIL JV LLC - LIT - [GEOGRAPHIC_DATA] (ACRE0015697)" at bounding box center [720, 174] width 7 height 7
click at [747, 337] on button "Filter" at bounding box center [749, 338] width 72 height 22
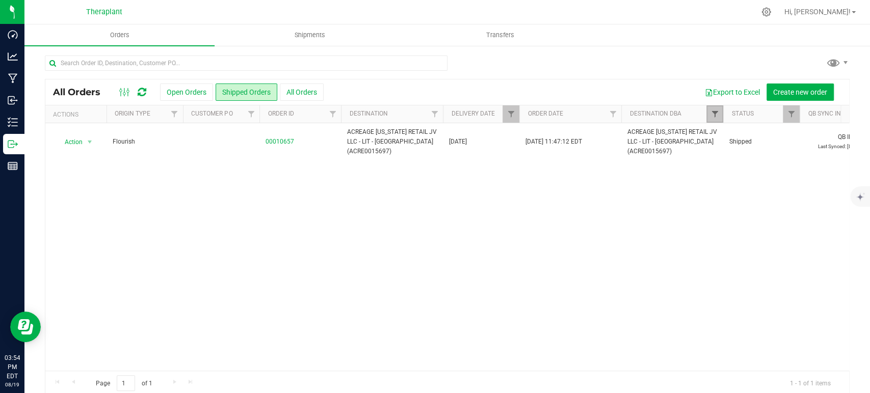
click at [718, 117] on span "Filter" at bounding box center [715, 114] width 8 height 8
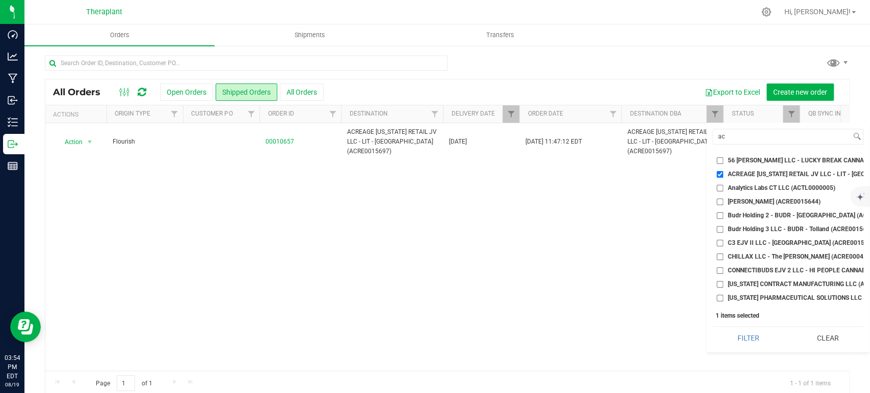
click at [722, 172] on input "ACREAGE [US_STATE] RETAIL JV LLC - LIT - [GEOGRAPHIC_DATA] (ACRE0015697)" at bounding box center [720, 174] width 7 height 7
checkbox input "false"
click at [740, 138] on input "ac" at bounding box center [782, 136] width 138 height 15
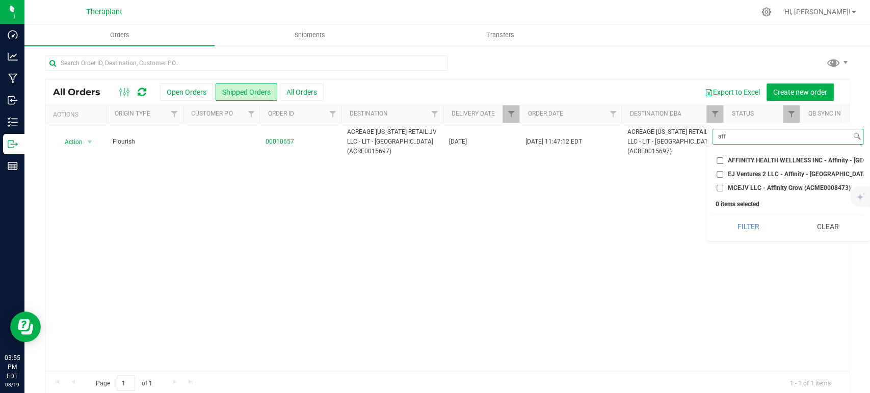
type input "aff"
click at [737, 162] on span "AFFINITY HEALTH WELLNESS INC - Affinity - [GEOGRAPHIC_DATA] (MMDF0000057)" at bounding box center [845, 161] width 234 height 6
click at [723, 162] on input "AFFINITY HEALTH WELLNESS INC - Affinity - [GEOGRAPHIC_DATA] (MMDF0000057)" at bounding box center [720, 161] width 7 height 7
click at [750, 235] on button "Filter" at bounding box center [749, 227] width 72 height 22
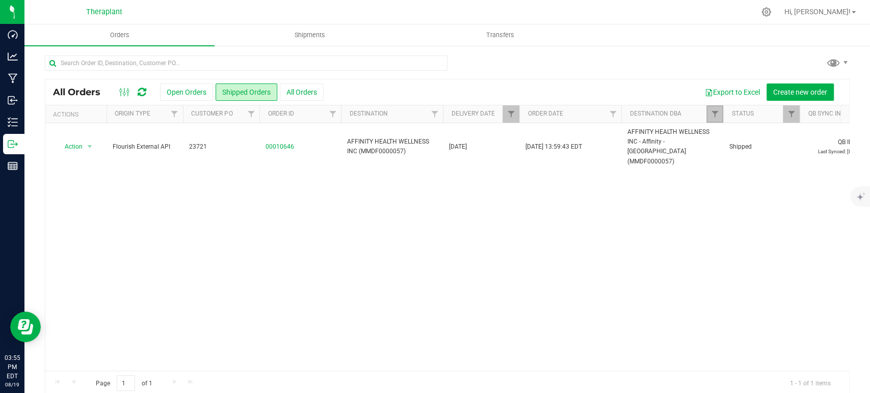
click at [710, 112] on link "Filter" at bounding box center [714, 114] width 17 height 17
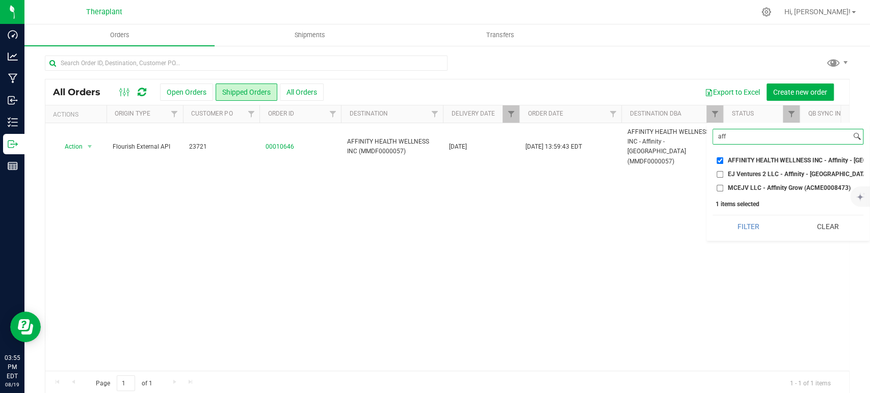
click at [739, 131] on input "aff" at bounding box center [782, 136] width 138 height 15
click at [720, 161] on input "AFFINITY HEALTH WELLNESS INC - Affinity - [GEOGRAPHIC_DATA] (MMDF0000057)" at bounding box center [720, 161] width 7 height 7
checkbox input "false"
click at [738, 141] on input "aff" at bounding box center [782, 136] width 138 height 15
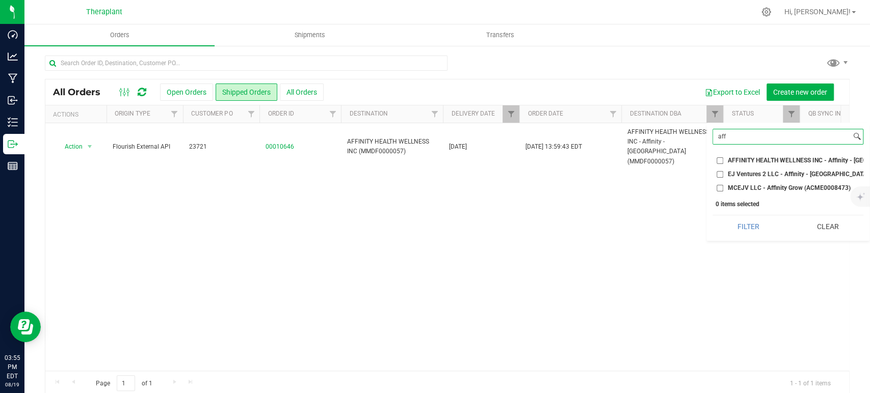
click at [738, 141] on input "aff" at bounding box center [782, 136] width 138 height 15
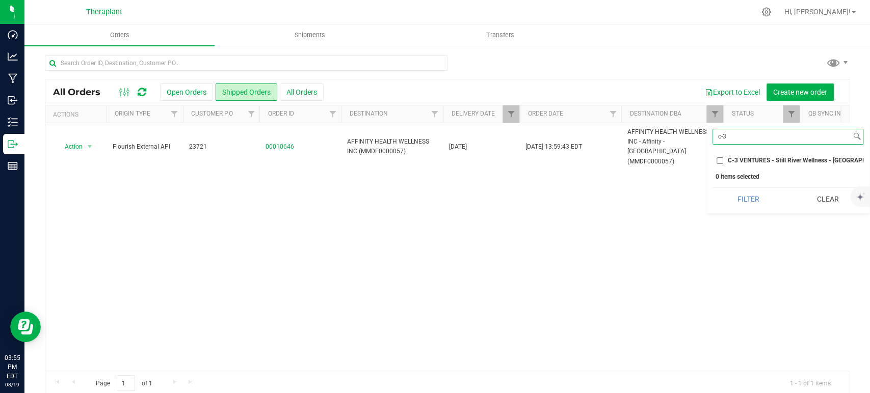
type input "c-3"
click at [737, 162] on span "C-3 VENTURES - Still River Wellness - [GEOGRAPHIC_DATA] (MMDF0000042)" at bounding box center [834, 161] width 213 height 6
click at [723, 162] on input "C-3 VENTURES - Still River Wellness - [GEOGRAPHIC_DATA] (MMDF0000042)" at bounding box center [720, 161] width 7 height 7
click at [755, 211] on button "Filter" at bounding box center [749, 199] width 72 height 22
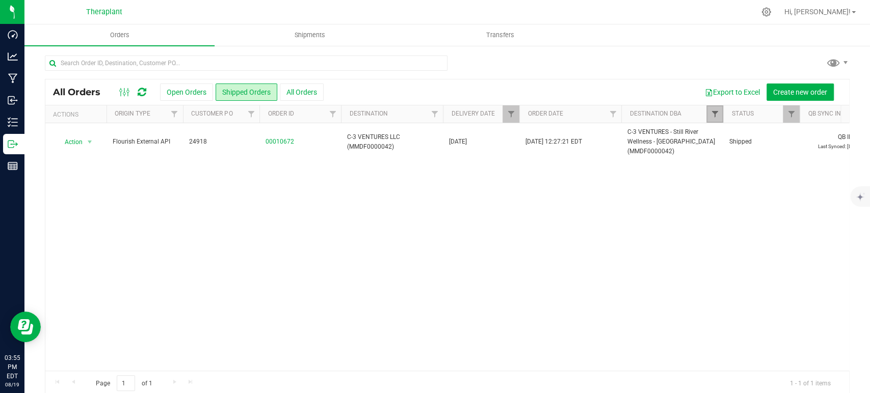
click at [715, 111] on span "Filter" at bounding box center [715, 114] width 8 height 8
click at [718, 158] on input "C-3 VENTURES - Still River Wellness - [GEOGRAPHIC_DATA] (MMDF0000042)" at bounding box center [720, 161] width 7 height 7
checkbox input "false"
click at [738, 134] on input "c-3" at bounding box center [782, 136] width 138 height 15
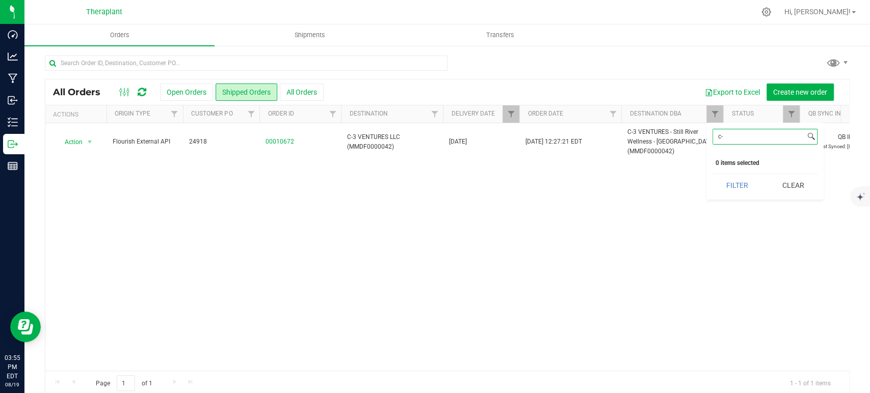
type input "c"
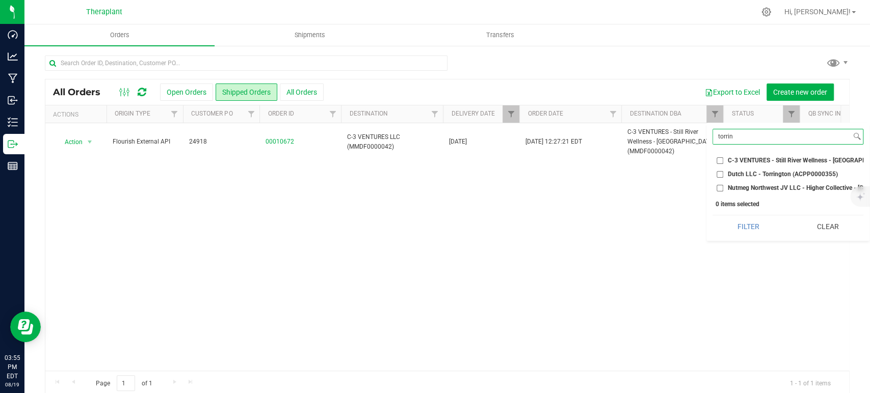
type input "torrin"
click at [758, 185] on span "Nutmeg Northwest JV LLC - Higher Collective - [GEOGRAPHIC_DATA] (ACRE0015662)" at bounding box center [845, 188] width 235 height 6
click at [723, 185] on input "Nutmeg Northwest JV LLC - Higher Collective - [GEOGRAPHIC_DATA] (ACRE0015662)" at bounding box center [720, 188] width 7 height 7
click at [749, 220] on div "torrin Select All 56 [PERSON_NAME] LLC - LUCKY BREAK CANNABIS - Bridgeport (ACF…" at bounding box center [787, 182] width 163 height 118
click at [752, 229] on button "Filter" at bounding box center [749, 227] width 72 height 22
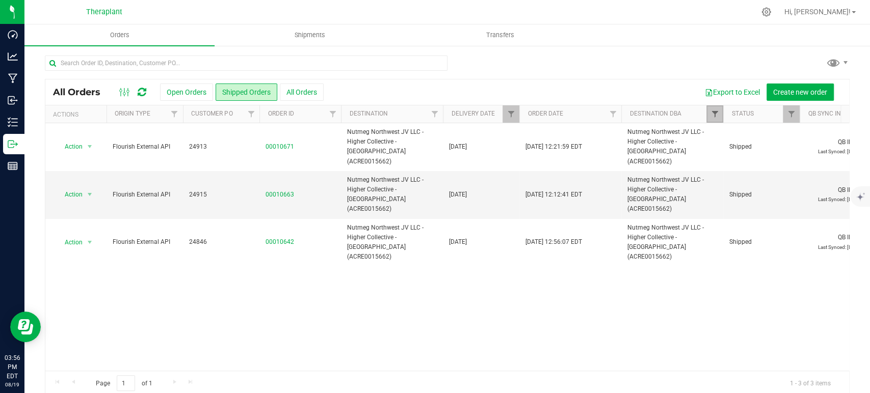
click at [715, 115] on span "Filter" at bounding box center [715, 114] width 8 height 8
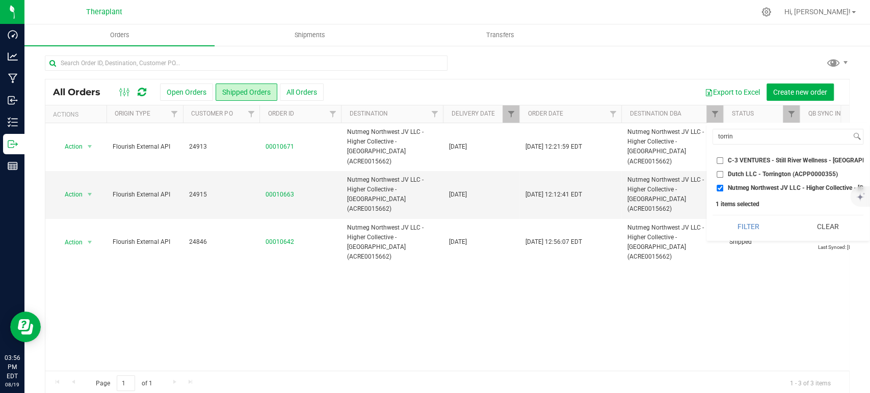
click at [721, 188] on input "Nutmeg Northwest JV LLC - Higher Collective - [GEOGRAPHIC_DATA] (ACRE0015662)" at bounding box center [720, 188] width 7 height 7
checkbox input "false"
click at [729, 136] on input "torrin" at bounding box center [782, 136] width 138 height 15
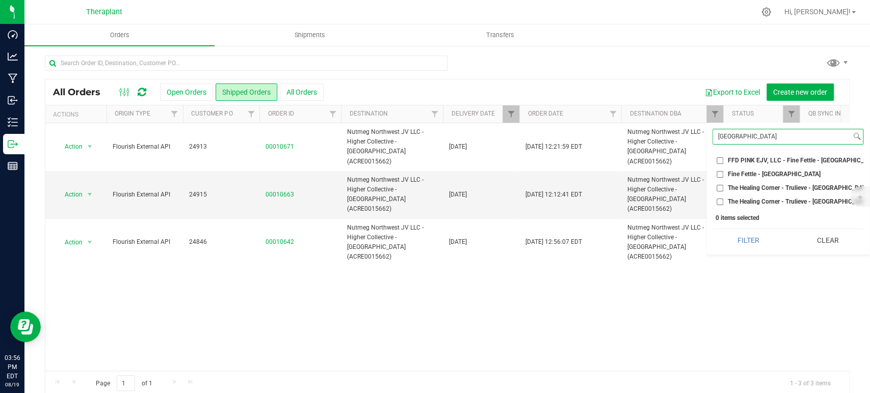
type input "[GEOGRAPHIC_DATA]"
click at [774, 172] on span "Fine Fettle - [GEOGRAPHIC_DATA]" at bounding box center [774, 174] width 93 height 6
click at [723, 172] on input "Fine Fettle - [GEOGRAPHIC_DATA]" at bounding box center [720, 174] width 7 height 7
checkbox input "true"
click at [767, 155] on li "FFD PINK EJV, LLC - Fine Fettle - [GEOGRAPHIC_DATA] (AMHF0008273)" at bounding box center [788, 160] width 151 height 11
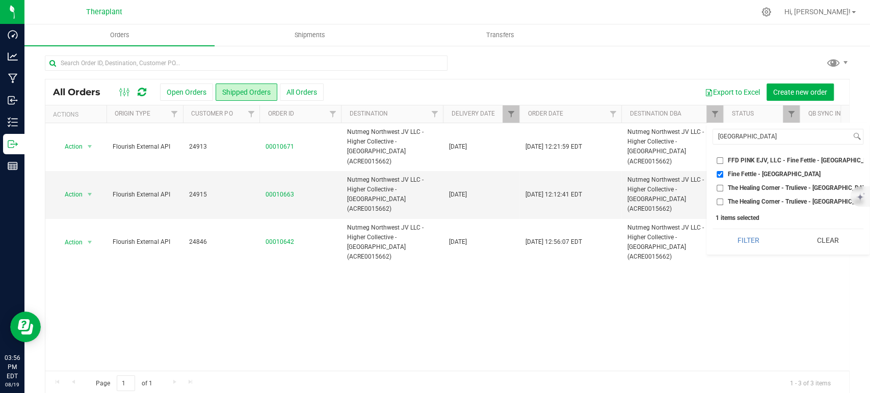
click at [752, 158] on span "FFD PINK EJV, LLC - Fine Fettle - [GEOGRAPHIC_DATA] (AMHF0008273)" at bounding box center [828, 161] width 200 height 6
click at [723, 158] on input "FFD PINK EJV, LLC - Fine Fettle - [GEOGRAPHIC_DATA] (AMHF0008273)" at bounding box center [720, 161] width 7 height 7
checkbox input "true"
click at [743, 252] on button "Filter" at bounding box center [749, 240] width 72 height 22
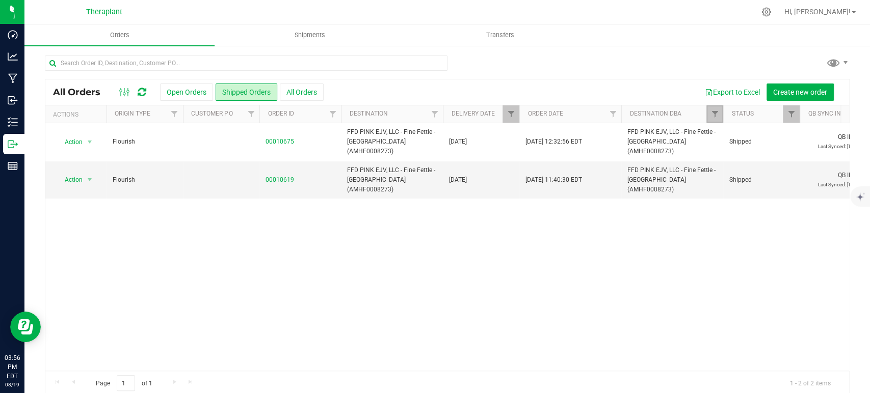
click at [720, 115] on link "Filter" at bounding box center [714, 114] width 17 height 17
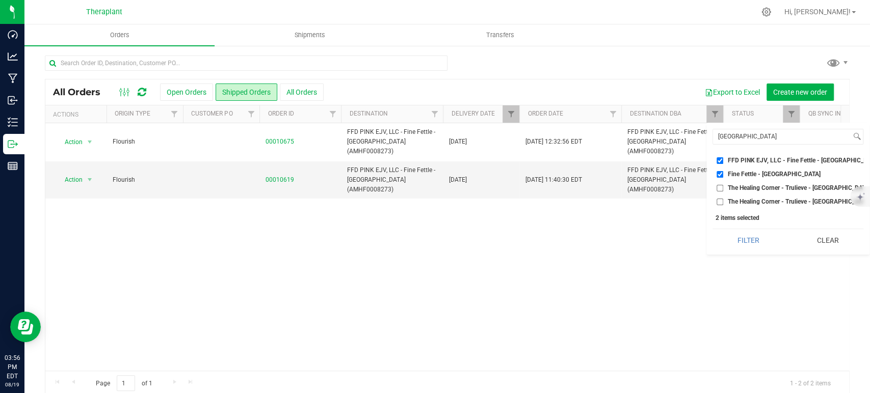
click at [722, 174] on input "Fine Fettle - [GEOGRAPHIC_DATA]" at bounding box center [720, 174] width 7 height 7
checkbox input "false"
click at [720, 163] on input "FFD PINK EJV, LLC - Fine Fettle - [GEOGRAPHIC_DATA] (AMHF0008273)" at bounding box center [720, 161] width 7 height 7
checkbox input "false"
click at [740, 132] on input "[GEOGRAPHIC_DATA]" at bounding box center [782, 136] width 138 height 15
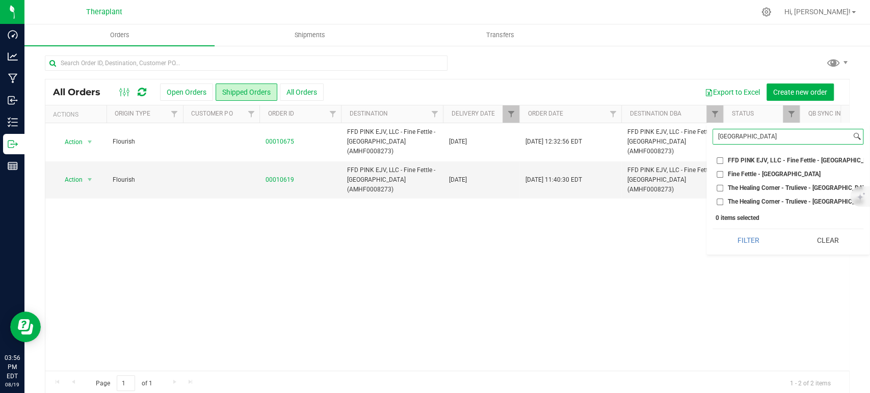
click at [740, 132] on input "[GEOGRAPHIC_DATA]" at bounding box center [782, 136] width 138 height 15
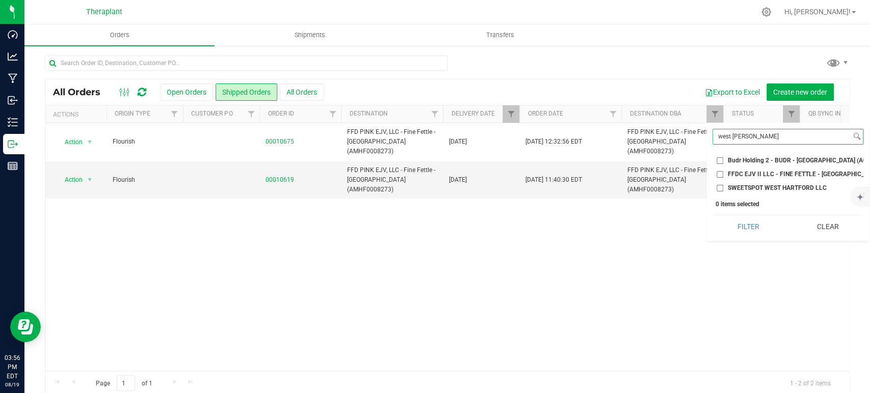
type input "west [PERSON_NAME]"
click at [780, 168] on ul "Select All 56 [PERSON_NAME] LLC - LUCKY BREAK CANNABIS - Bridgeport (ACFB000005…" at bounding box center [788, 172] width 151 height 41
click at [778, 173] on span "FFDC EJV II LLC - FINE FETTLE - [GEOGRAPHIC_DATA] (ACRE0015700)" at bounding box center [827, 174] width 199 height 6
click at [723, 173] on input "FFDC EJV II LLC - FINE FETTLE - [GEOGRAPHIC_DATA] (ACRE0015700)" at bounding box center [720, 174] width 7 height 7
click at [751, 233] on button "Filter" at bounding box center [749, 227] width 72 height 22
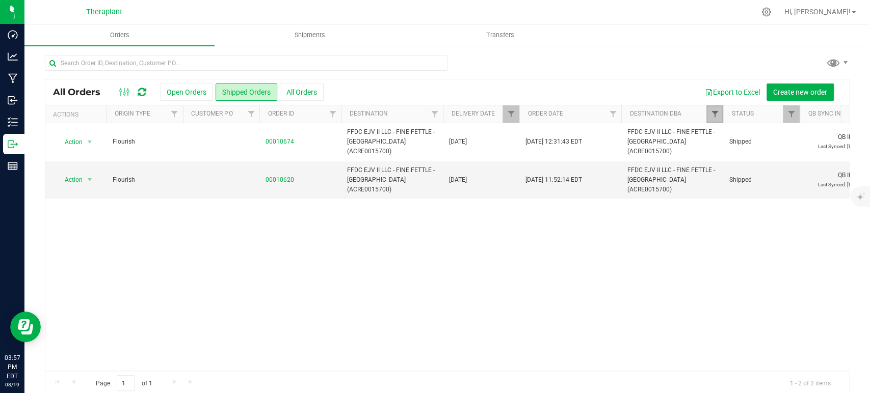
click at [717, 112] on span "Filter" at bounding box center [715, 114] width 8 height 8
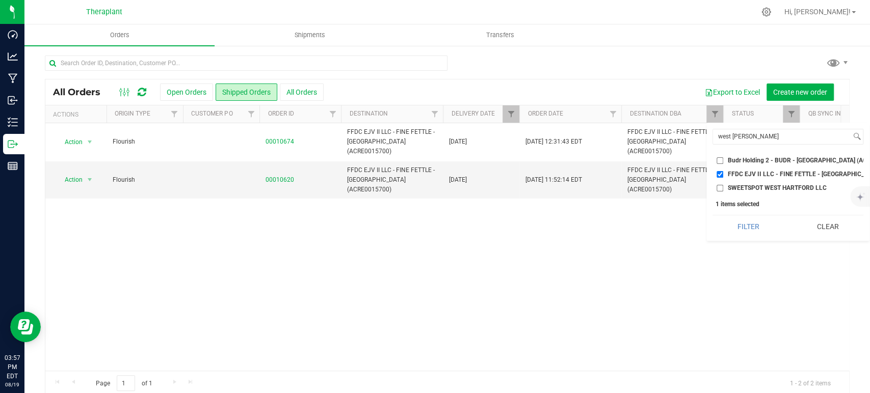
click at [720, 174] on input "FFDC EJV II LLC - FINE FETTLE - [GEOGRAPHIC_DATA] (ACRE0015700)" at bounding box center [720, 174] width 7 height 7
checkbox input "false"
click at [721, 161] on input "Budr Holding 2 - BUDR - [GEOGRAPHIC_DATA] (ACRE0015670)" at bounding box center [720, 161] width 7 height 7
click at [753, 238] on button "Filter" at bounding box center [749, 227] width 72 height 22
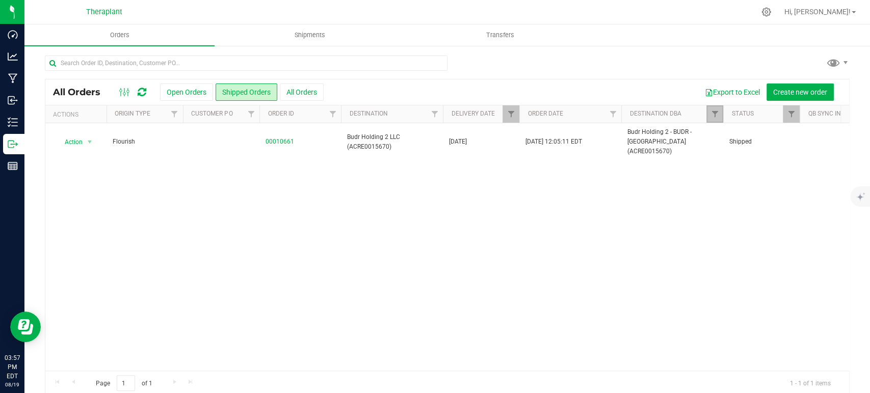
click at [720, 117] on link "Filter" at bounding box center [714, 114] width 17 height 17
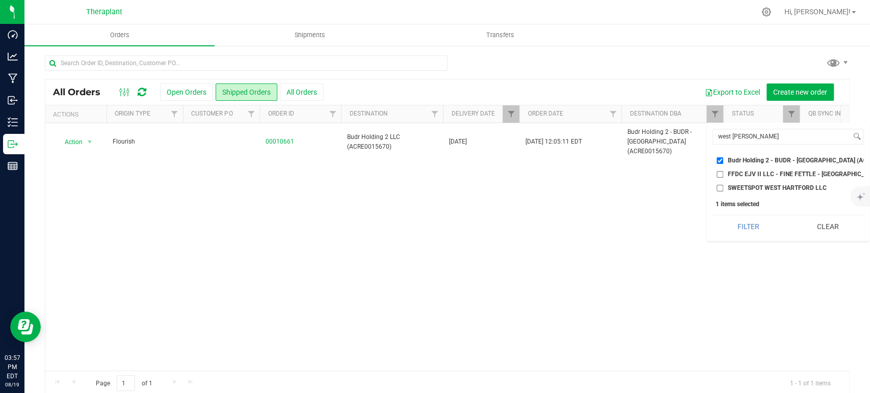
click at [719, 159] on input "Budr Holding 2 - BUDR - [GEOGRAPHIC_DATA] (ACRE0015670)" at bounding box center [720, 161] width 7 height 7
checkbox input "false"
click at [735, 139] on input "west [PERSON_NAME]" at bounding box center [782, 136] width 138 height 15
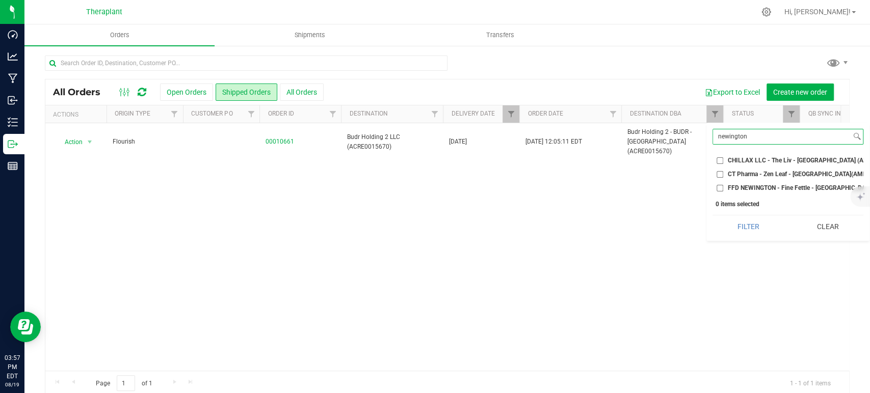
type input "newington"
click at [759, 188] on span "FFD NEWINGTON - Fine Fettle - [GEOGRAPHIC_DATA] (MMDF0000086)" at bounding box center [826, 188] width 196 height 6
click at [723, 188] on input "FFD NEWINGTON - Fine Fettle - [GEOGRAPHIC_DATA] (MMDF0000086)" at bounding box center [720, 188] width 7 height 7
click at [748, 230] on button "Filter" at bounding box center [749, 227] width 72 height 22
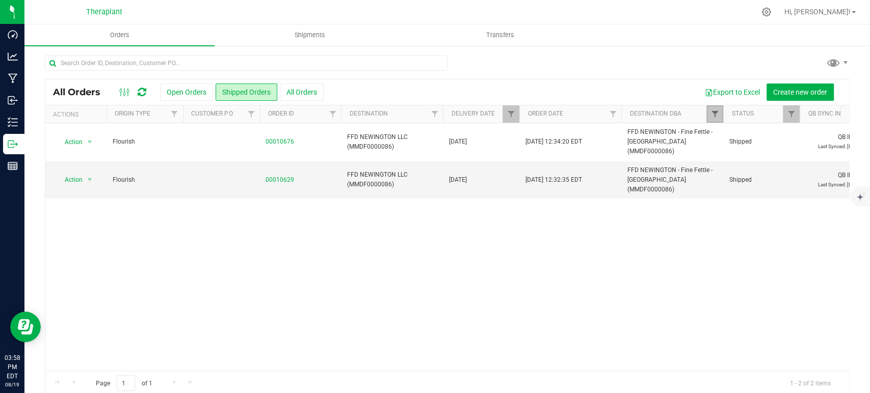
click at [714, 117] on span "Filter" at bounding box center [715, 114] width 8 height 8
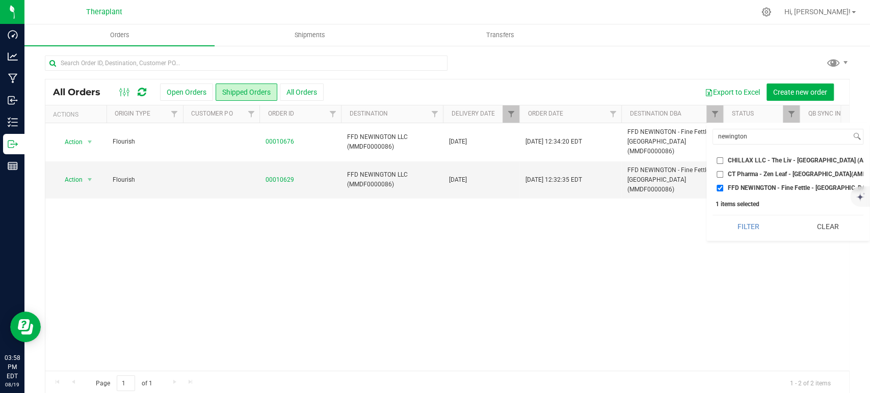
click at [720, 188] on input "FFD NEWINGTON - Fine Fettle - [GEOGRAPHIC_DATA] (MMDF0000086)" at bounding box center [720, 188] width 7 height 7
checkbox input "false"
click at [733, 139] on input "newington" at bounding box center [782, 136] width 138 height 15
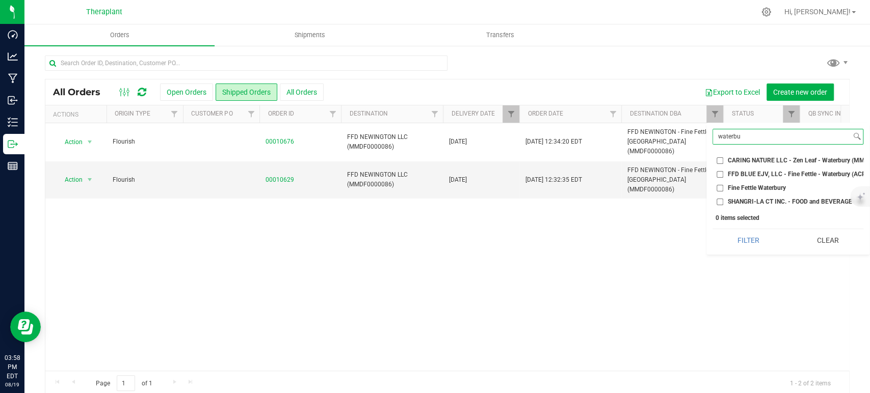
type input "waterbu"
click at [738, 186] on span "Fine Fettle Waterbury" at bounding box center [757, 188] width 58 height 6
click at [723, 186] on input "Fine Fettle Waterbury" at bounding box center [720, 188] width 7 height 7
checkbox input "true"
click at [740, 177] on span "FFD BLUE EJV, LLC - Fine Fettle - Waterbury (ACRE0015680)" at bounding box center [812, 174] width 169 height 6
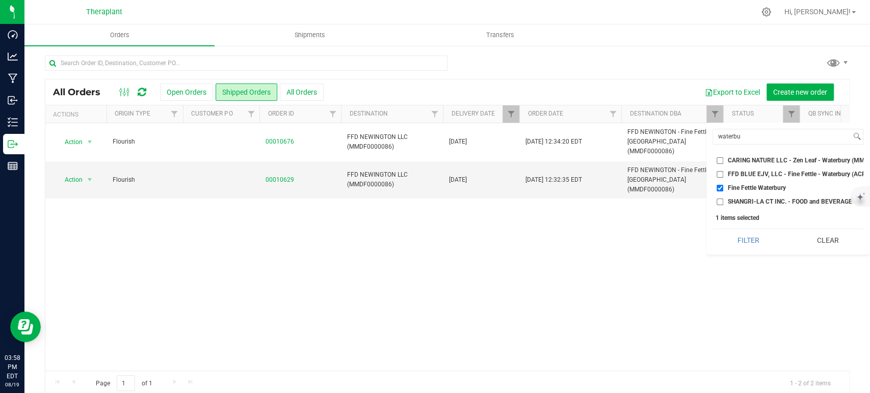
click at [723, 177] on input "FFD BLUE EJV, LLC - Fine Fettle - Waterbury (ACRE0015680)" at bounding box center [720, 174] width 7 height 7
checkbox input "true"
click at [754, 248] on button "Filter" at bounding box center [749, 240] width 72 height 22
